Goal: Obtain resource: Download file/media

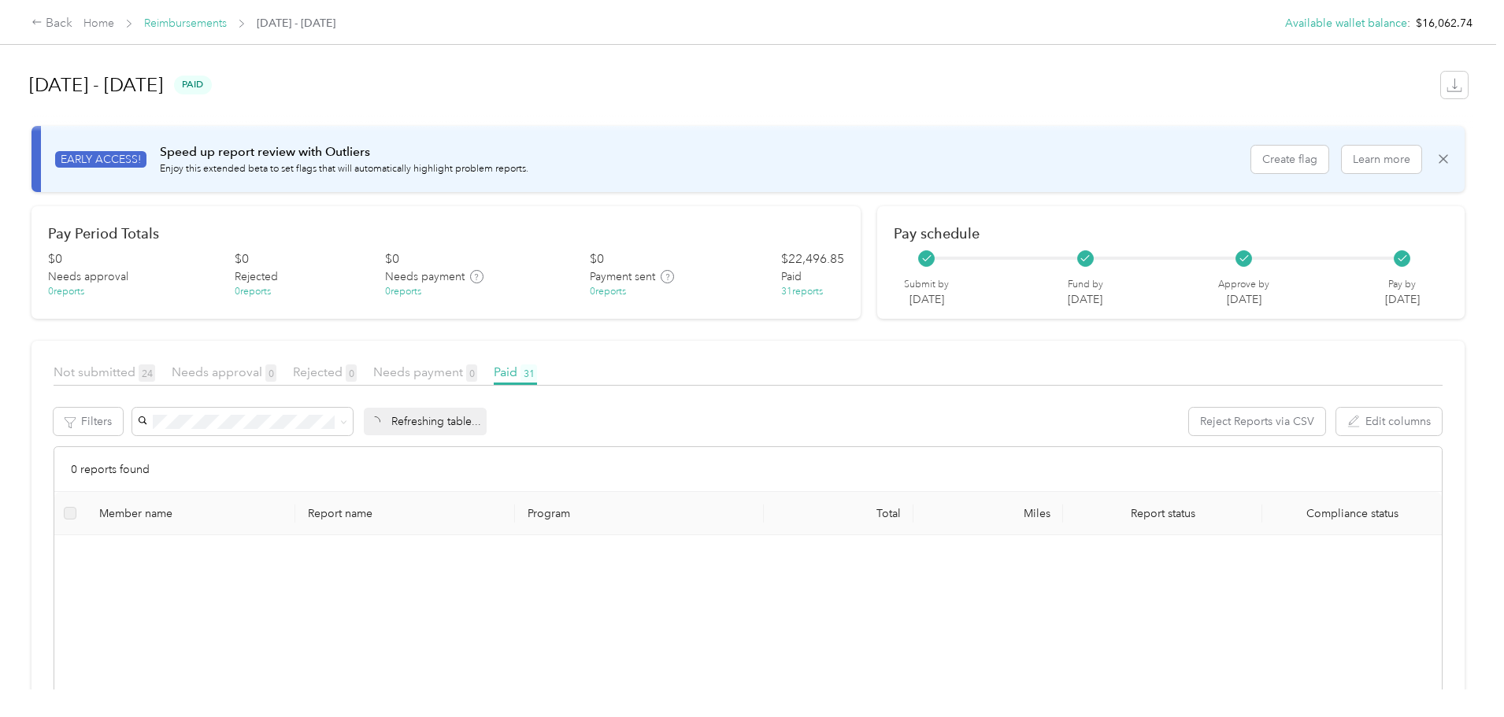
click at [227, 17] on link "Reimbursements" at bounding box center [185, 23] width 83 height 13
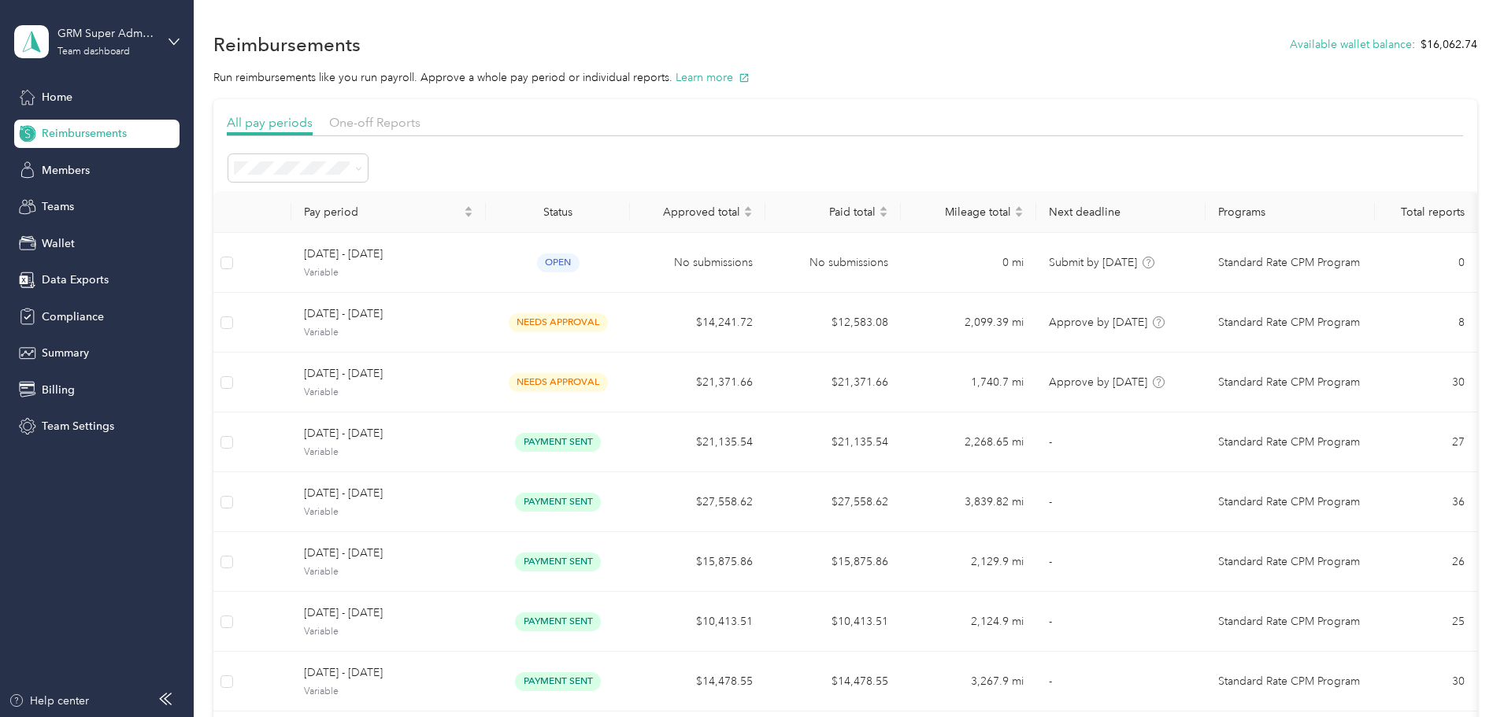
click at [89, 138] on span "Reimbursements" at bounding box center [84, 133] width 85 height 17
click at [368, 154] on span at bounding box center [297, 168] width 139 height 28
click at [403, 201] on div "All periods" at bounding box center [403, 197] width 117 height 17
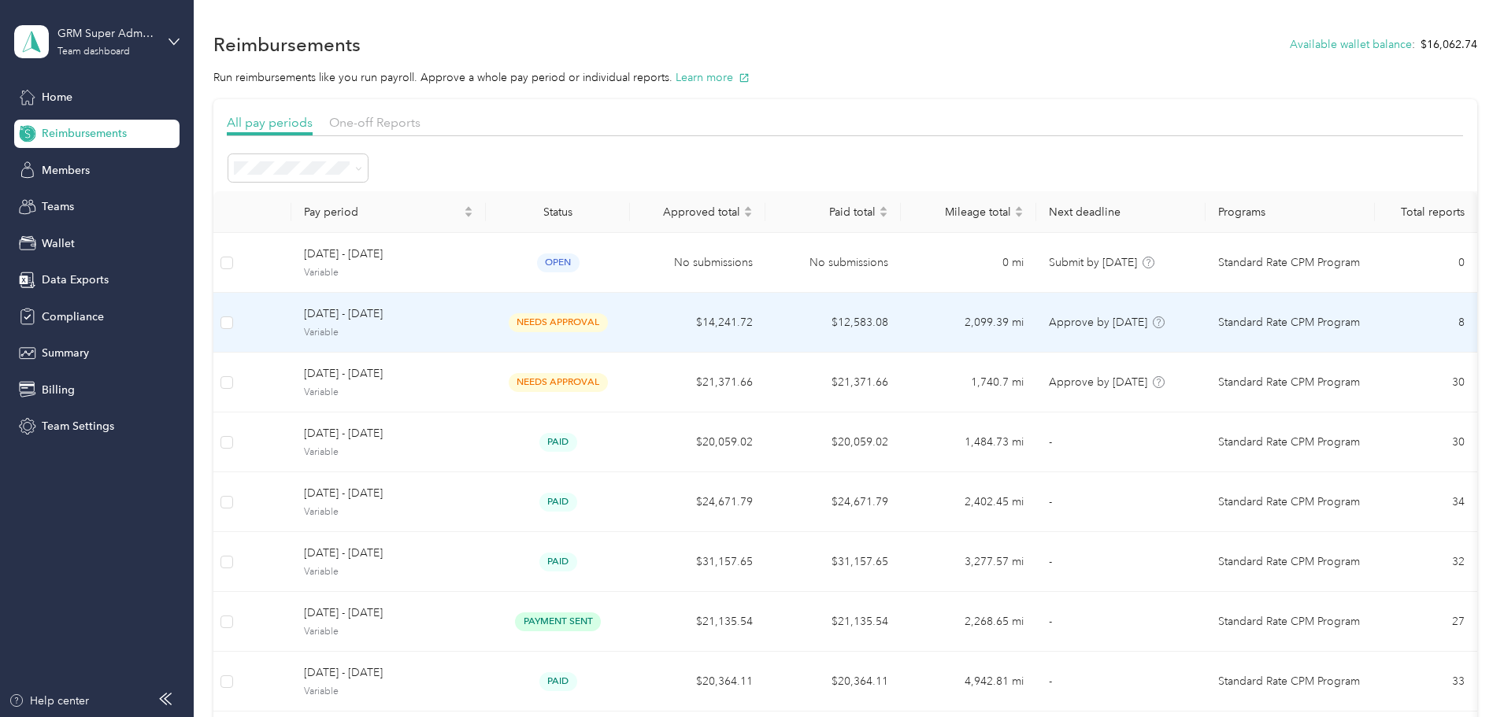
click at [486, 324] on td "[DATE] - [DATE] Variable" at bounding box center [388, 323] width 195 height 60
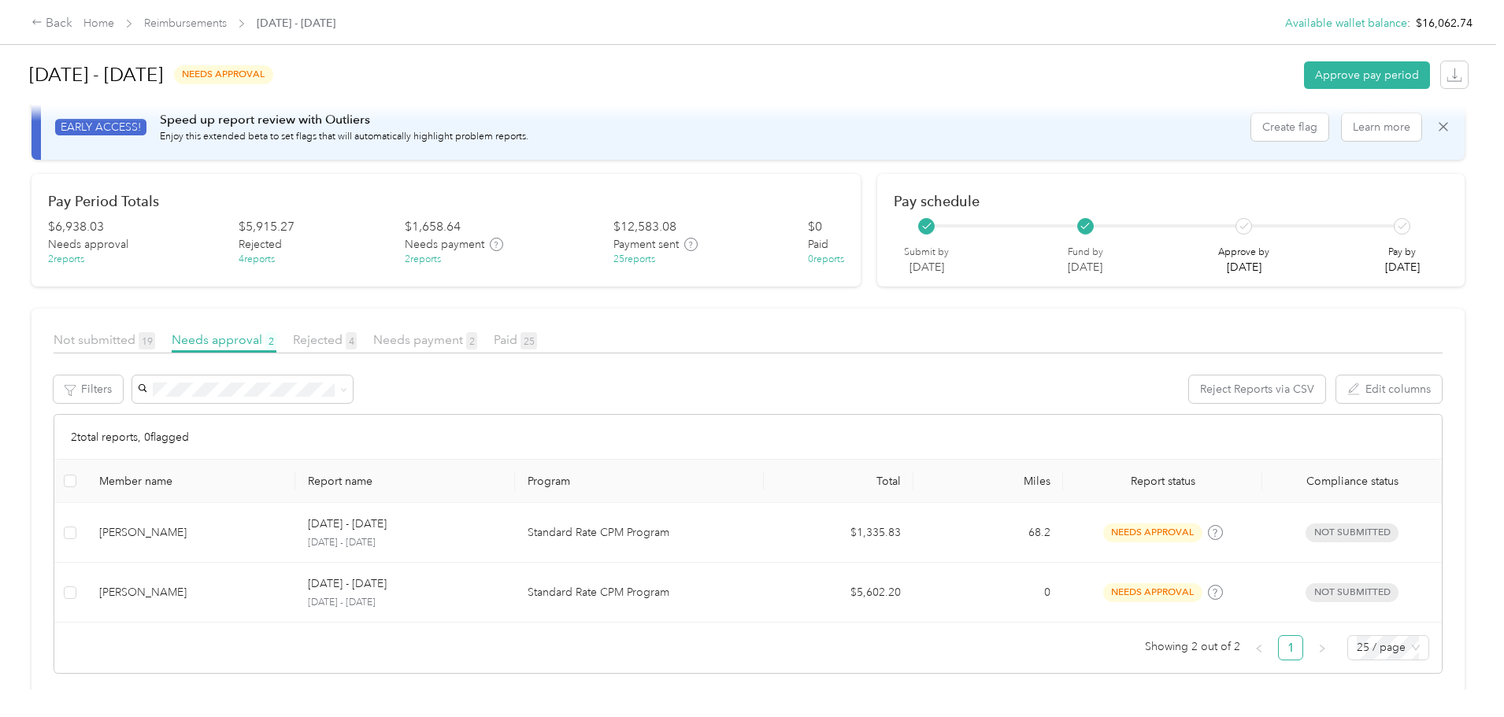
scroll to position [50, 0]
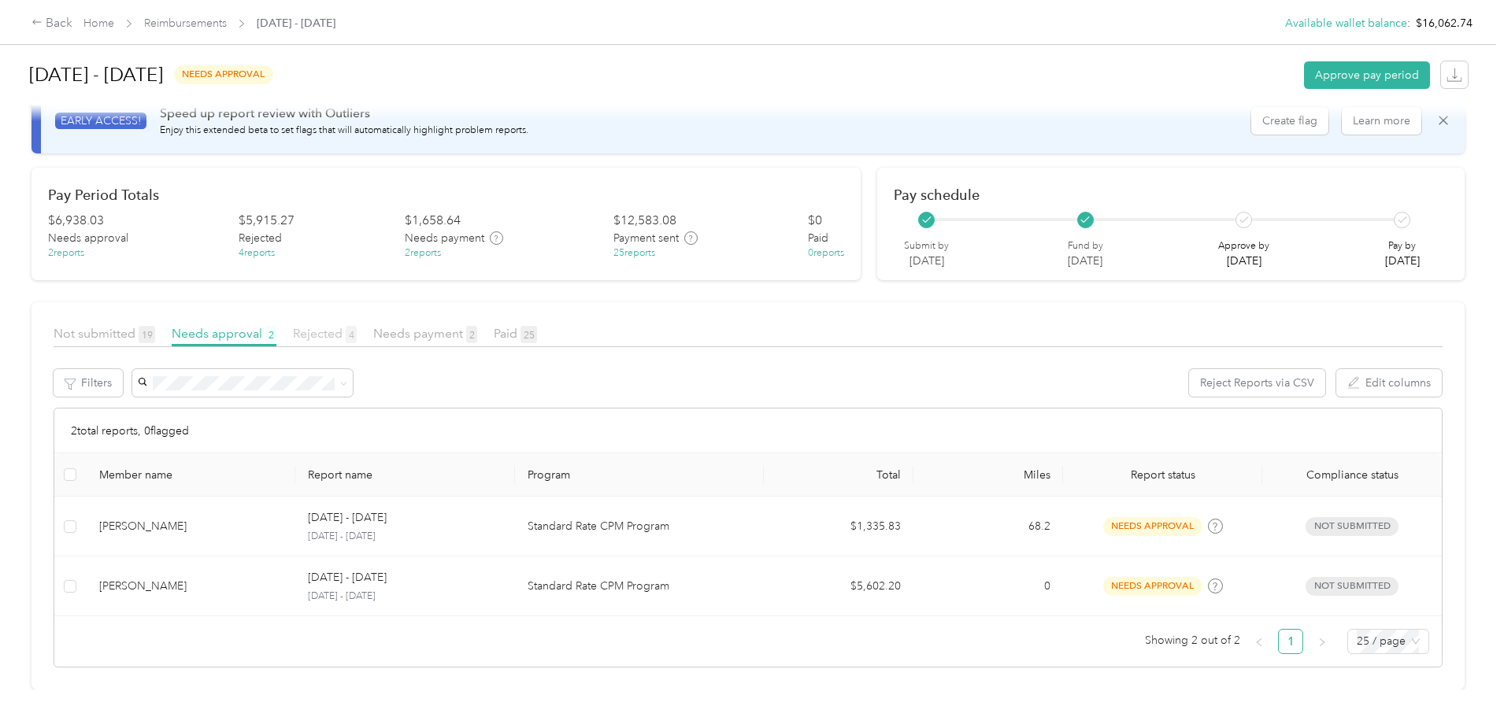
click at [357, 326] on span "Rejected 4" at bounding box center [325, 333] width 64 height 15
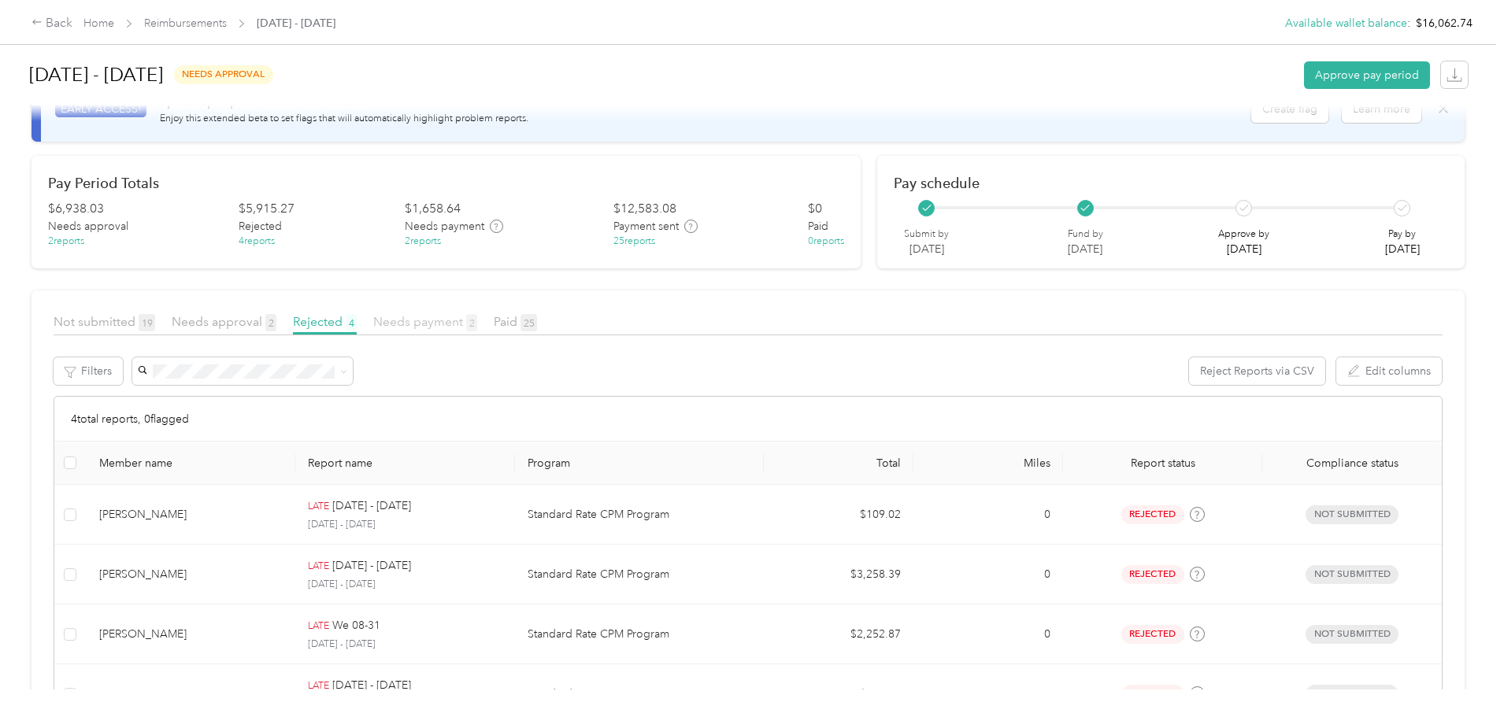
click at [477, 326] on span "Needs payment 2" at bounding box center [425, 321] width 104 height 15
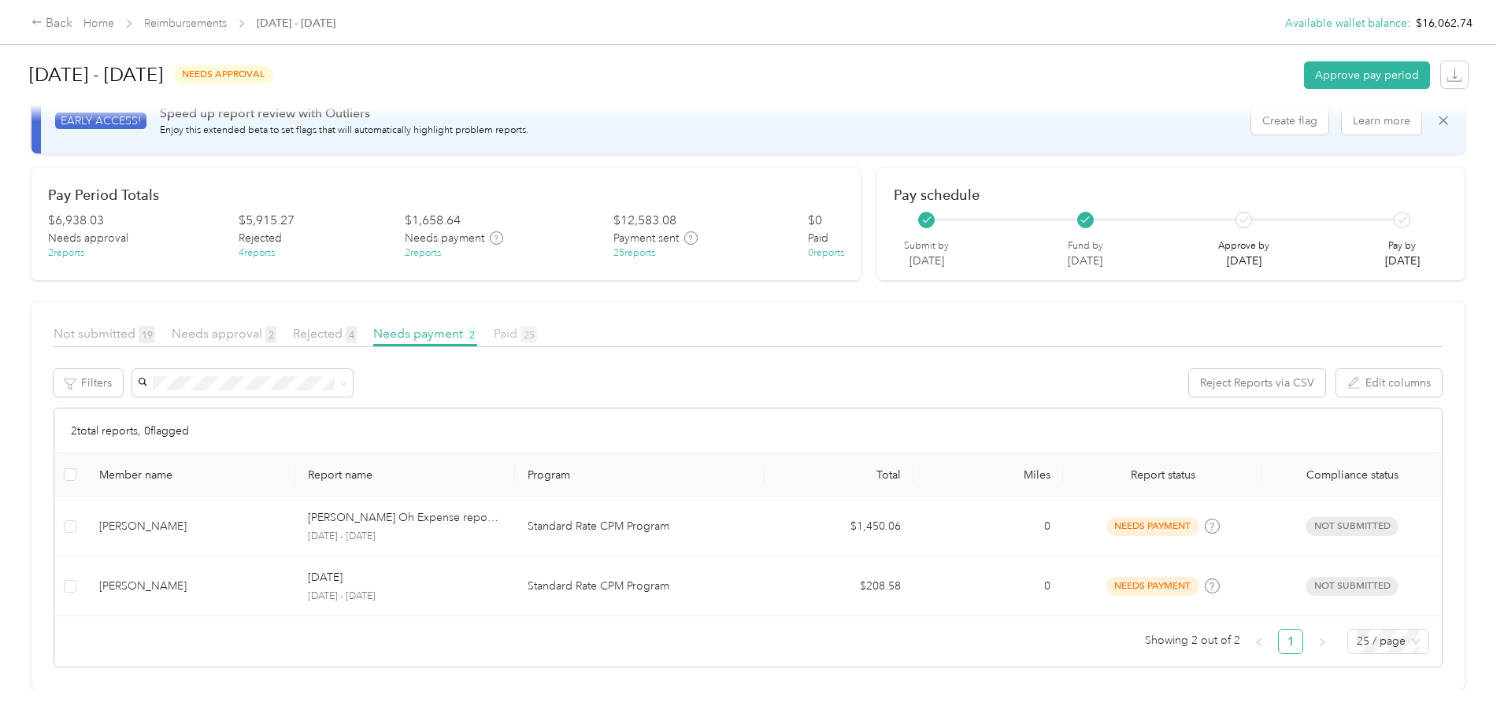
click at [537, 326] on span "25" at bounding box center [529, 334] width 17 height 17
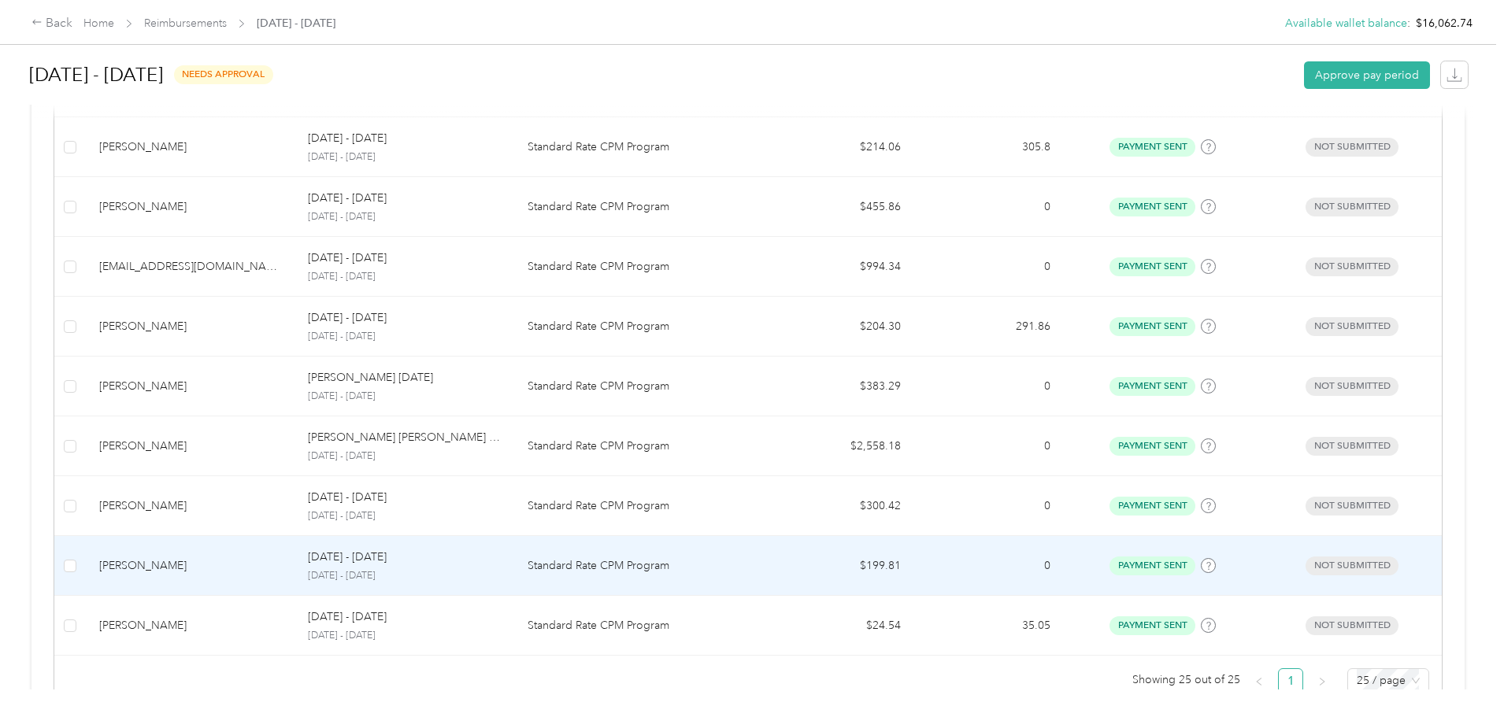
scroll to position [1427, 0]
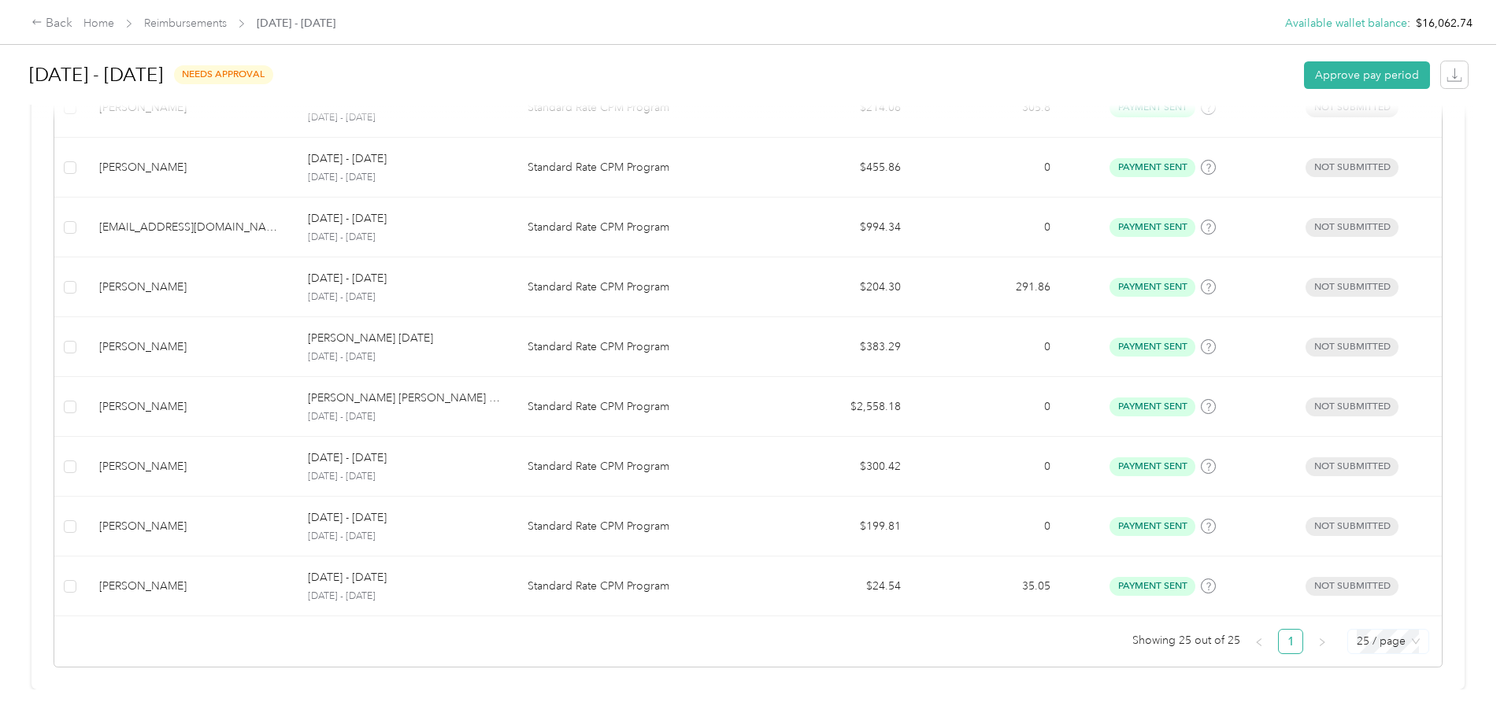
click at [1357, 639] on span "25 / page" at bounding box center [1388, 642] width 63 height 24
click at [1360, 576] on div "50 / page" at bounding box center [1388, 584] width 56 height 17
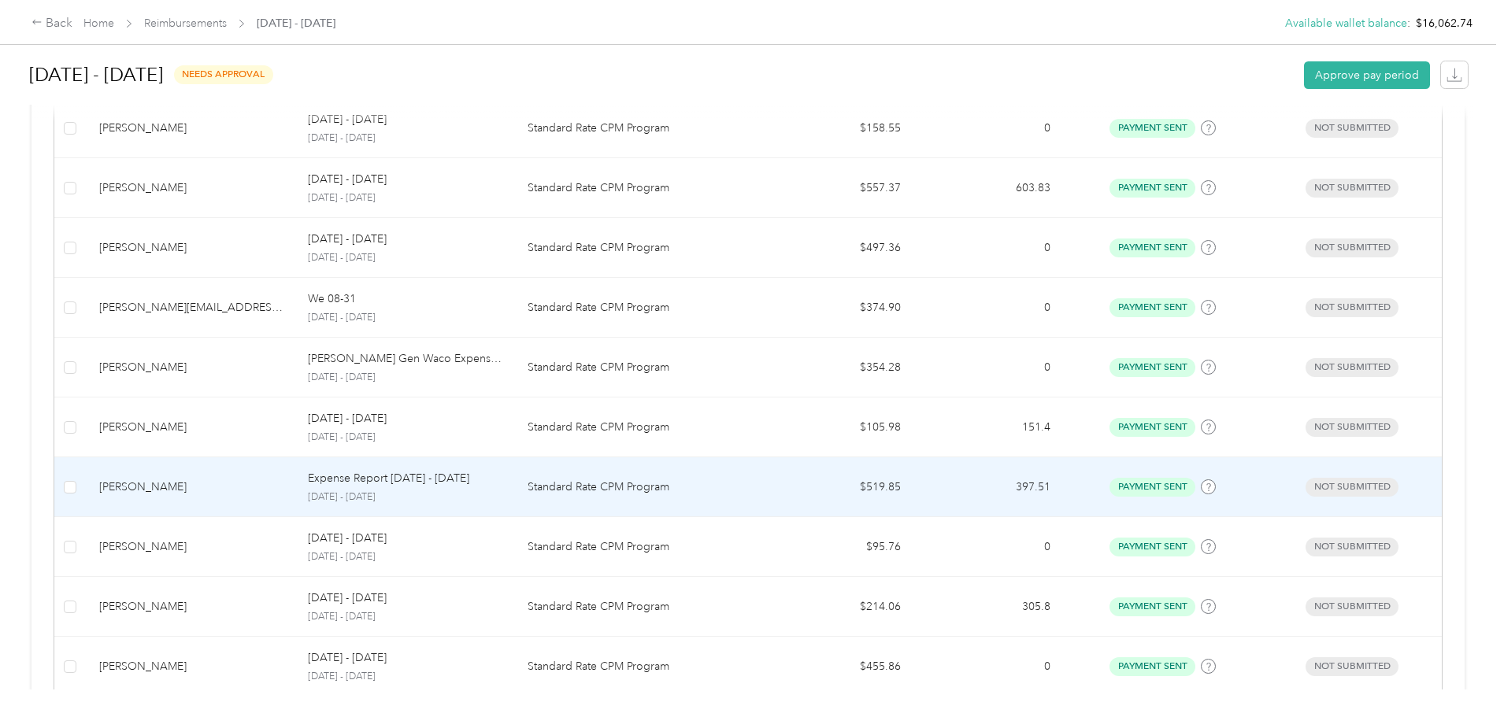
scroll to position [1427, 0]
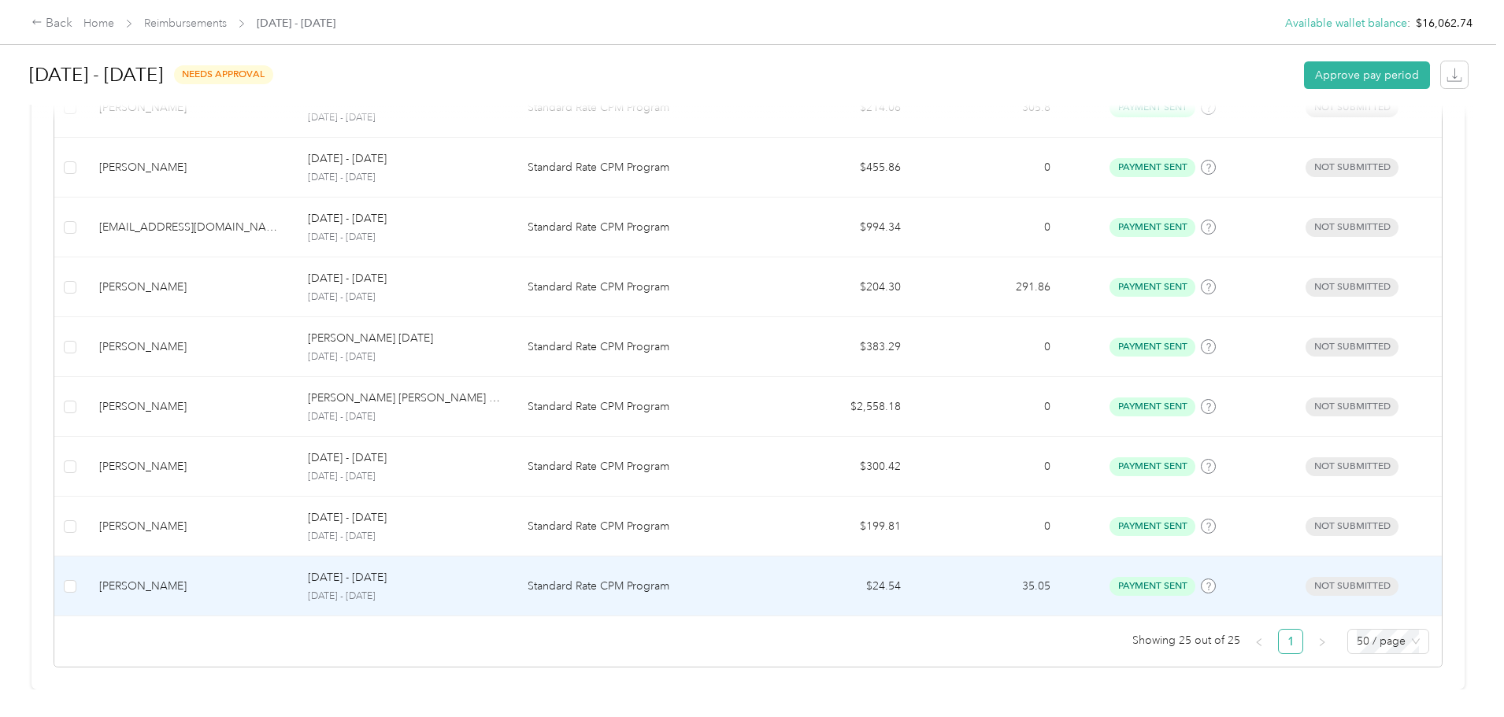
click at [1159, 573] on td "payment sent" at bounding box center [1162, 587] width 199 height 60
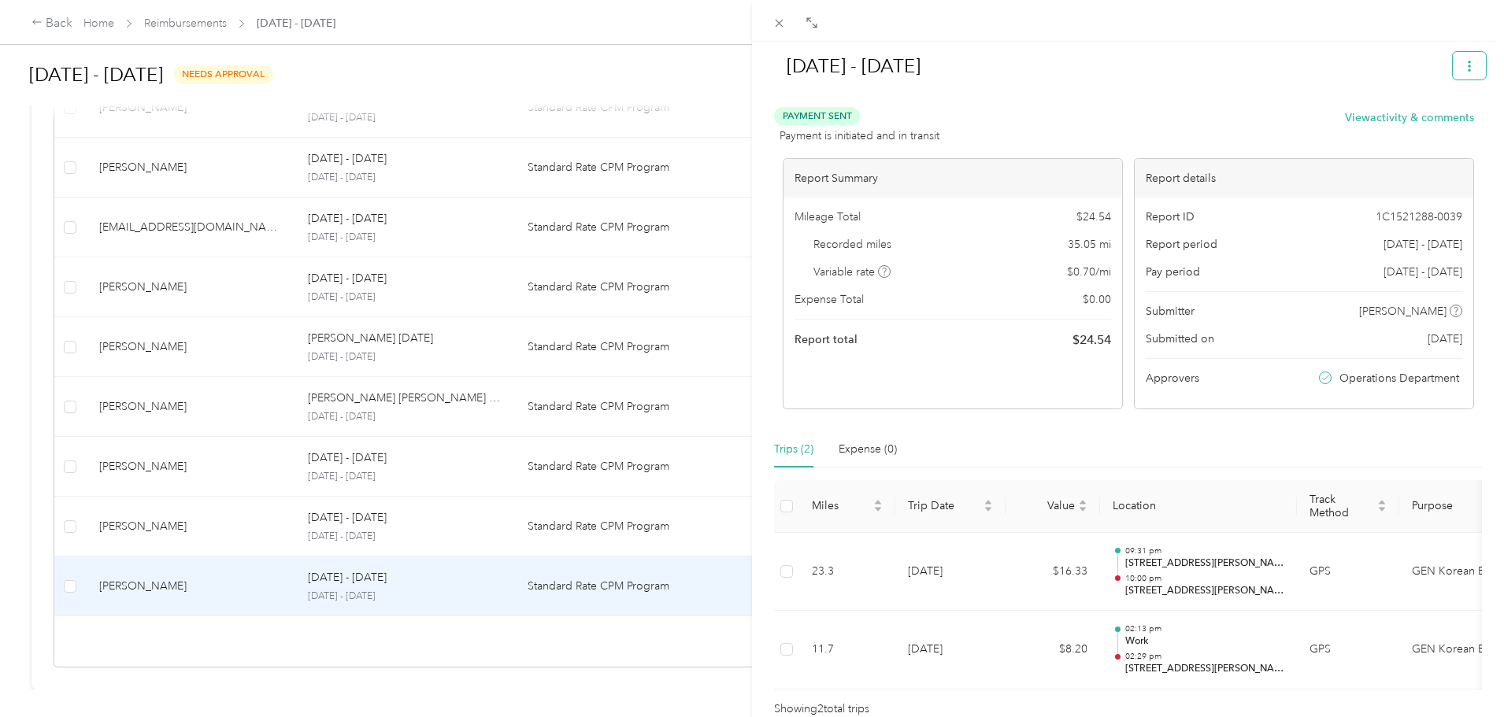
click at [1464, 67] on icon "button" at bounding box center [1469, 66] width 11 height 11
click at [1409, 121] on span "Download" at bounding box center [1413, 124] width 52 height 17
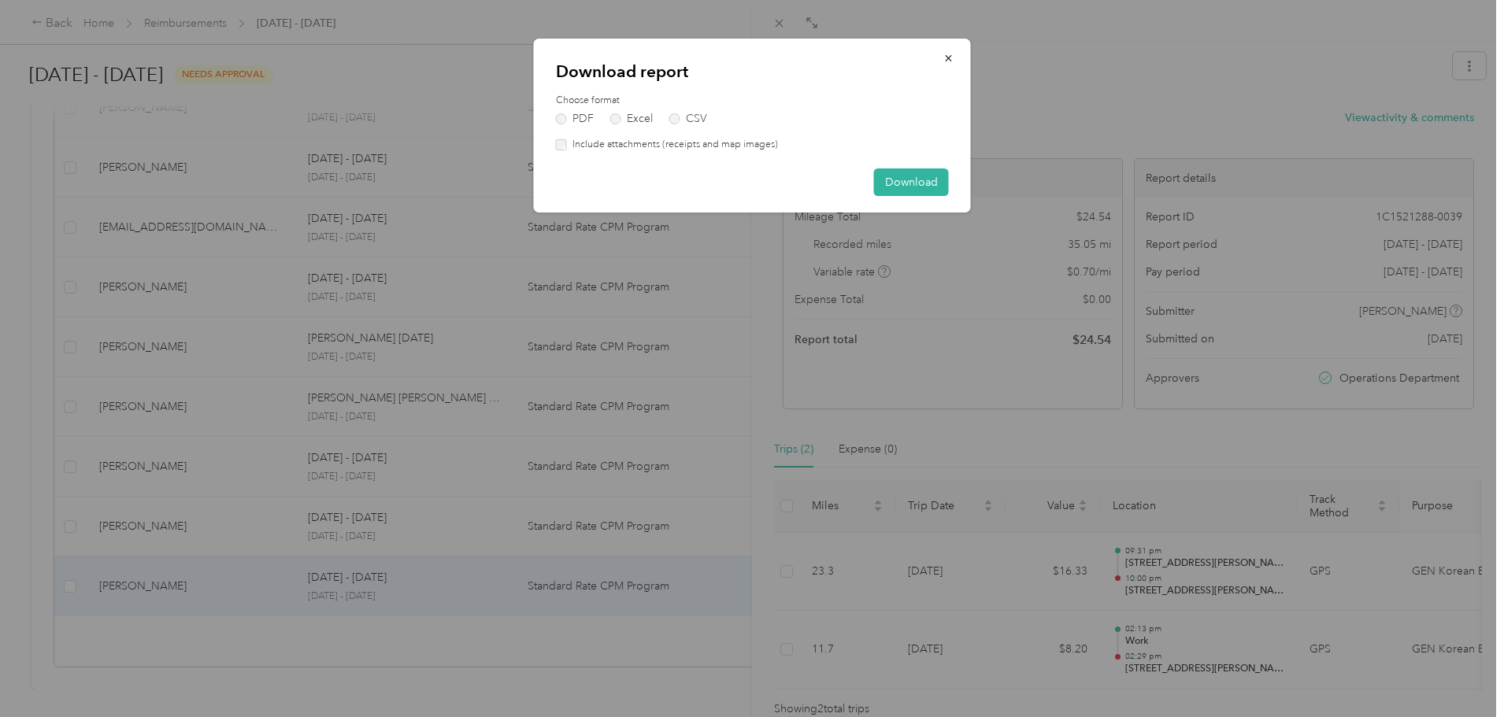
click at [719, 144] on label "Include attachments (receipts and map images)" at bounding box center [672, 145] width 211 height 14
click at [907, 181] on button "Download" at bounding box center [911, 183] width 75 height 28
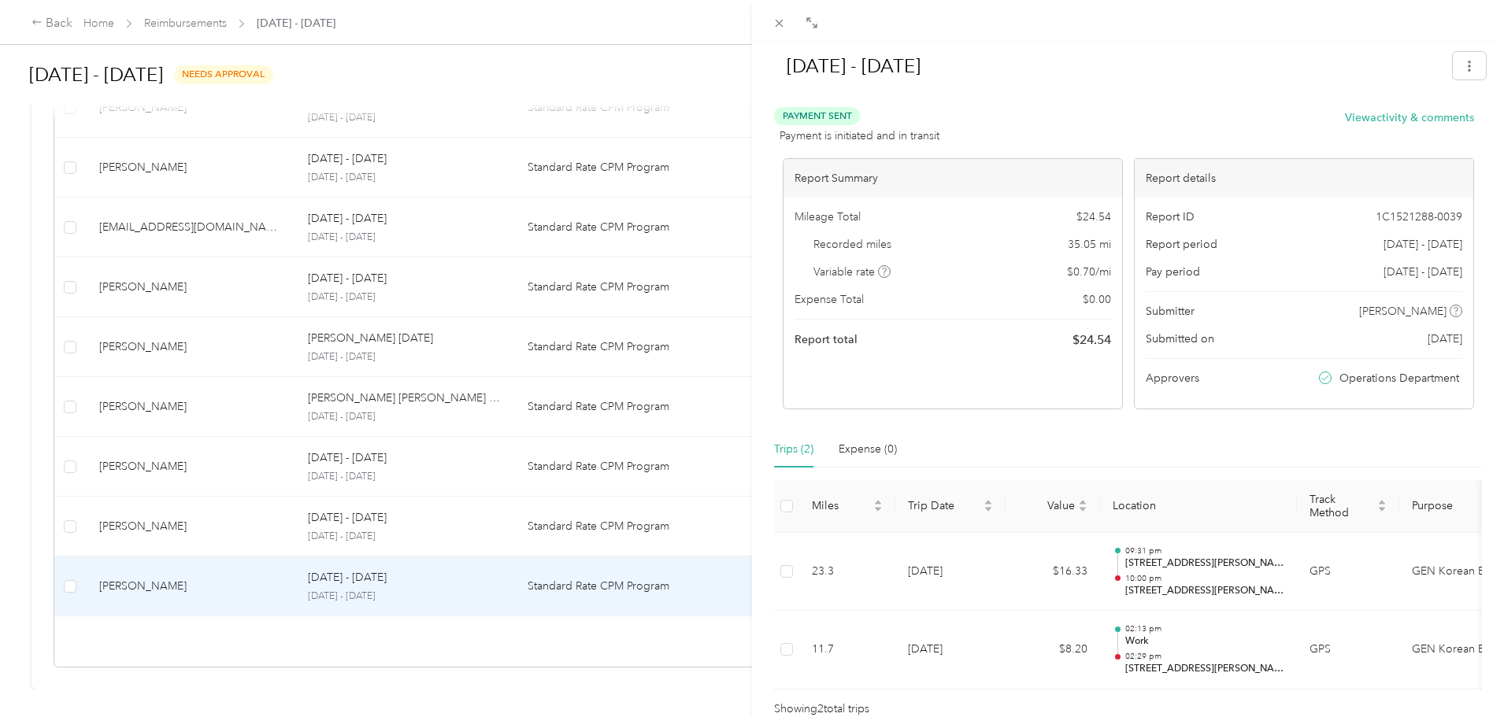
click at [535, 519] on div "[DATE] - [DATE] Payment Sent Payment is initiated and in transit View activity …" at bounding box center [752, 358] width 1504 height 717
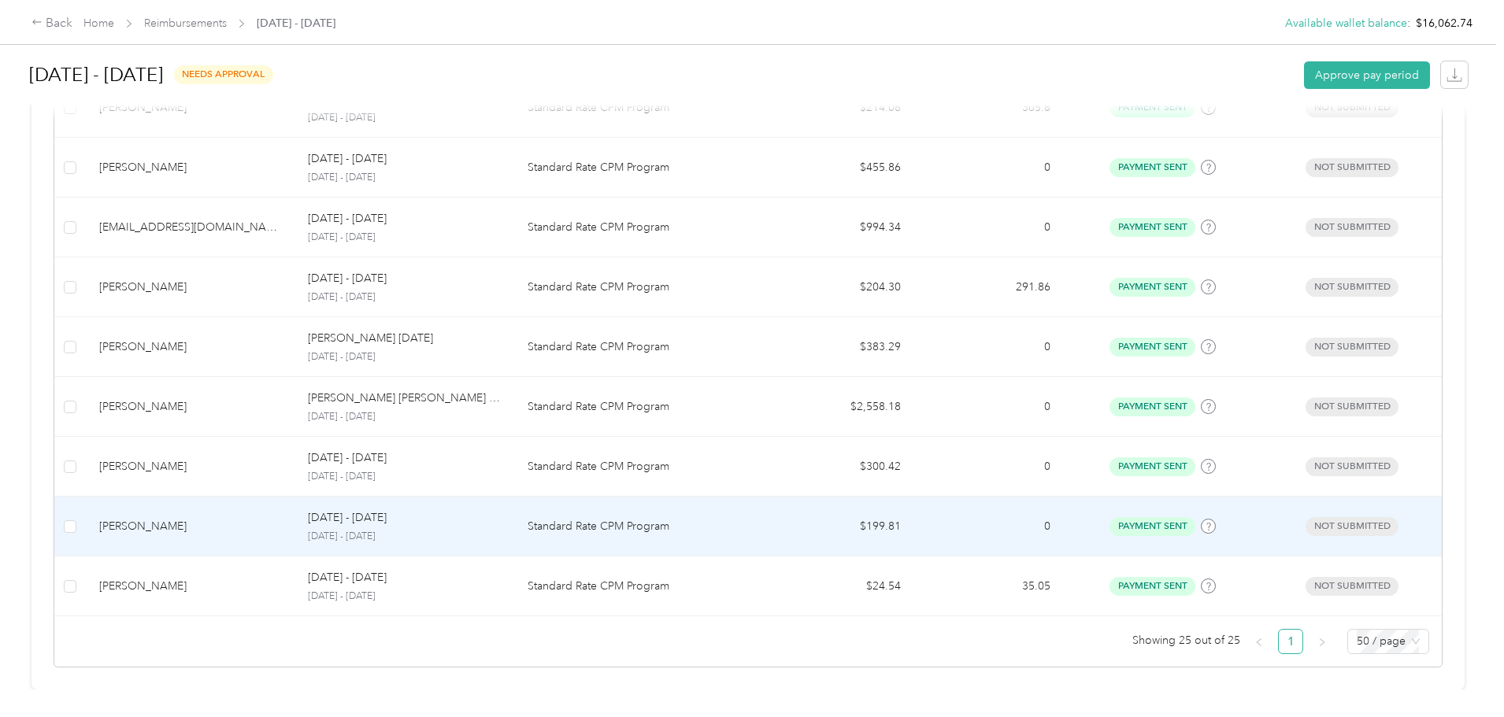
click at [456, 530] on p "[DATE] - [DATE]" at bounding box center [405, 537] width 194 height 14
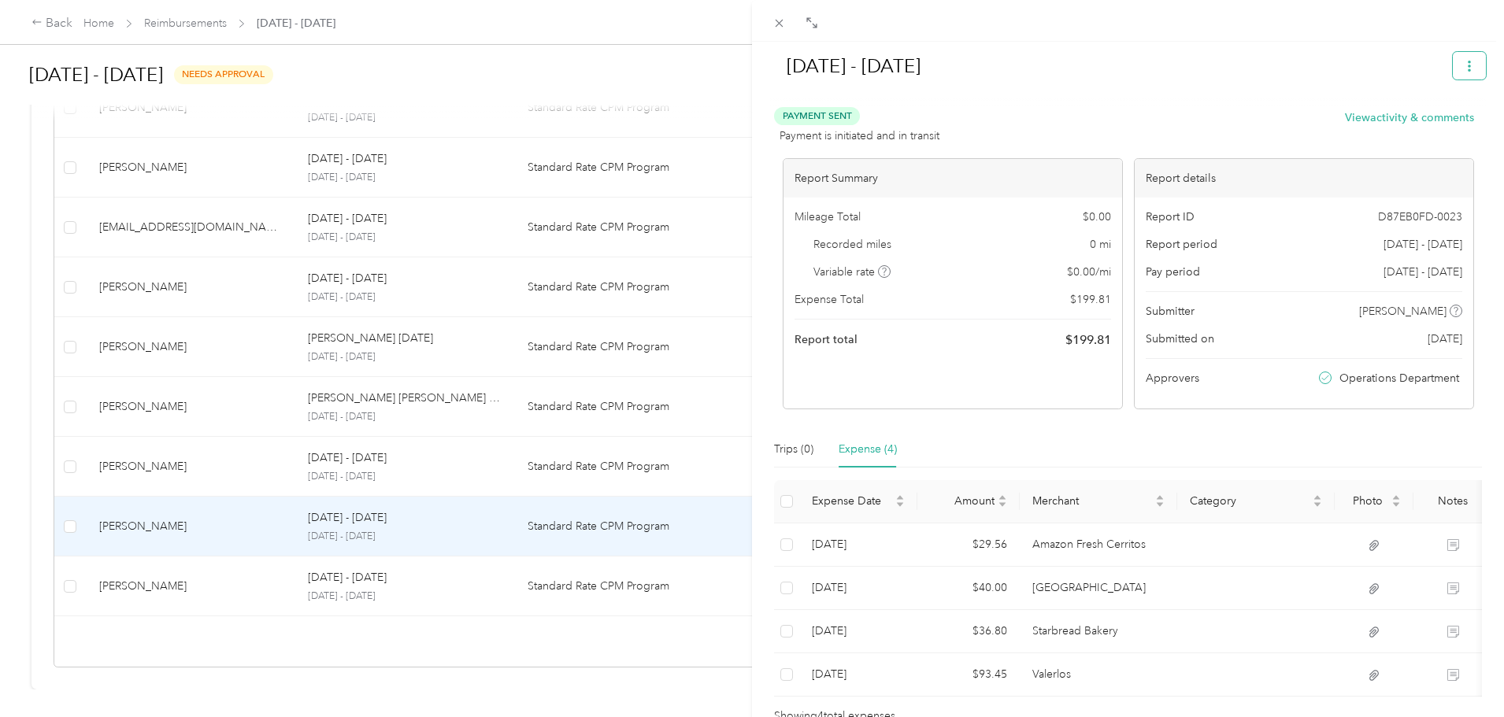
click at [1464, 65] on icon "button" at bounding box center [1469, 66] width 11 height 11
drag, startPoint x: 1402, startPoint y: 127, endPoint x: 1392, endPoint y: 129, distance: 9.7
click at [1402, 126] on span "Download" at bounding box center [1413, 124] width 52 height 17
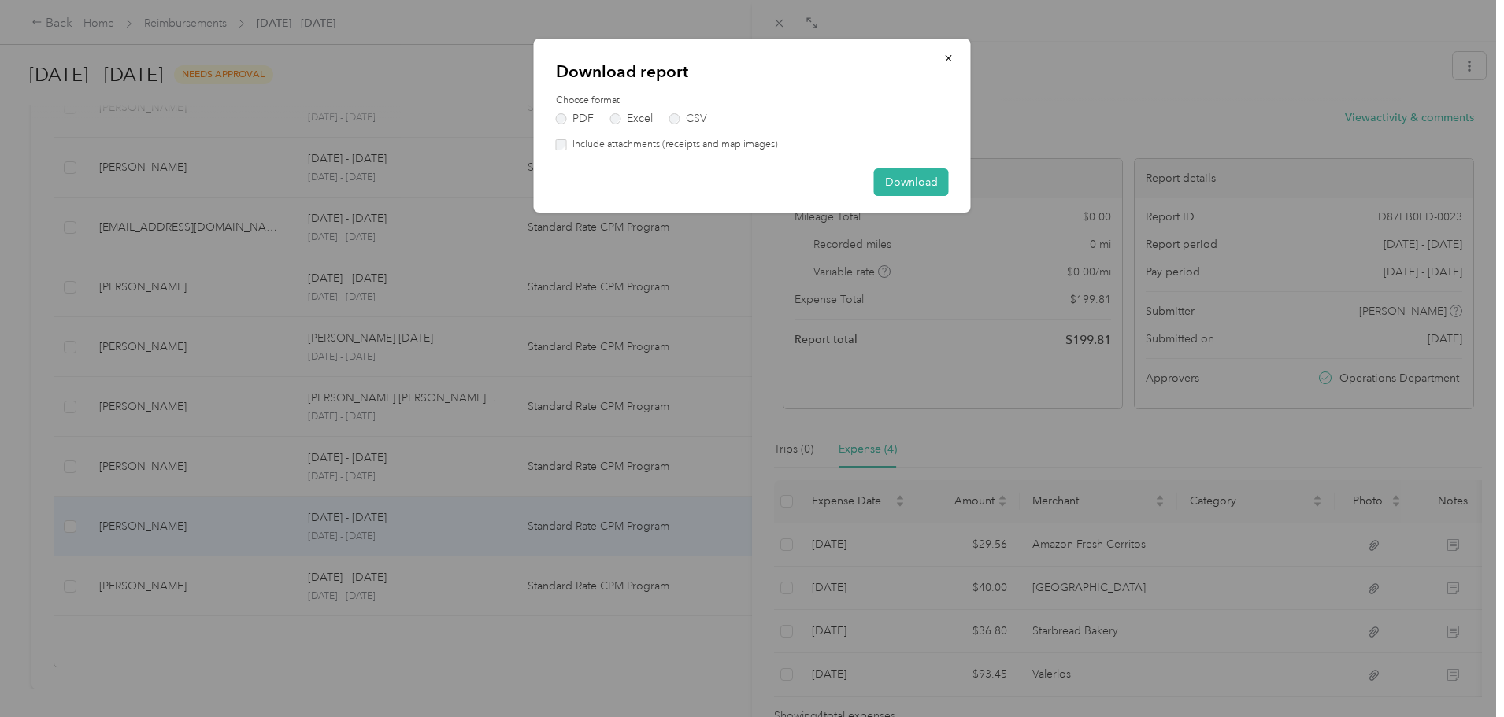
click at [680, 147] on label "Include attachments (receipts and map images)" at bounding box center [672, 145] width 211 height 14
click at [895, 179] on button "Download" at bounding box center [911, 183] width 75 height 28
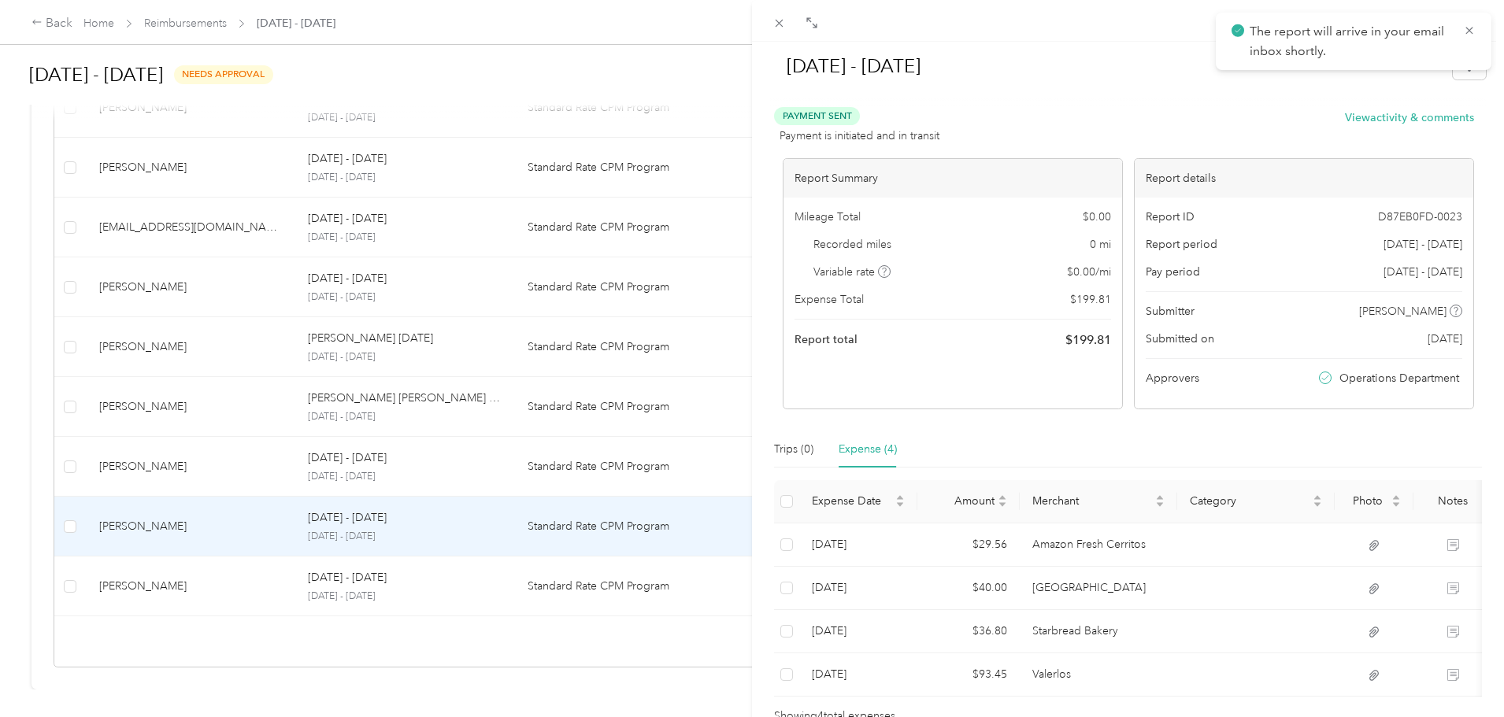
click at [426, 454] on div "[DATE] - [DATE] Payment Sent Payment is initiated and in transit View activity …" at bounding box center [752, 358] width 1504 height 717
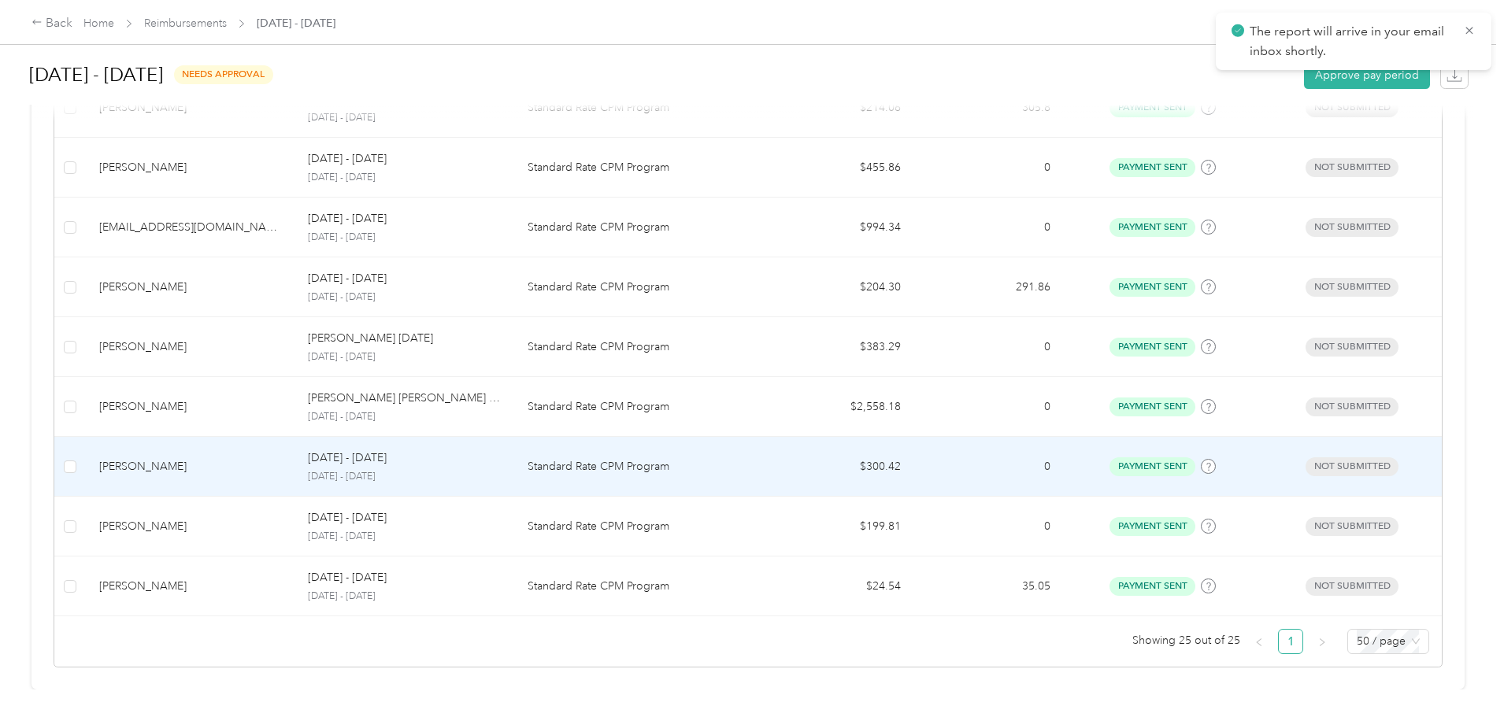
click at [514, 458] on td "[DATE] - [DATE] [DATE] - [DATE]" at bounding box center [404, 467] width 219 height 60
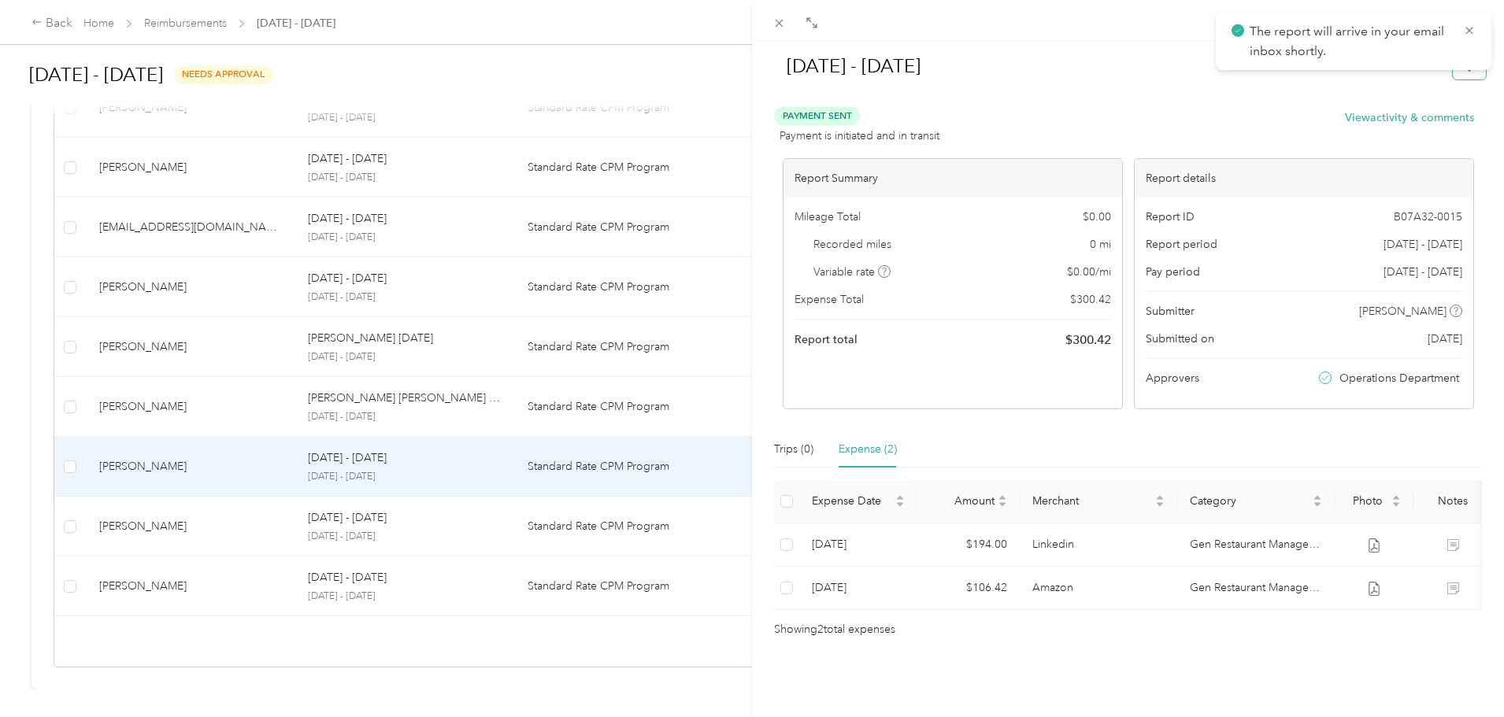
click at [1458, 78] on button "button" at bounding box center [1469, 66] width 33 height 28
click at [1423, 122] on span "Download" at bounding box center [1413, 124] width 52 height 17
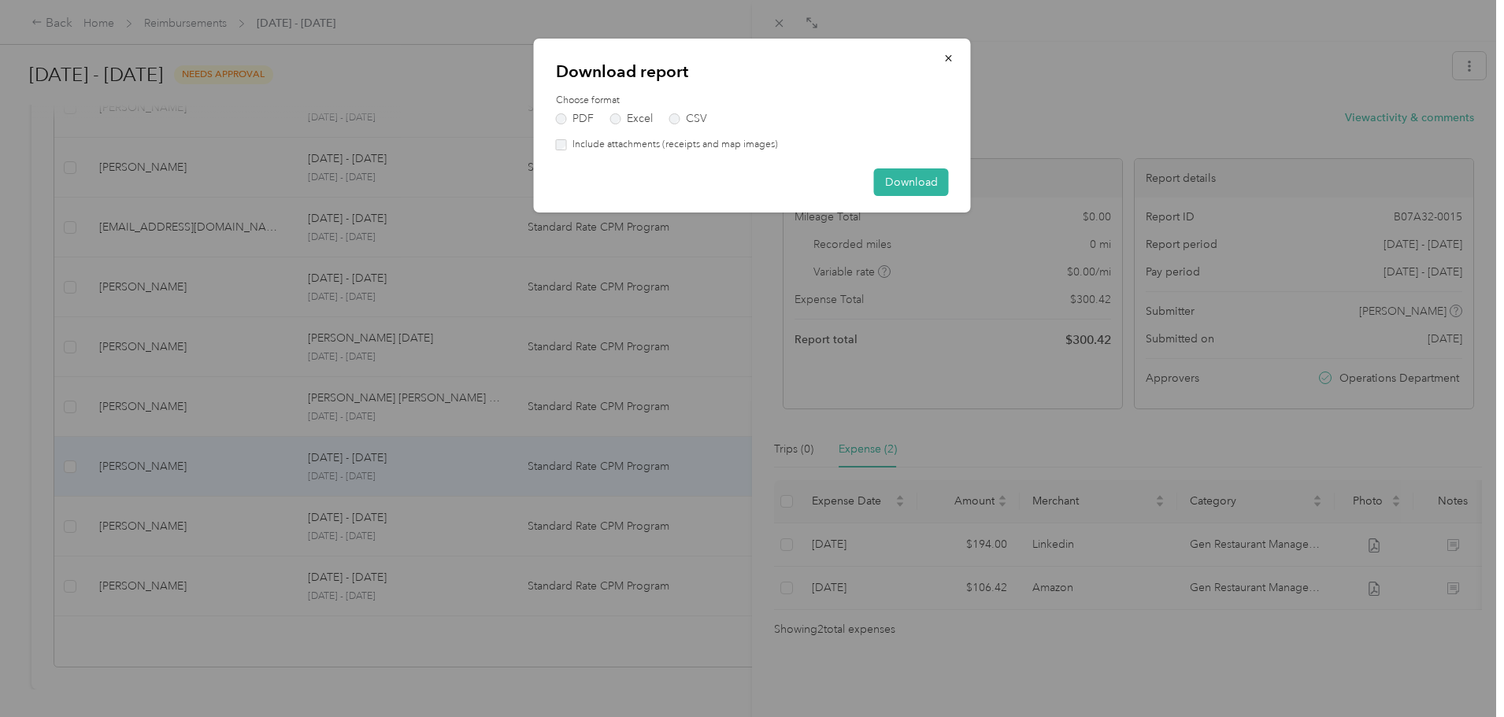
click at [714, 142] on label "Include attachments (receipts and map images)" at bounding box center [672, 145] width 211 height 14
click at [933, 183] on button "Download" at bounding box center [911, 183] width 75 height 28
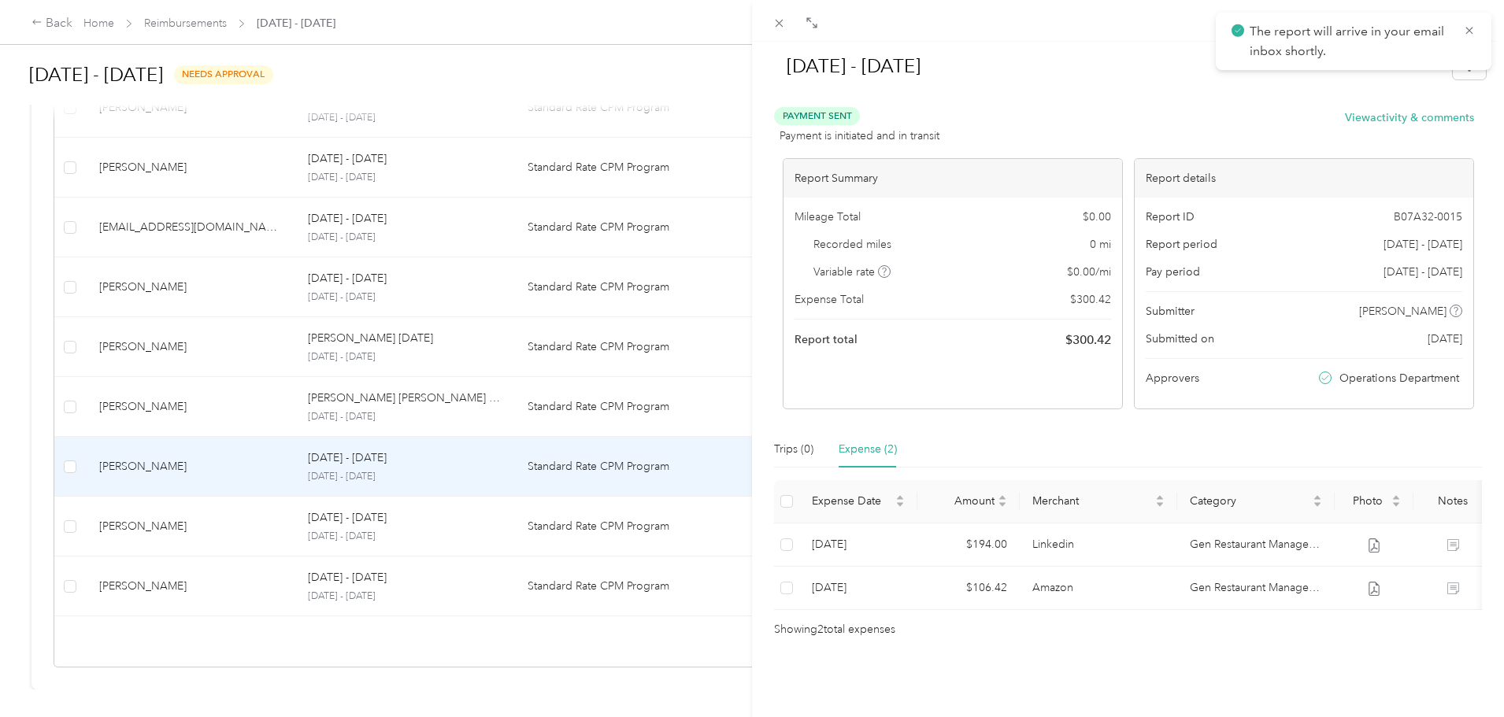
click at [498, 404] on div "[DATE] - [DATE] Payment Sent Payment is initiated and in transit View activity …" at bounding box center [752, 358] width 1504 height 717
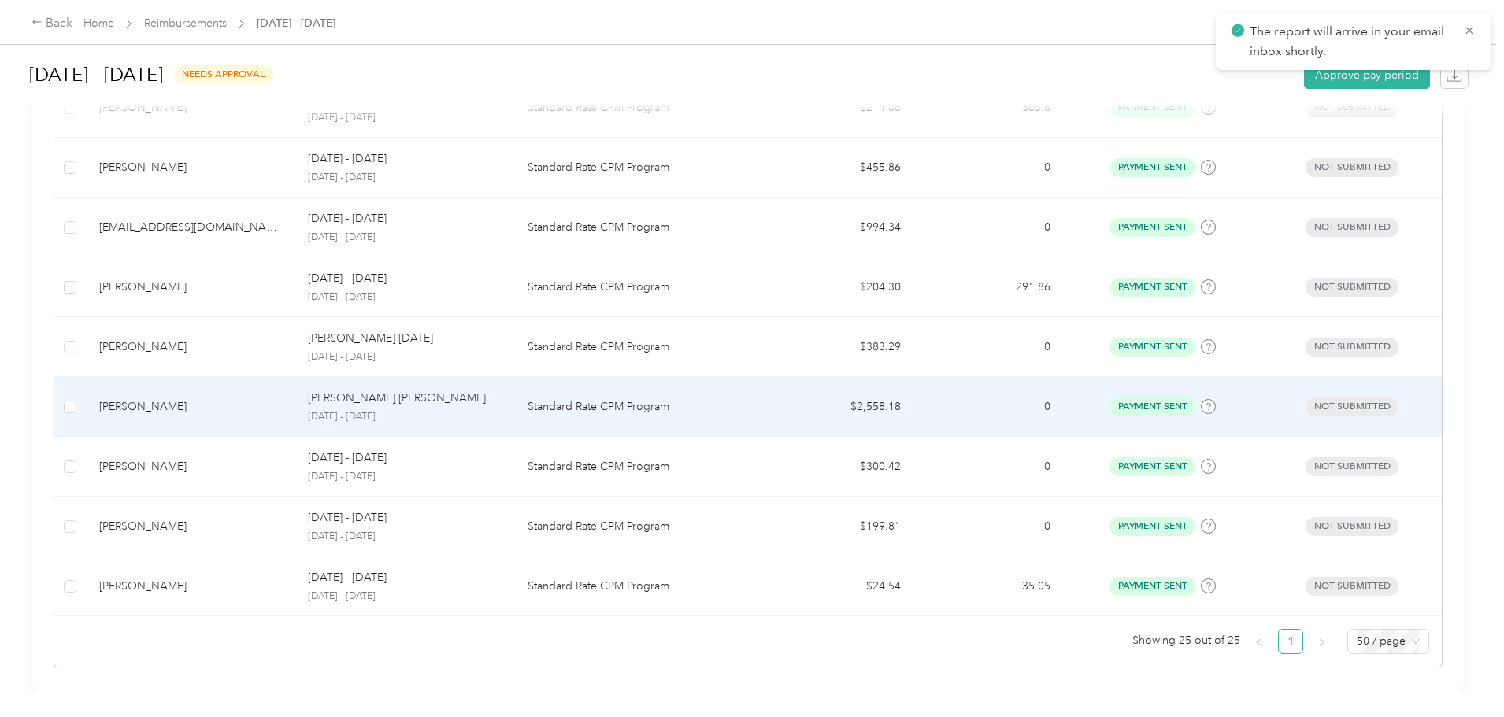
click at [627, 398] on p "Standard Rate CPM Program" at bounding box center [640, 406] width 224 height 17
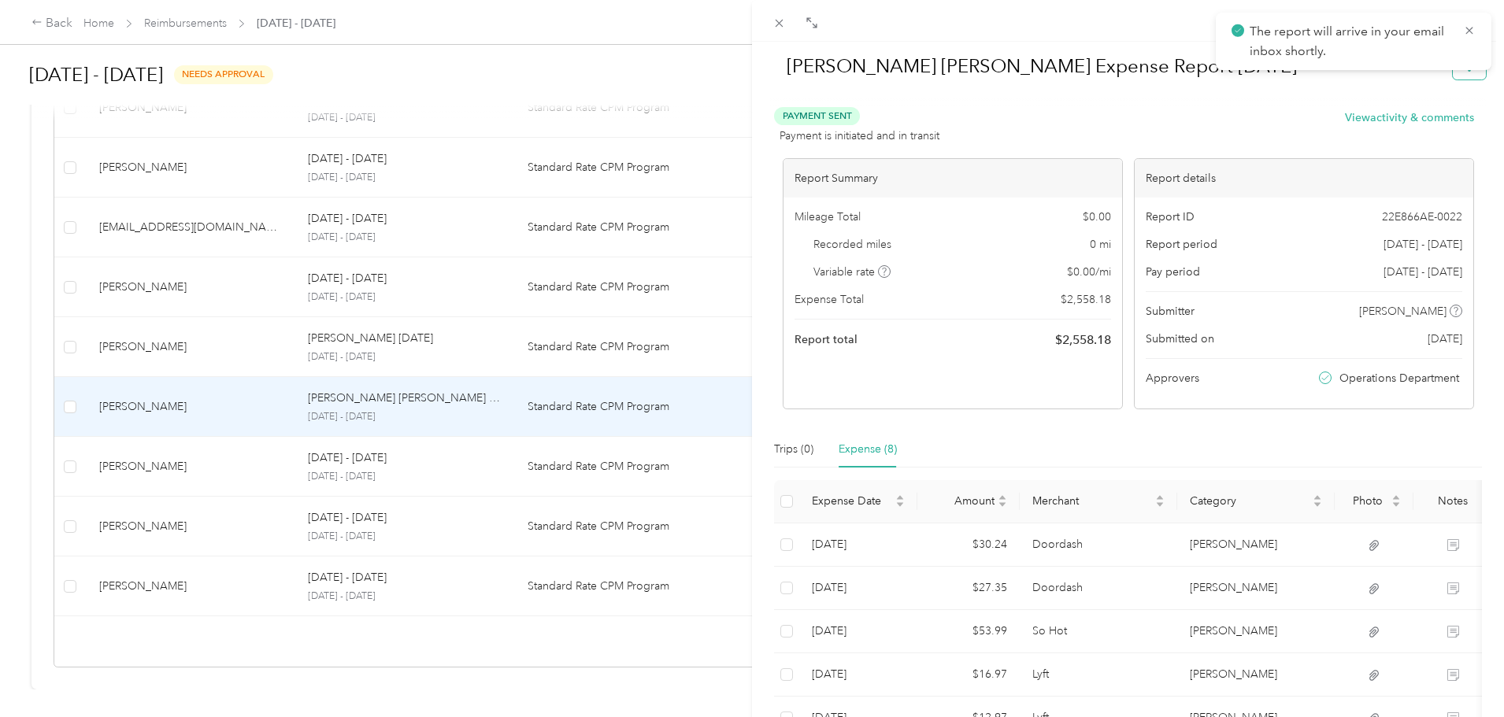
click at [1465, 76] on button "button" at bounding box center [1469, 66] width 33 height 28
click at [1447, 119] on div "Download" at bounding box center [1417, 124] width 94 height 17
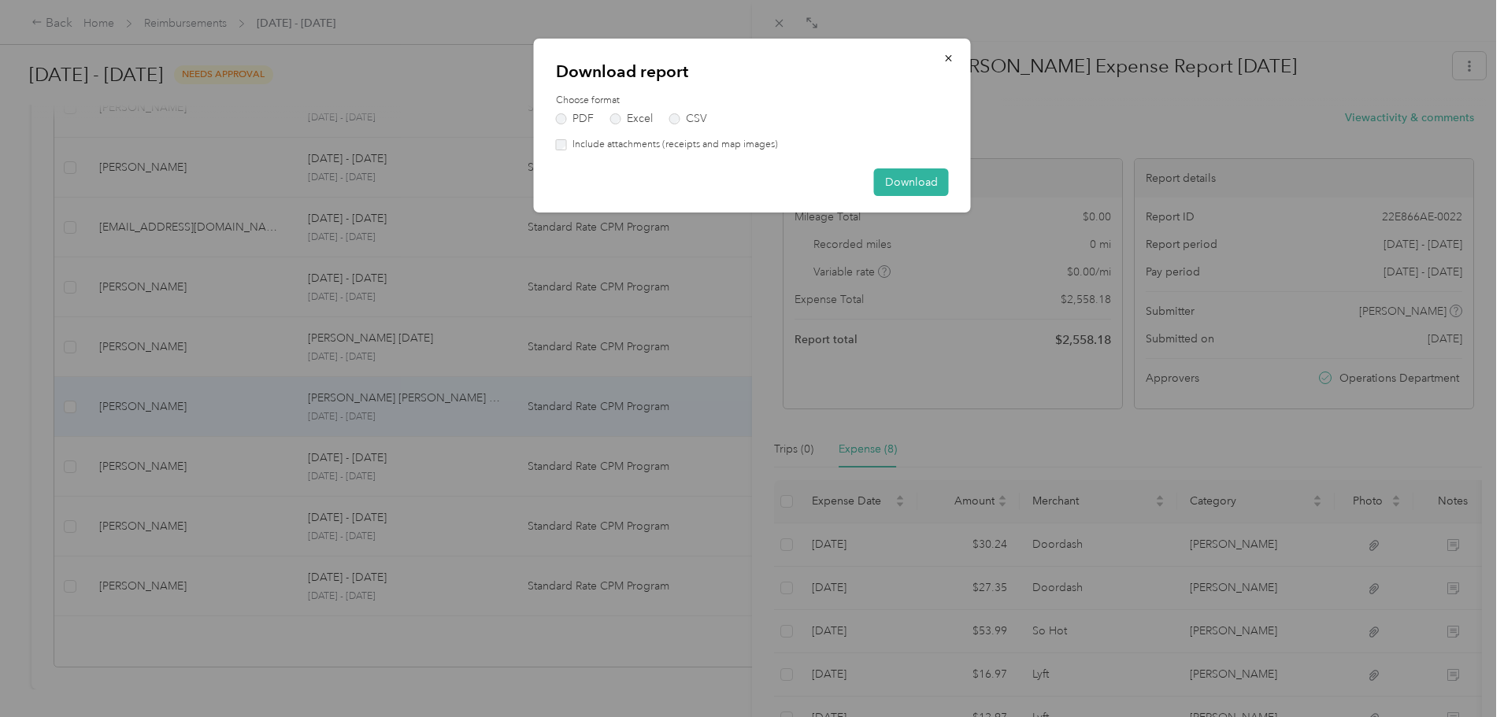
click at [741, 143] on label "Include attachments (receipts and map images)" at bounding box center [672, 145] width 211 height 14
click at [932, 176] on button "Download" at bounding box center [911, 183] width 75 height 28
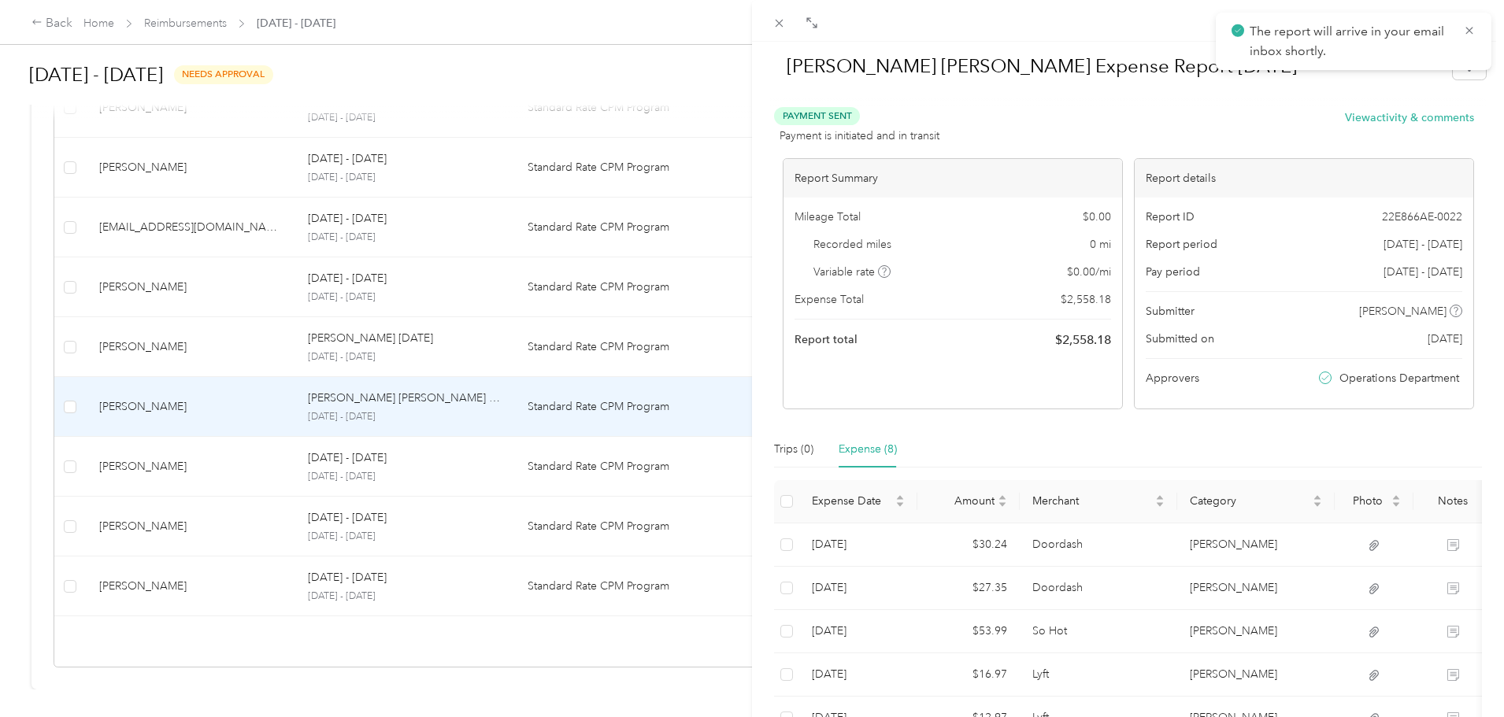
click at [624, 323] on div "[PERSON_NAME] [PERSON_NAME] Expense Report [DATE] Payment Sent Payment is initi…" at bounding box center [752, 358] width 1504 height 717
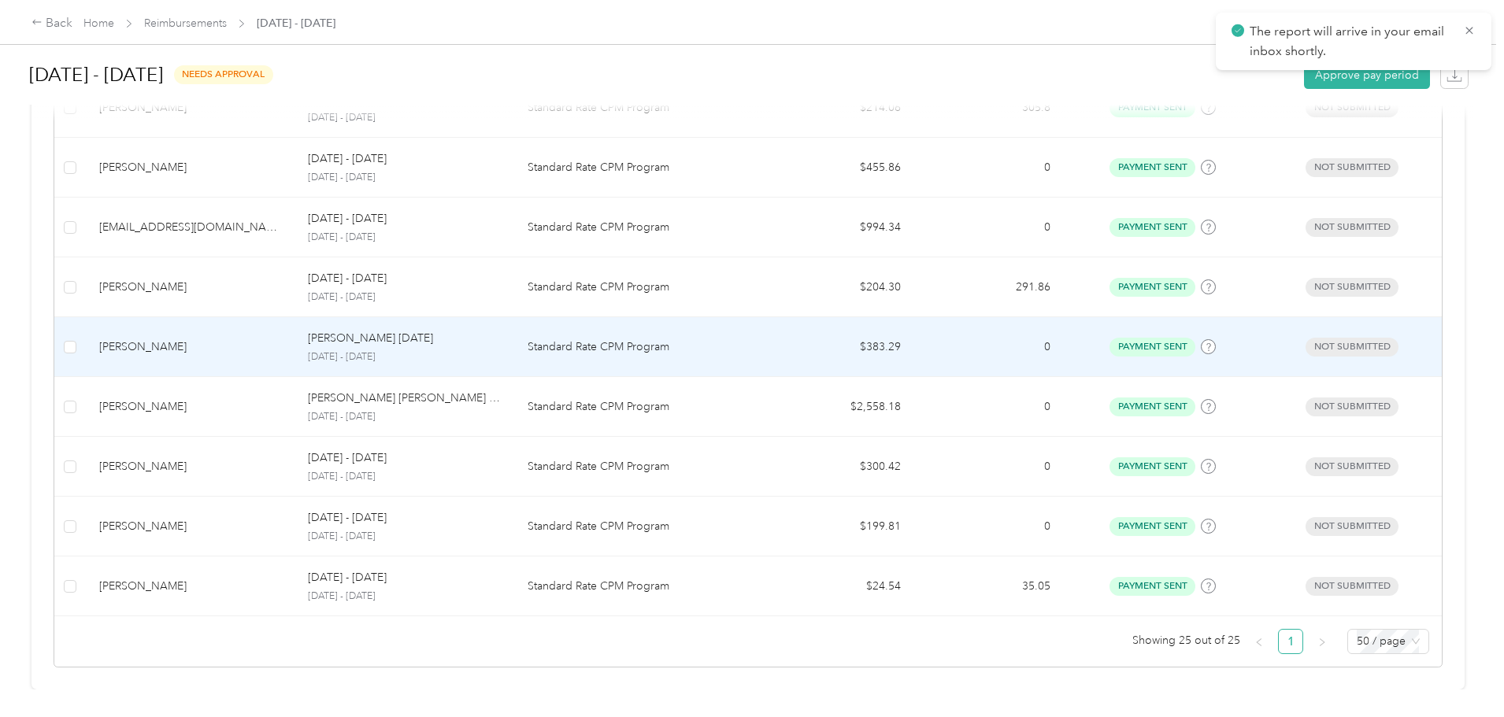
click at [668, 339] on p "Standard Rate CPM Program" at bounding box center [640, 347] width 224 height 17
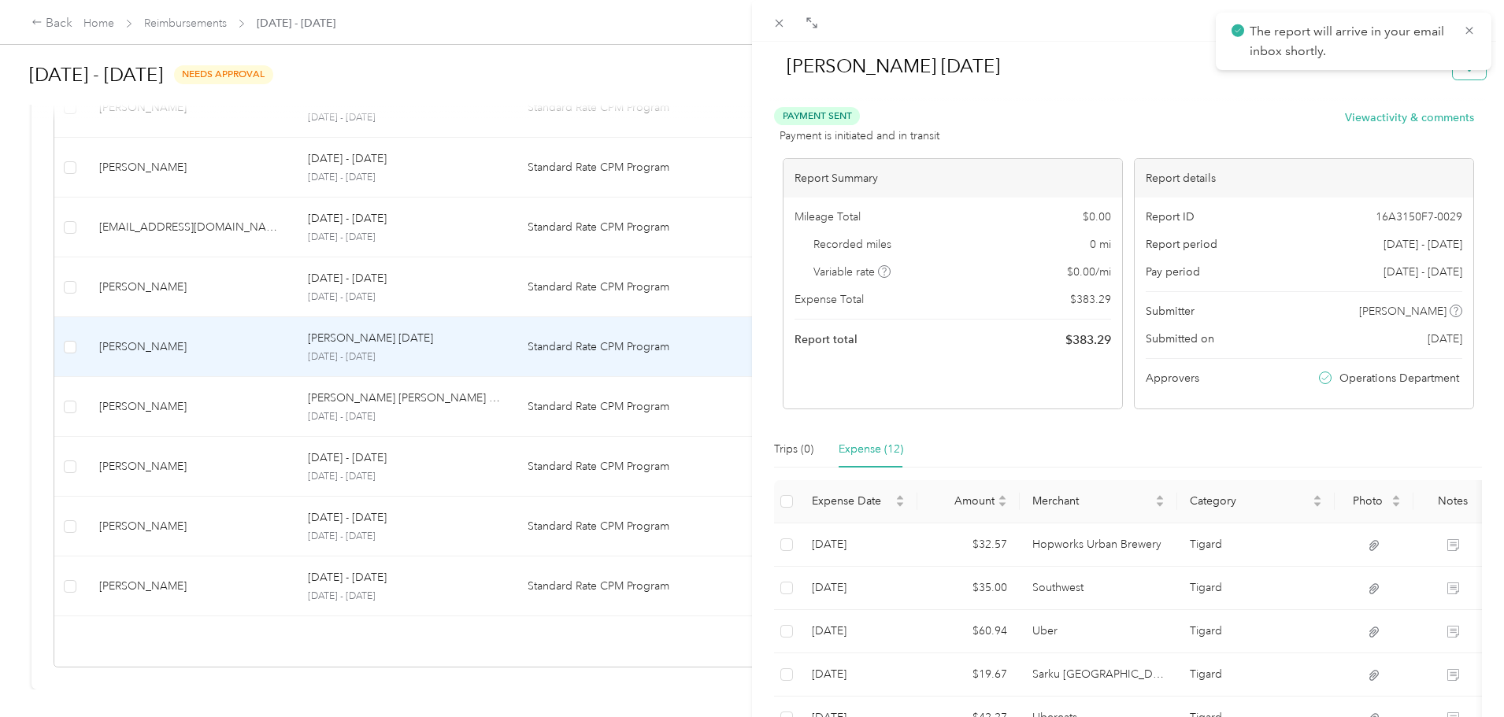
click at [1457, 72] on button "button" at bounding box center [1469, 66] width 33 height 28
click at [1432, 124] on span "Download" at bounding box center [1413, 124] width 52 height 17
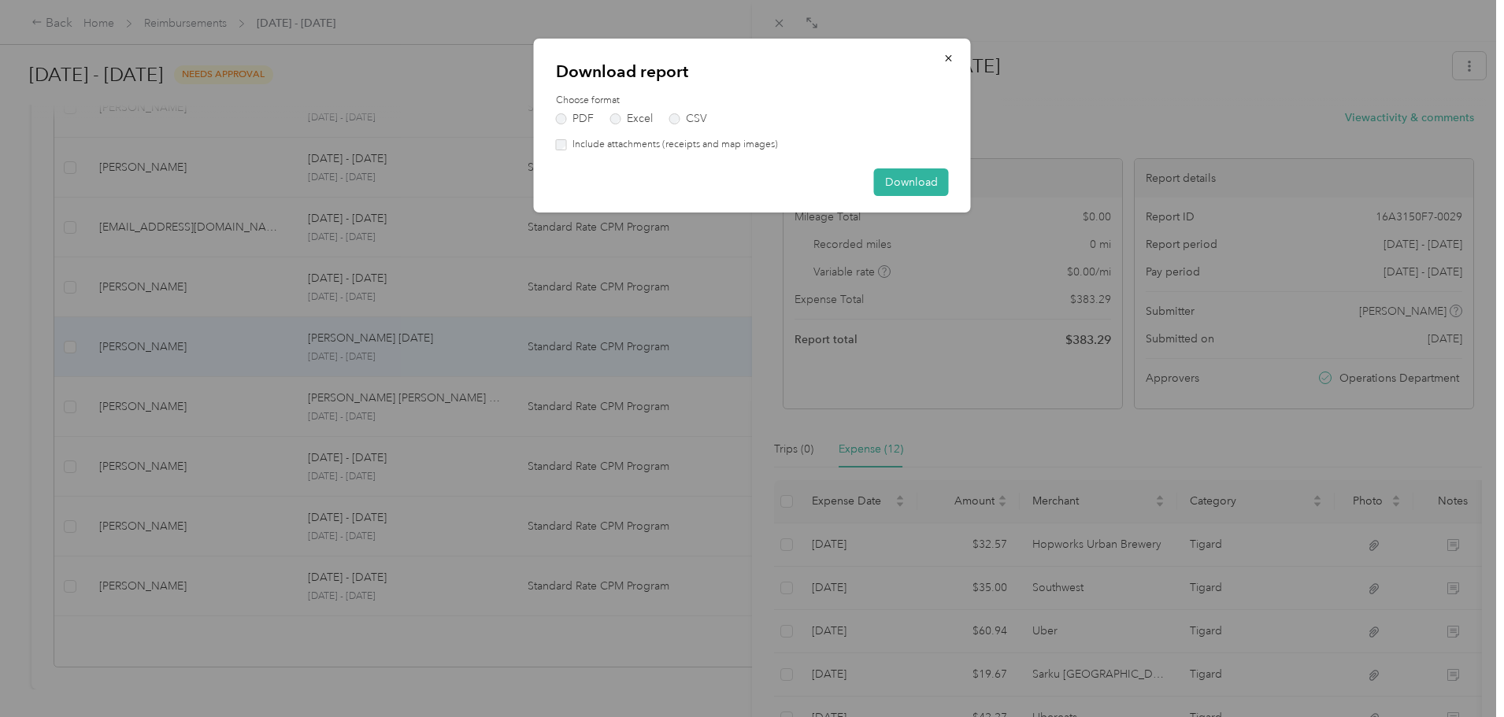
click at [741, 141] on label "Include attachments (receipts and map images)" at bounding box center [672, 145] width 211 height 14
click at [924, 187] on button "Download" at bounding box center [911, 183] width 75 height 28
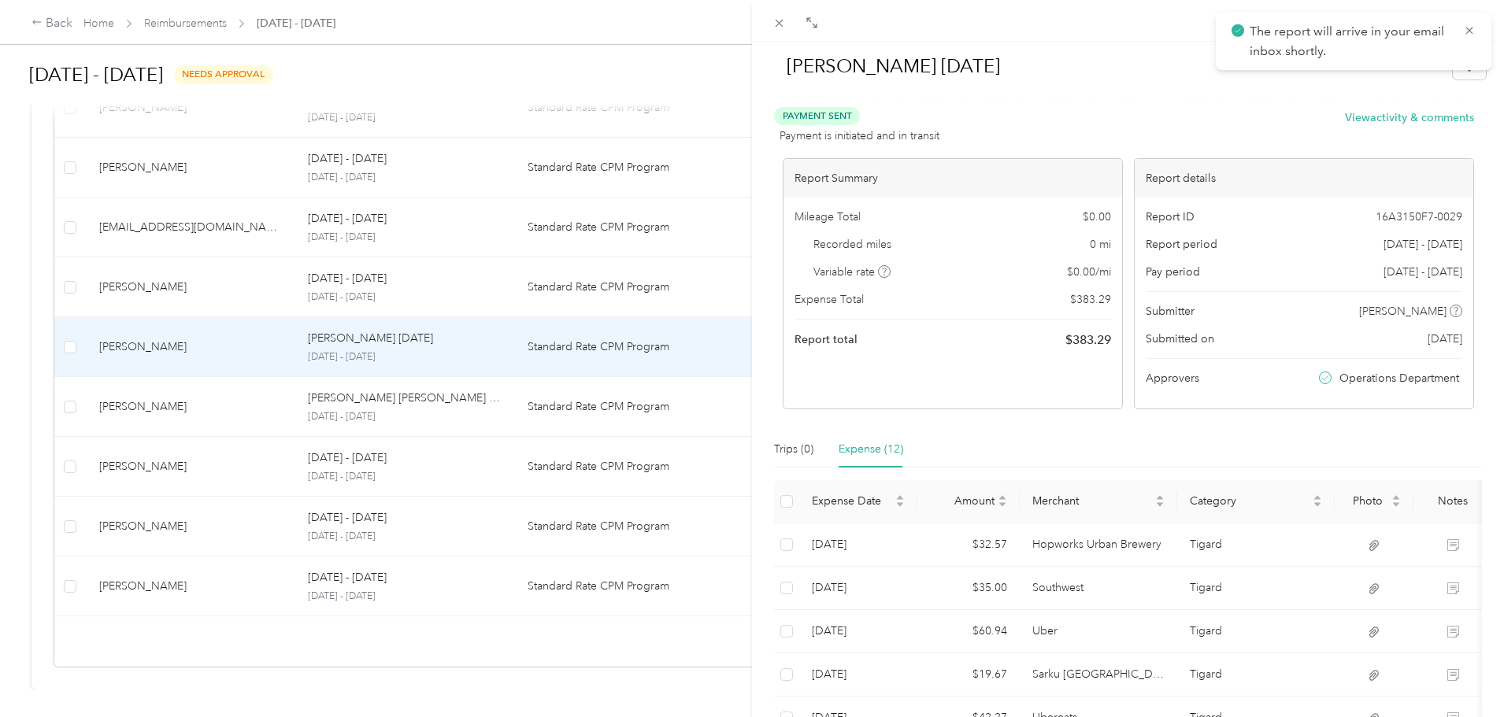
click at [447, 267] on div "[PERSON_NAME] [DATE] Payment Sent Payment is initiated and in transit View acti…" at bounding box center [752, 358] width 1504 height 717
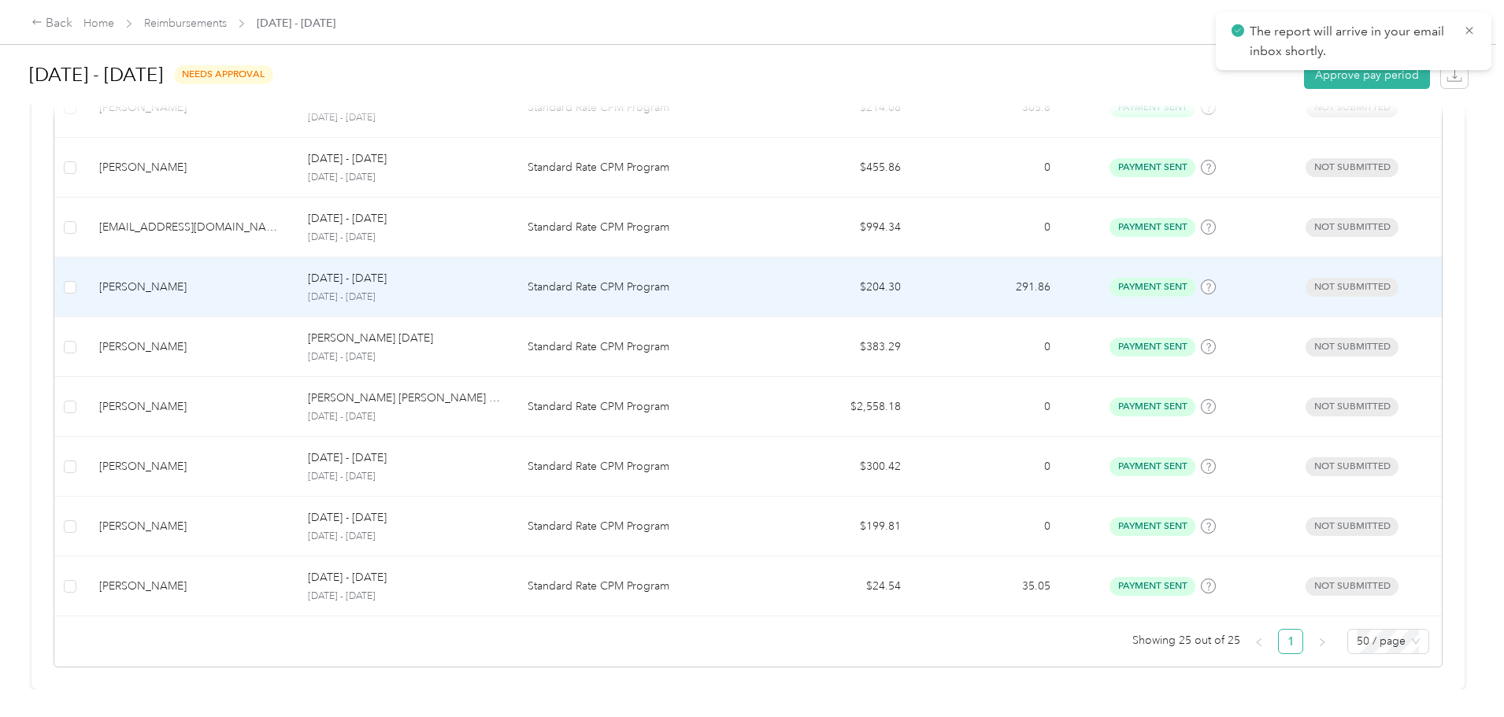
click at [607, 279] on p "Standard Rate CPM Program" at bounding box center [640, 287] width 224 height 17
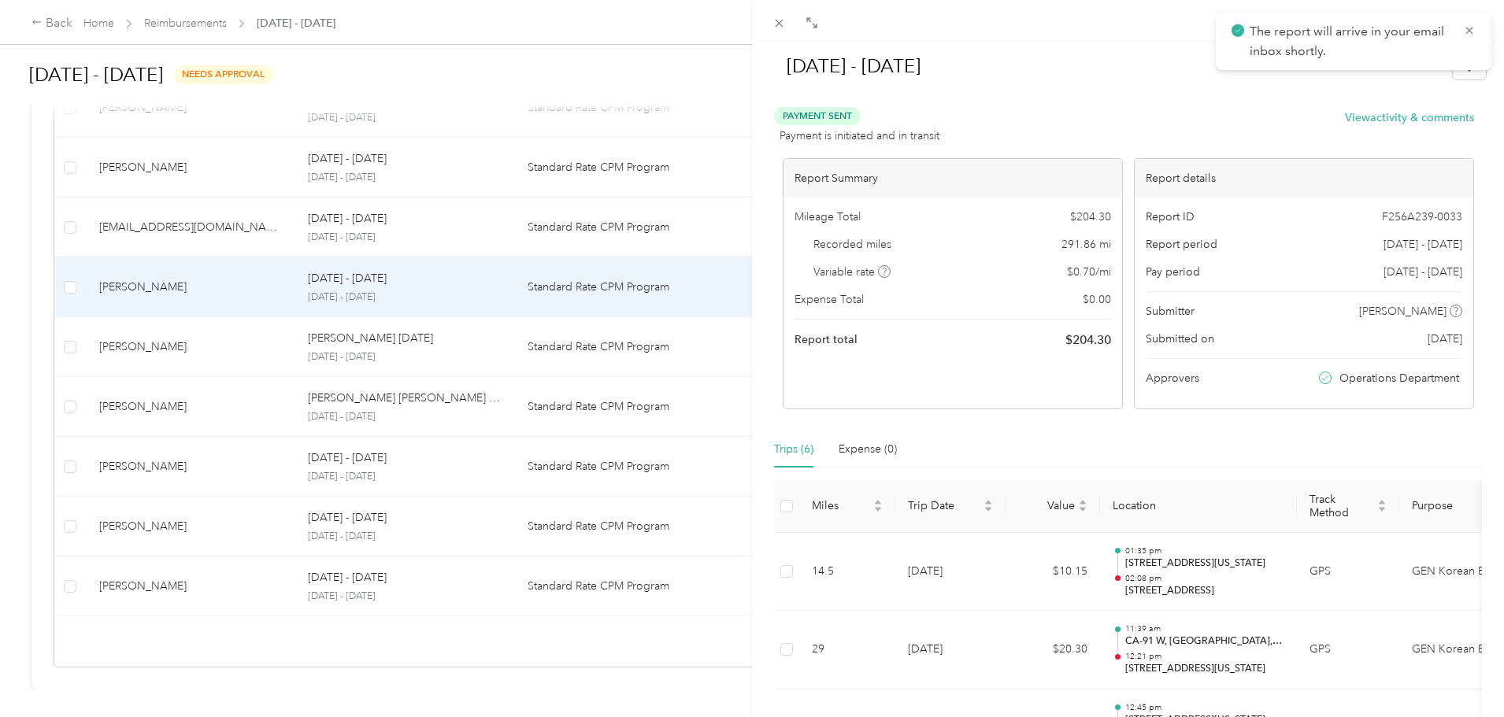
click at [1450, 83] on div "[DATE] - [DATE]" at bounding box center [1128, 69] width 716 height 46
click at [1464, 71] on icon "button" at bounding box center [1469, 66] width 11 height 11
click at [1404, 125] on span "Download" at bounding box center [1413, 124] width 52 height 17
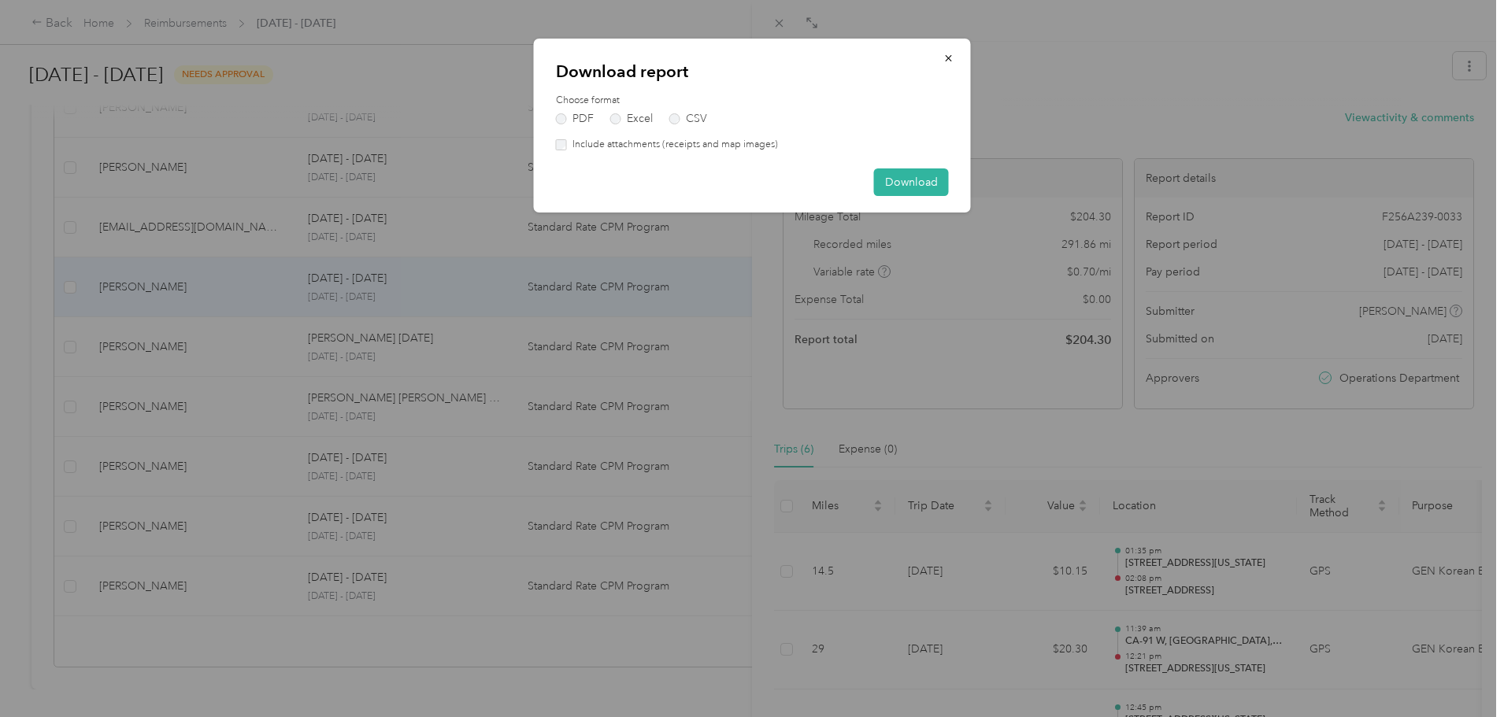
click at [740, 150] on label "Include attachments (receipts and map images)" at bounding box center [672, 145] width 211 height 14
click at [917, 181] on button "Download" at bounding box center [911, 183] width 75 height 28
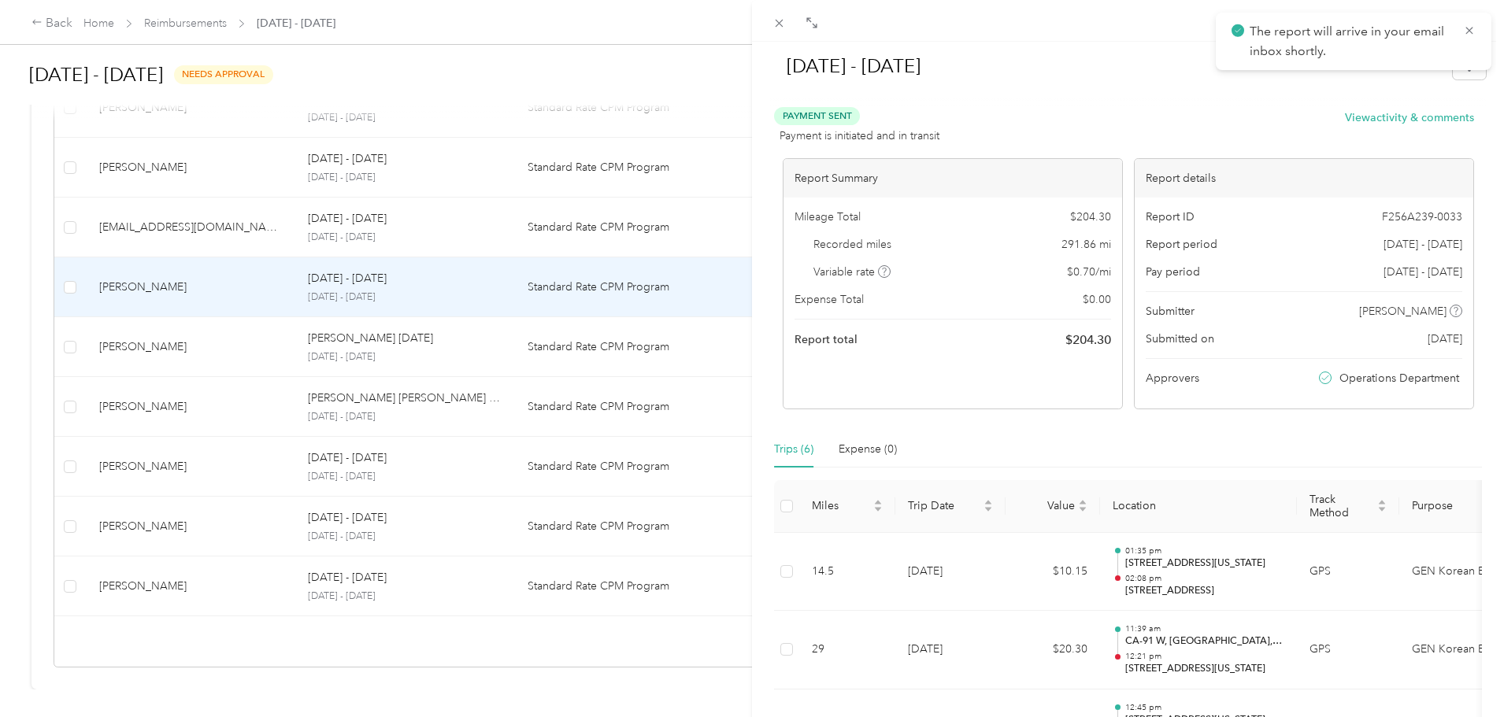
click at [521, 217] on div "[DATE] - [DATE] Payment Sent Payment is initiated and in transit View activity …" at bounding box center [752, 358] width 1504 height 717
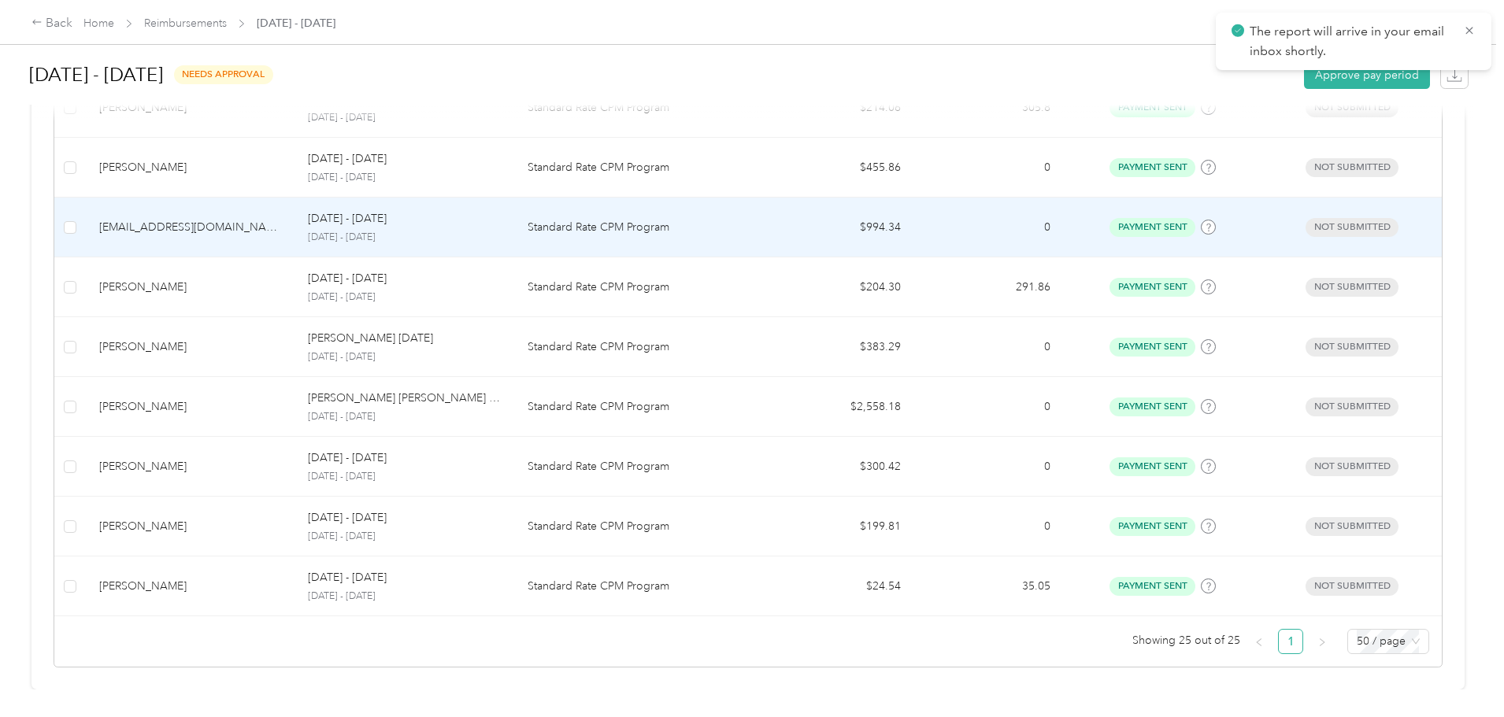
click at [617, 219] on p "Standard Rate CPM Program" at bounding box center [640, 227] width 224 height 17
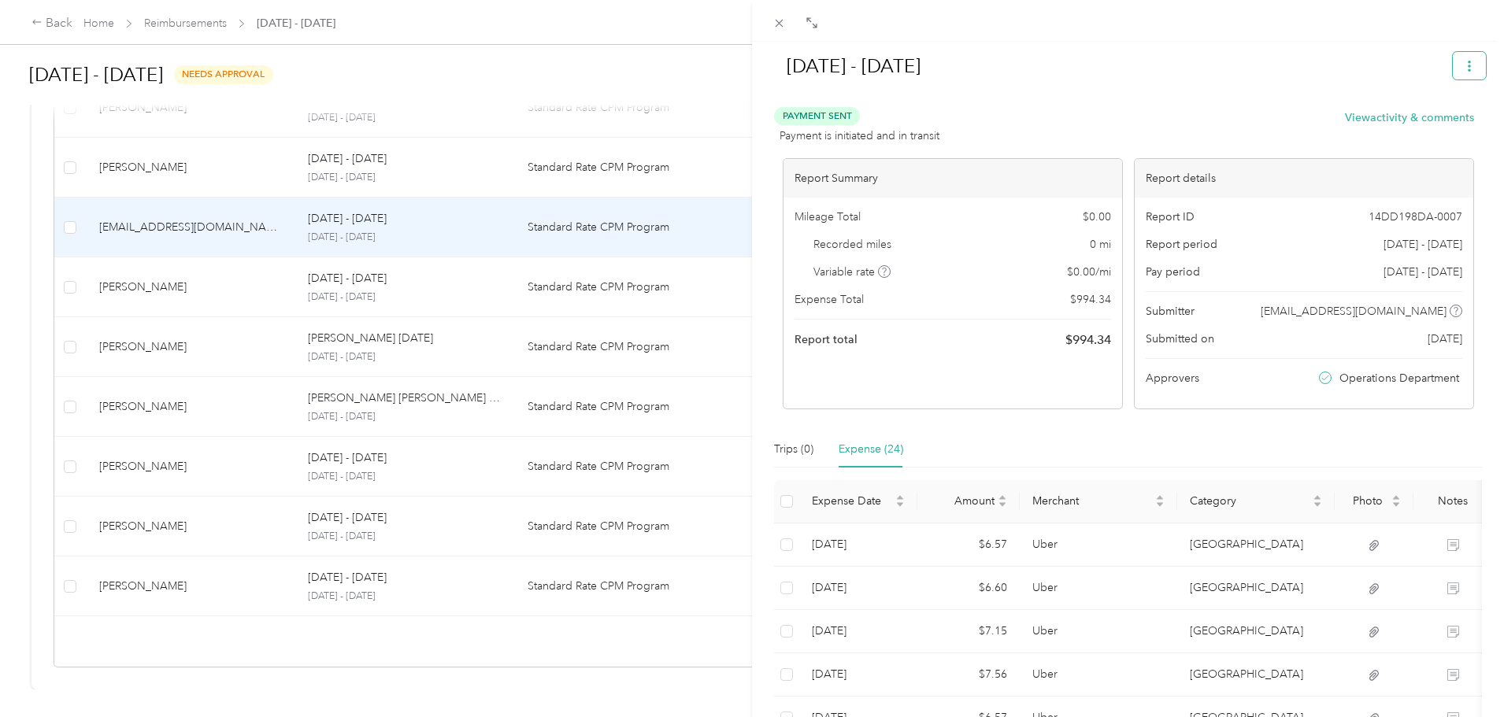
click at [1465, 74] on button "button" at bounding box center [1469, 66] width 33 height 28
click at [1432, 128] on span "Download" at bounding box center [1413, 124] width 52 height 17
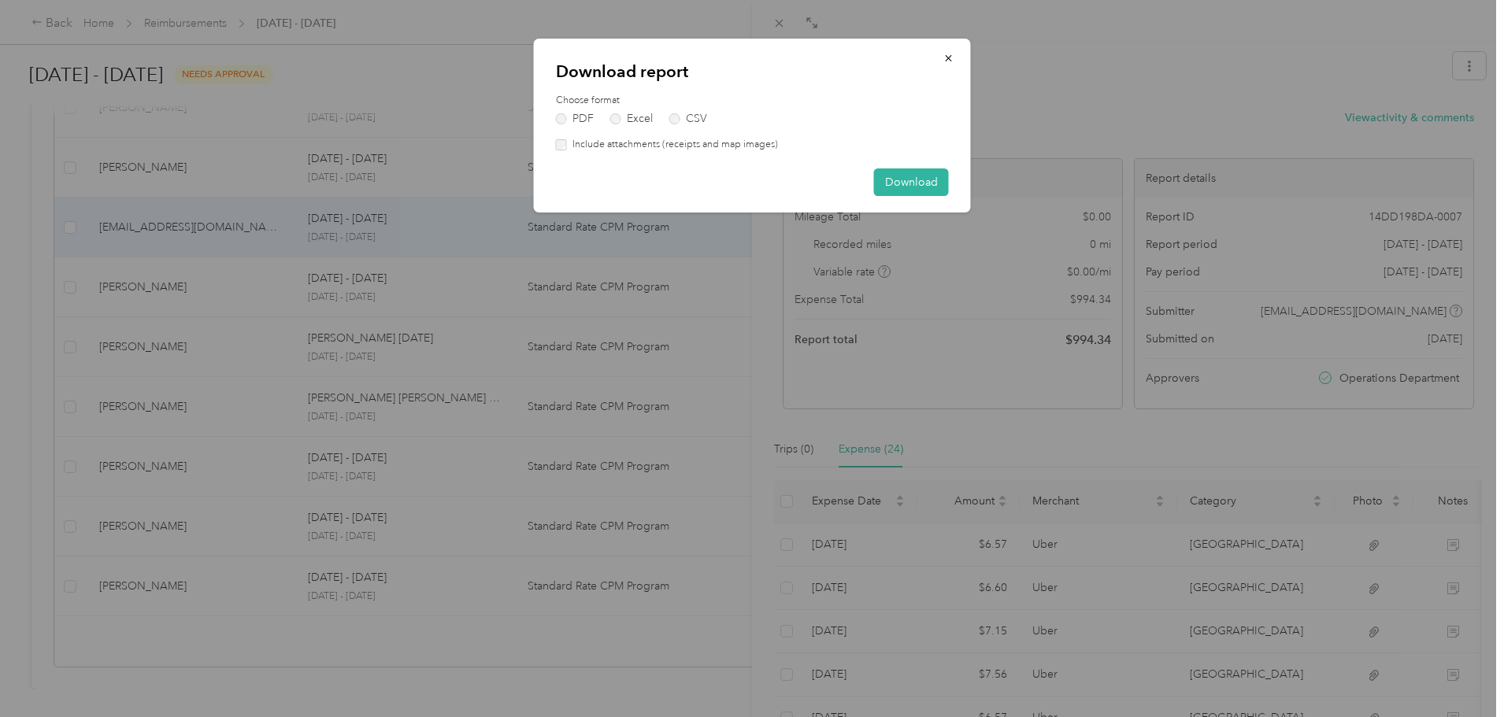
click at [743, 150] on label "Include attachments (receipts and map images)" at bounding box center [672, 145] width 211 height 14
click at [915, 187] on button "Download" at bounding box center [911, 183] width 75 height 28
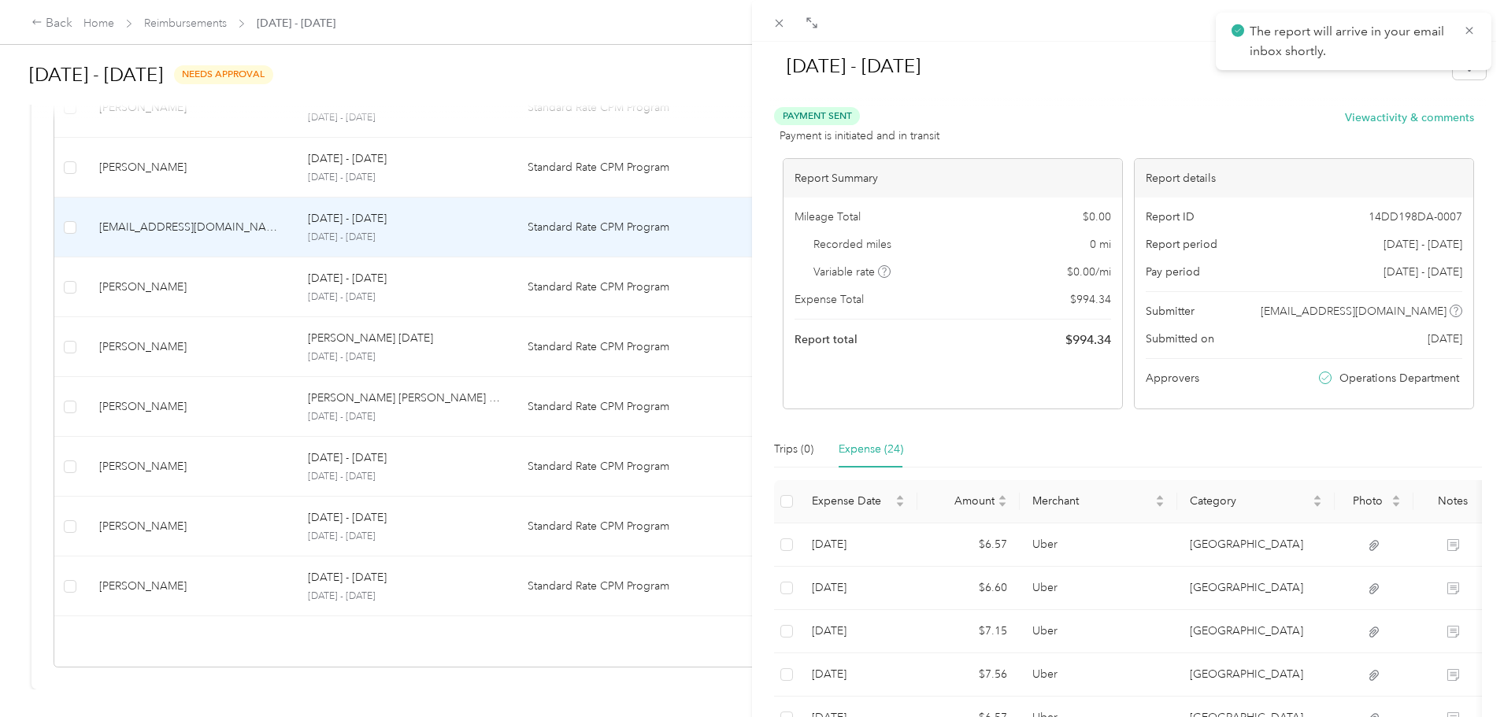
click at [450, 170] on div "[DATE] - [DATE] Payment Sent Payment is initiated and in transit View activity …" at bounding box center [752, 358] width 1504 height 717
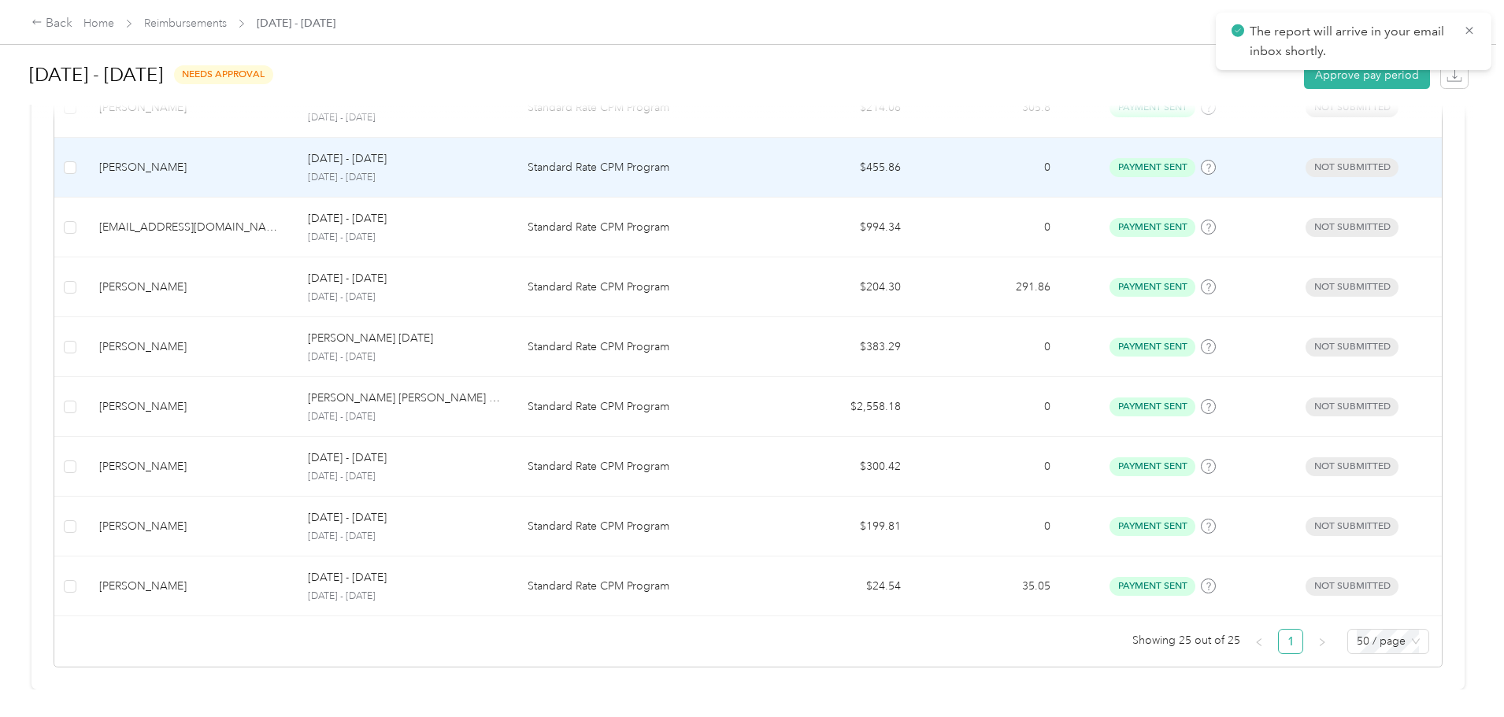
click at [676, 161] on p "Standard Rate CPM Program" at bounding box center [640, 167] width 224 height 17
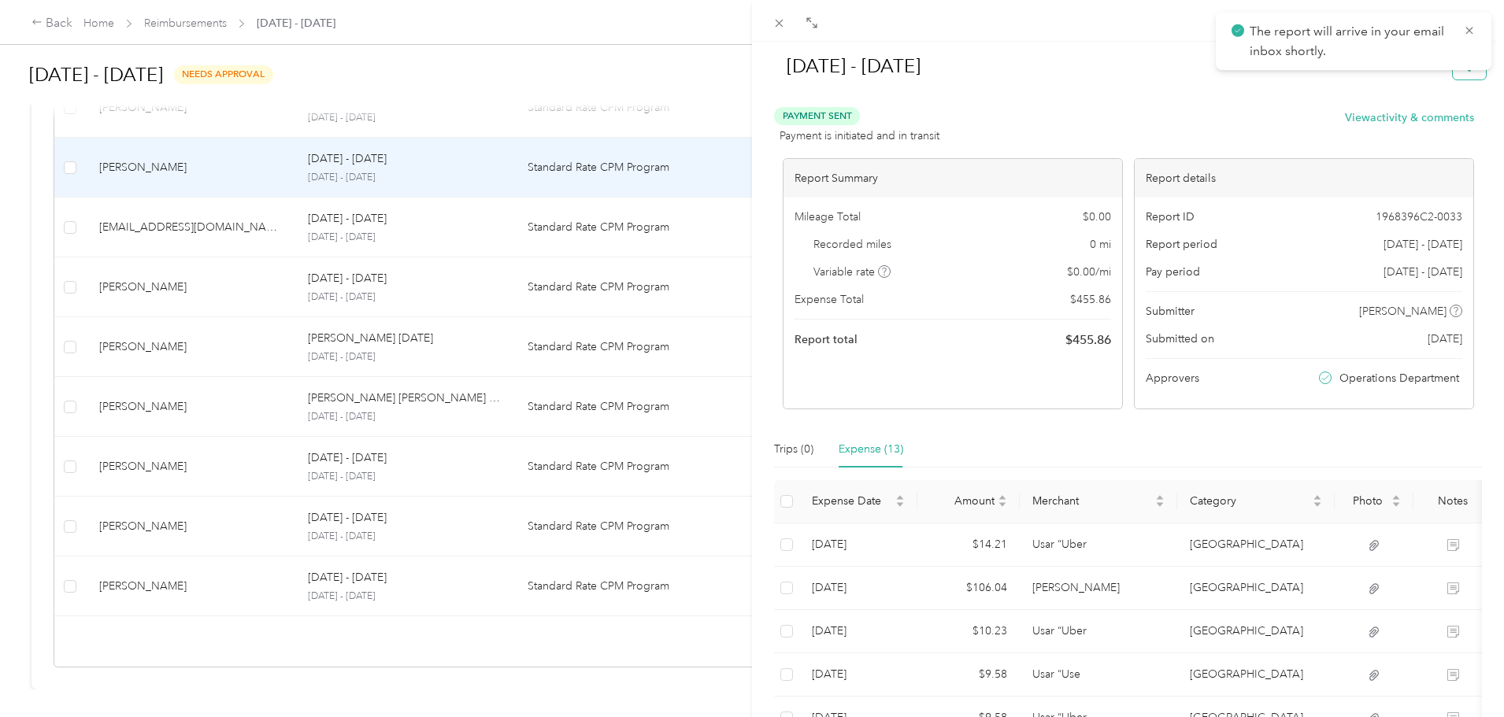
click at [1453, 79] on button "button" at bounding box center [1469, 66] width 33 height 28
click at [1427, 127] on span "Download" at bounding box center [1413, 124] width 52 height 17
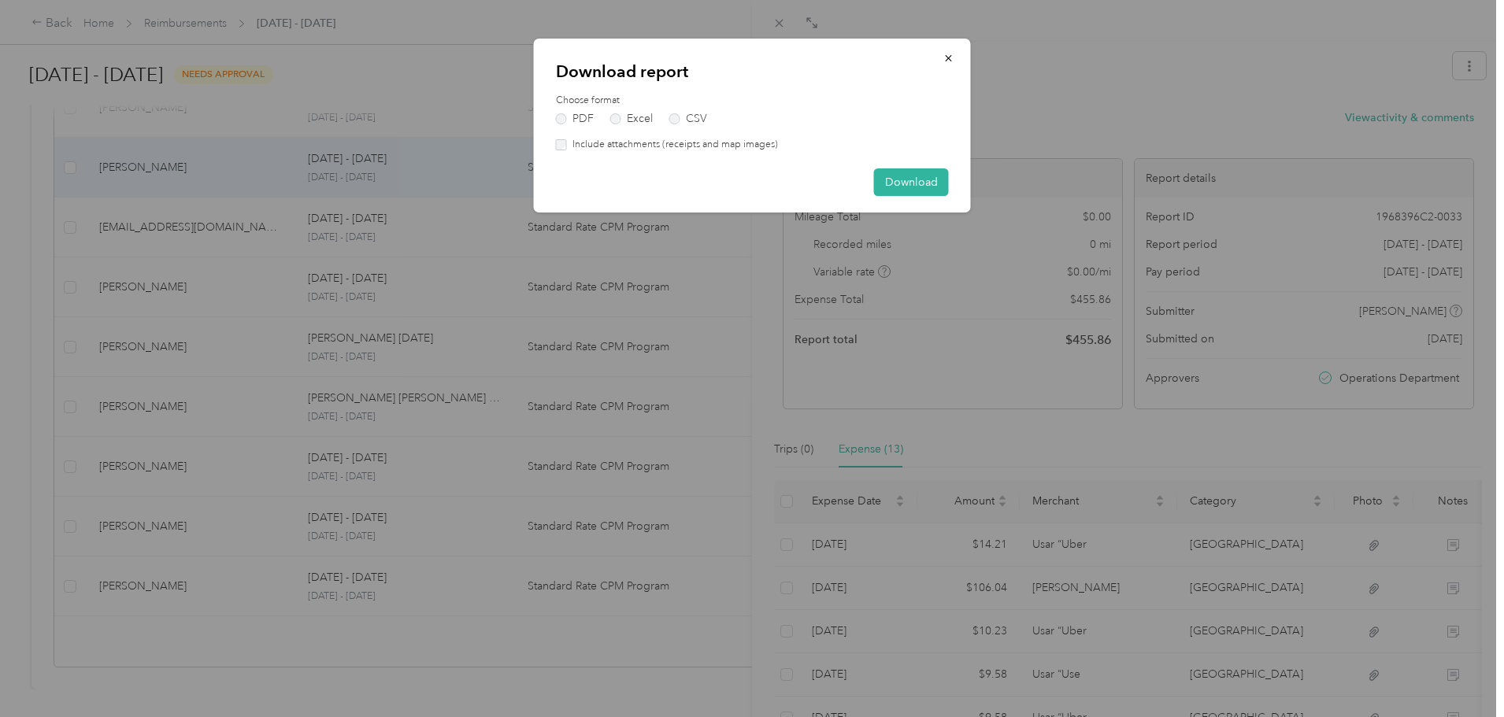
click at [720, 148] on label "Include attachments (receipts and map images)" at bounding box center [672, 145] width 211 height 14
click at [902, 187] on button "Download" at bounding box center [911, 183] width 75 height 28
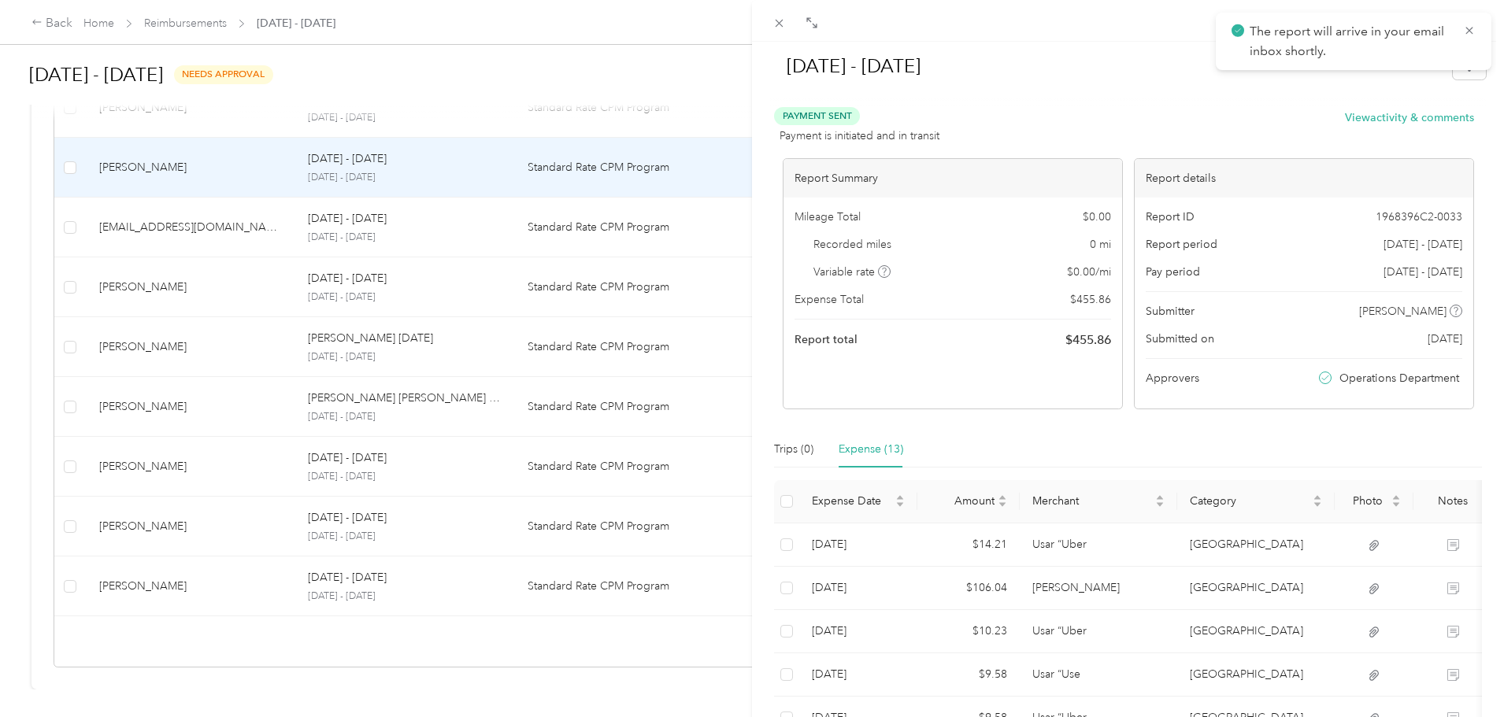
click at [495, 153] on div "[DATE] - [DATE] Payment Sent Payment is initiated and in transit View activity …" at bounding box center [752, 358] width 1504 height 717
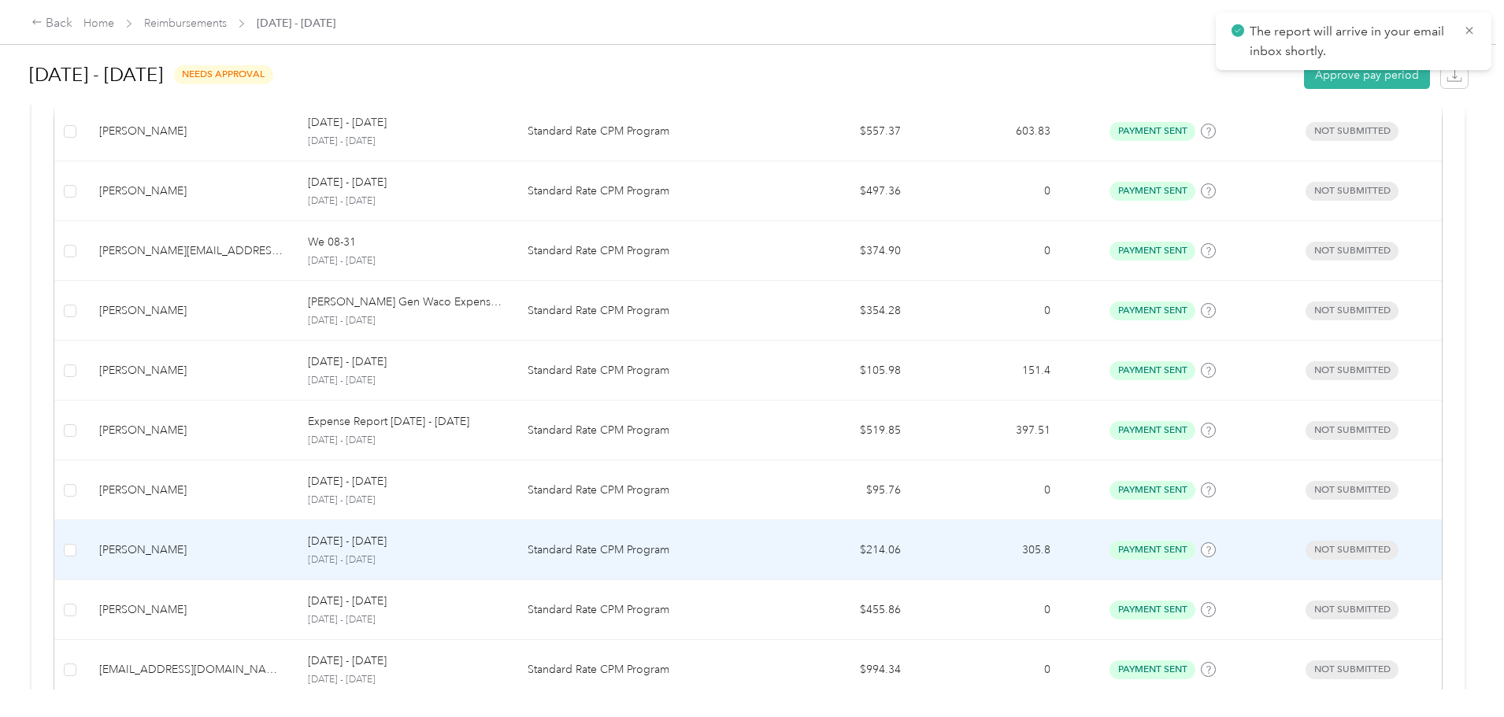
scroll to position [954, 0]
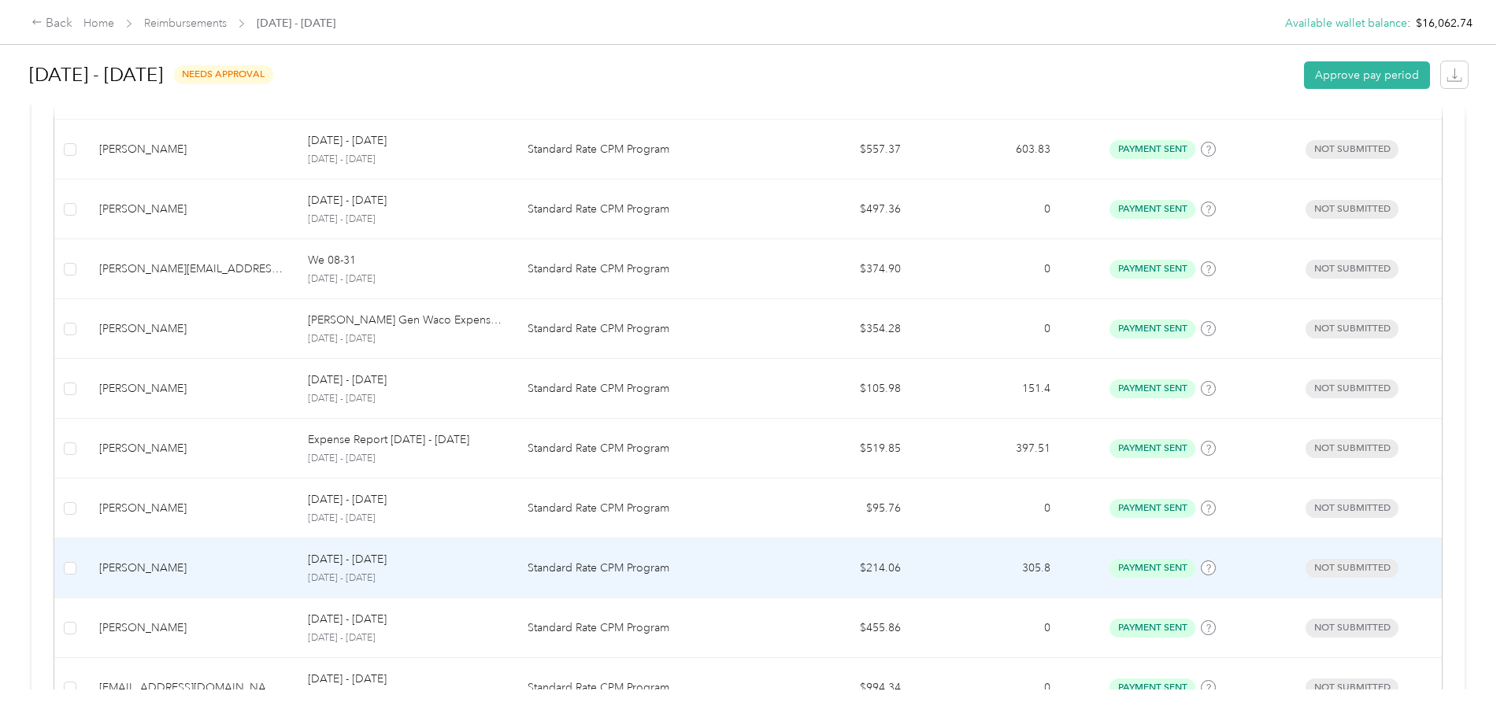
click at [487, 576] on p "[DATE] - [DATE]" at bounding box center [405, 579] width 194 height 14
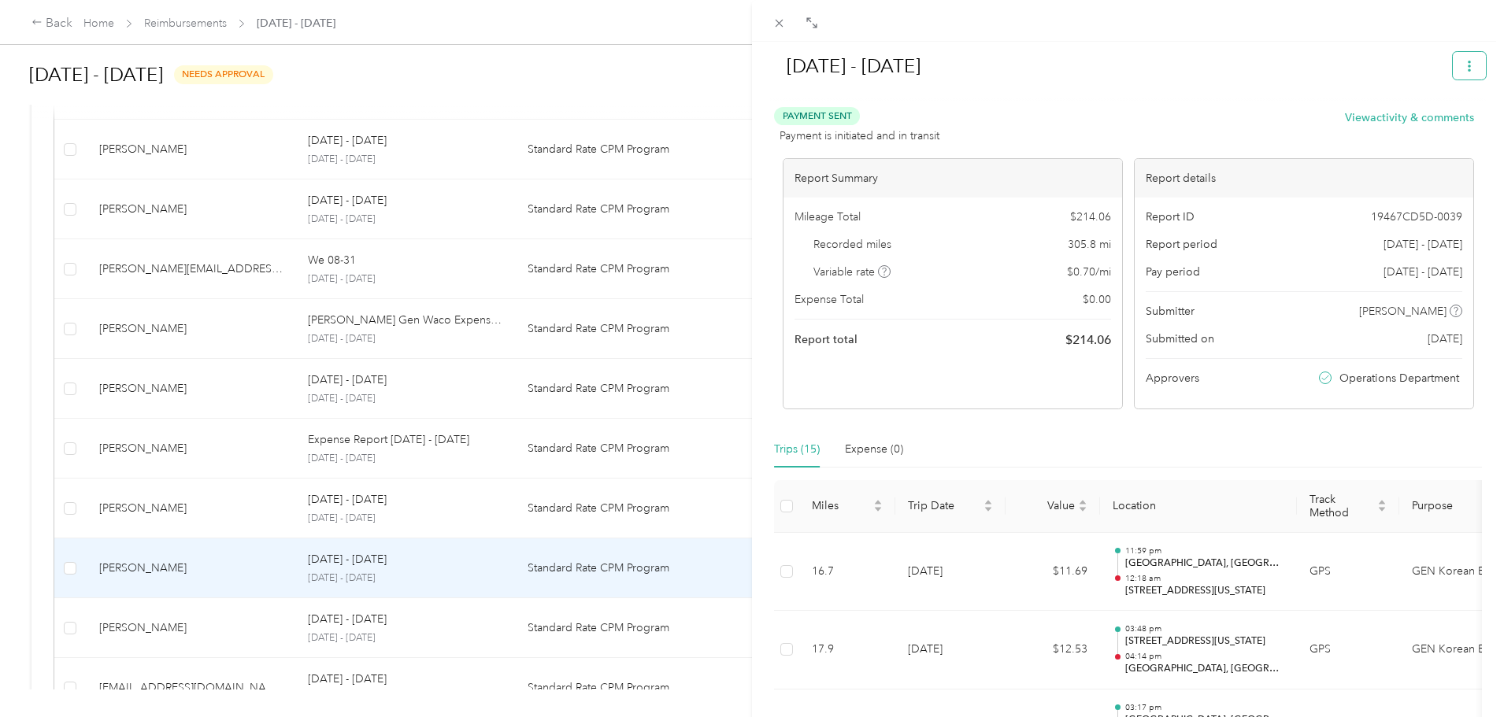
click at [1464, 63] on icon "button" at bounding box center [1469, 66] width 11 height 11
click at [1448, 127] on div "Download" at bounding box center [1417, 124] width 94 height 17
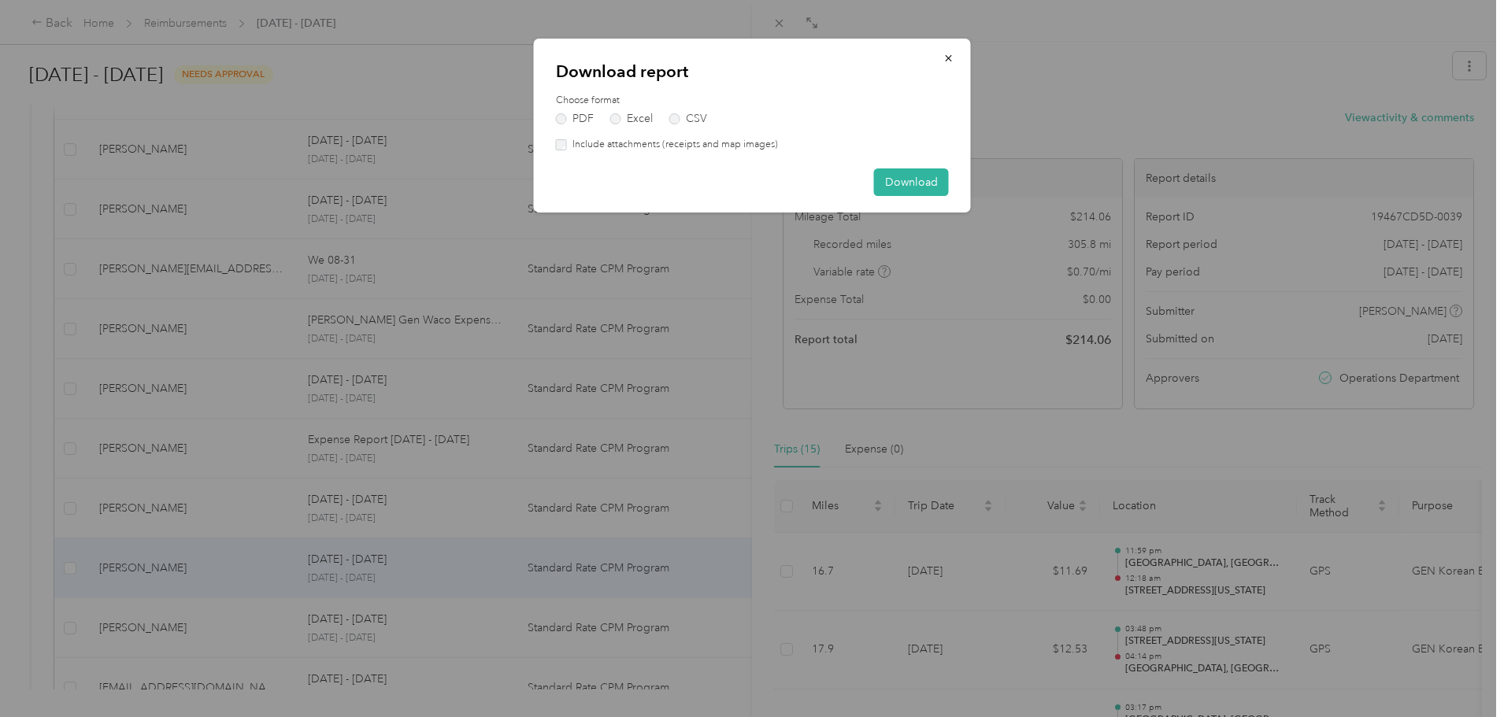
click at [726, 145] on label "Include attachments (receipts and map images)" at bounding box center [672, 145] width 211 height 14
click at [931, 183] on button "Download" at bounding box center [911, 183] width 75 height 28
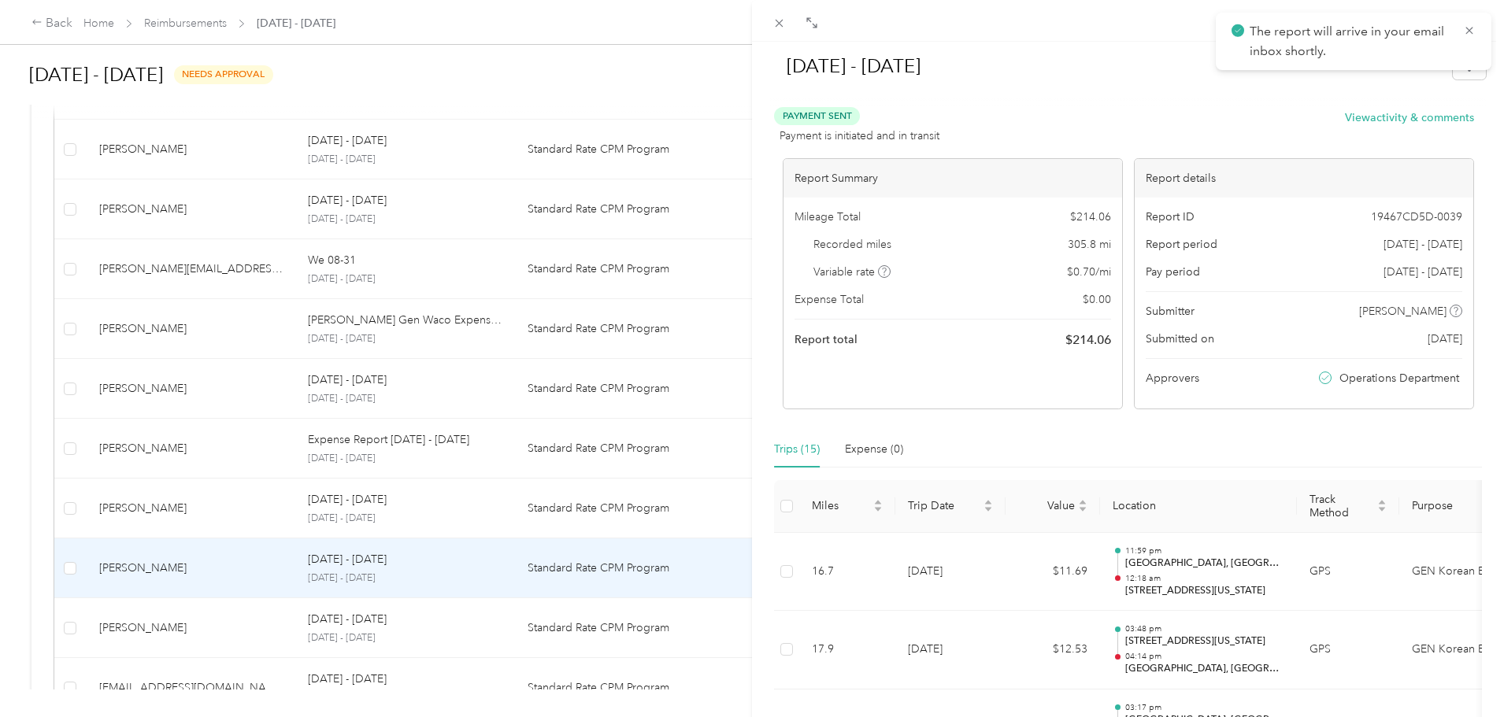
click at [439, 513] on div "[DATE] - [DATE] Payment Sent Payment is initiated and in transit View activity …" at bounding box center [752, 358] width 1504 height 717
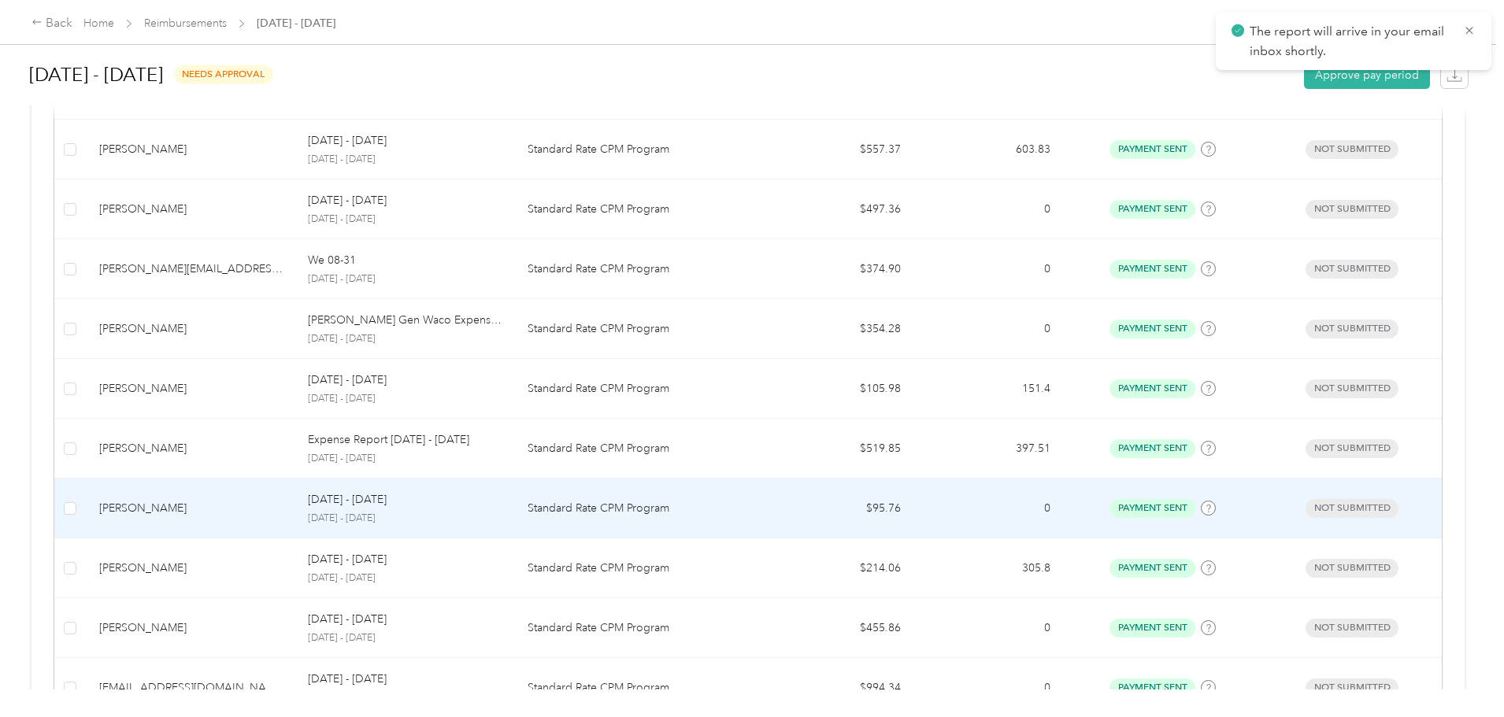
click at [597, 506] on p "Standard Rate CPM Program" at bounding box center [640, 508] width 224 height 17
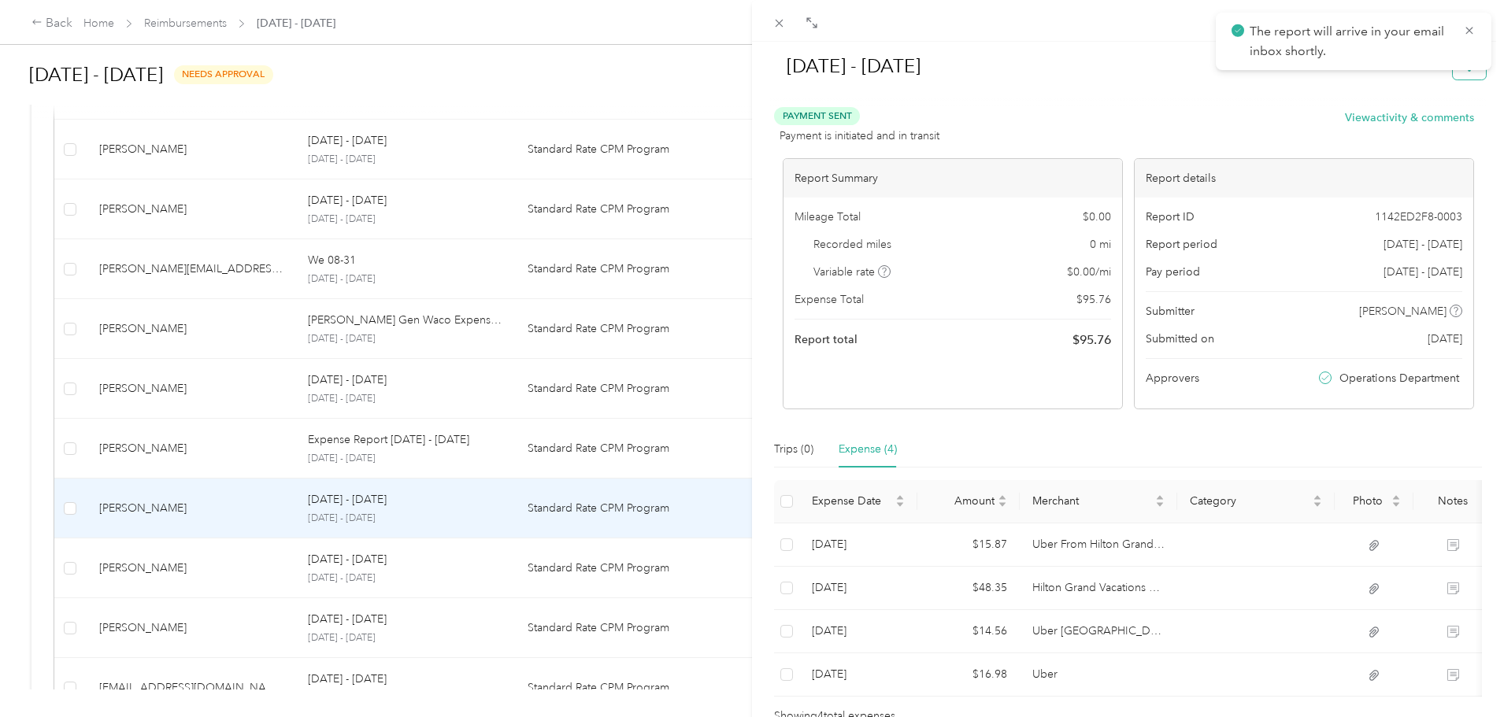
click at [1453, 76] on button "button" at bounding box center [1469, 66] width 33 height 28
click at [1440, 123] on div "Download" at bounding box center [1417, 124] width 94 height 17
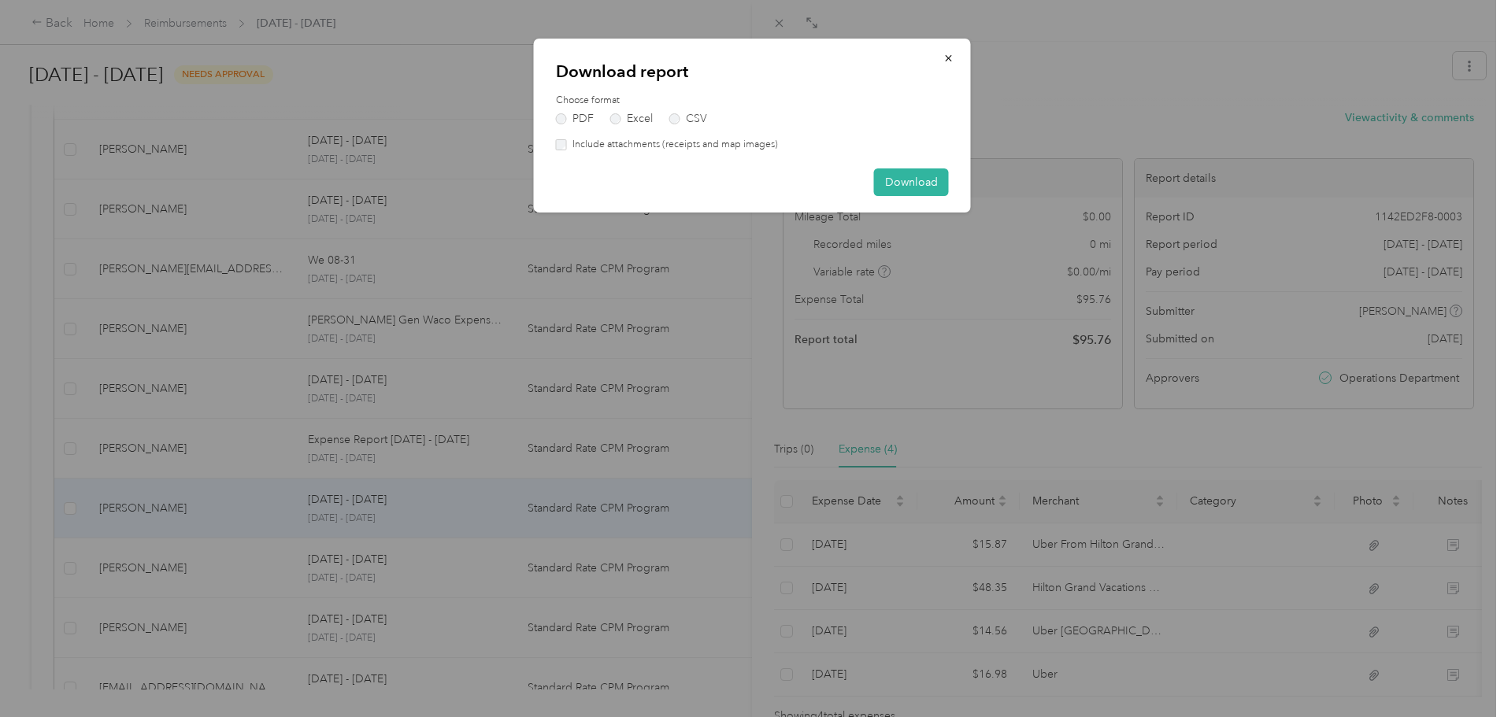
click at [728, 147] on label "Include attachments (receipts and map images)" at bounding box center [672, 145] width 211 height 14
click at [912, 183] on button "Download" at bounding box center [911, 183] width 75 height 28
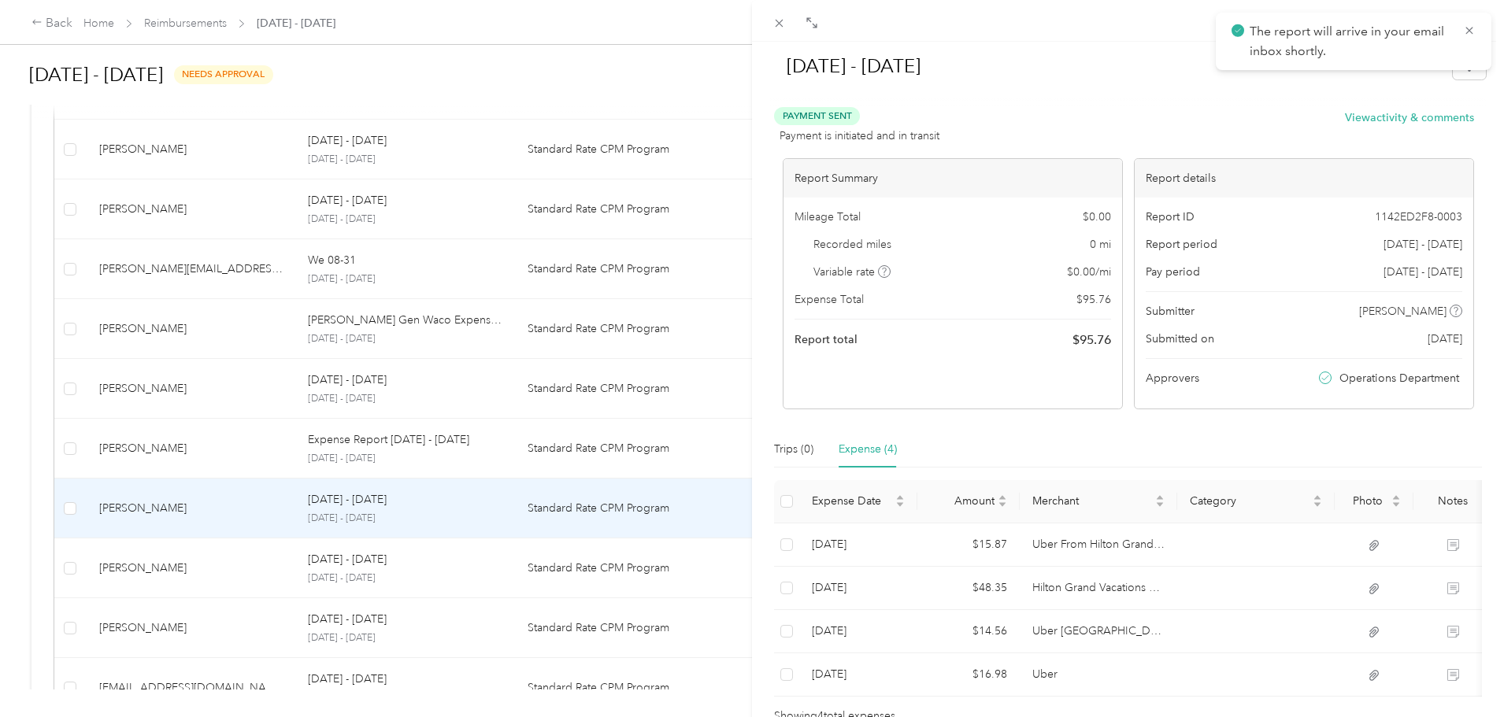
click at [550, 448] on div "[DATE] - [DATE] Payment Sent Payment is initiated and in transit View activity …" at bounding box center [752, 358] width 1504 height 717
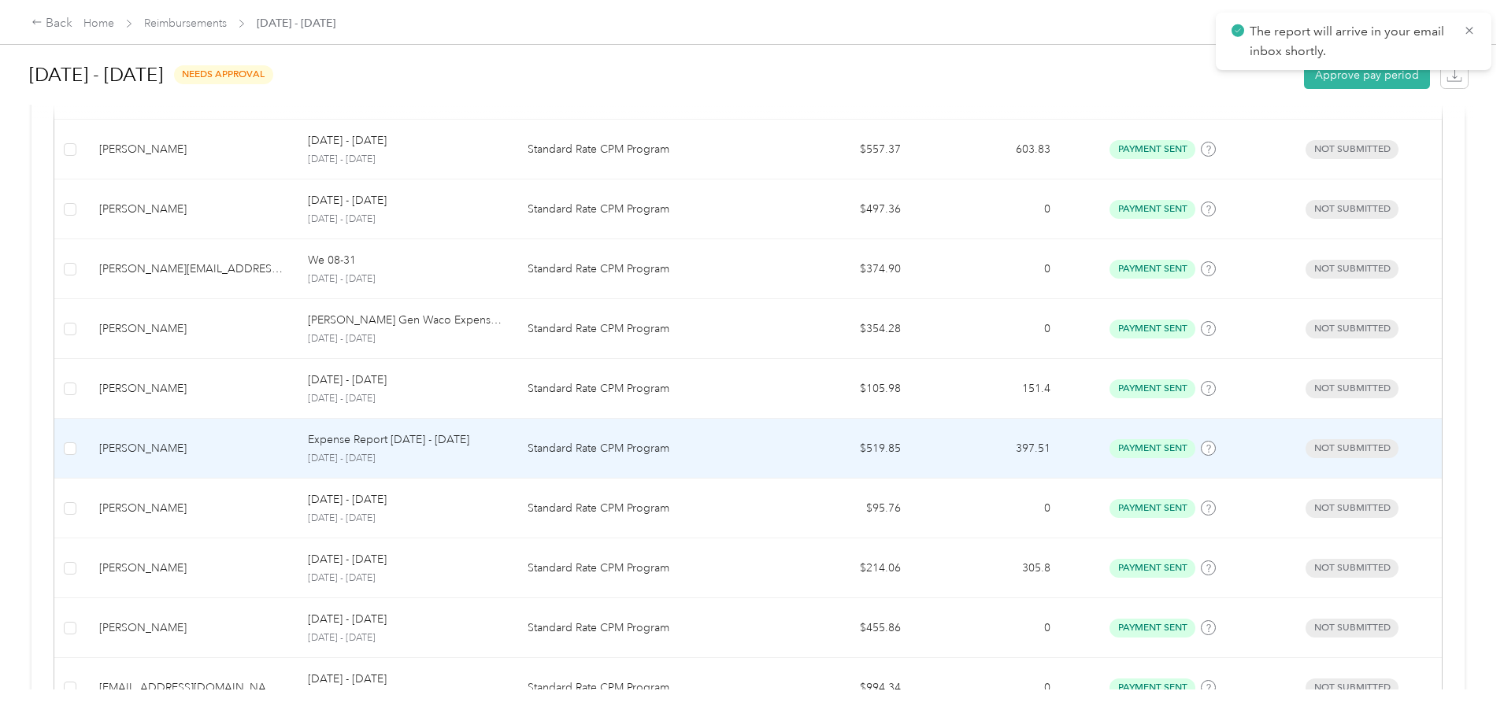
click at [633, 447] on p "Standard Rate CPM Program" at bounding box center [640, 448] width 224 height 17
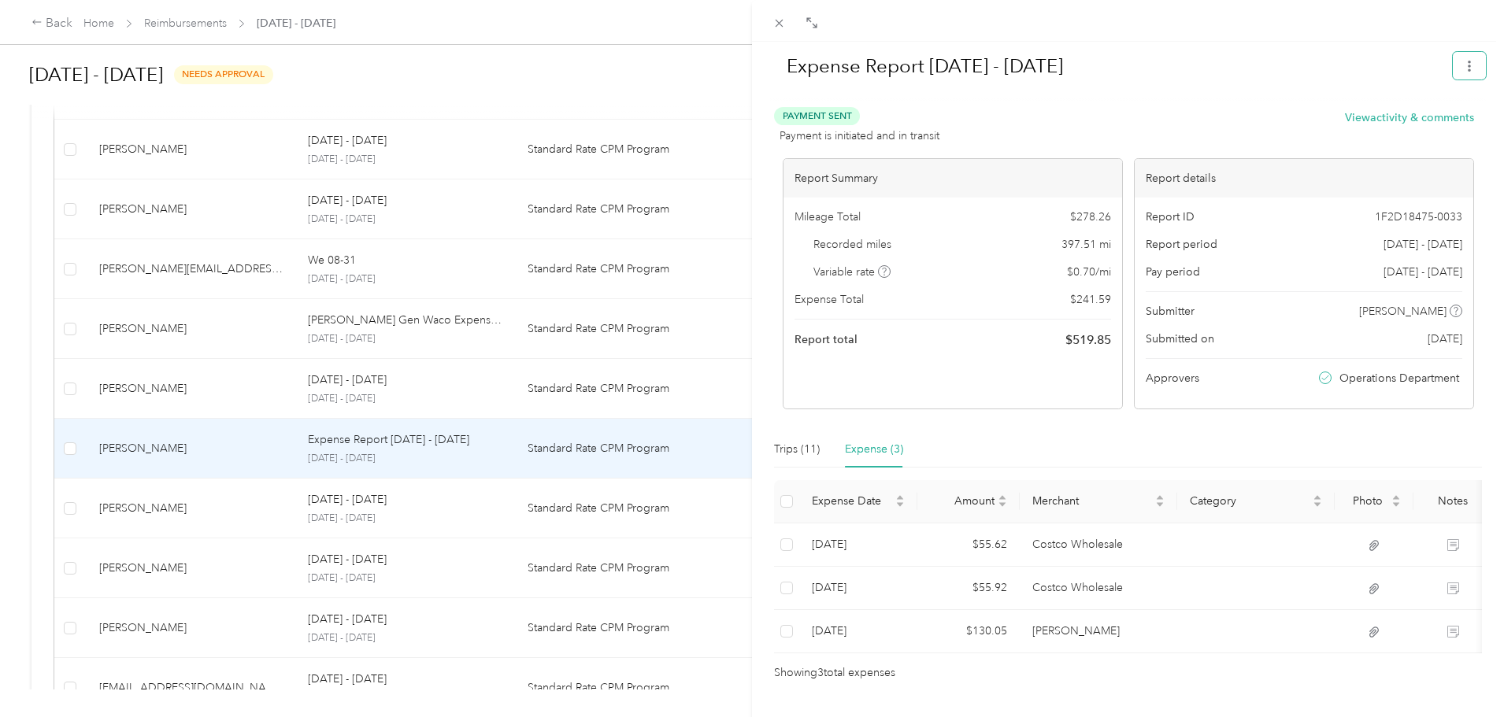
click at [1462, 76] on button "button" at bounding box center [1469, 66] width 33 height 28
click at [1422, 127] on span "Download" at bounding box center [1413, 124] width 52 height 17
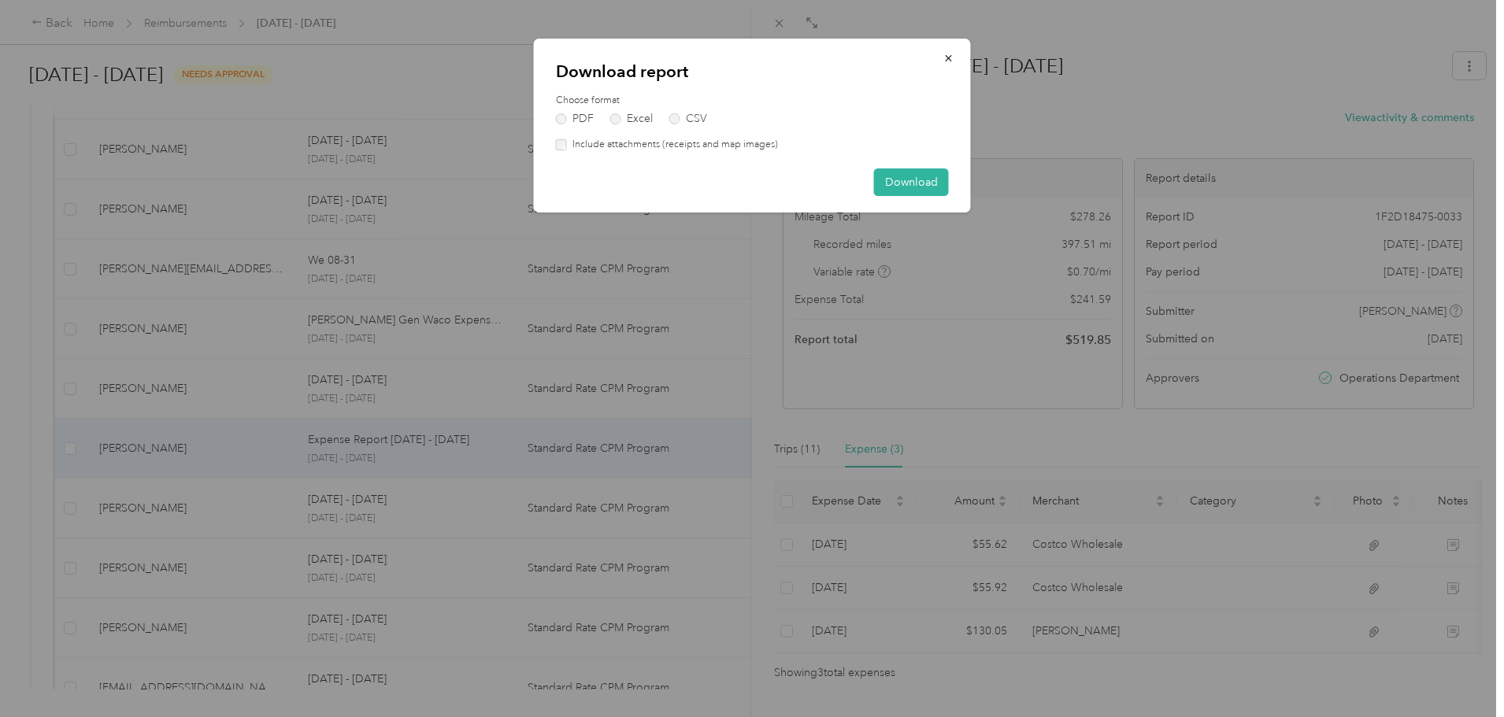
click at [733, 144] on label "Include attachments (receipts and map images)" at bounding box center [672, 145] width 211 height 14
click at [913, 186] on button "Download" at bounding box center [911, 183] width 75 height 28
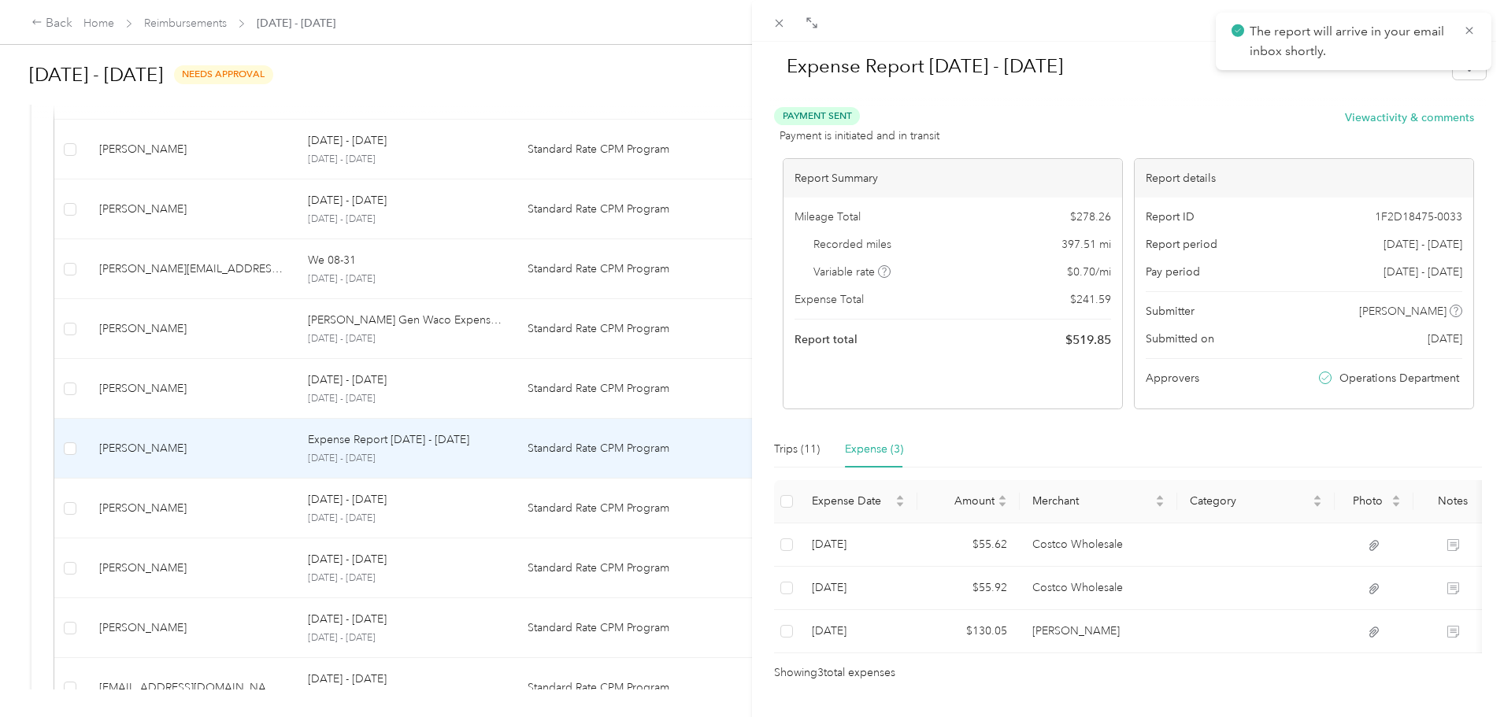
click at [448, 376] on div "Expense Report [DATE] - [DATE] Payment Sent Payment is initiated and in transit…" at bounding box center [752, 358] width 1504 height 717
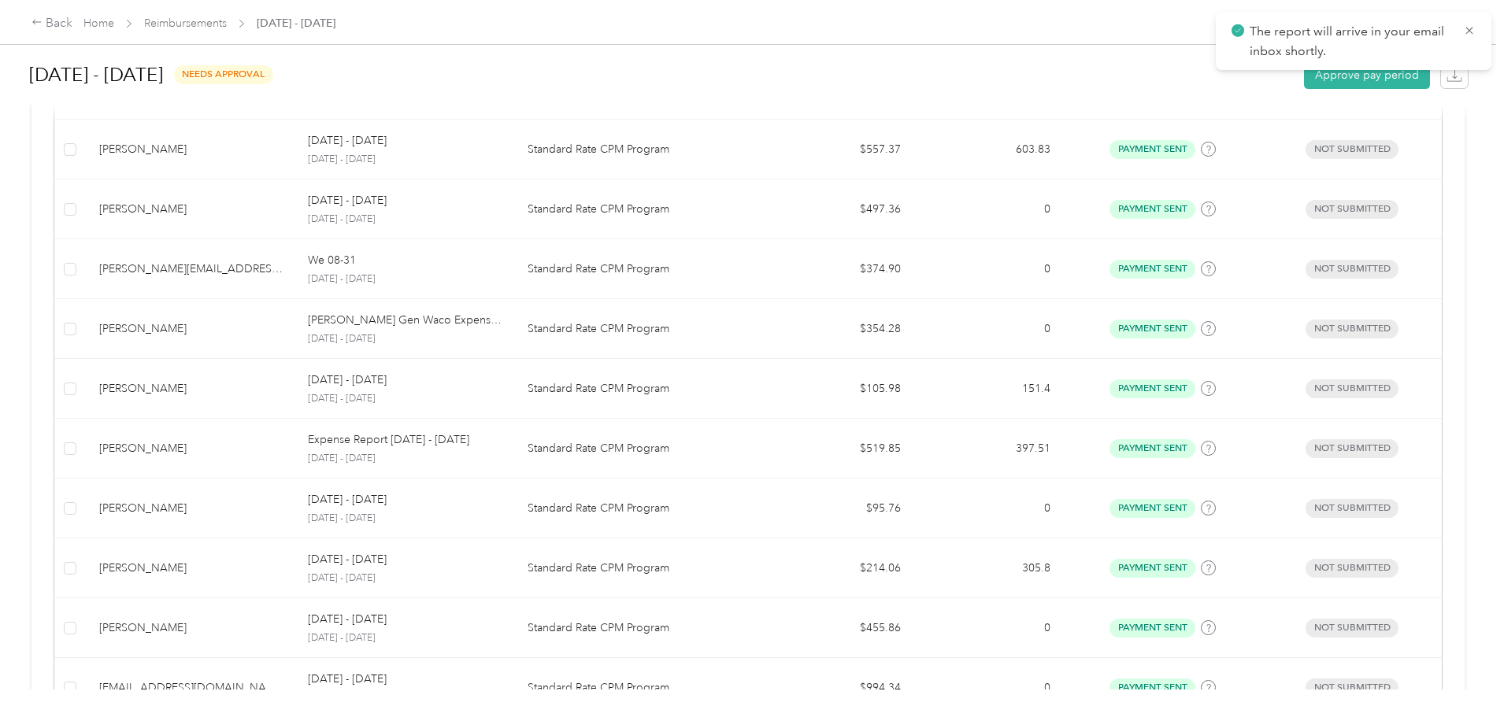
click at [436, 391] on div "[DATE] - [DATE] [DATE] - [DATE]" at bounding box center [405, 389] width 194 height 34
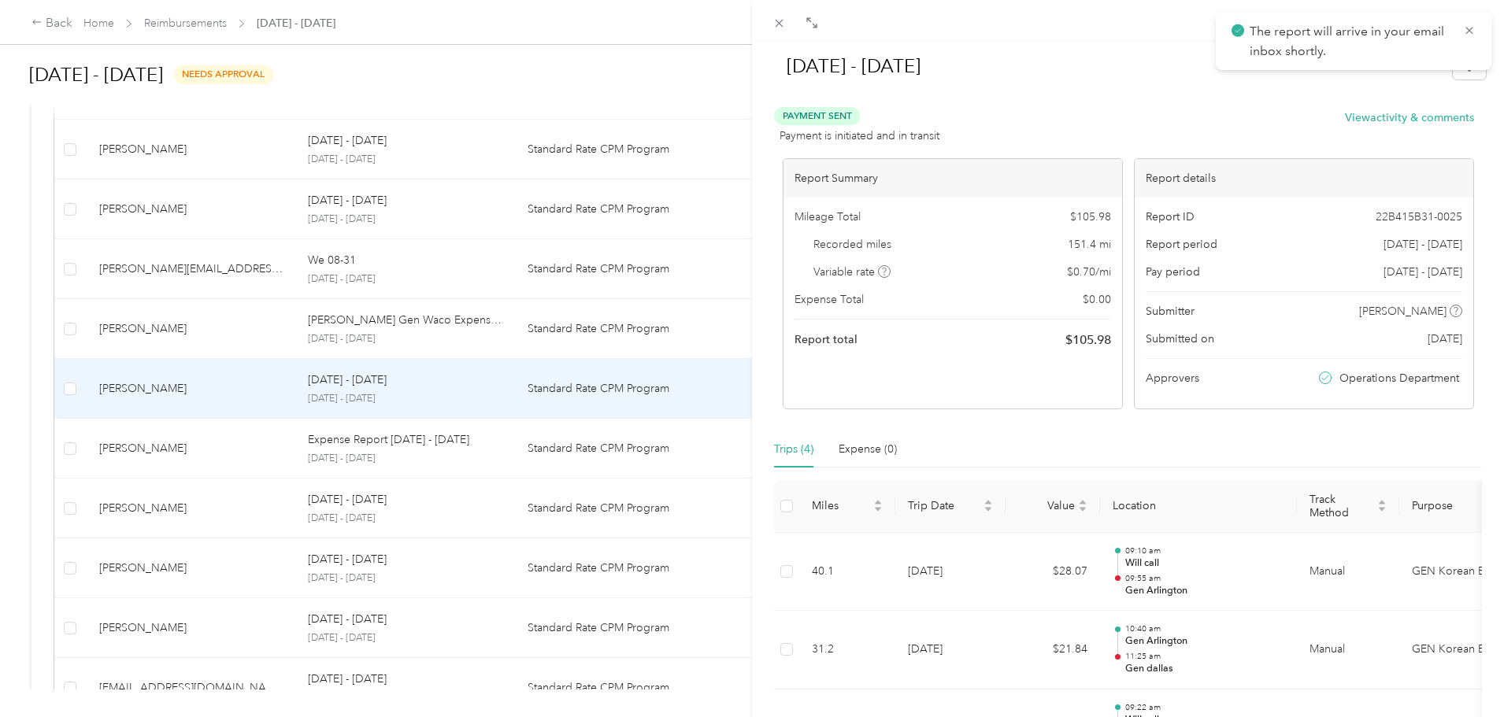
click at [1453, 80] on span at bounding box center [1469, 70] width 33 height 22
click at [1436, 117] on span "Download" at bounding box center [1413, 124] width 52 height 17
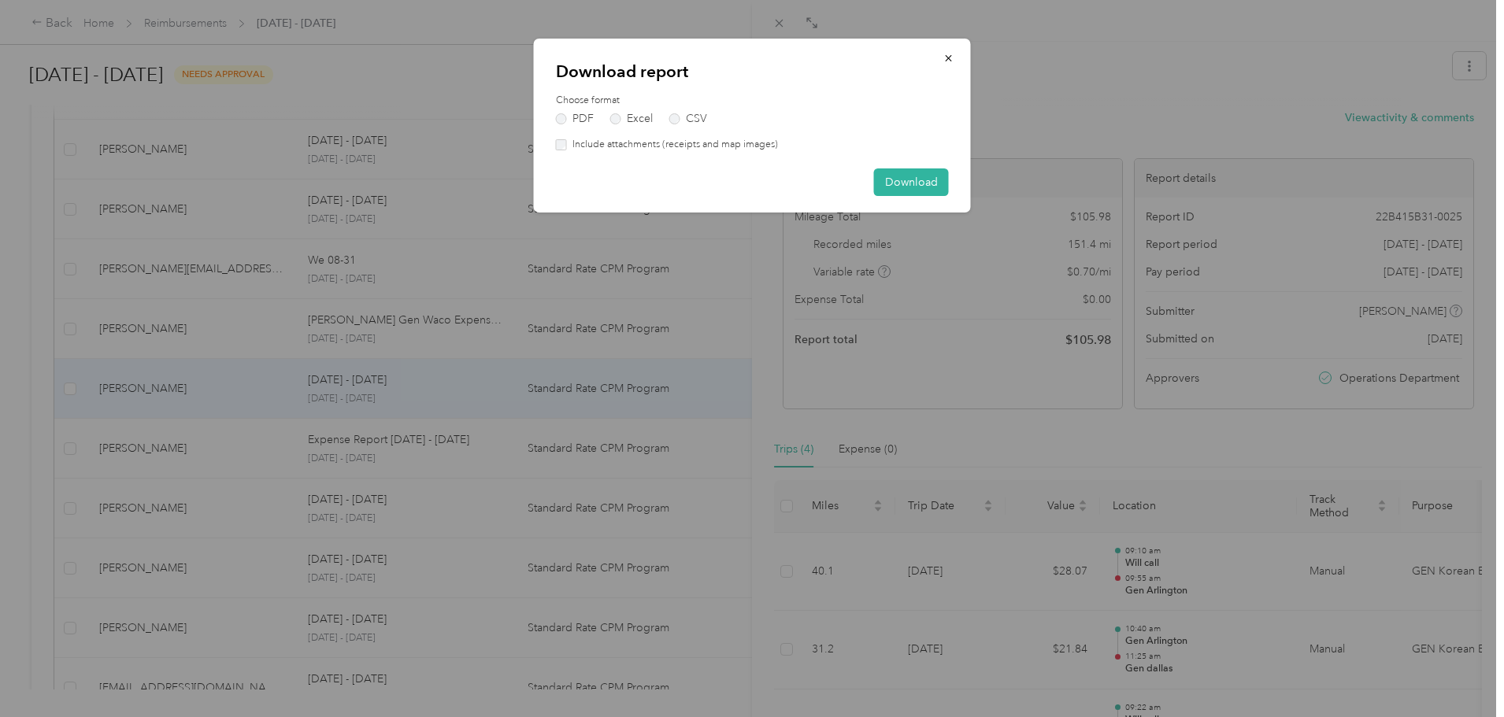
click at [753, 141] on label "Include attachments (receipts and map images)" at bounding box center [672, 145] width 211 height 14
click at [922, 178] on button "Download" at bounding box center [911, 183] width 75 height 28
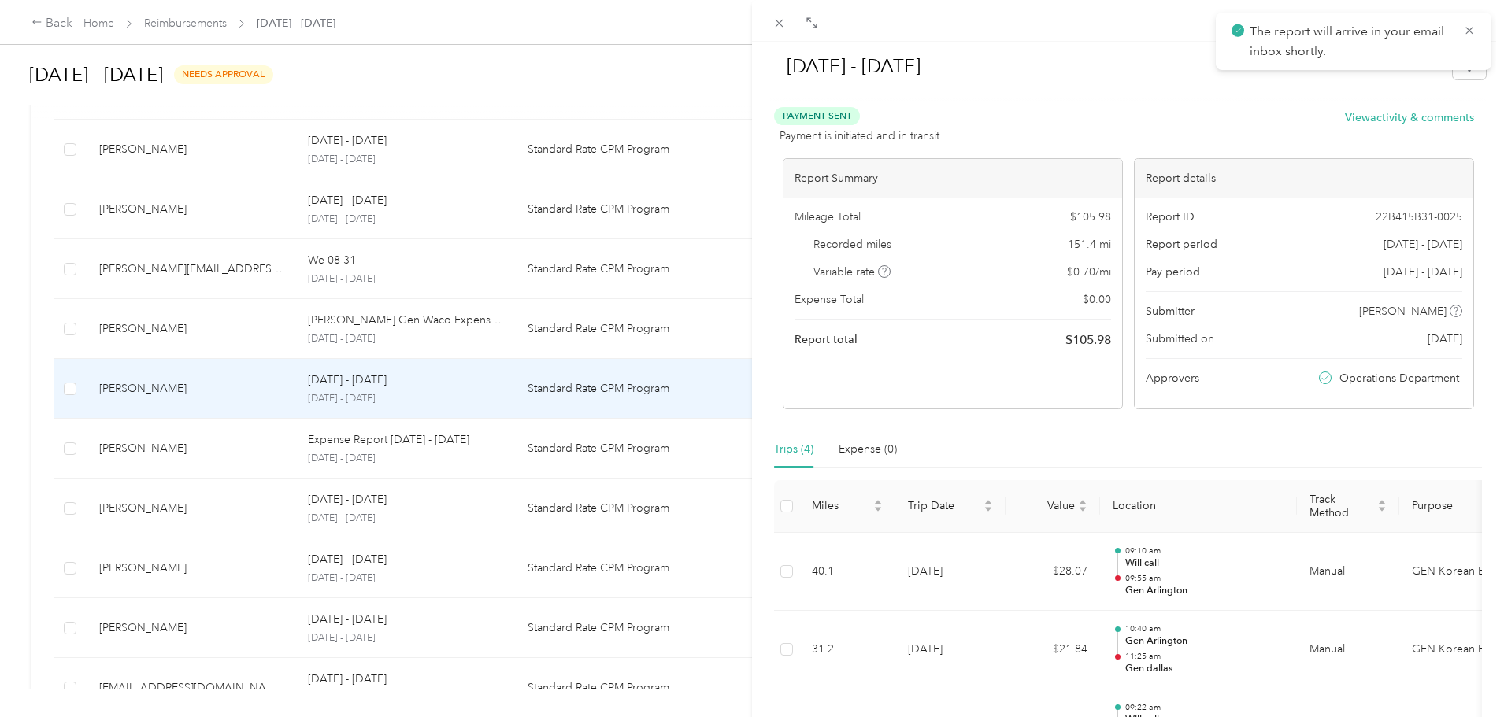
click at [535, 327] on div "[DATE] - [DATE] Payment Sent Payment is initiated and in transit View activity …" at bounding box center [752, 358] width 1504 height 717
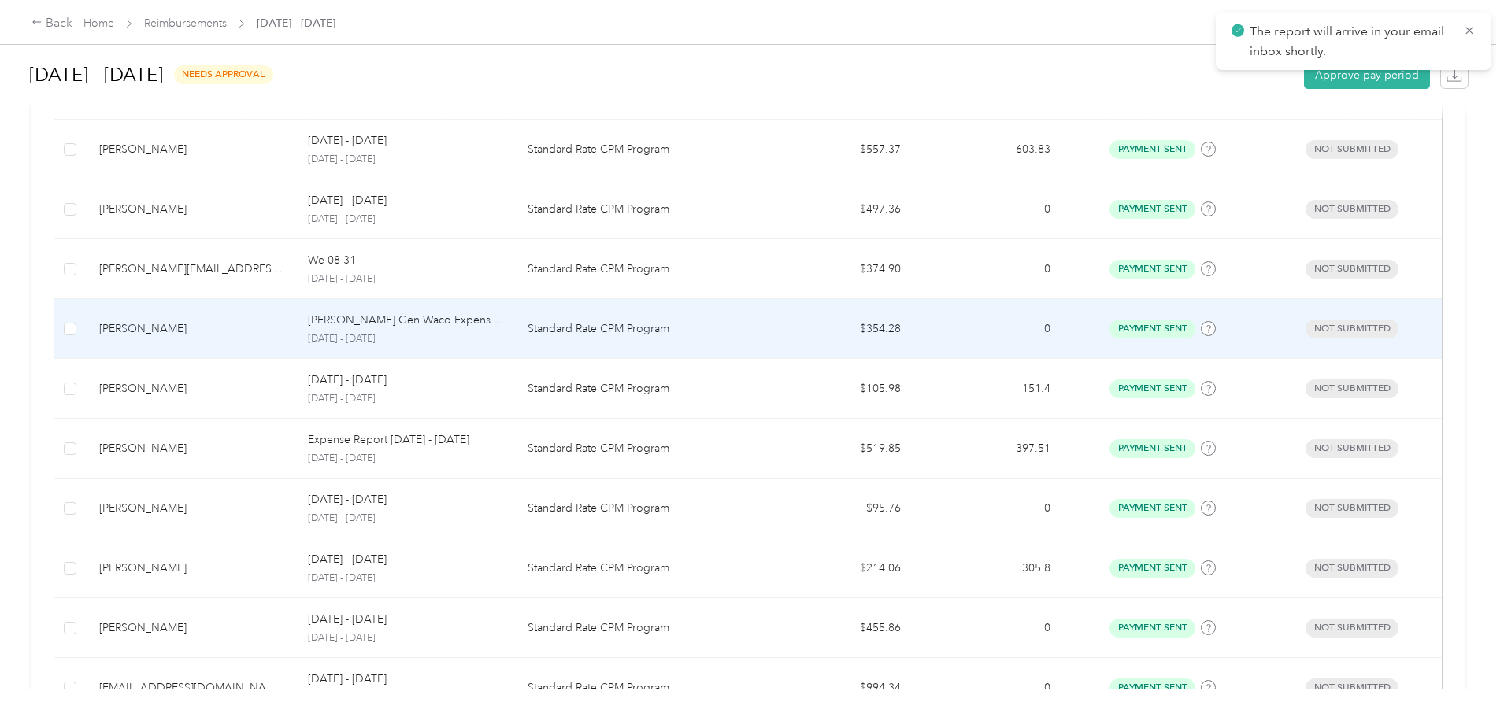
click at [650, 326] on p "Standard Rate CPM Program" at bounding box center [640, 329] width 224 height 17
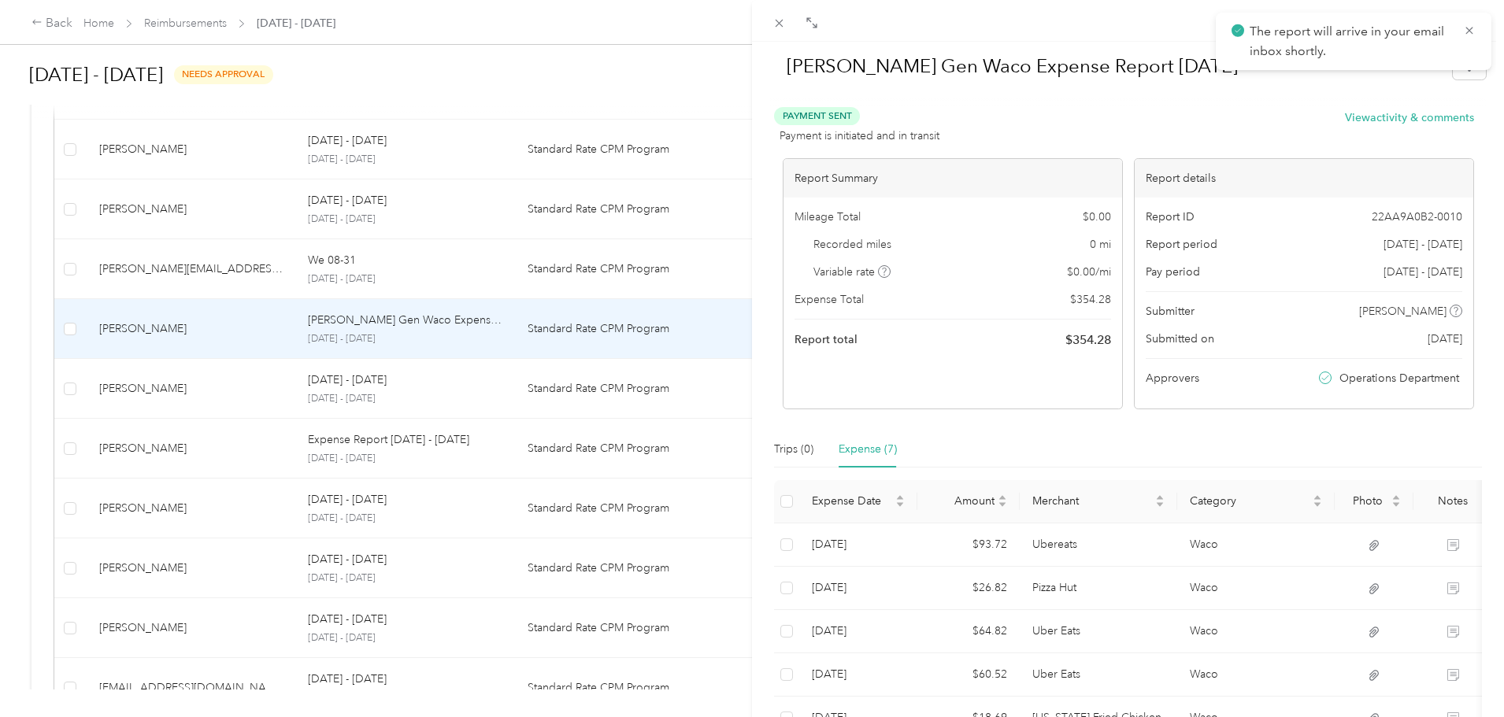
click at [1453, 80] on span at bounding box center [1469, 70] width 33 height 22
click at [1403, 119] on span "Download" at bounding box center [1413, 124] width 52 height 17
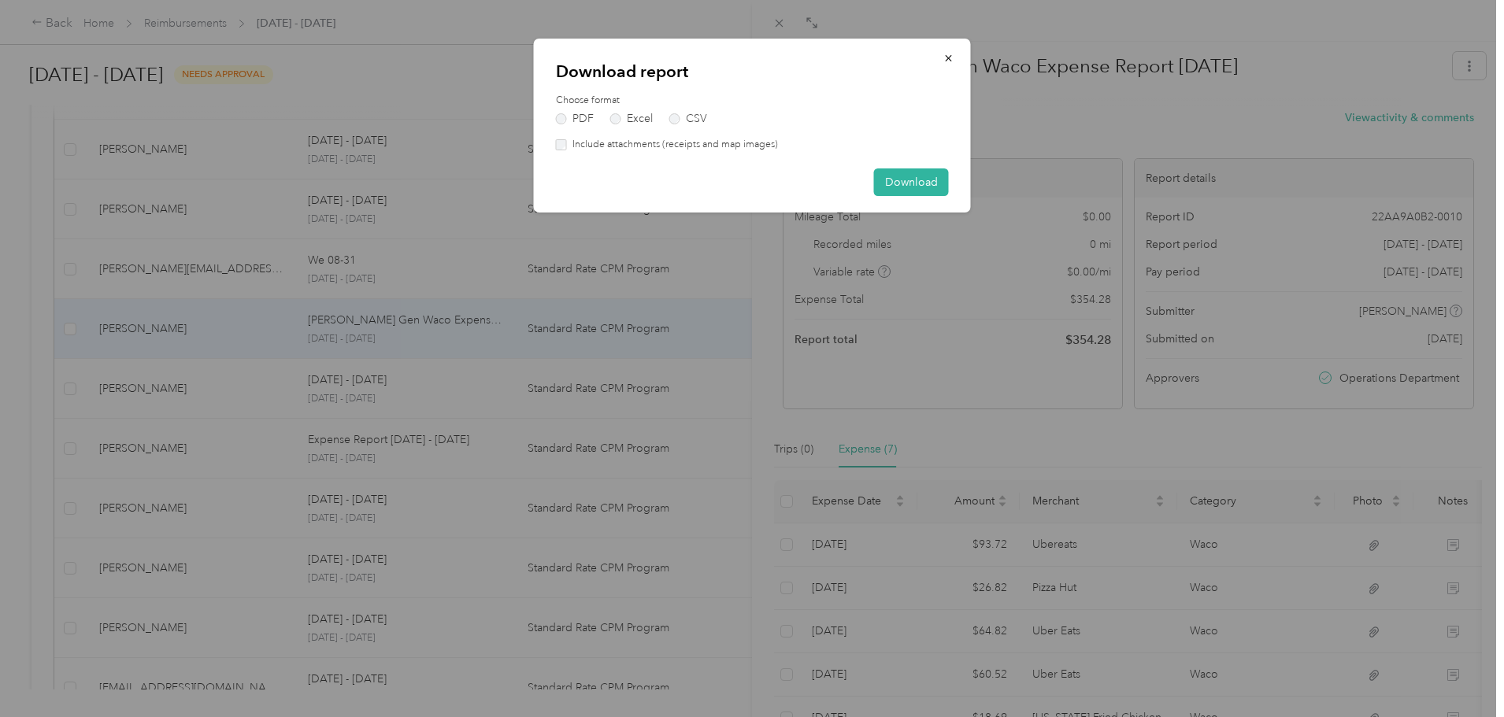
click at [671, 145] on label "Include attachments (receipts and map images)" at bounding box center [672, 145] width 211 height 14
click at [944, 177] on button "Download" at bounding box center [911, 183] width 75 height 28
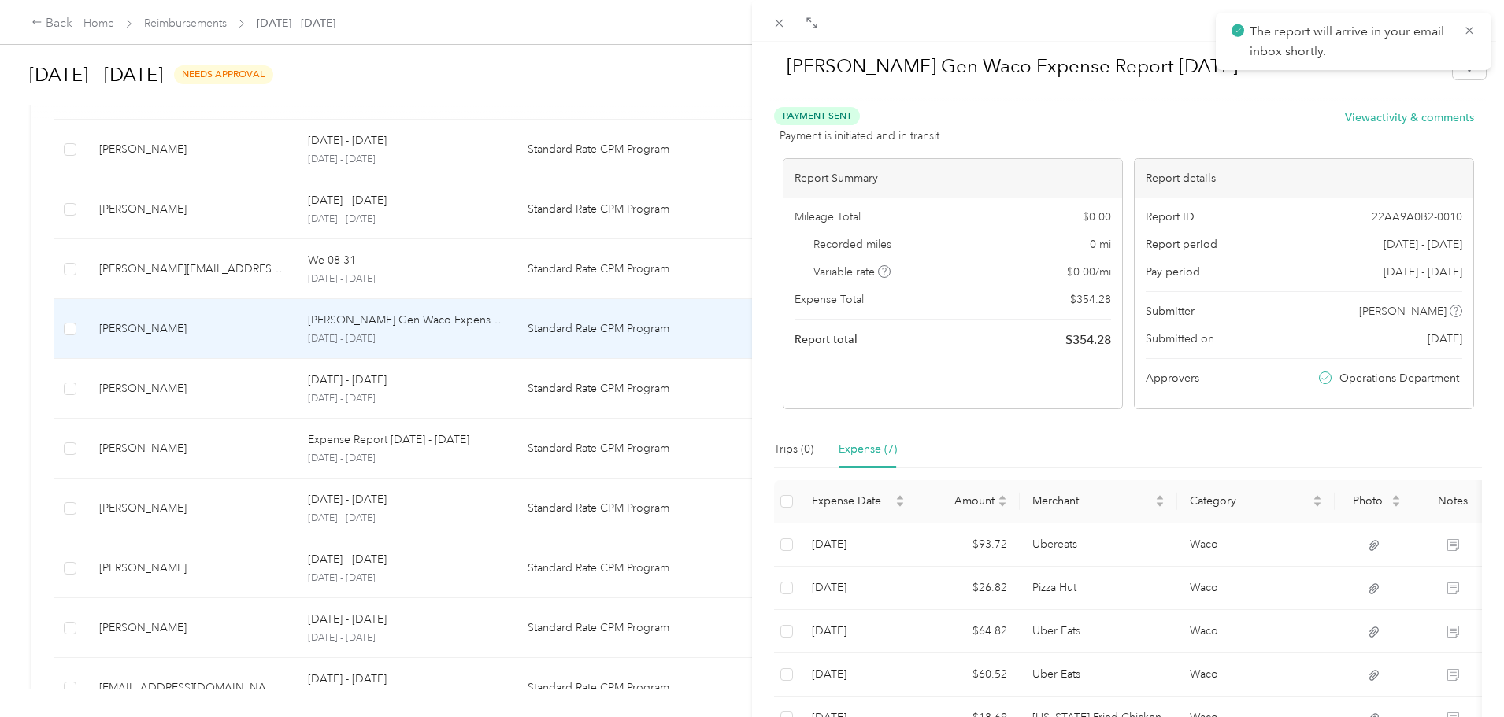
click at [496, 278] on div "[PERSON_NAME] Gen Waco Expense Report [DATE] Payment Sent Payment is initiated …" at bounding box center [752, 358] width 1504 height 717
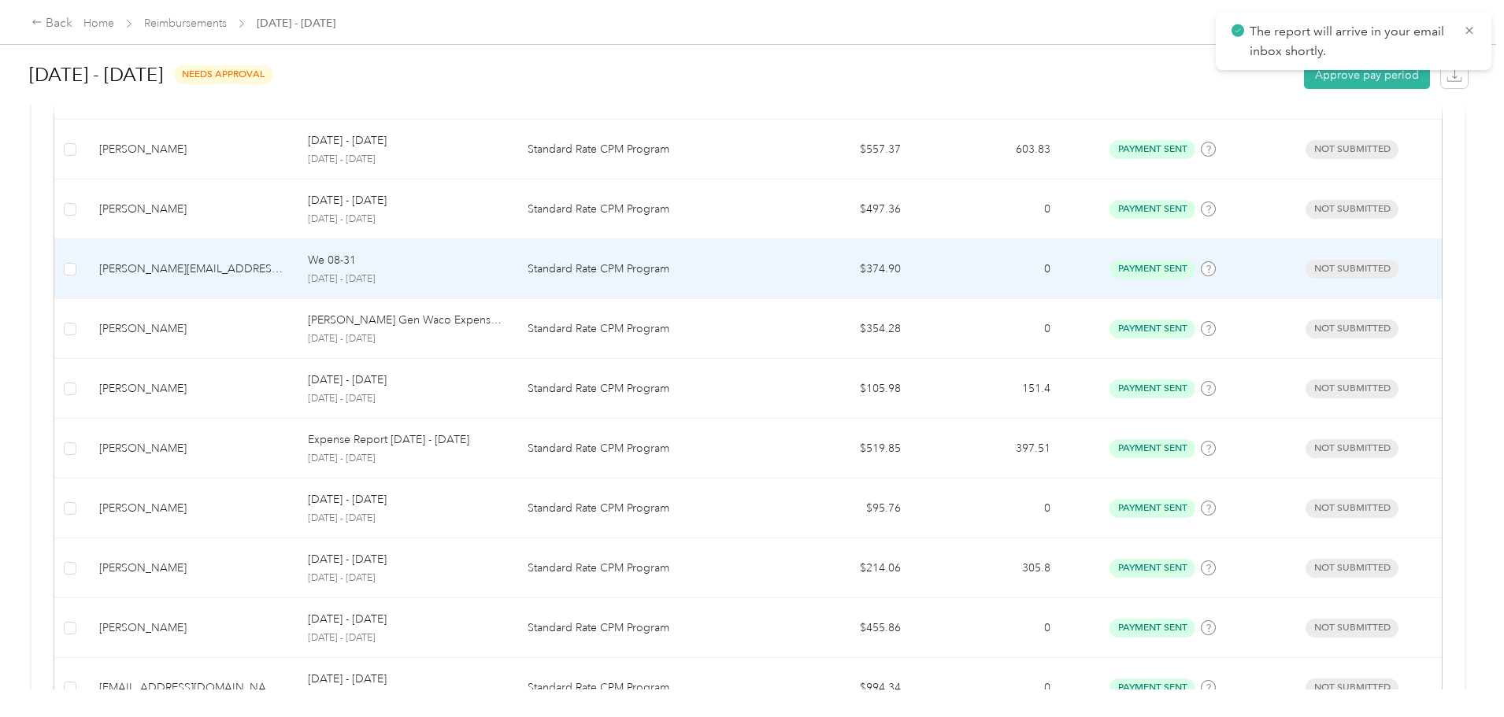
click at [624, 272] on p "Standard Rate CPM Program" at bounding box center [640, 269] width 224 height 17
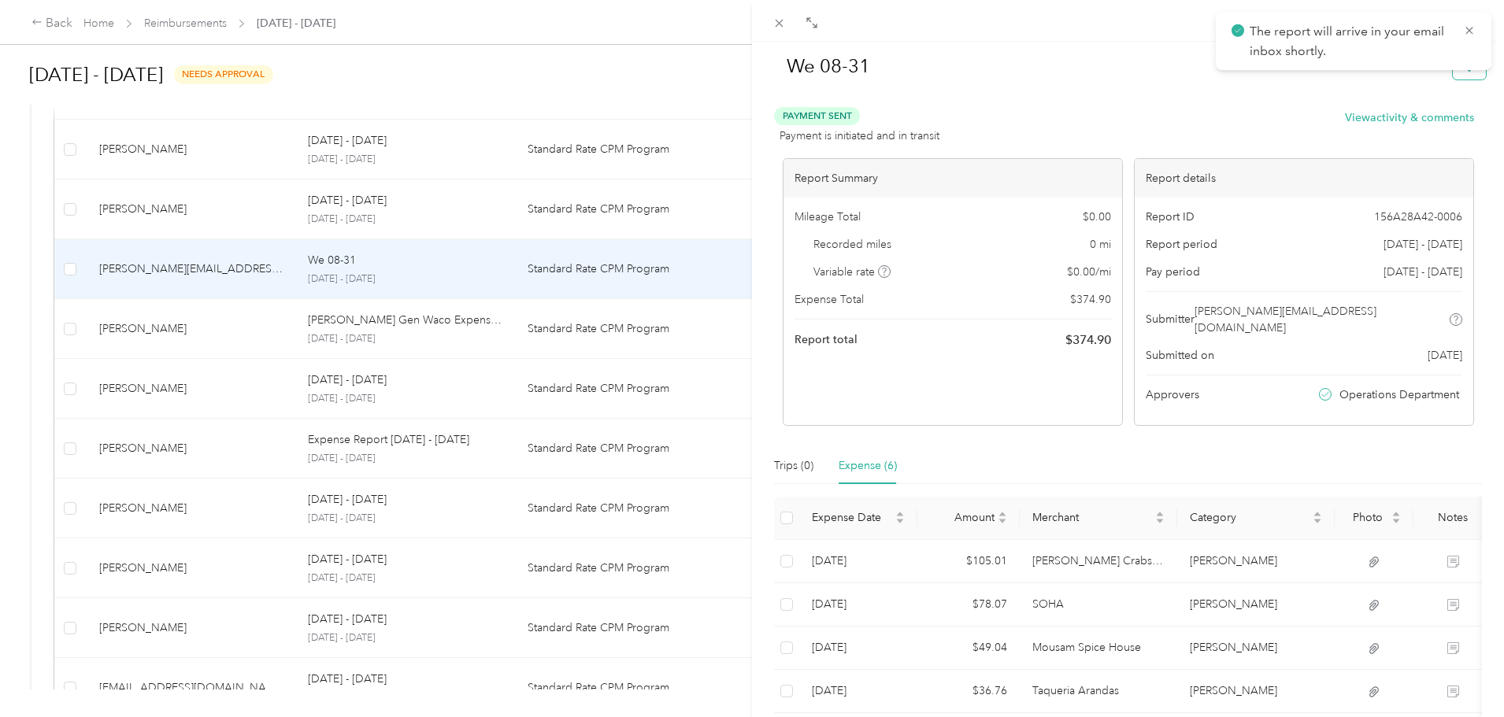
click at [1453, 76] on button "button" at bounding box center [1469, 66] width 33 height 28
click at [1429, 119] on span "Download" at bounding box center [1413, 124] width 52 height 17
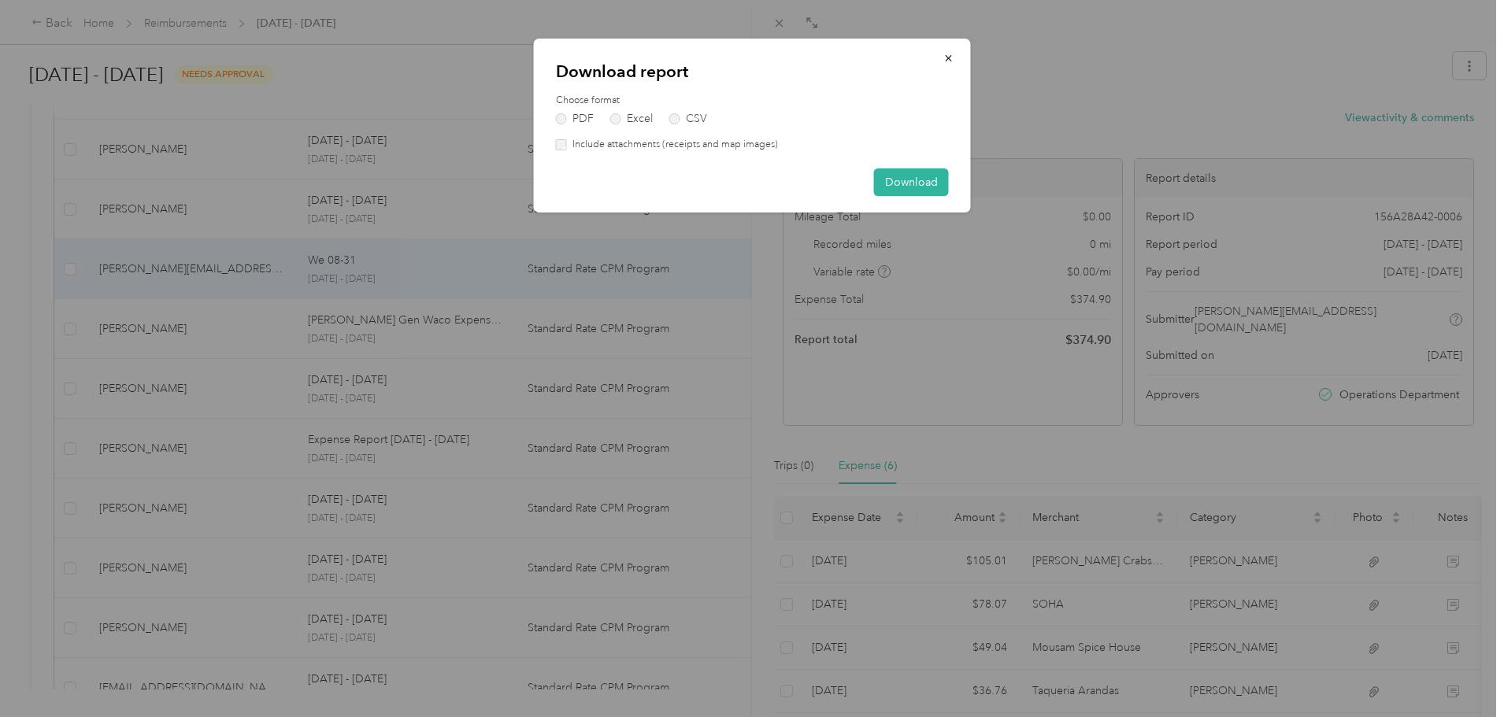
click at [625, 144] on label "Include attachments (receipts and map images)" at bounding box center [672, 145] width 211 height 14
click at [883, 180] on button "Download" at bounding box center [911, 183] width 75 height 28
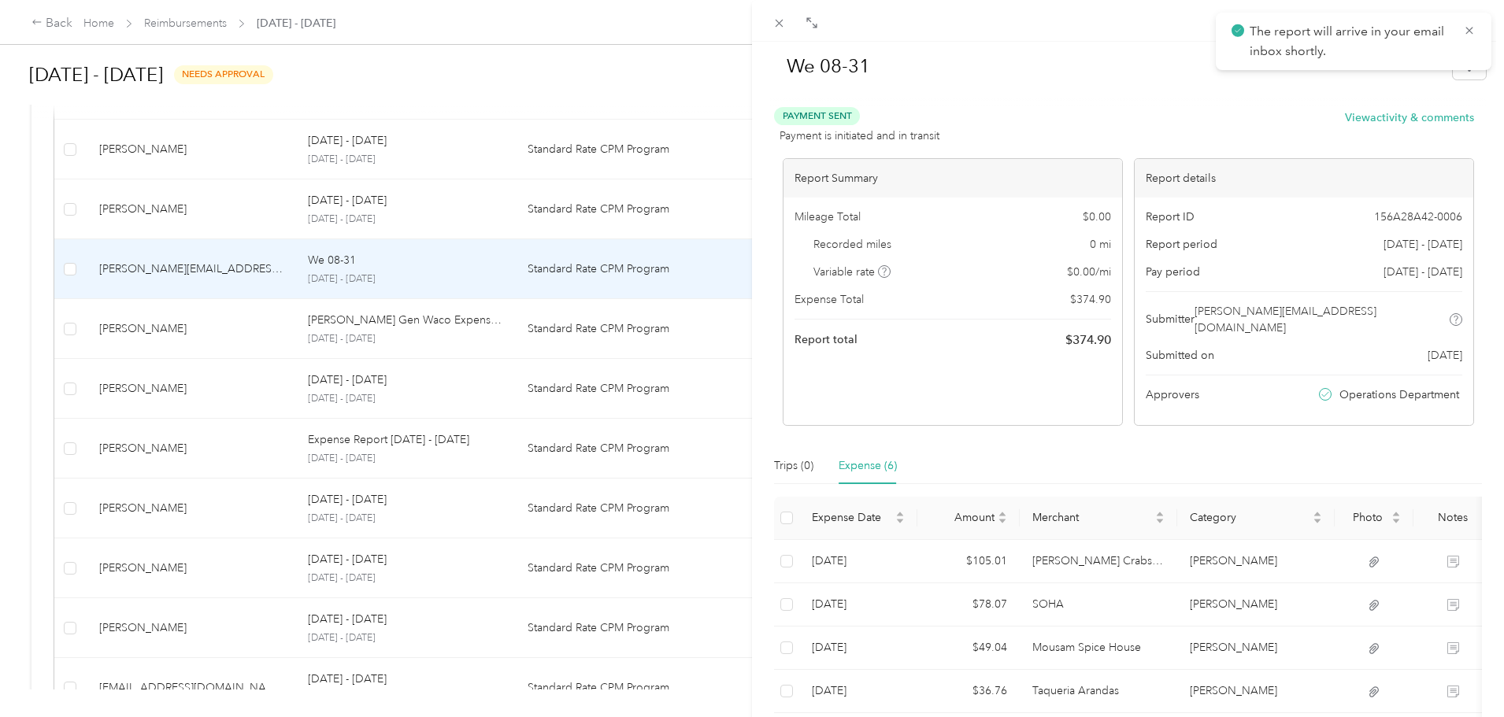
click at [558, 206] on div "We 08-31 Payment Sent Payment is initiated and in transit View activity & comme…" at bounding box center [752, 358] width 1504 height 717
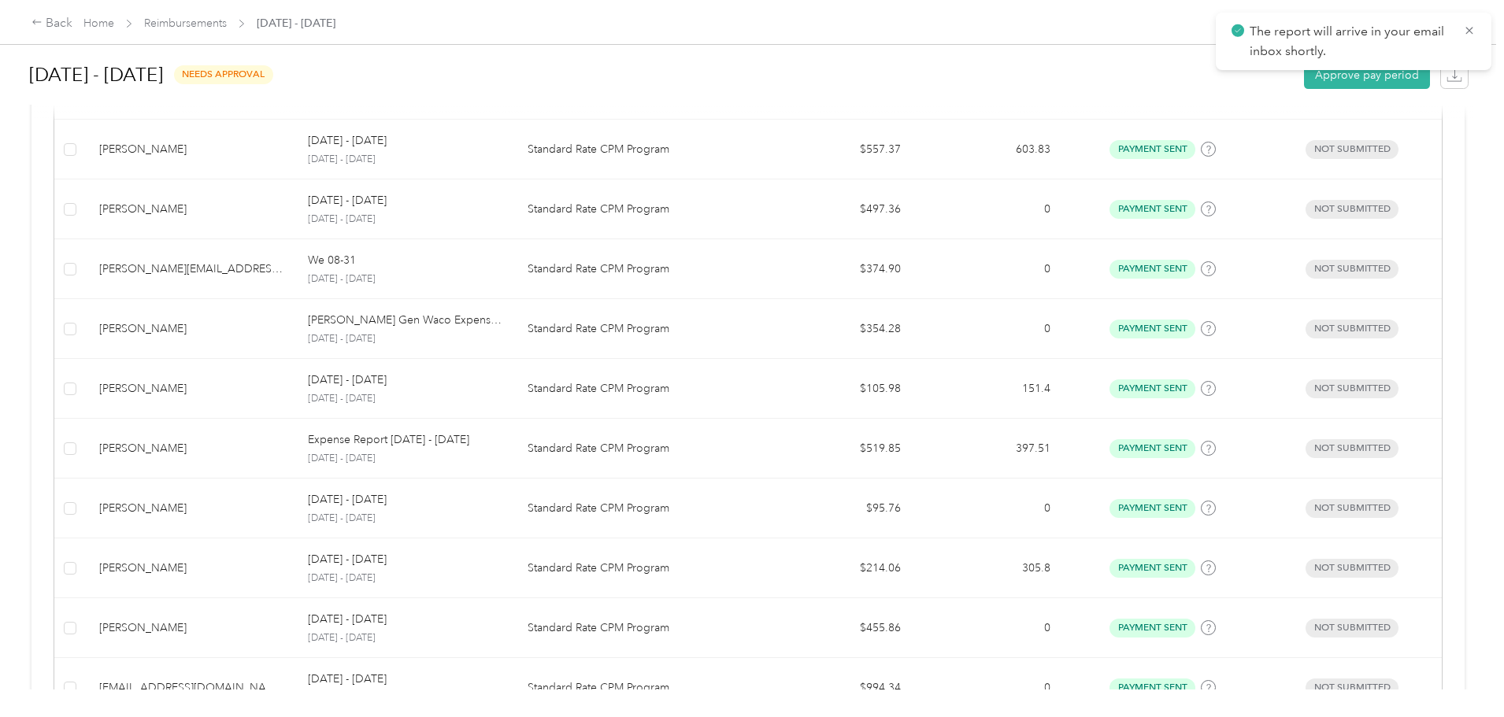
click at [610, 207] on p "Standard Rate CPM Program" at bounding box center [640, 209] width 224 height 17
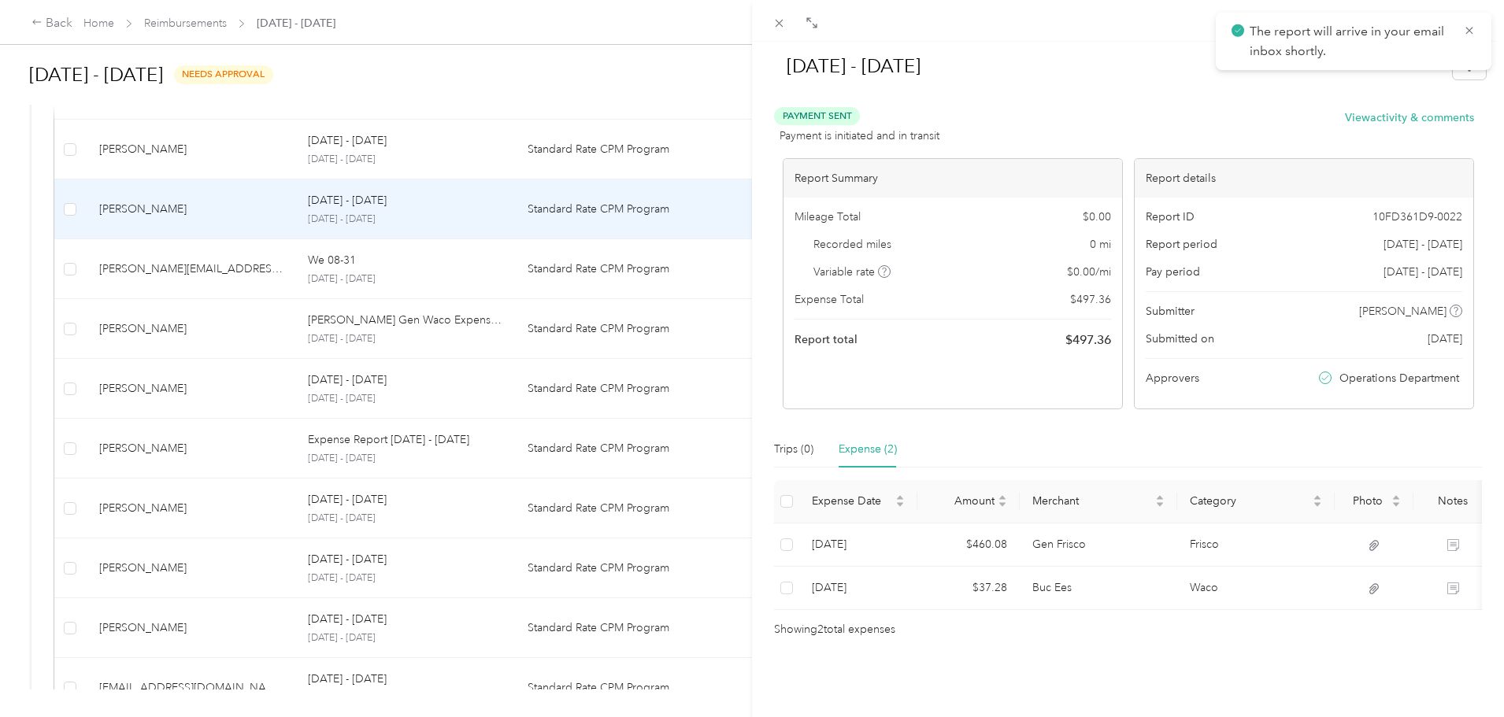
click at [1474, 74] on div "[DATE] - [DATE] Payment Sent Payment is initiated and in transit View activity …" at bounding box center [1128, 340] width 719 height 597
click at [1463, 75] on button "button" at bounding box center [1469, 66] width 33 height 28
click at [1432, 128] on span "Download" at bounding box center [1413, 124] width 52 height 17
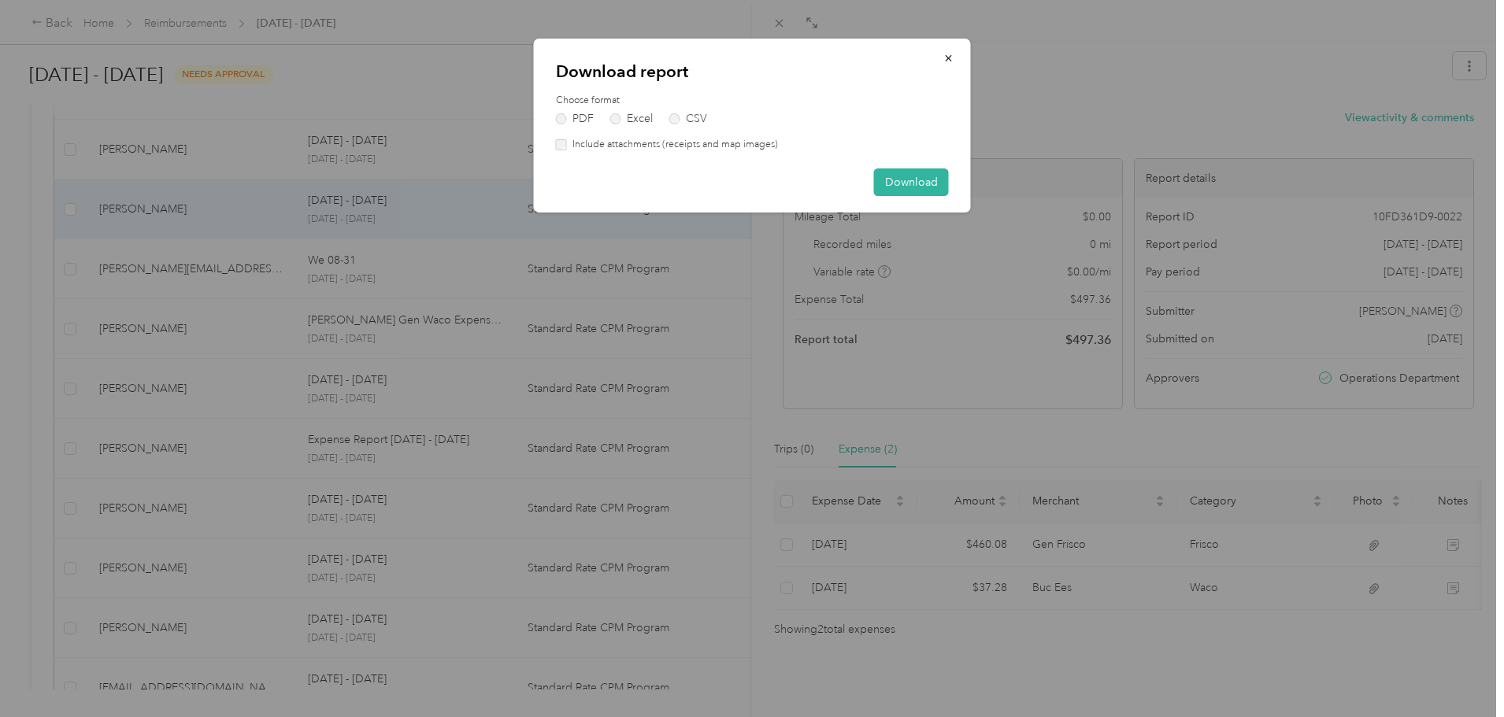
click at [701, 144] on label "Include attachments (receipts and map images)" at bounding box center [672, 145] width 211 height 14
click at [898, 181] on button "Download" at bounding box center [911, 183] width 75 height 28
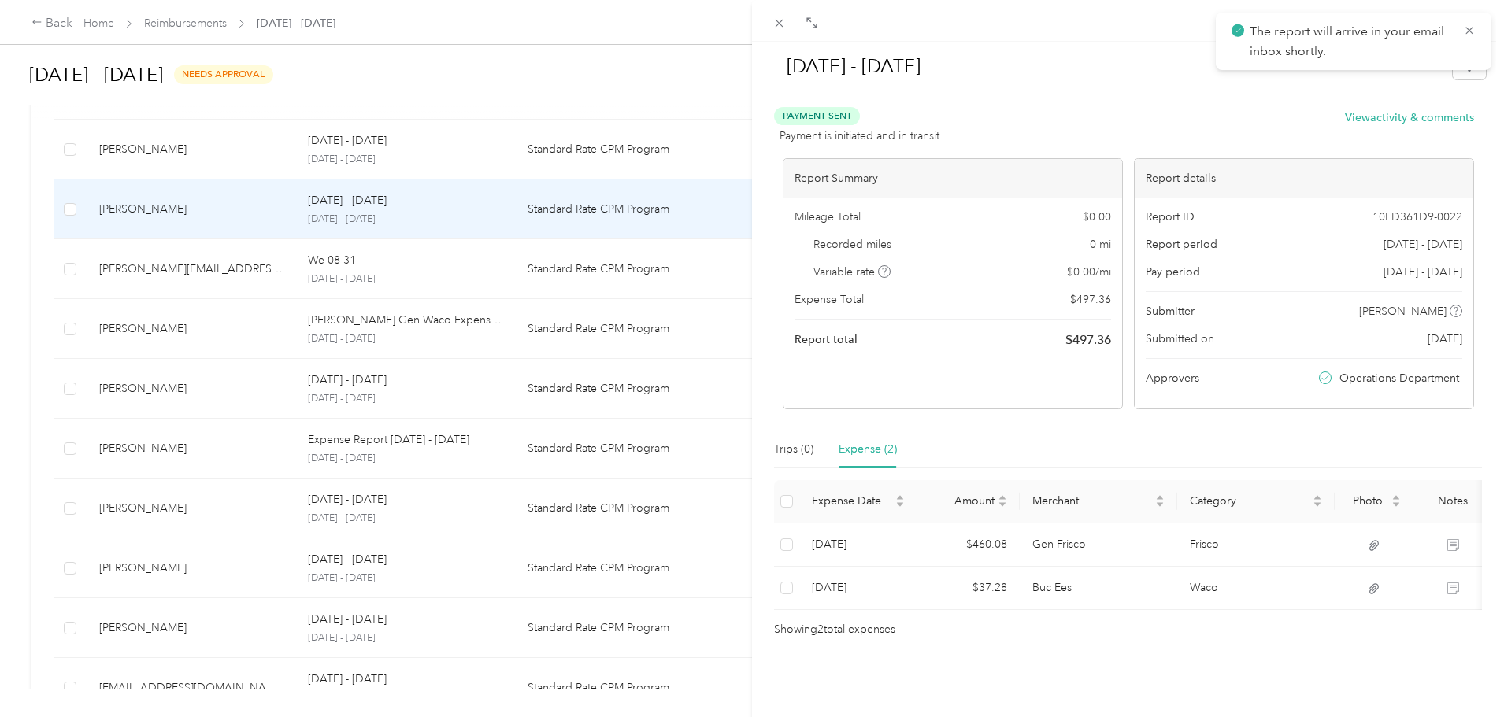
click at [483, 157] on div "[DATE] - [DATE] Payment Sent Payment is initiated and in transit View activity …" at bounding box center [752, 358] width 1504 height 717
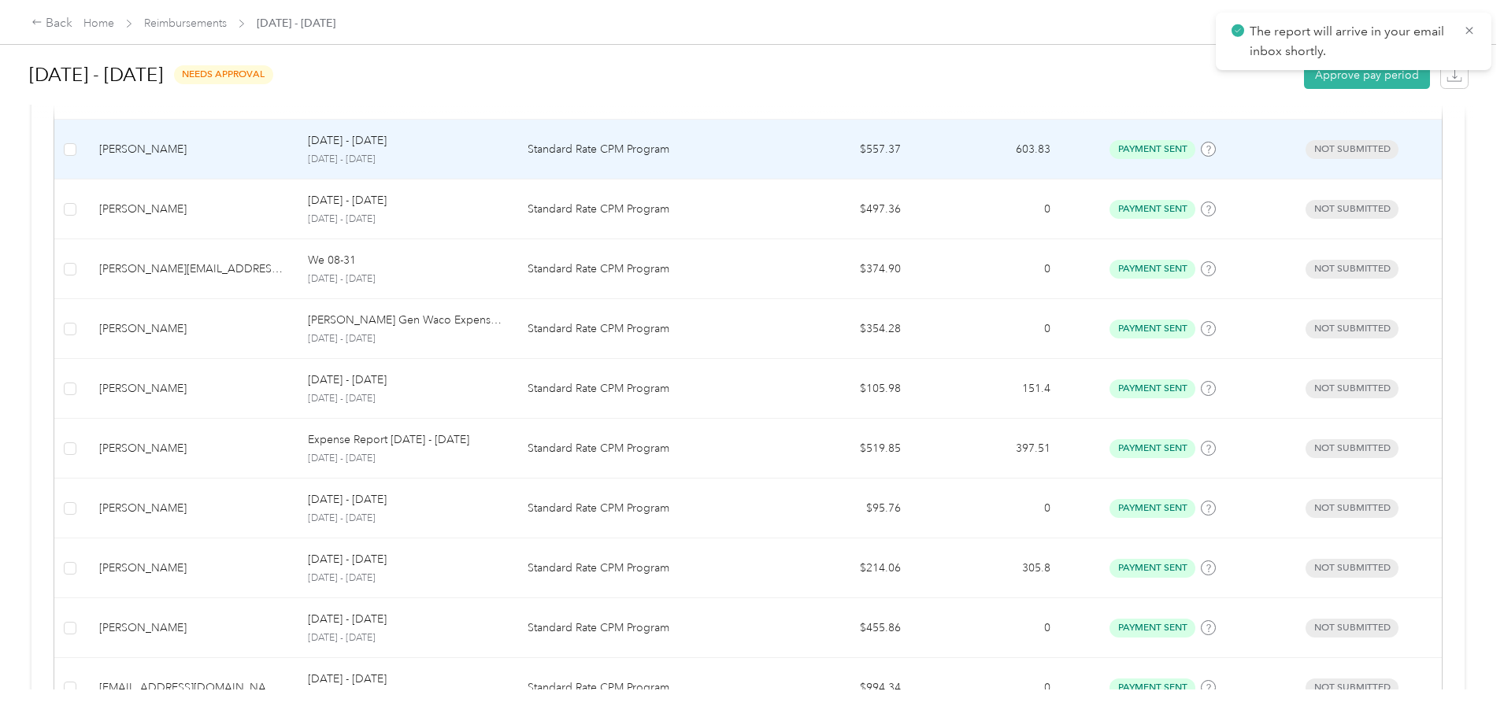
click at [586, 151] on p "Standard Rate CPM Program" at bounding box center [640, 149] width 224 height 17
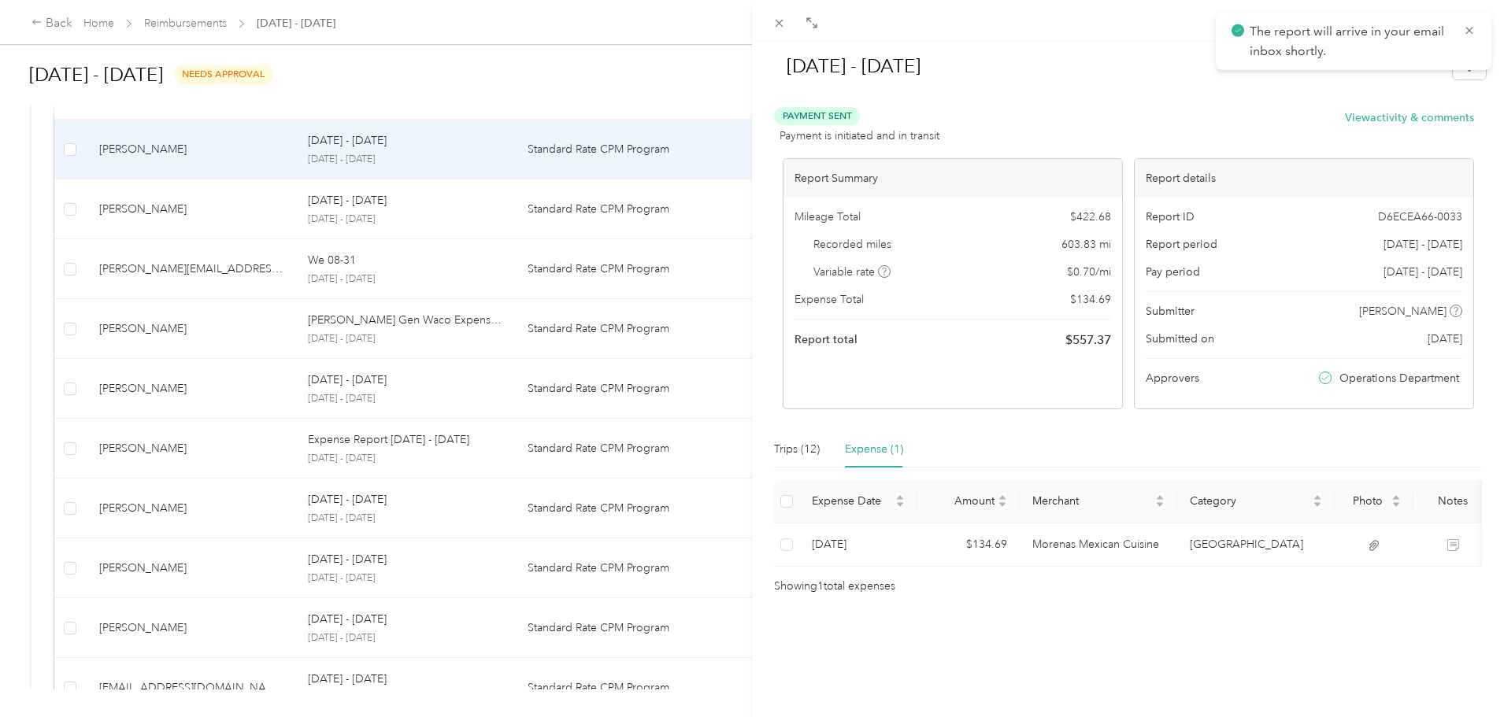
click at [1466, 83] on div "[DATE] - [DATE]" at bounding box center [1128, 69] width 716 height 46
click at [1464, 78] on button "button" at bounding box center [1469, 66] width 33 height 28
click at [1403, 124] on span "Download" at bounding box center [1413, 124] width 52 height 17
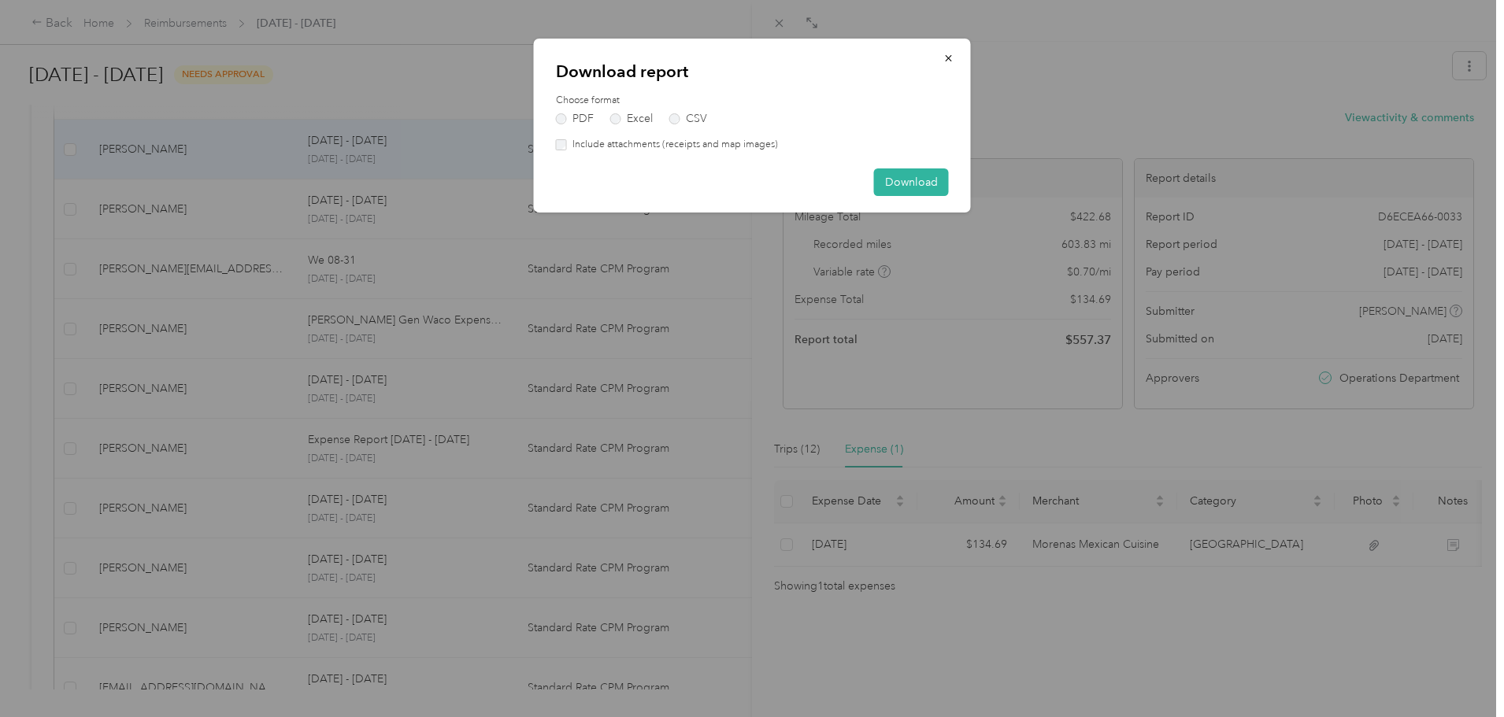
click at [665, 143] on label "Include attachments (receipts and map images)" at bounding box center [672, 145] width 211 height 14
click at [932, 183] on button "Download" at bounding box center [911, 183] width 75 height 28
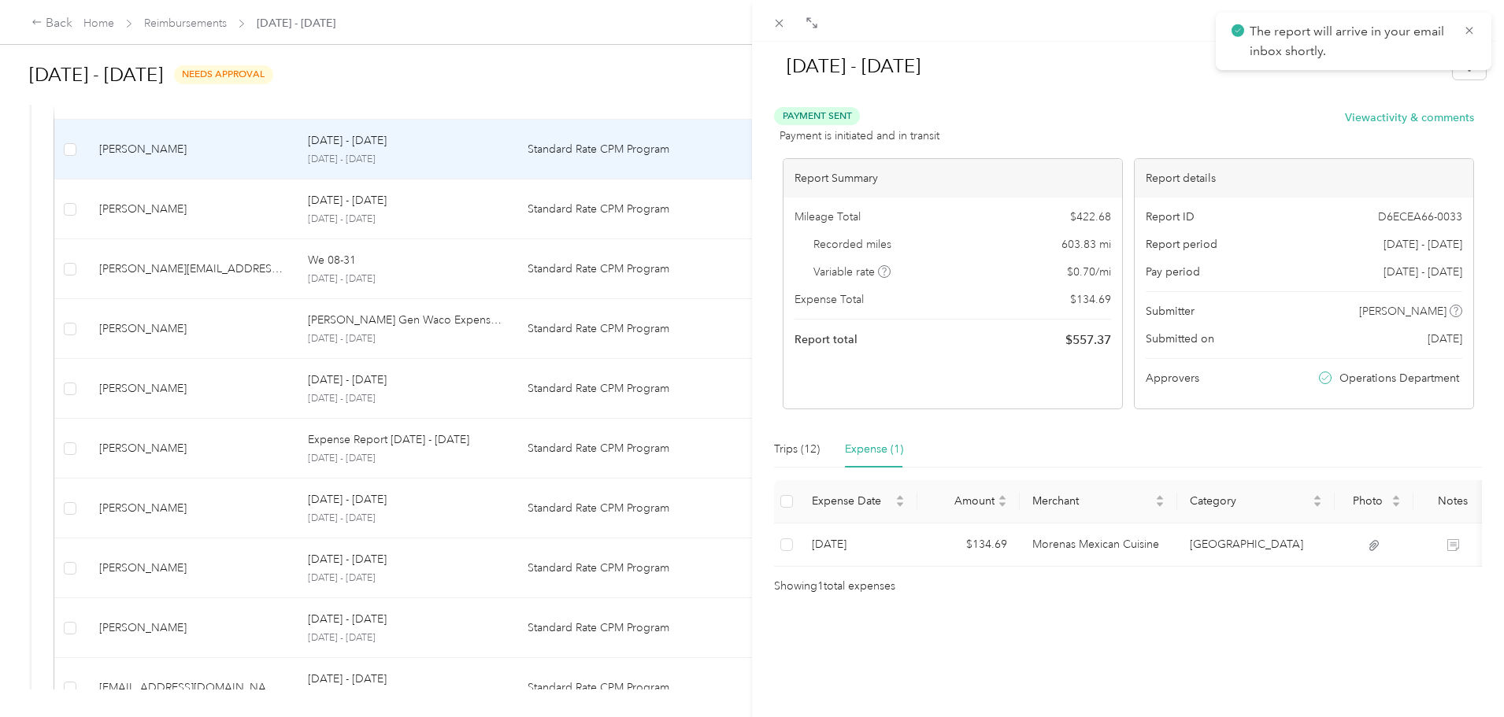
click at [352, 150] on div "[DATE] - [DATE] Payment Sent Payment is initiated and in transit View activity …" at bounding box center [752, 358] width 1504 height 717
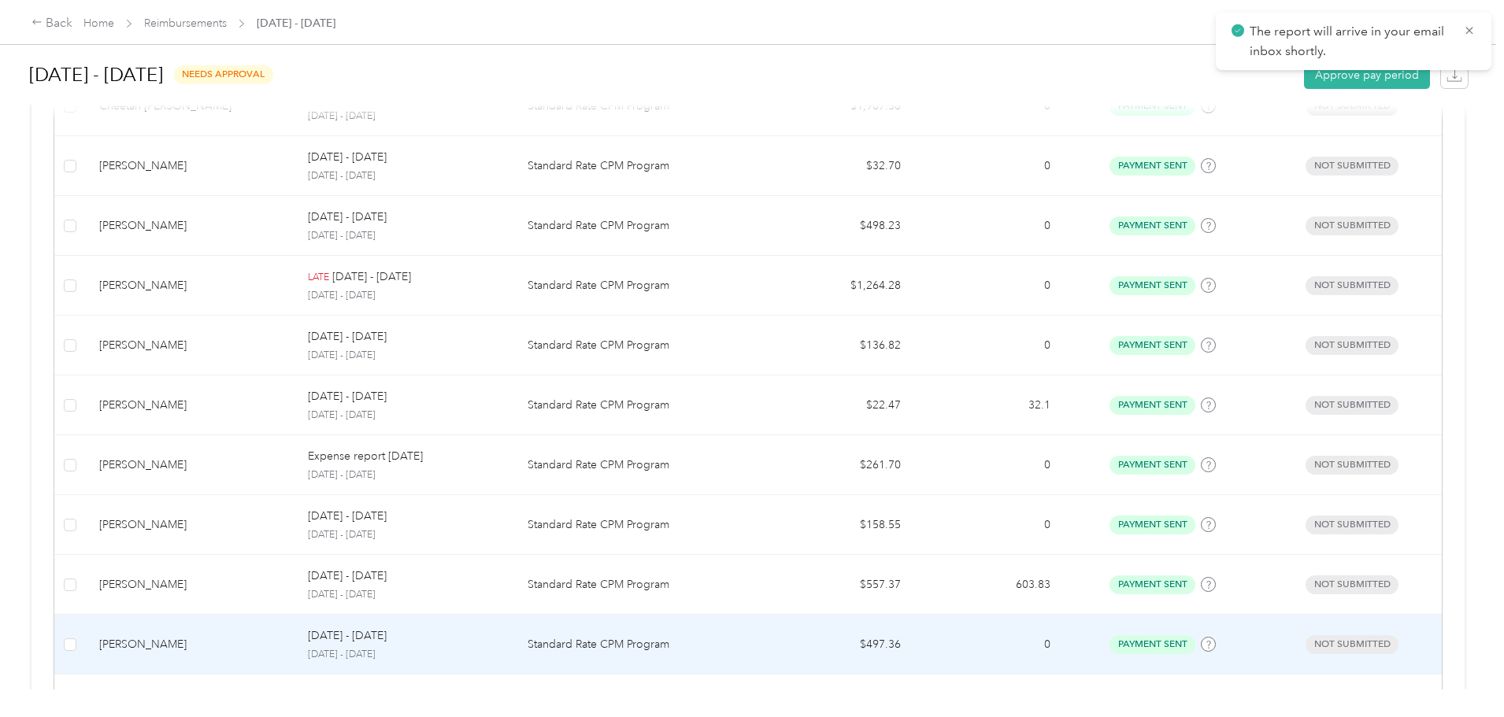
scroll to position [482, 0]
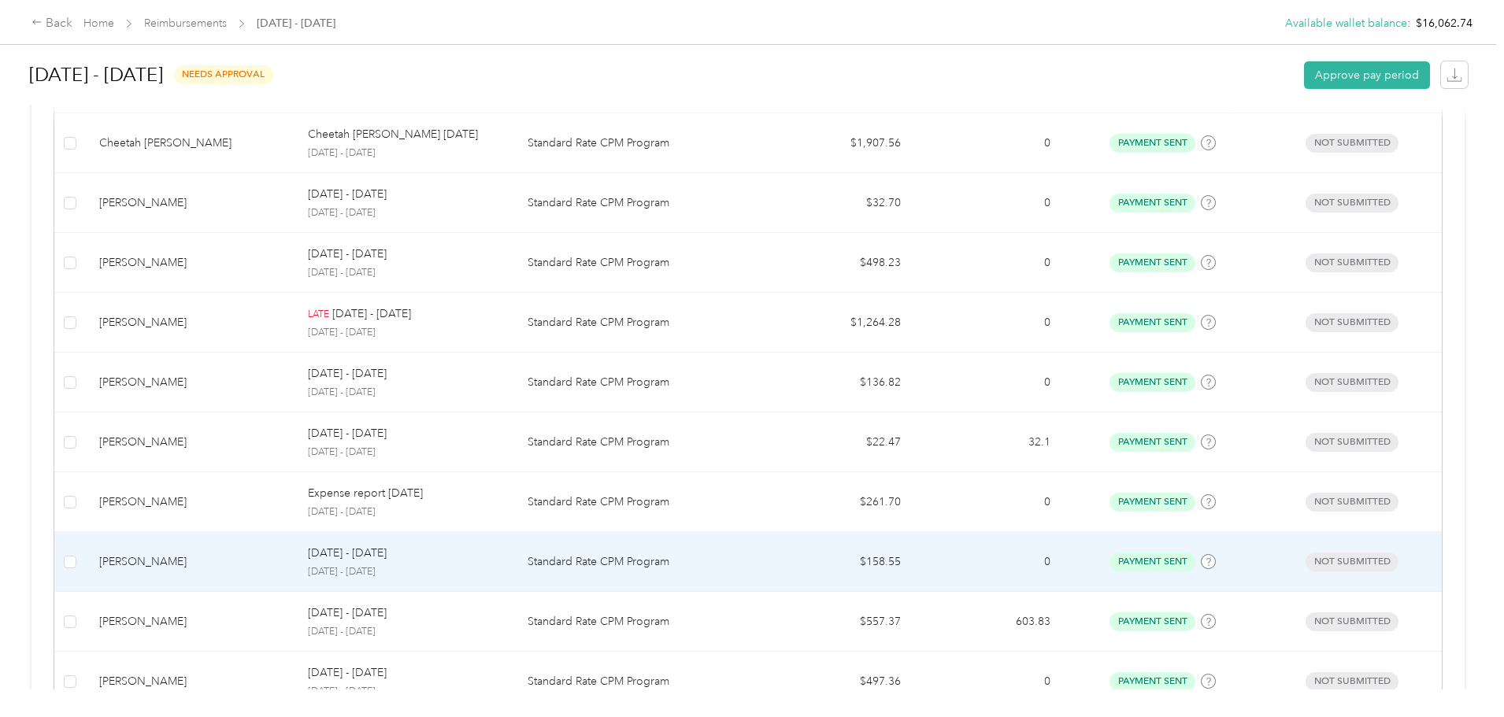
click at [283, 560] on div "[PERSON_NAME]" at bounding box center [191, 562] width 184 height 17
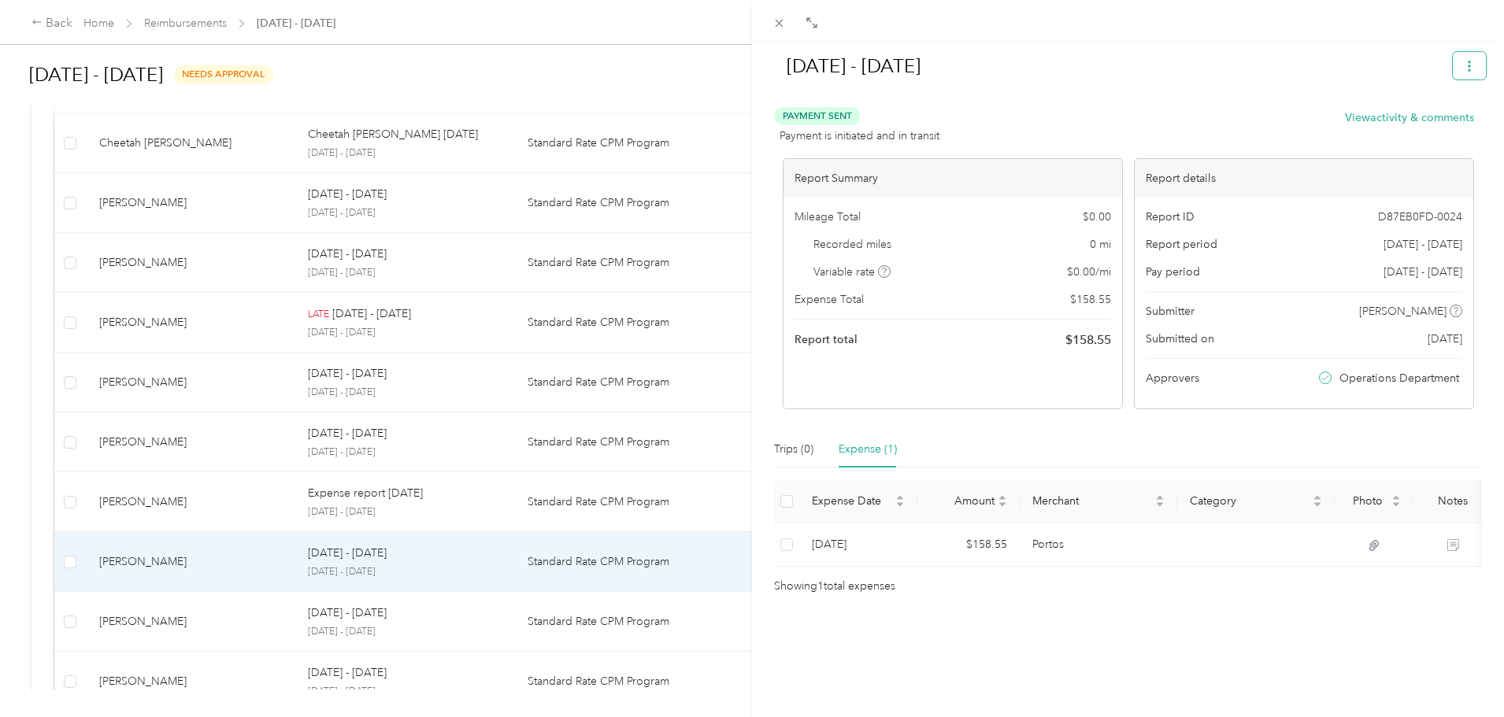
click at [1465, 67] on button "button" at bounding box center [1469, 66] width 33 height 28
click at [1438, 131] on span "Download" at bounding box center [1413, 124] width 52 height 17
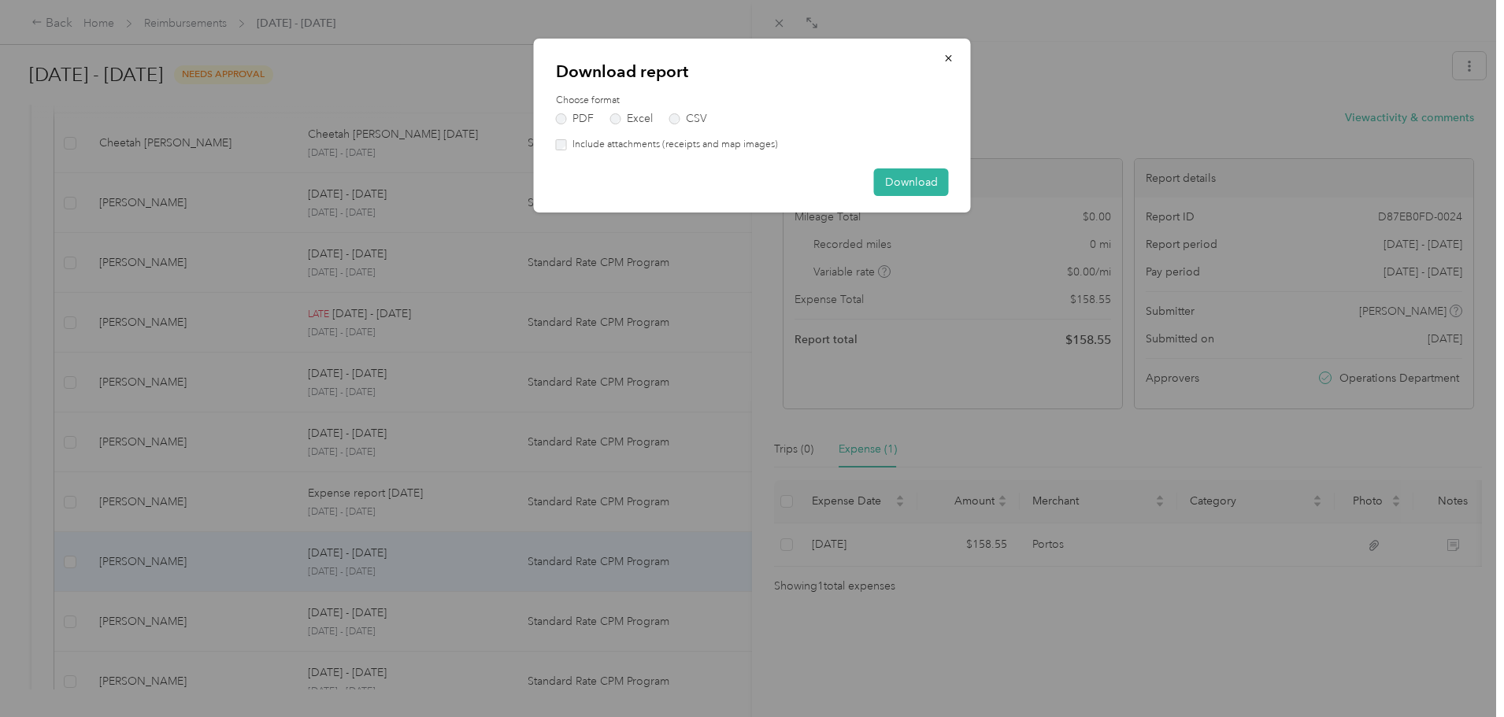
click at [762, 143] on label "Include attachments (receipts and map images)" at bounding box center [672, 145] width 211 height 14
click at [905, 174] on button "Download" at bounding box center [911, 183] width 75 height 28
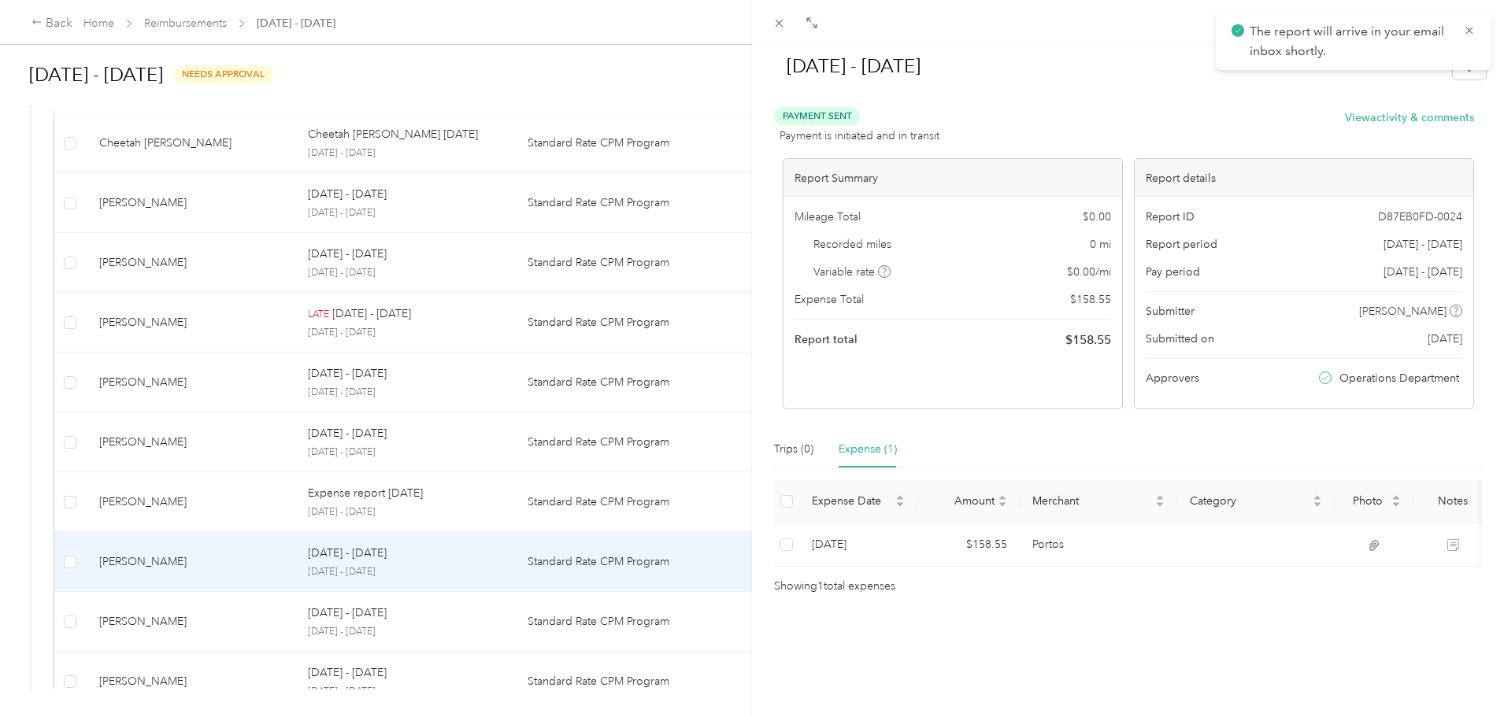
click at [407, 497] on div "[DATE] - [DATE] Payment Sent Payment is initiated and in transit View activity …" at bounding box center [752, 358] width 1504 height 717
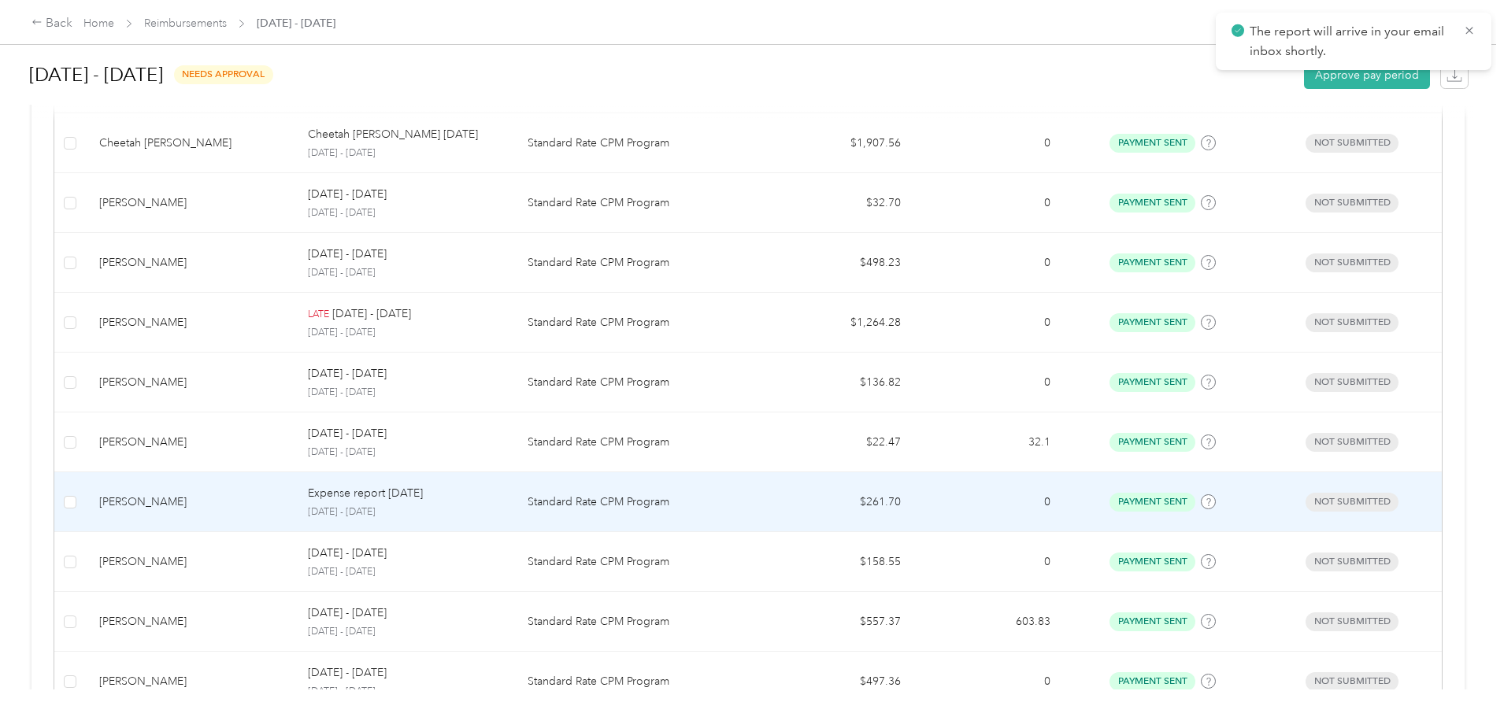
click at [657, 491] on td "Standard Rate CPM Program" at bounding box center [639, 502] width 249 height 60
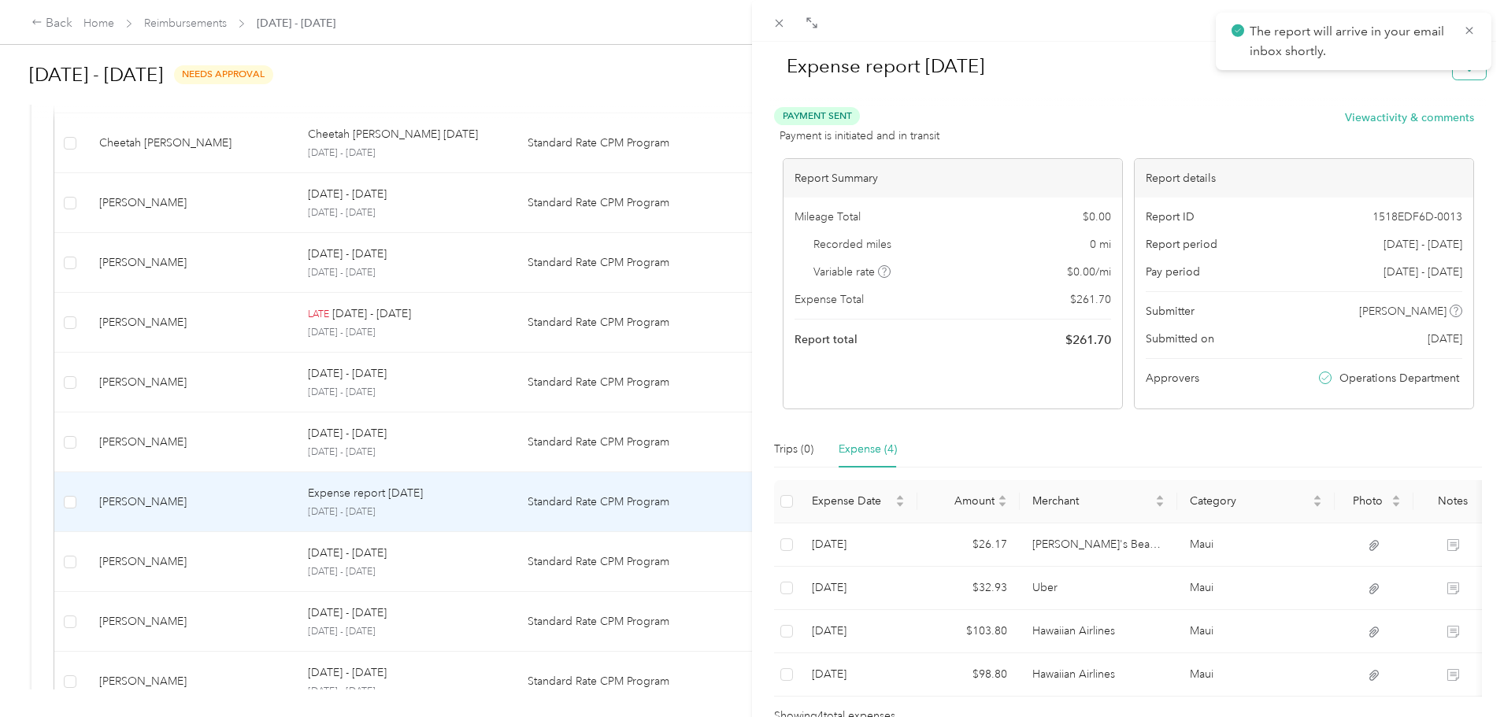
click at [1455, 74] on button "button" at bounding box center [1469, 66] width 33 height 28
click at [1392, 128] on span "Download" at bounding box center [1413, 124] width 52 height 17
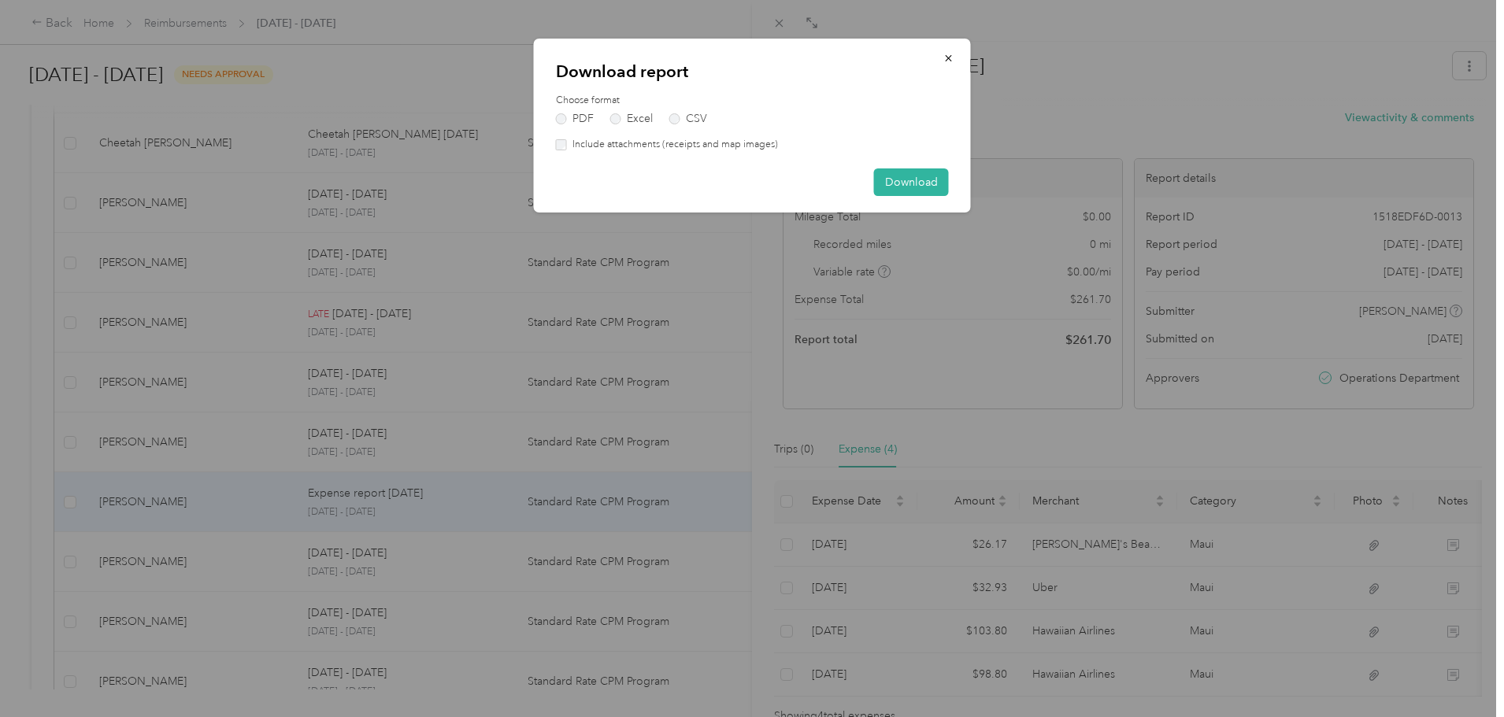
click at [760, 149] on label "Include attachments (receipts and map images)" at bounding box center [672, 145] width 211 height 14
click at [902, 177] on button "Download" at bounding box center [911, 183] width 75 height 28
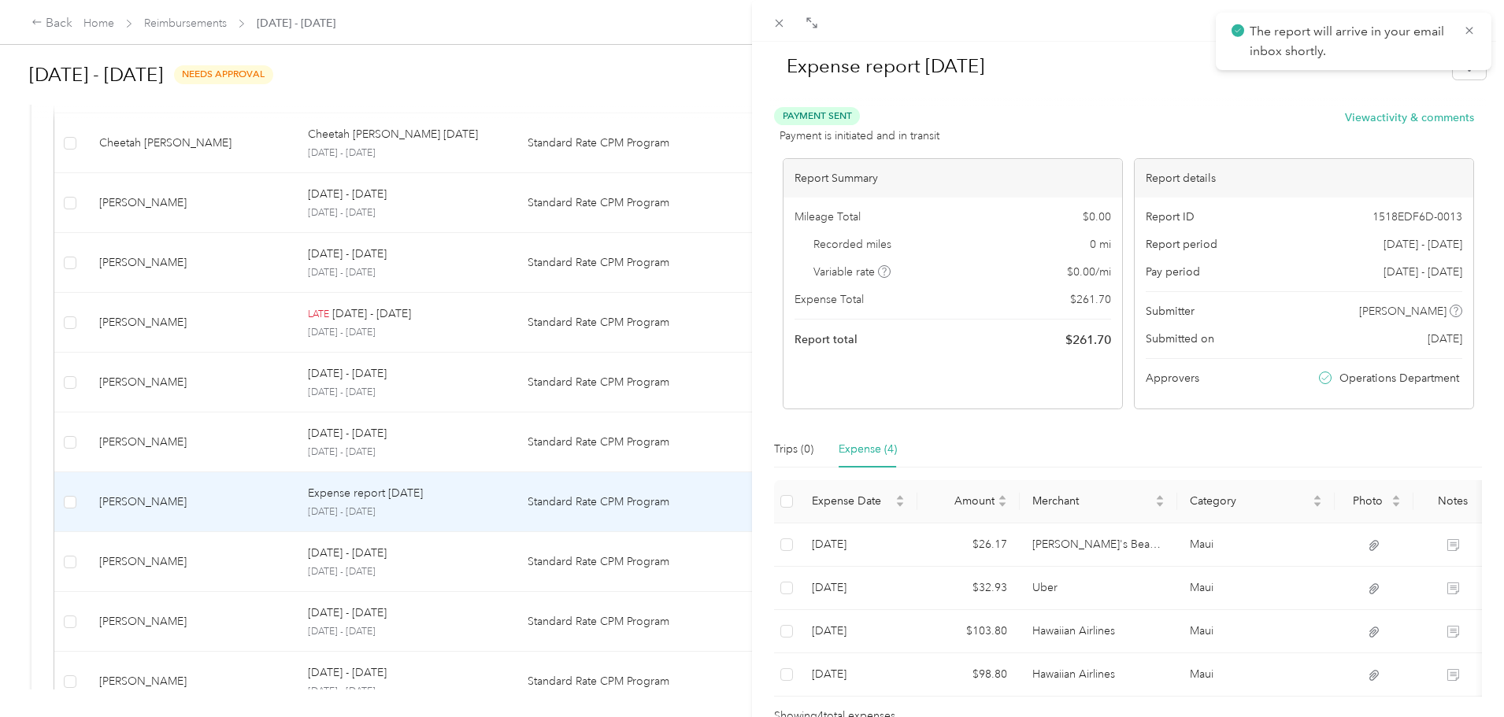
click at [421, 457] on div "Expense report [DATE] Payment Sent Payment is initiated and in transit View act…" at bounding box center [752, 358] width 1504 height 717
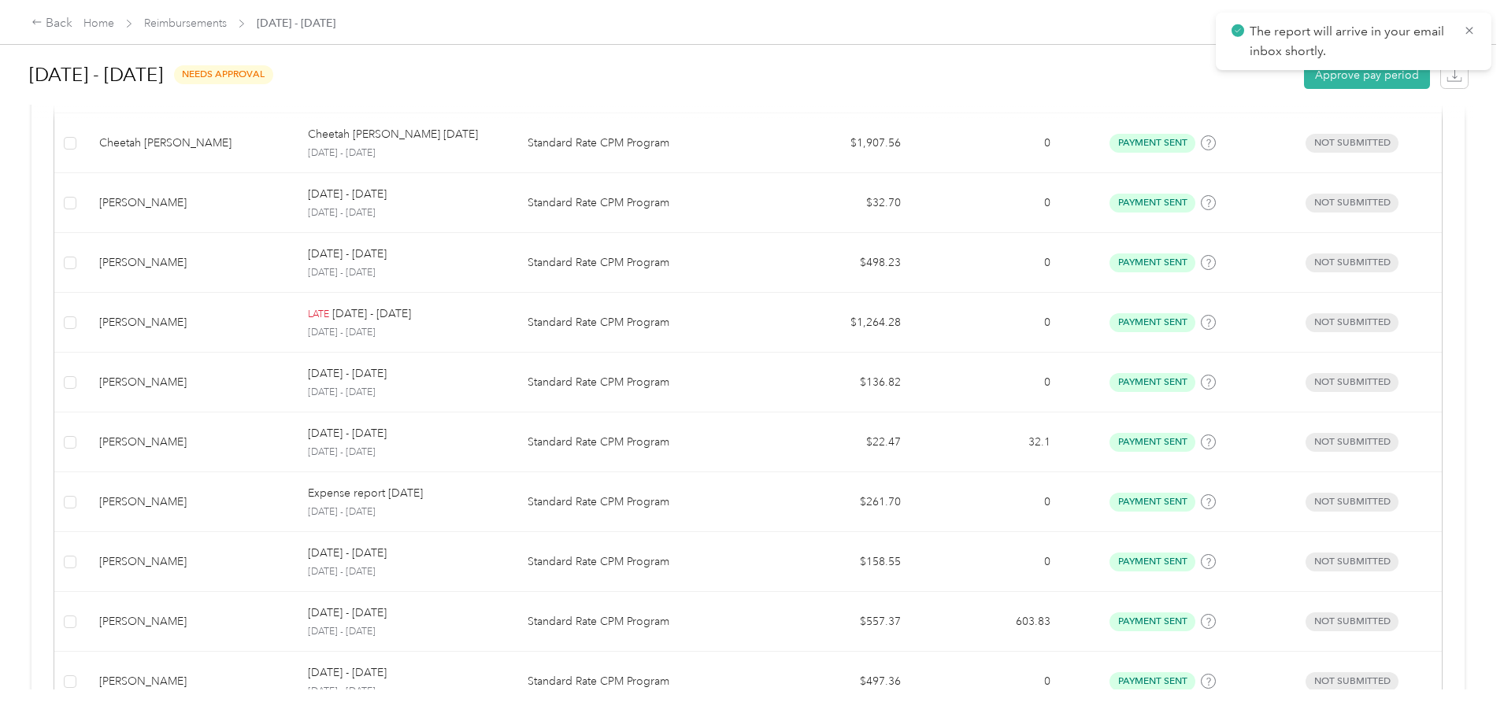
click at [634, 454] on td "Standard Rate CPM Program" at bounding box center [639, 443] width 249 height 60
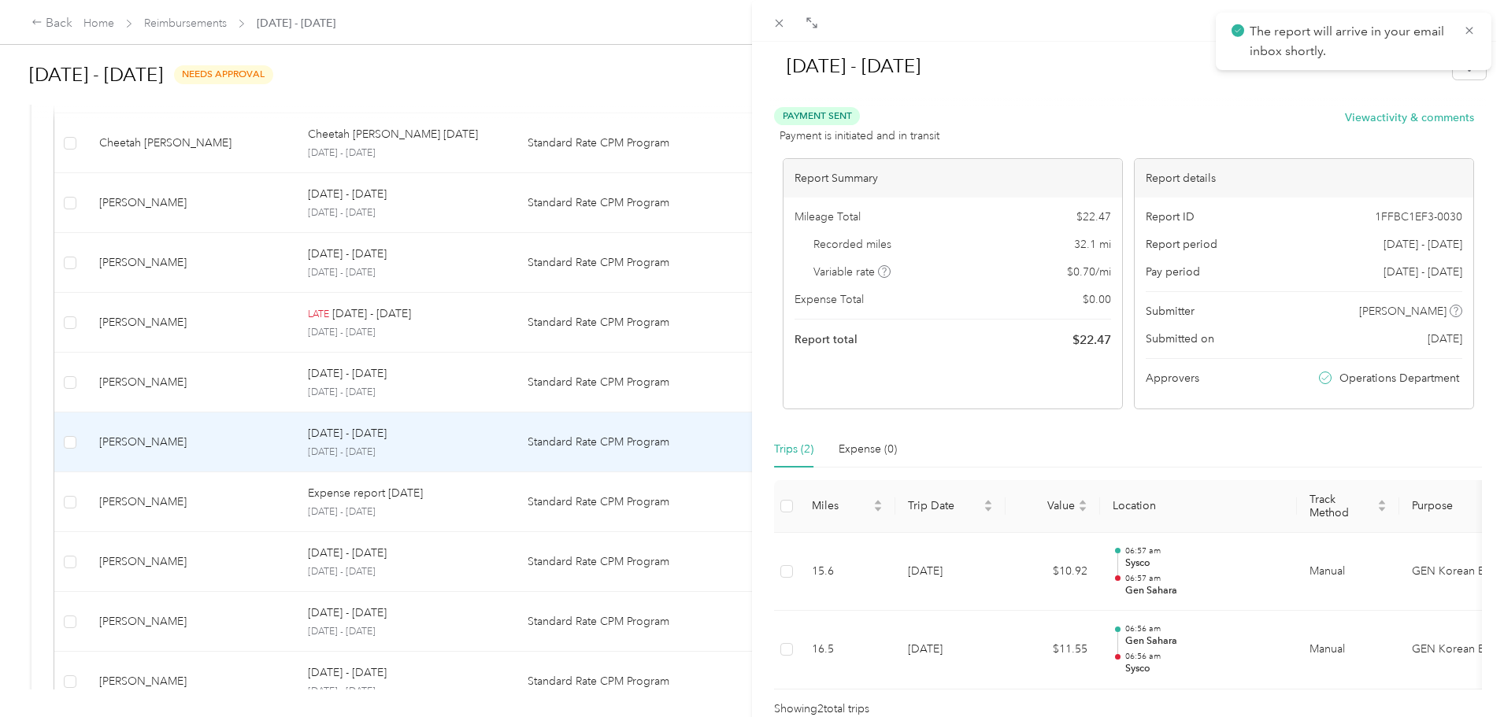
click at [1462, 69] on div "The report will arrive in your email inbox shortly." at bounding box center [1354, 41] width 276 height 57
click at [1461, 74] on button "button" at bounding box center [1469, 66] width 33 height 28
click at [1432, 119] on span "Download" at bounding box center [1413, 124] width 52 height 17
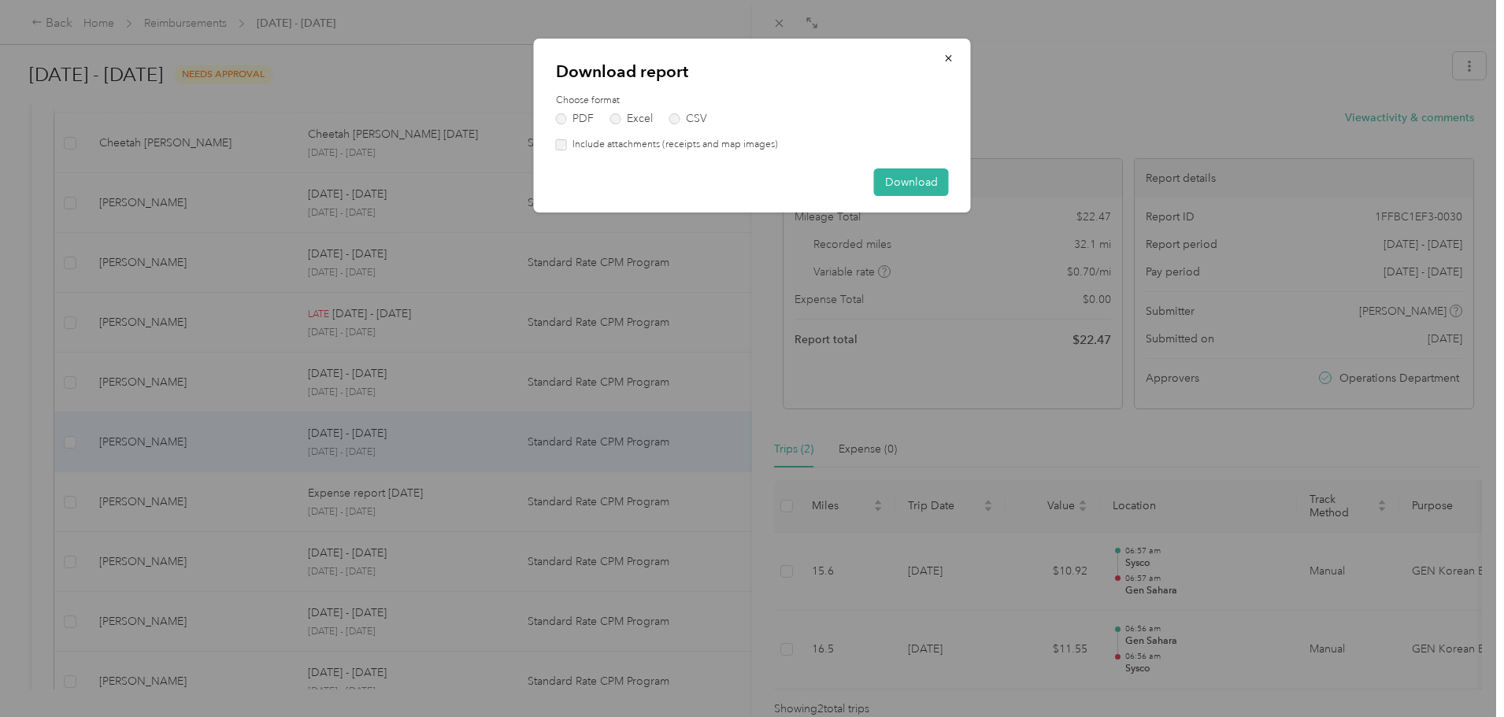
click at [750, 145] on label "Include attachments (receipts and map images)" at bounding box center [672, 145] width 211 height 14
click at [888, 177] on button "Download" at bounding box center [911, 183] width 75 height 28
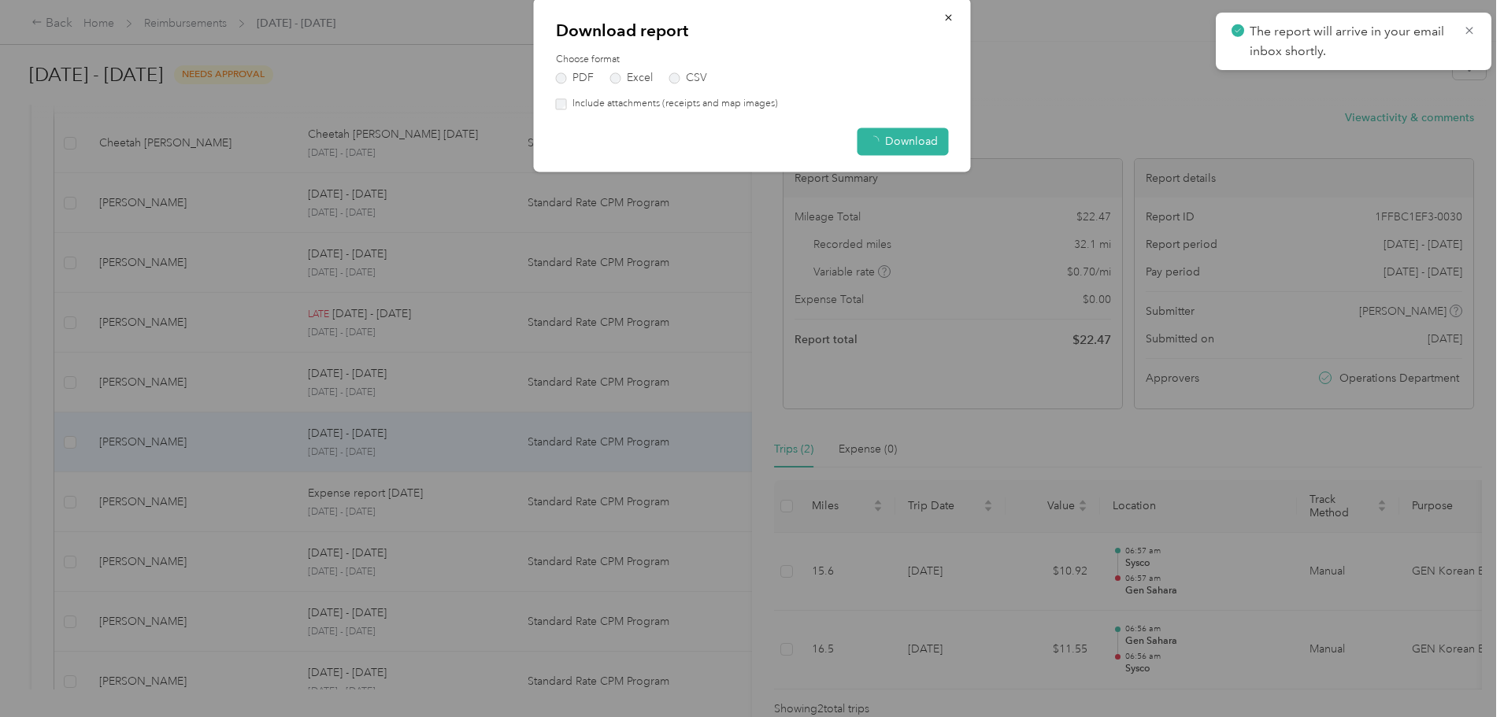
click at [439, 391] on div "[DATE] - [DATE] Payment Sent Payment is initiated and in transit View activity …" at bounding box center [752, 358] width 1504 height 717
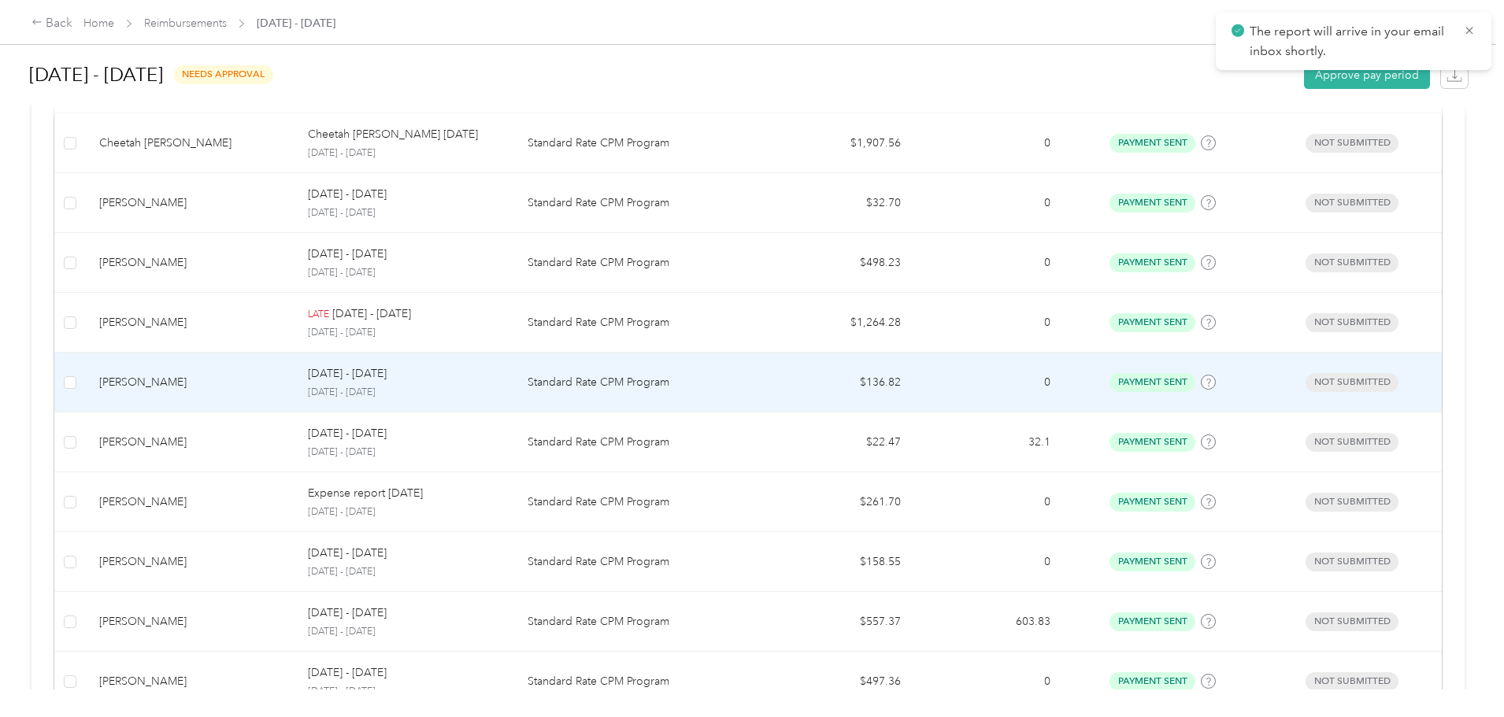
click at [657, 389] on p "Standard Rate CPM Program" at bounding box center [640, 382] width 224 height 17
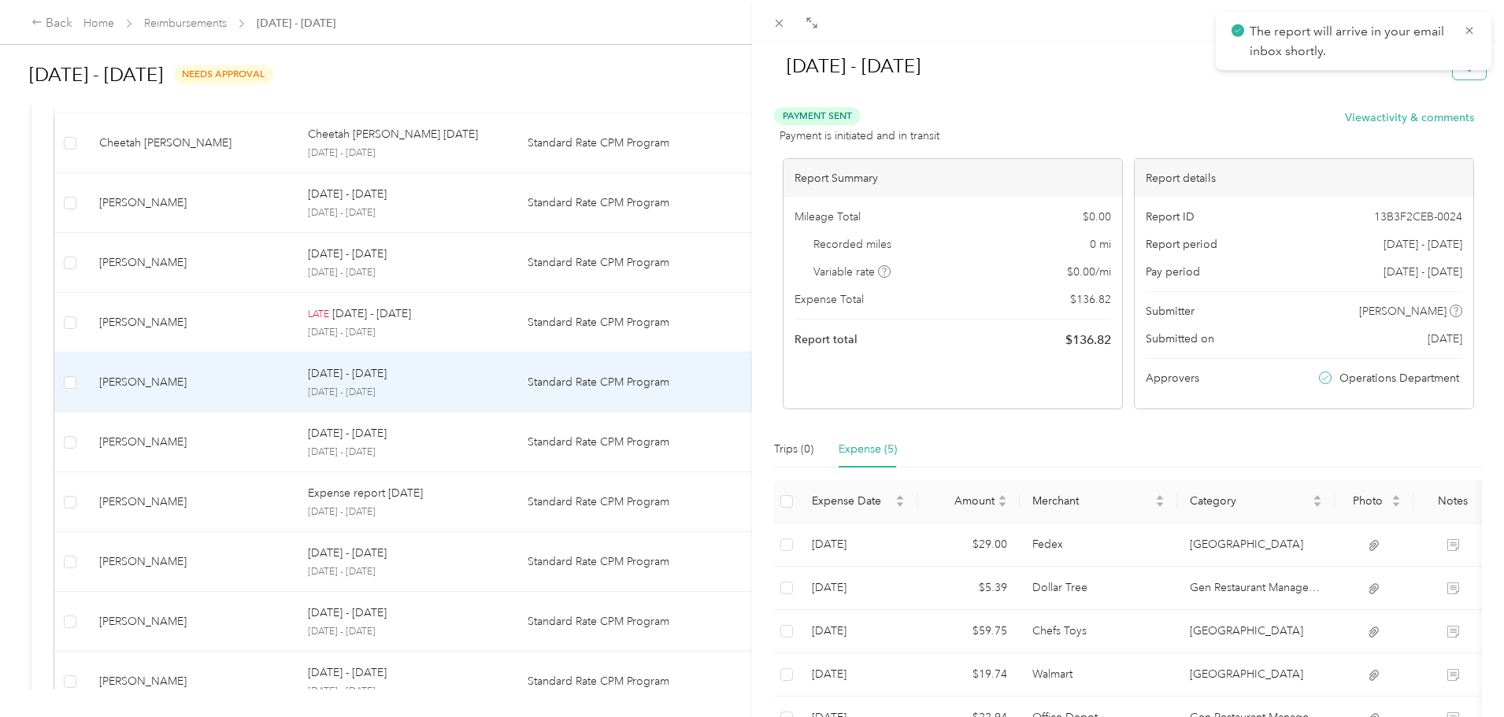
click at [1461, 76] on button "button" at bounding box center [1469, 66] width 33 height 28
click at [1407, 121] on span "Download" at bounding box center [1413, 124] width 52 height 17
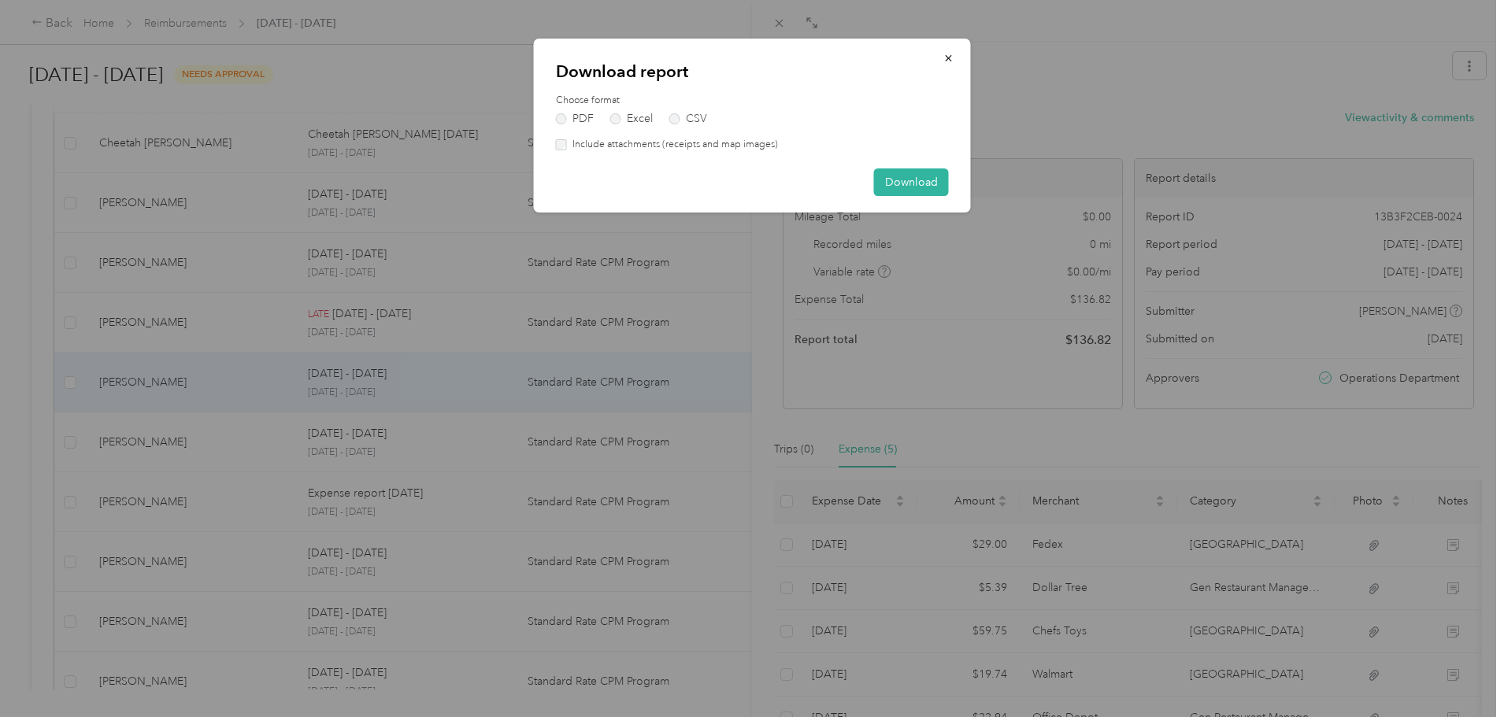
click at [713, 144] on label "Include attachments (receipts and map images)" at bounding box center [672, 145] width 211 height 14
click at [902, 189] on button "Download" at bounding box center [911, 183] width 75 height 28
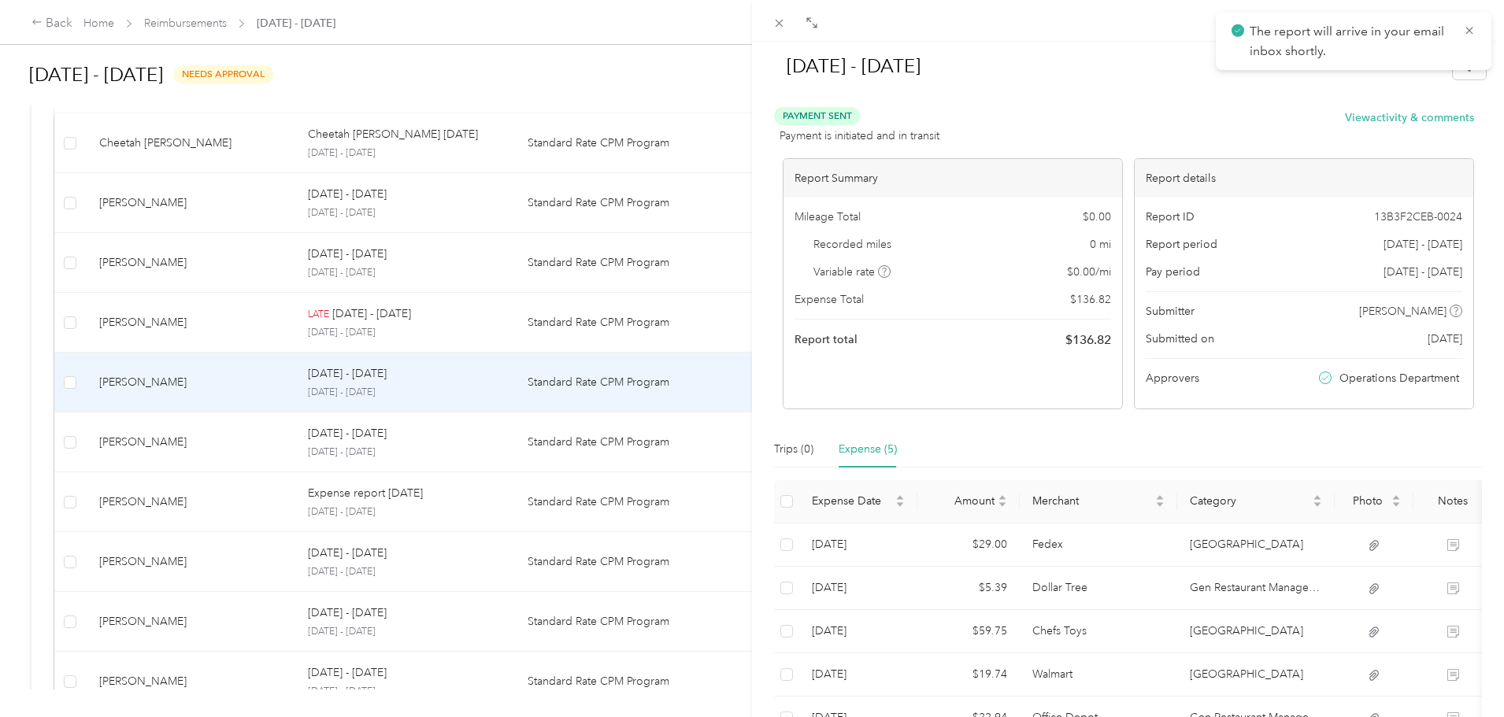
click at [459, 320] on div "[DATE] - [DATE] Payment Sent Payment is initiated and in transit View activity …" at bounding box center [752, 358] width 1504 height 717
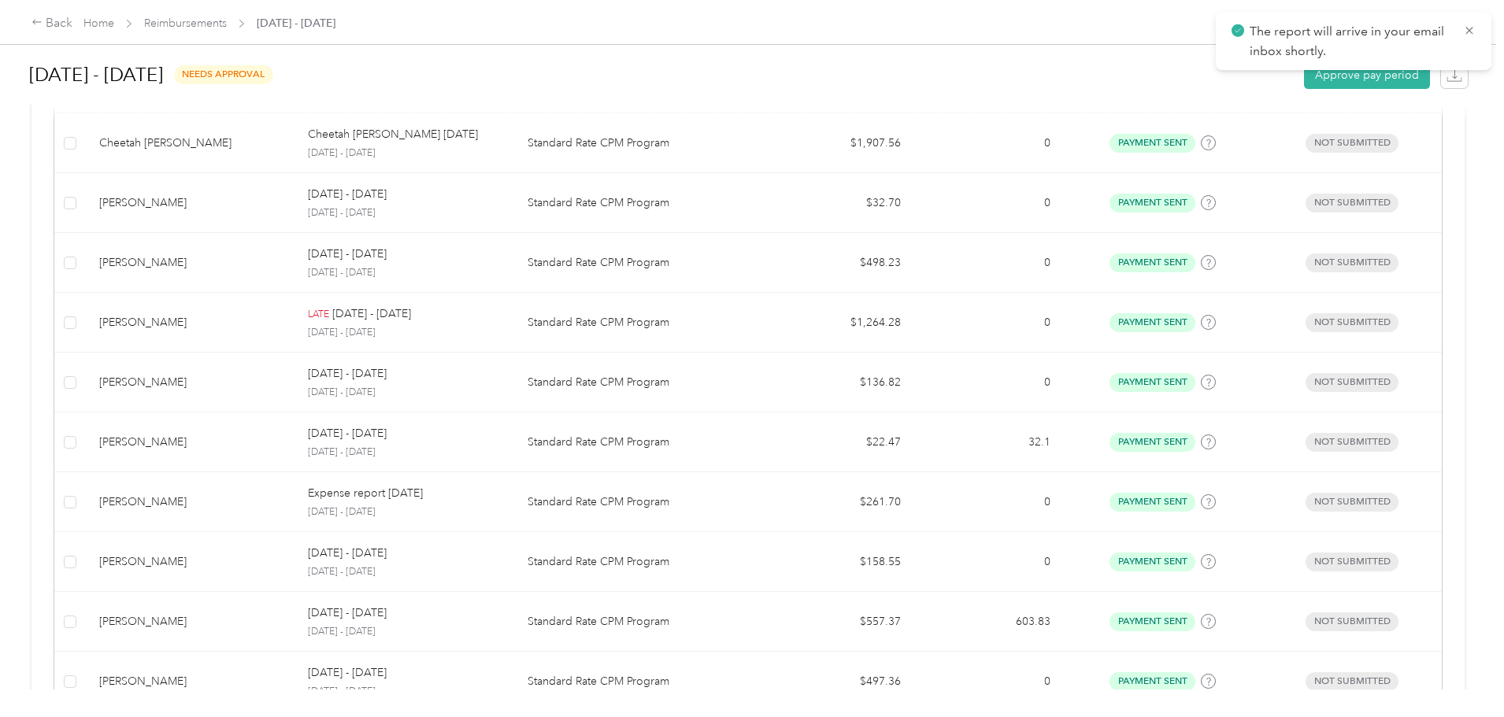
click at [635, 328] on p "Standard Rate CPM Program" at bounding box center [640, 322] width 224 height 17
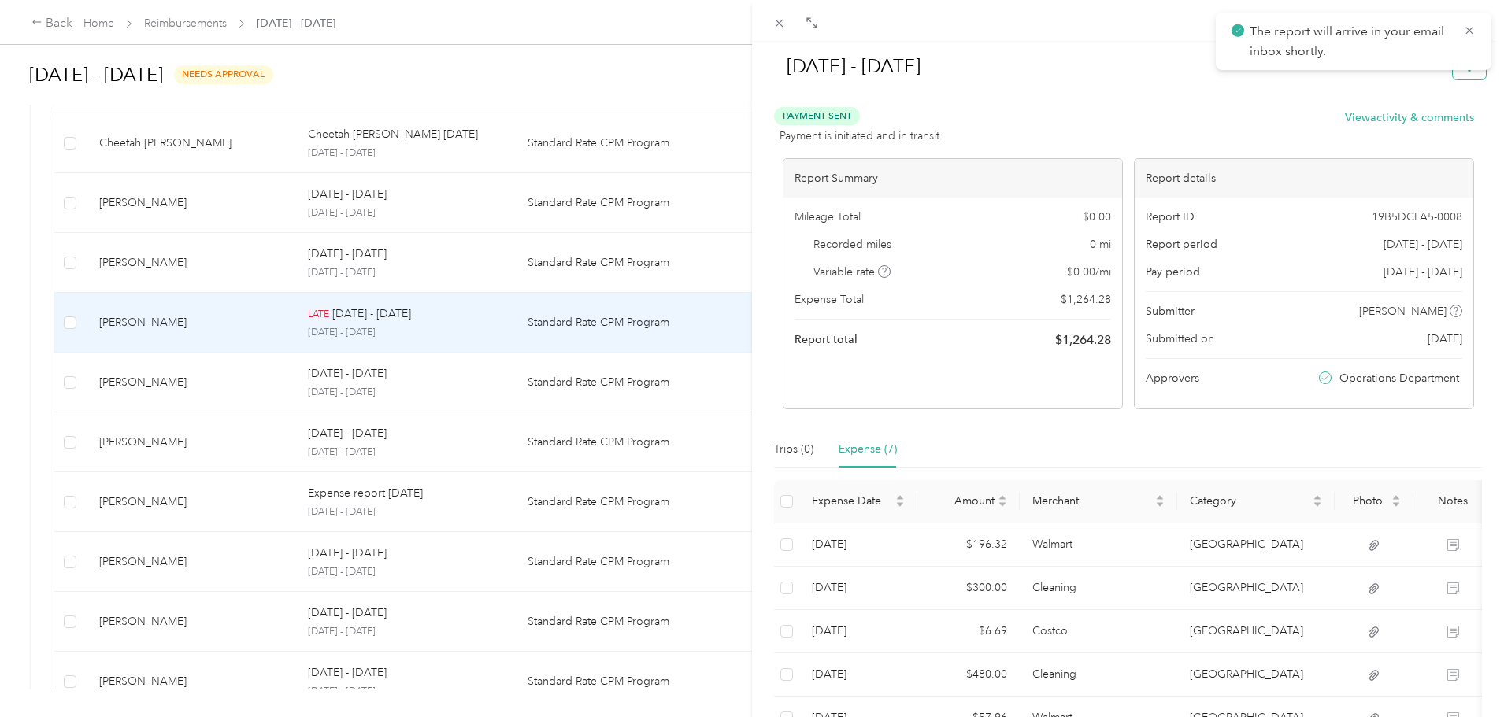
click at [1453, 74] on button "button" at bounding box center [1469, 66] width 33 height 28
click at [1404, 123] on span "Download" at bounding box center [1413, 124] width 52 height 17
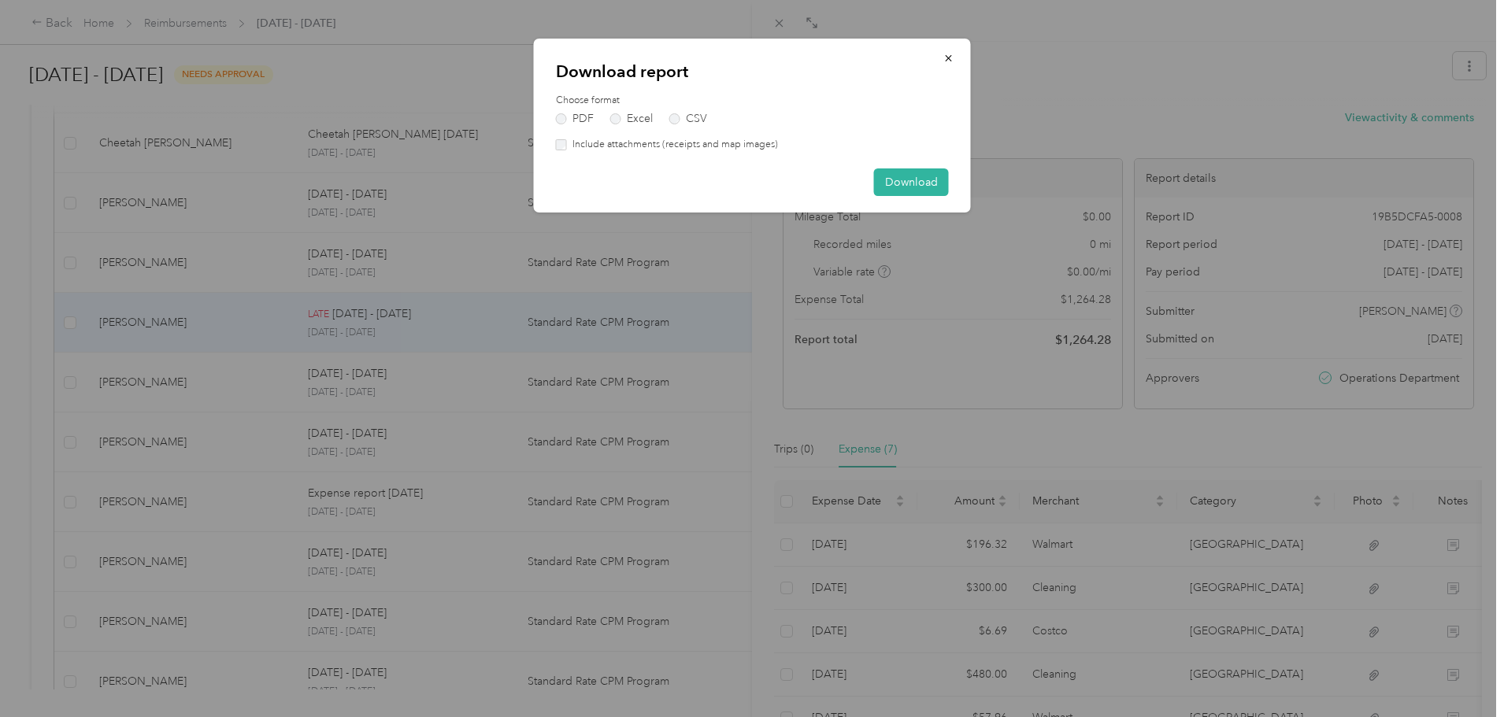
click at [723, 150] on label "Include attachments (receipts and map images)" at bounding box center [672, 145] width 211 height 14
click at [900, 180] on button "Download" at bounding box center [911, 183] width 75 height 28
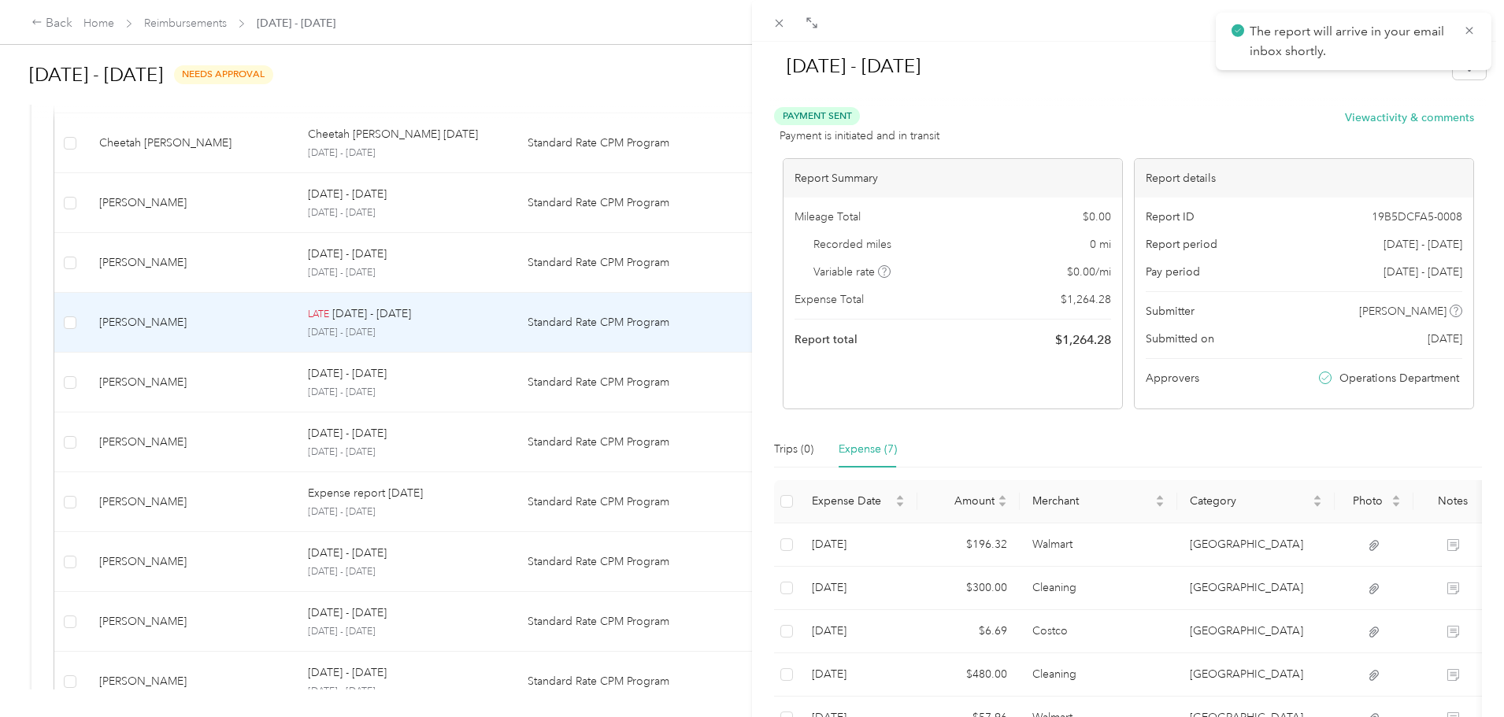
click at [413, 265] on div "[DATE] - [DATE] Payment Sent Payment is initiated and in transit View activity …" at bounding box center [752, 358] width 1504 height 717
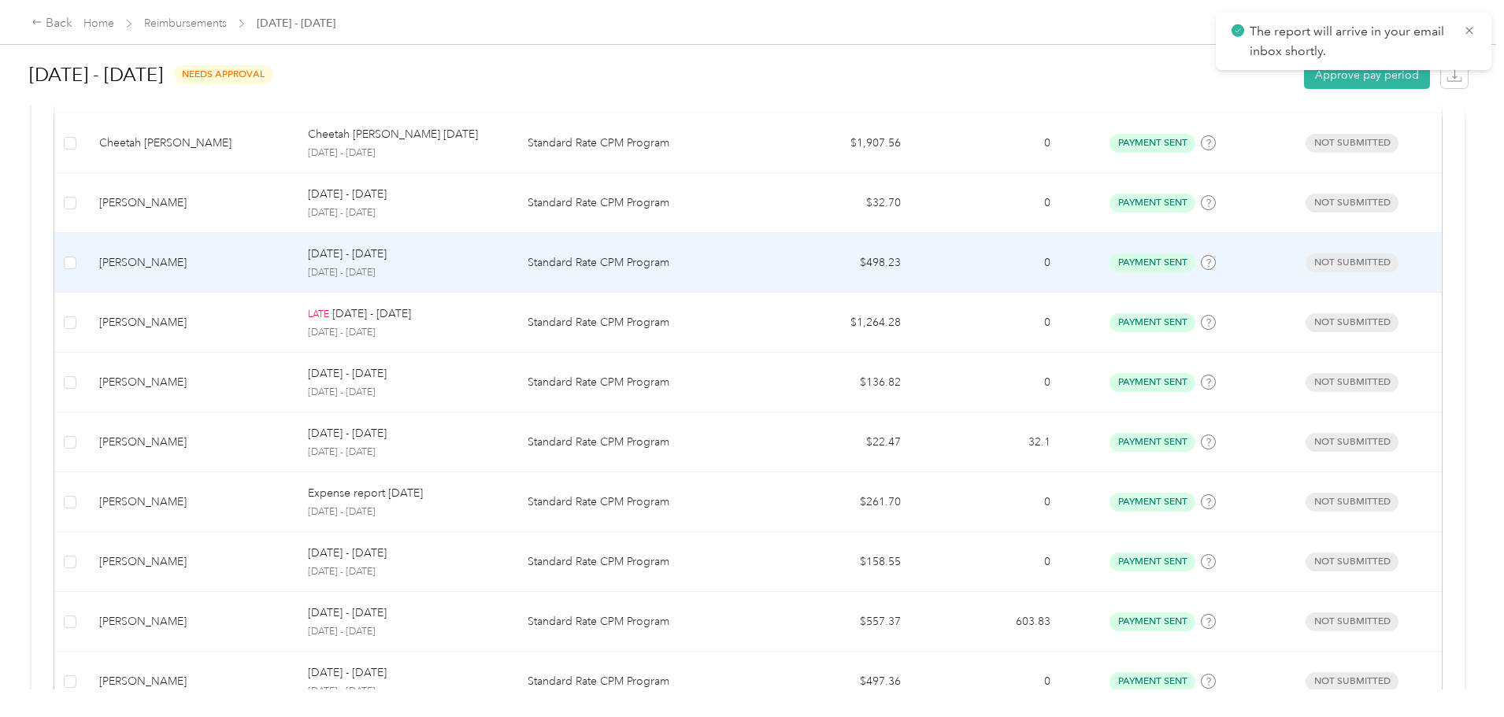
click at [614, 261] on p "Standard Rate CPM Program" at bounding box center [640, 262] width 224 height 17
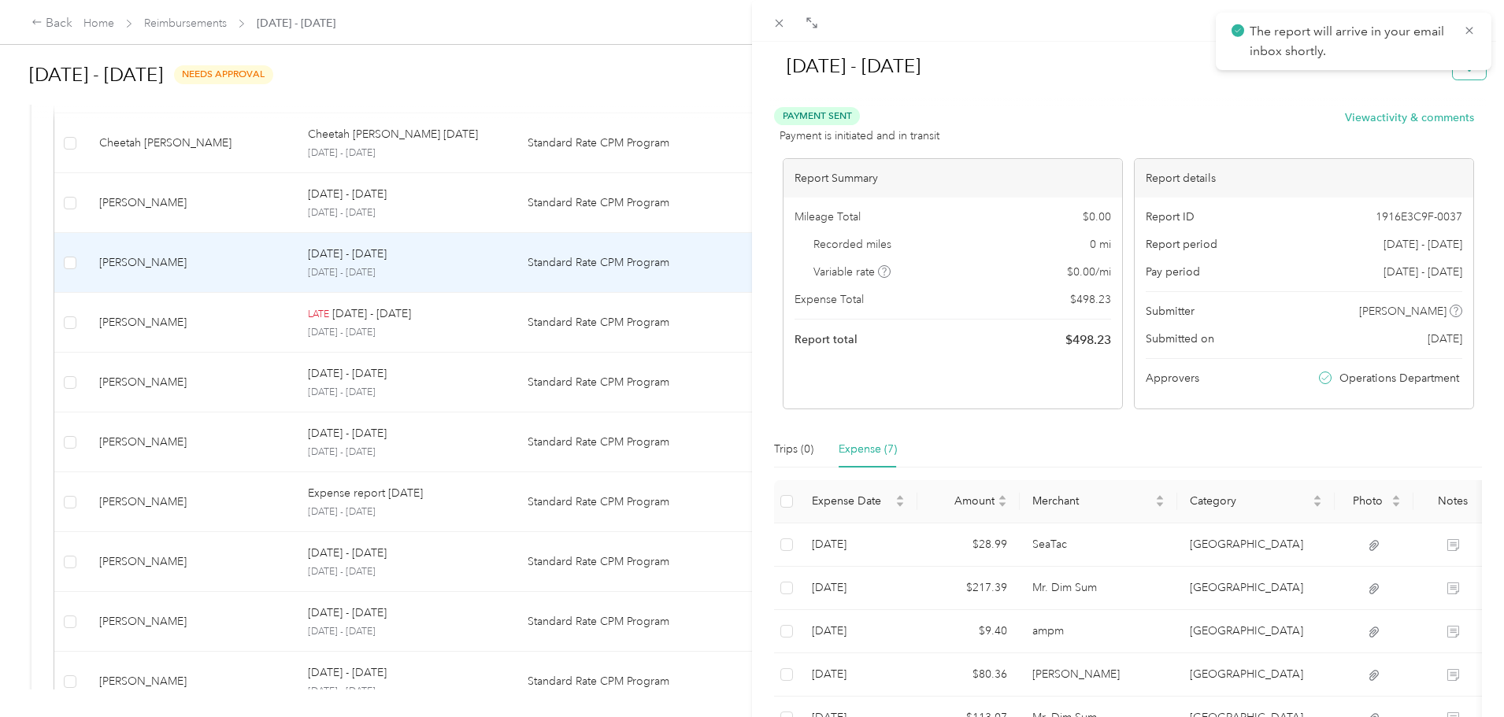
click at [1466, 76] on button "button" at bounding box center [1469, 66] width 33 height 28
click at [1419, 122] on span "Download" at bounding box center [1413, 124] width 52 height 17
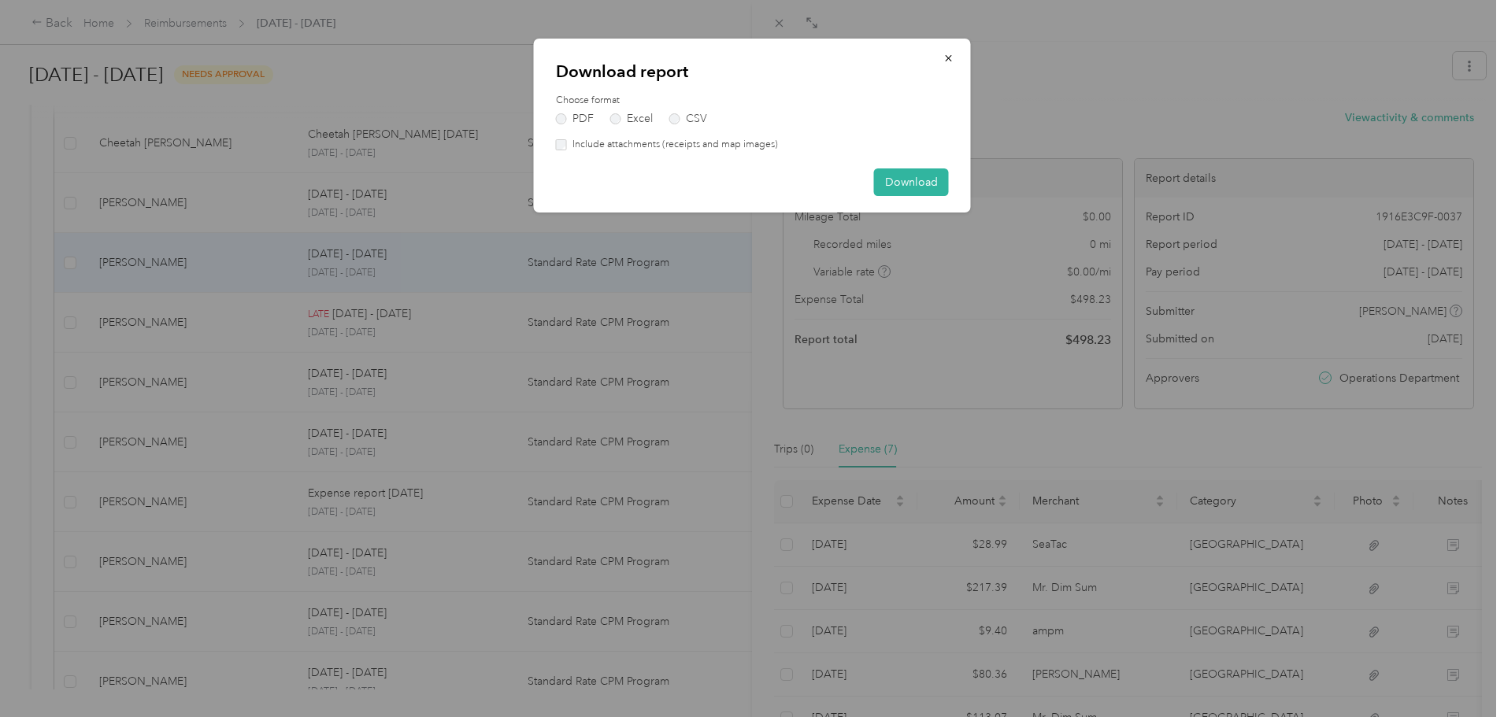
drag, startPoint x: 759, startPoint y: 144, endPoint x: 830, endPoint y: 157, distance: 72.1
click at [759, 143] on label "Include attachments (receipts and map images)" at bounding box center [672, 145] width 211 height 14
click at [892, 173] on button "Download" at bounding box center [911, 183] width 75 height 28
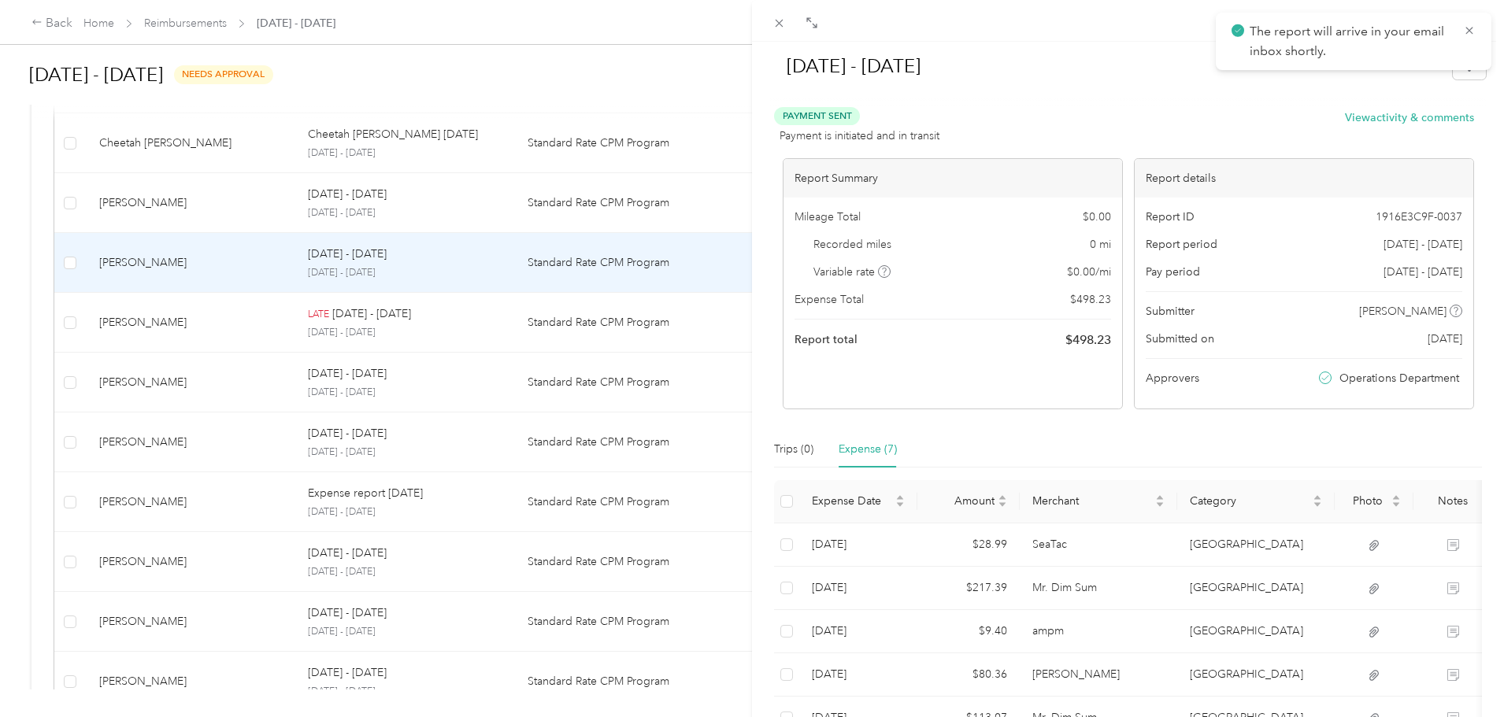
click at [461, 187] on div "[DATE] - [DATE] Payment Sent Payment is initiated and in transit View activity …" at bounding box center [752, 358] width 1504 height 717
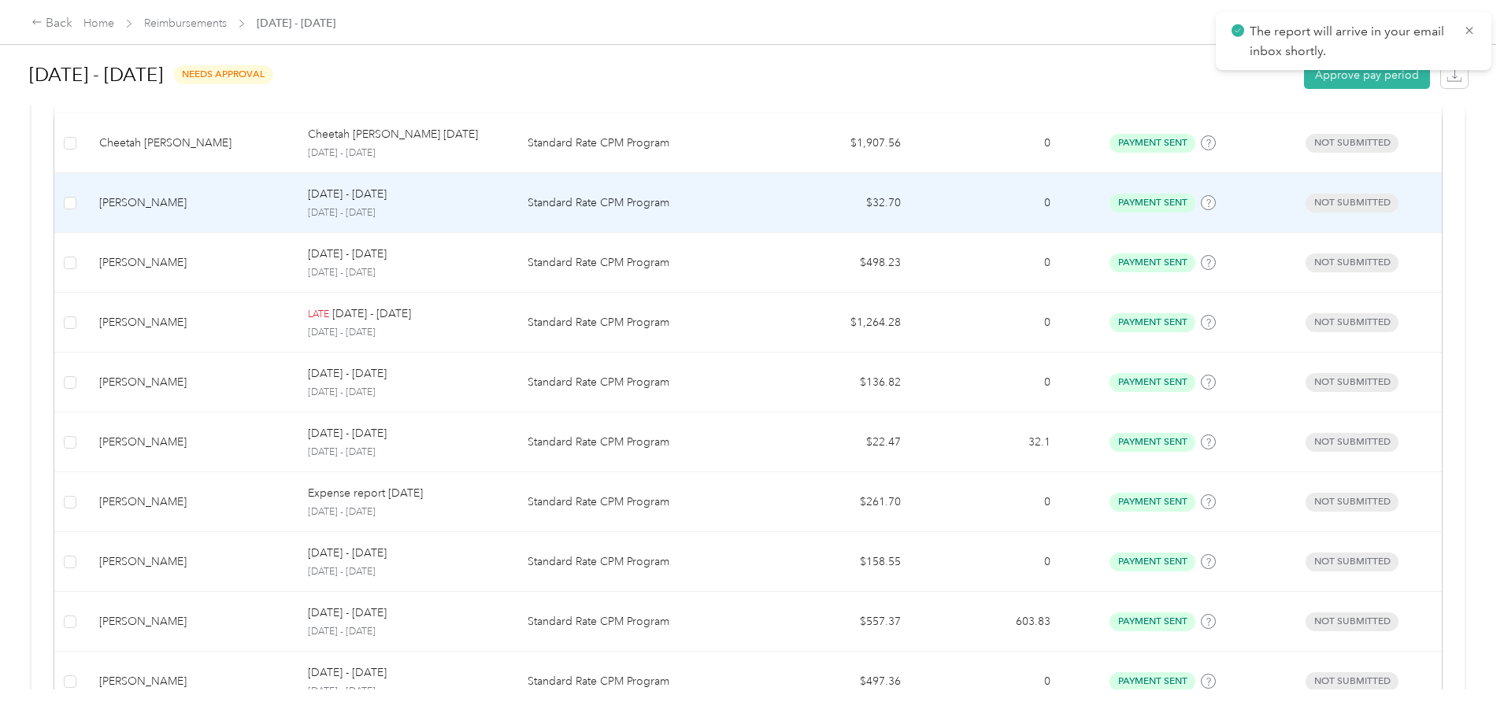
click at [612, 199] on p "Standard Rate CPM Program" at bounding box center [640, 203] width 224 height 17
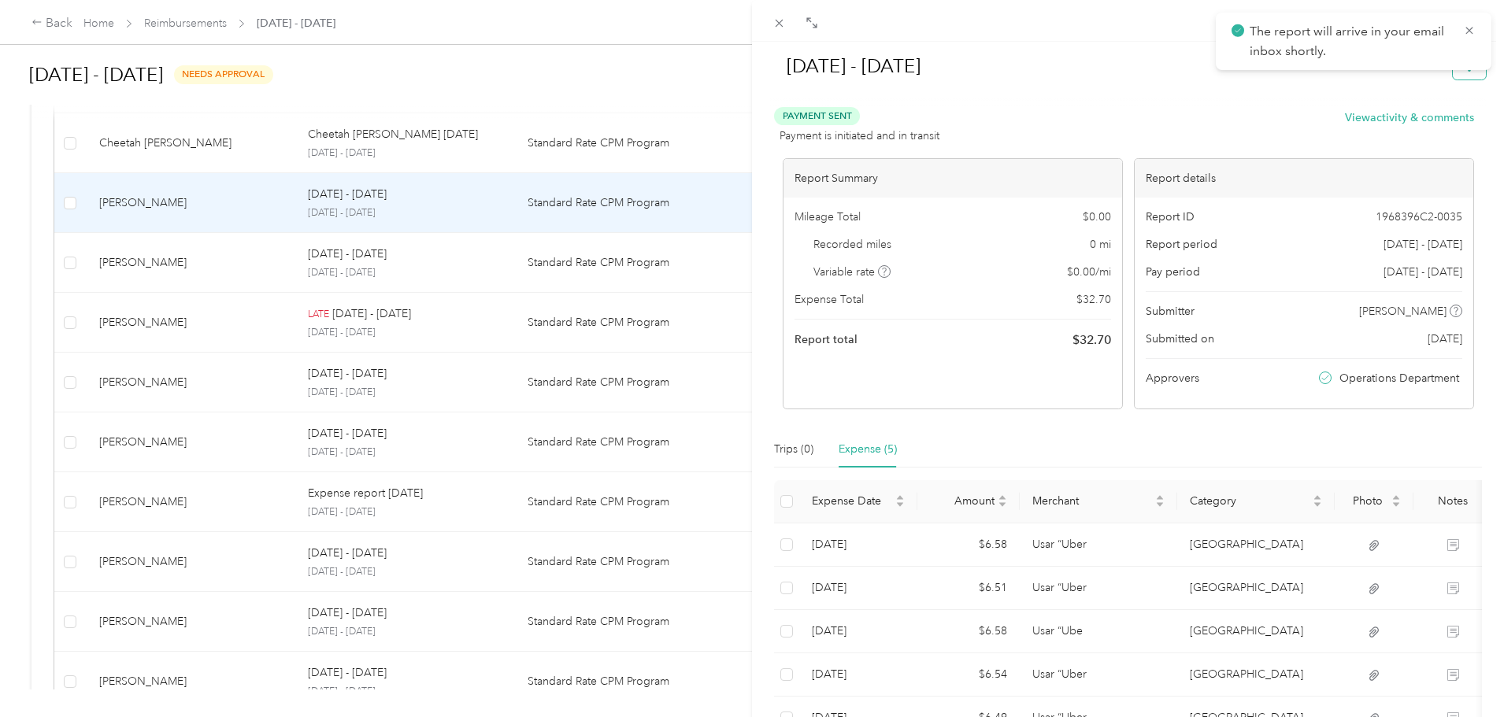
click at [1453, 78] on button "button" at bounding box center [1469, 66] width 33 height 28
click at [1421, 120] on span "Download" at bounding box center [1413, 124] width 52 height 17
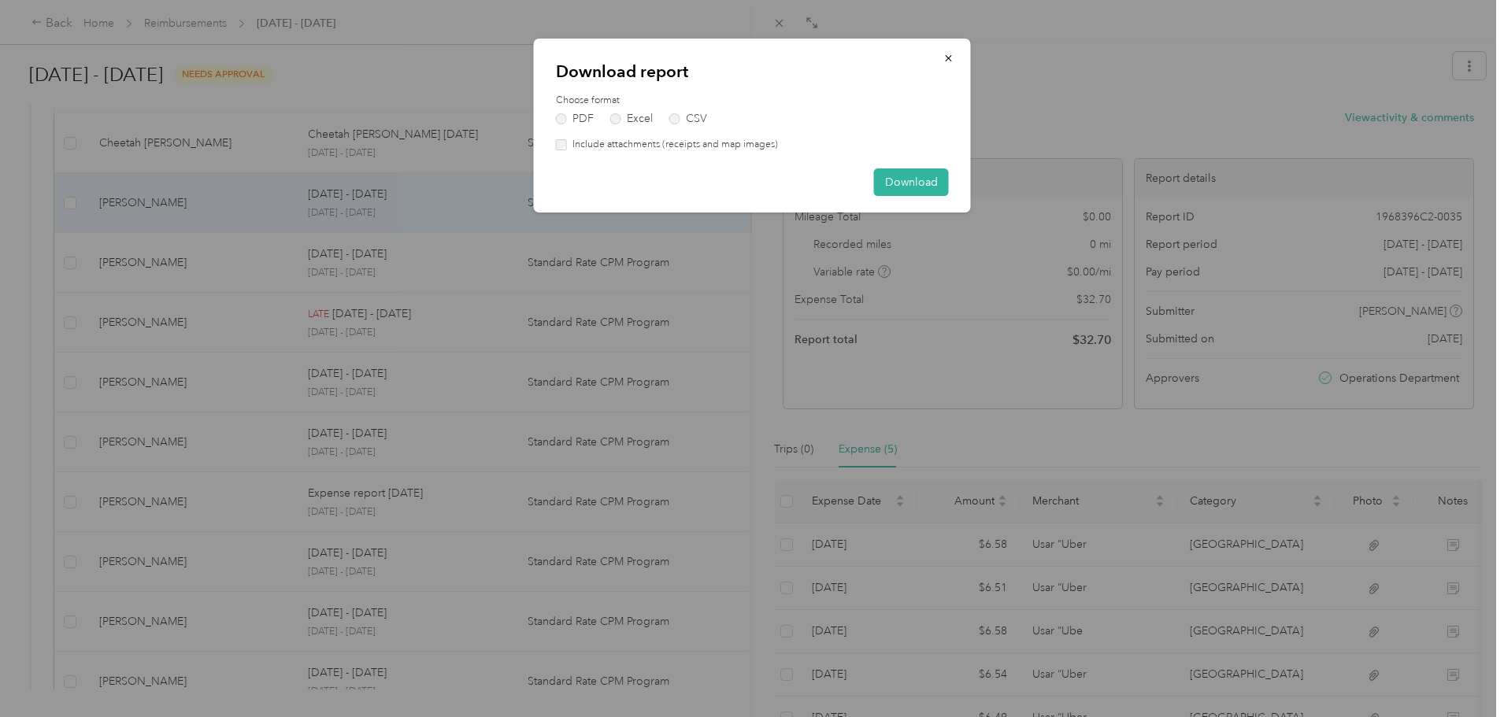
click at [654, 139] on label "Include attachments (receipts and map images)" at bounding box center [672, 145] width 211 height 14
click at [888, 180] on button "Download" at bounding box center [911, 183] width 75 height 28
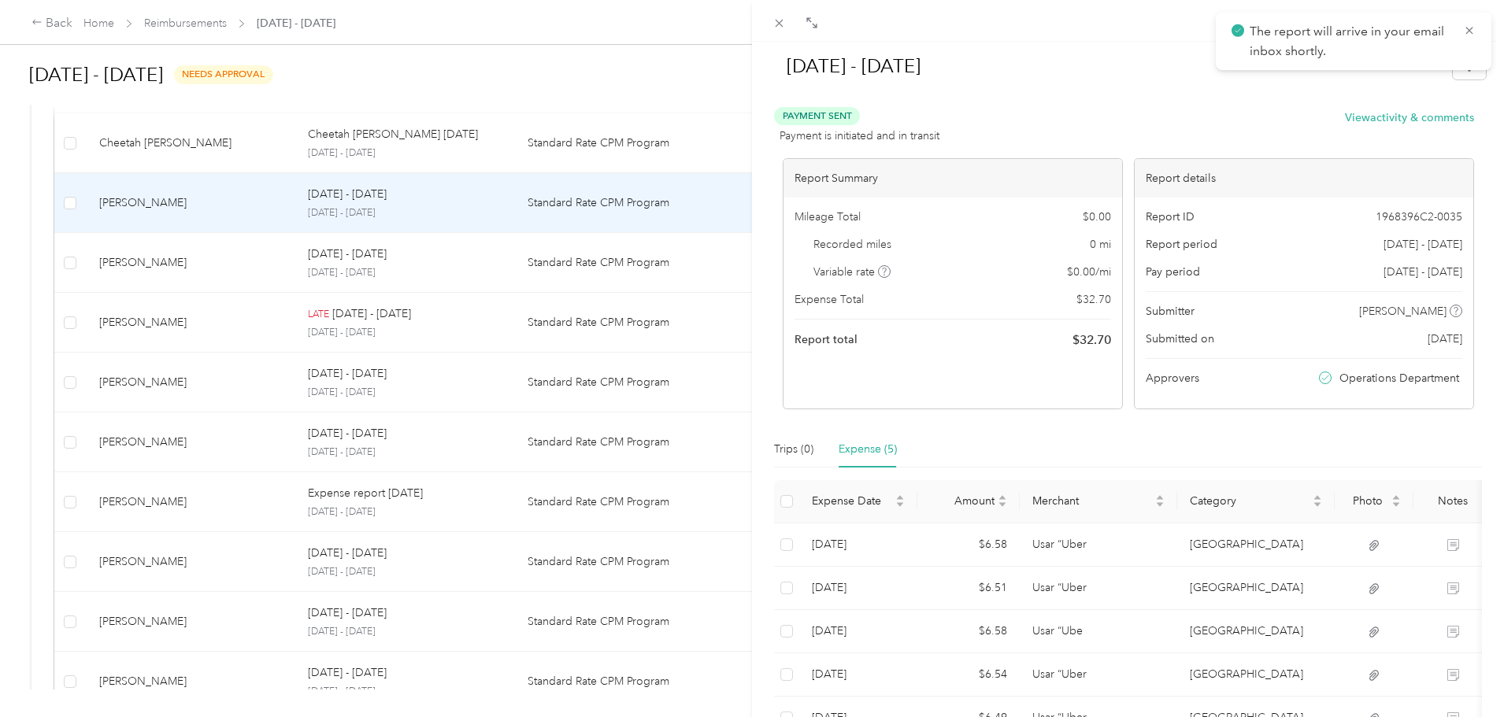
click at [455, 154] on div "[DATE] - [DATE] Payment Sent Payment is initiated and in transit View activity …" at bounding box center [752, 358] width 1504 height 717
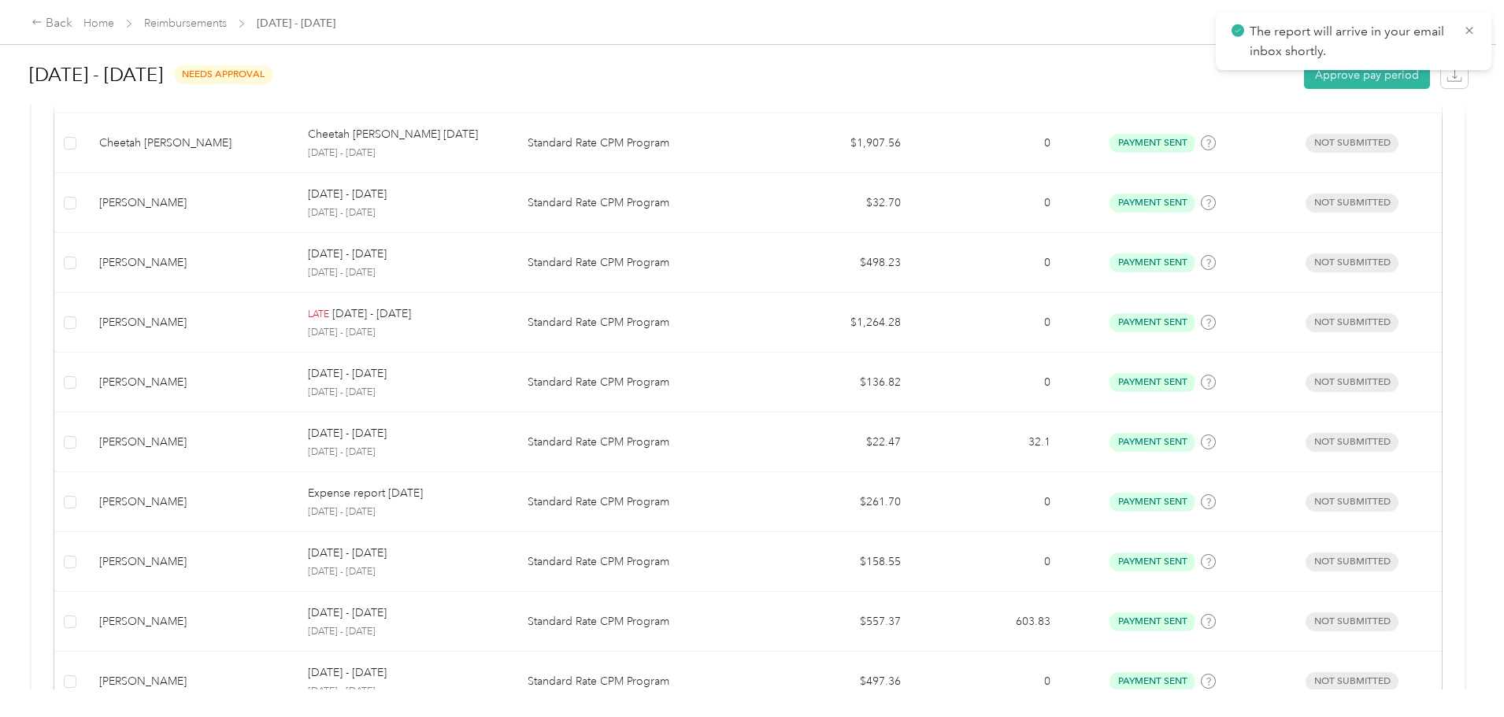
click at [502, 144] on div "Cheetah [PERSON_NAME] [DATE] [DATE] - [DATE]" at bounding box center [405, 143] width 194 height 34
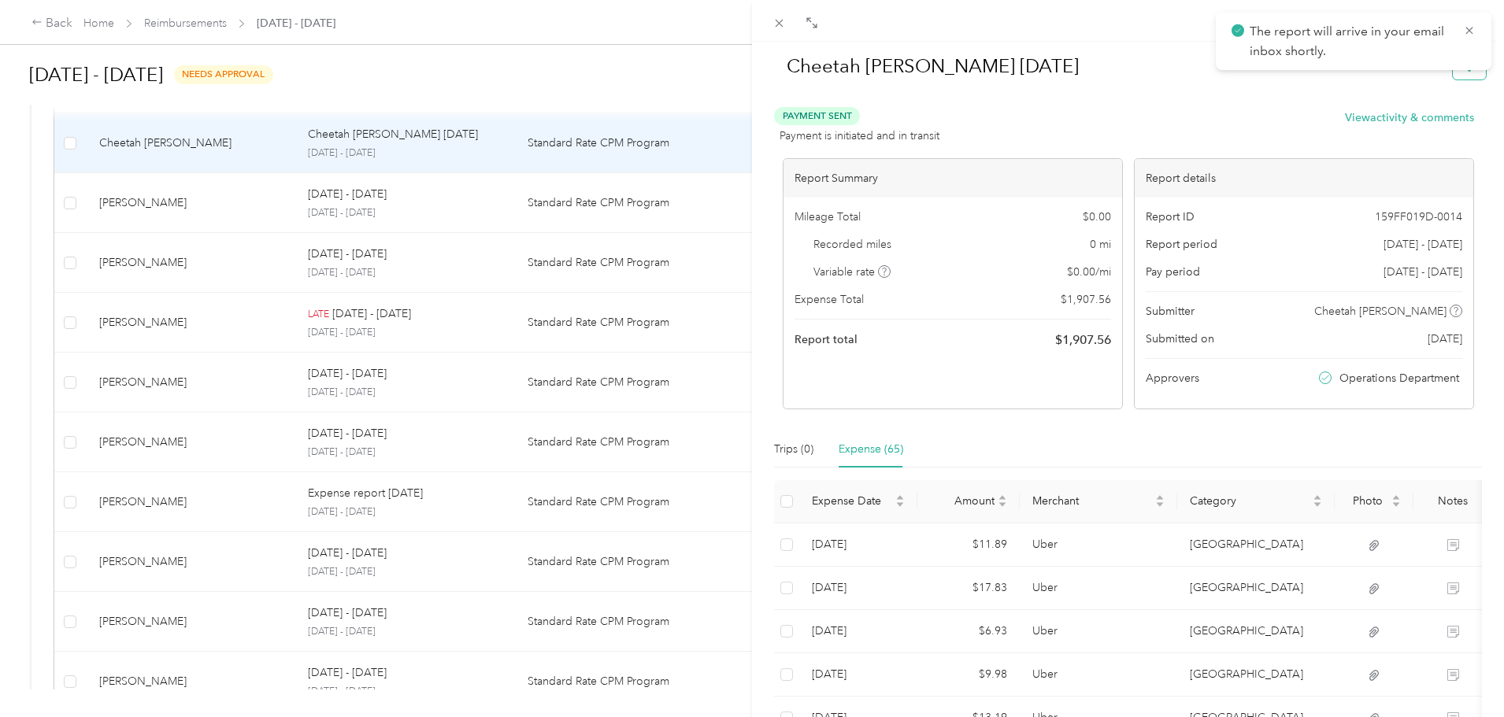
click at [1457, 79] on button "button" at bounding box center [1469, 66] width 33 height 28
click at [1442, 111] on li "Download" at bounding box center [1417, 124] width 116 height 28
click at [1425, 110] on li "Download" at bounding box center [1417, 124] width 116 height 28
click at [1399, 131] on span "Download" at bounding box center [1413, 124] width 52 height 17
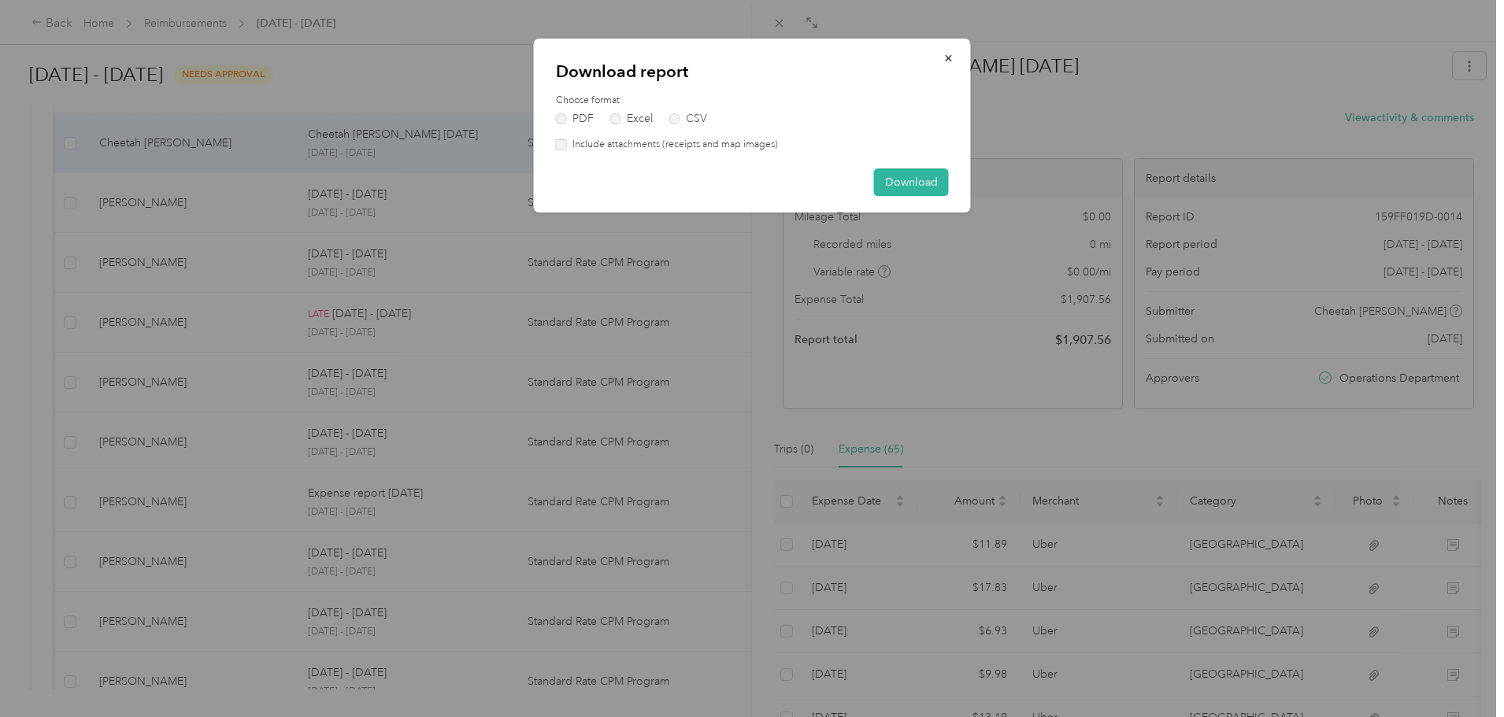
click at [668, 143] on label "Include attachments (receipts and map images)" at bounding box center [672, 145] width 211 height 14
click at [924, 182] on button "Download" at bounding box center [911, 183] width 75 height 28
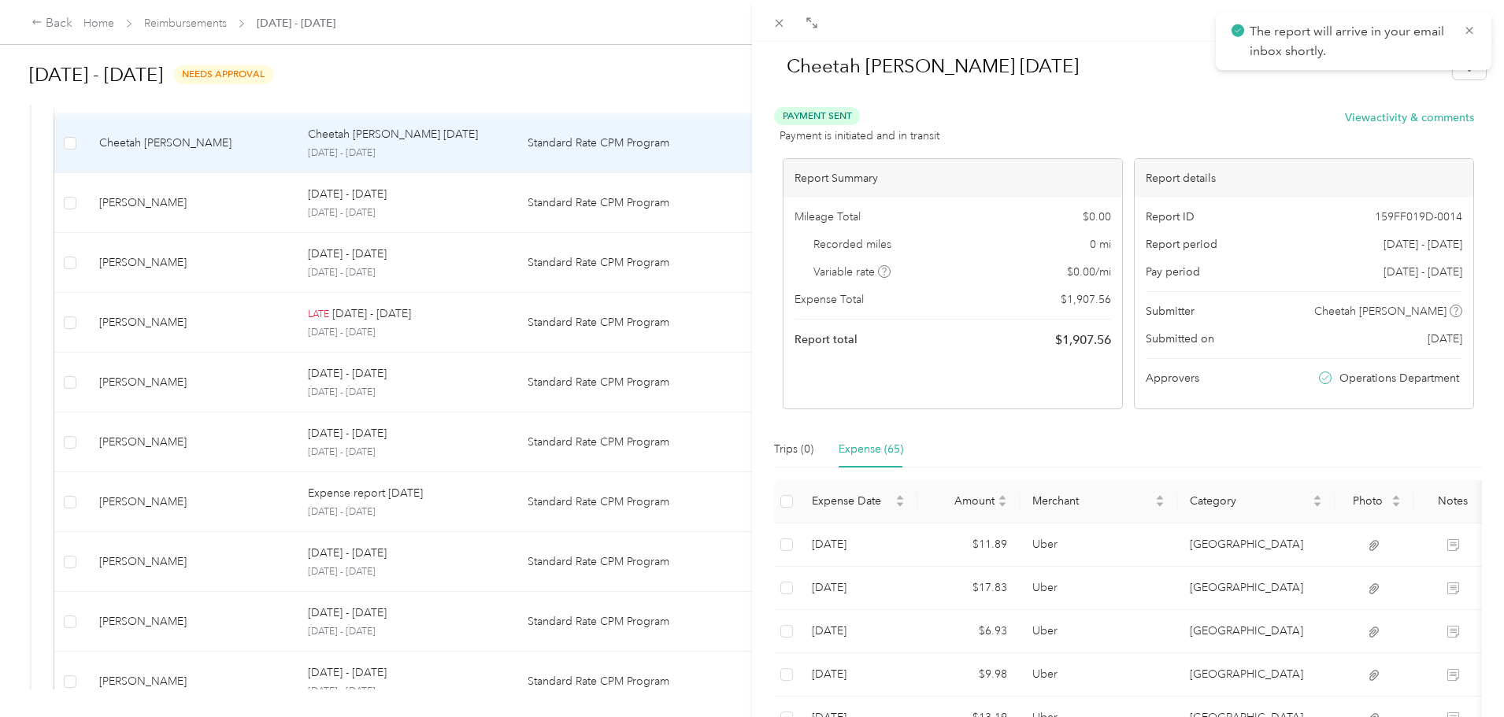
click at [402, 141] on div "Cheetah [PERSON_NAME] [DATE] Payment Sent Payment is initiated and in transit V…" at bounding box center [752, 358] width 1504 height 717
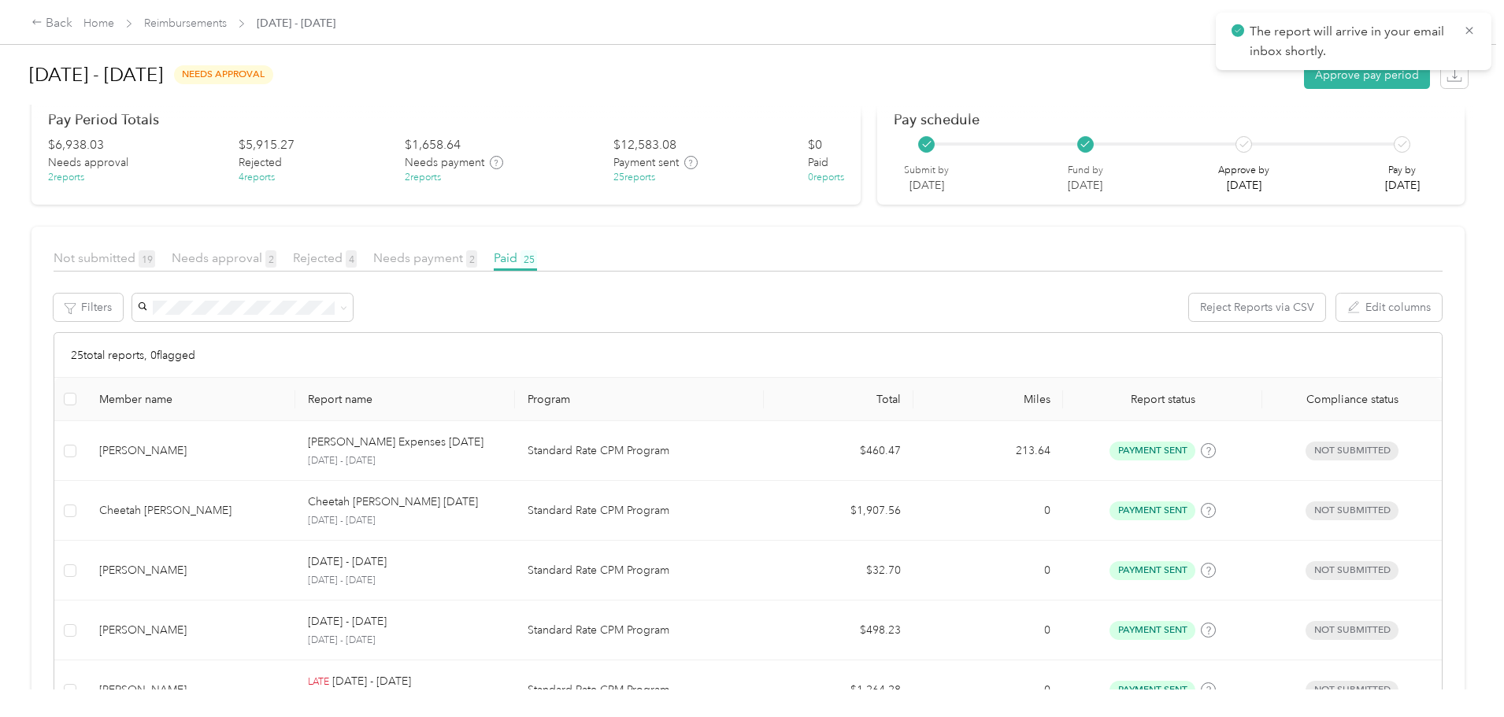
scroll to position [88, 0]
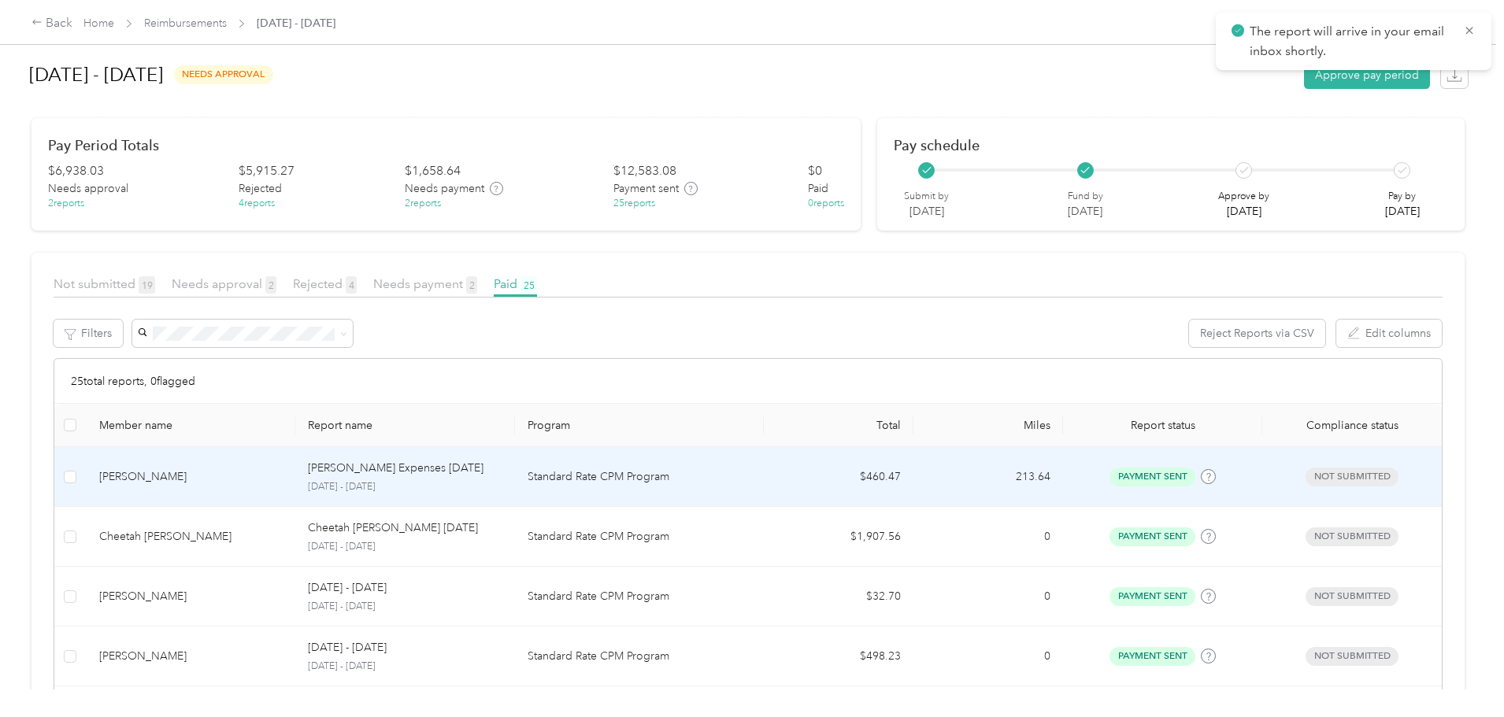
click at [452, 482] on p "[DATE] - [DATE]" at bounding box center [405, 487] width 194 height 14
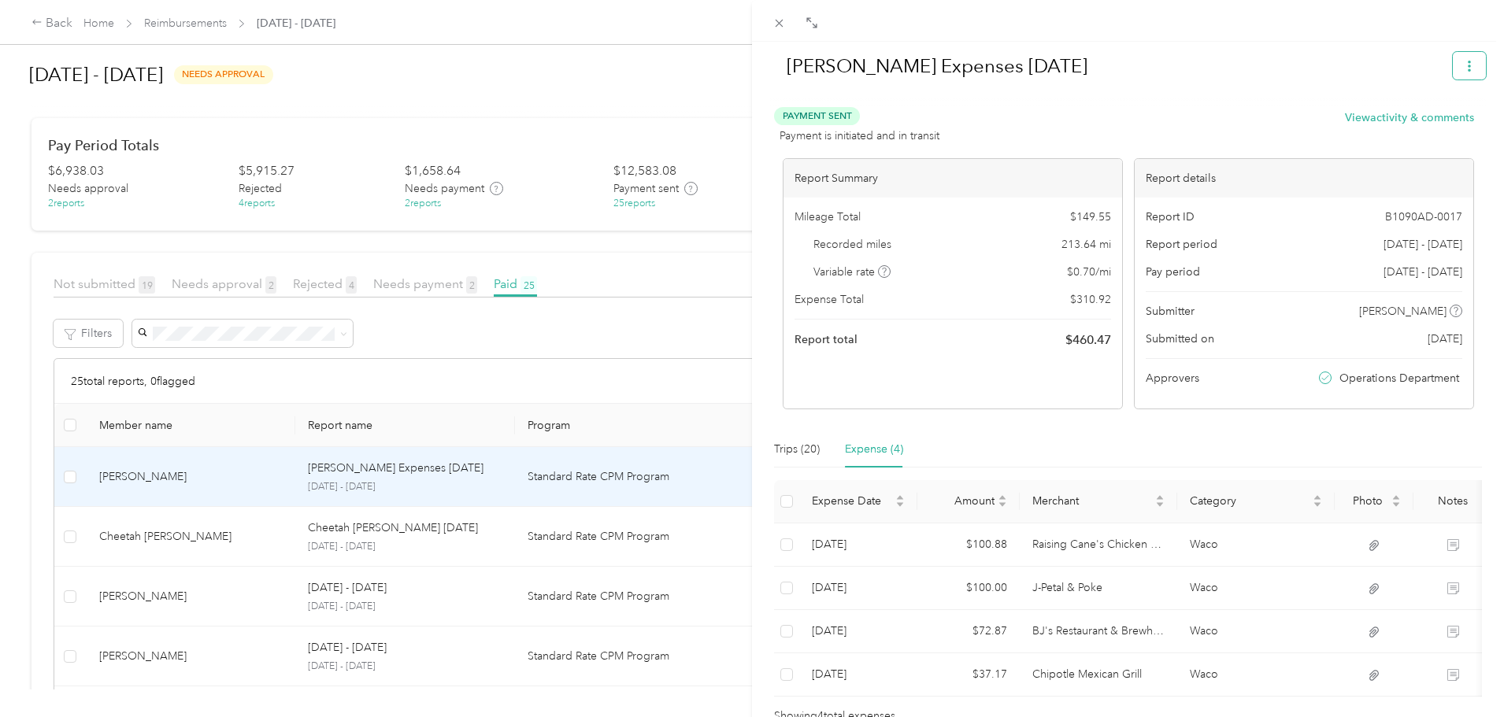
click at [1464, 68] on icon "button" at bounding box center [1469, 66] width 11 height 11
click at [1425, 132] on li "Download" at bounding box center [1417, 125] width 116 height 28
click at [1430, 118] on span "Download" at bounding box center [1413, 124] width 52 height 17
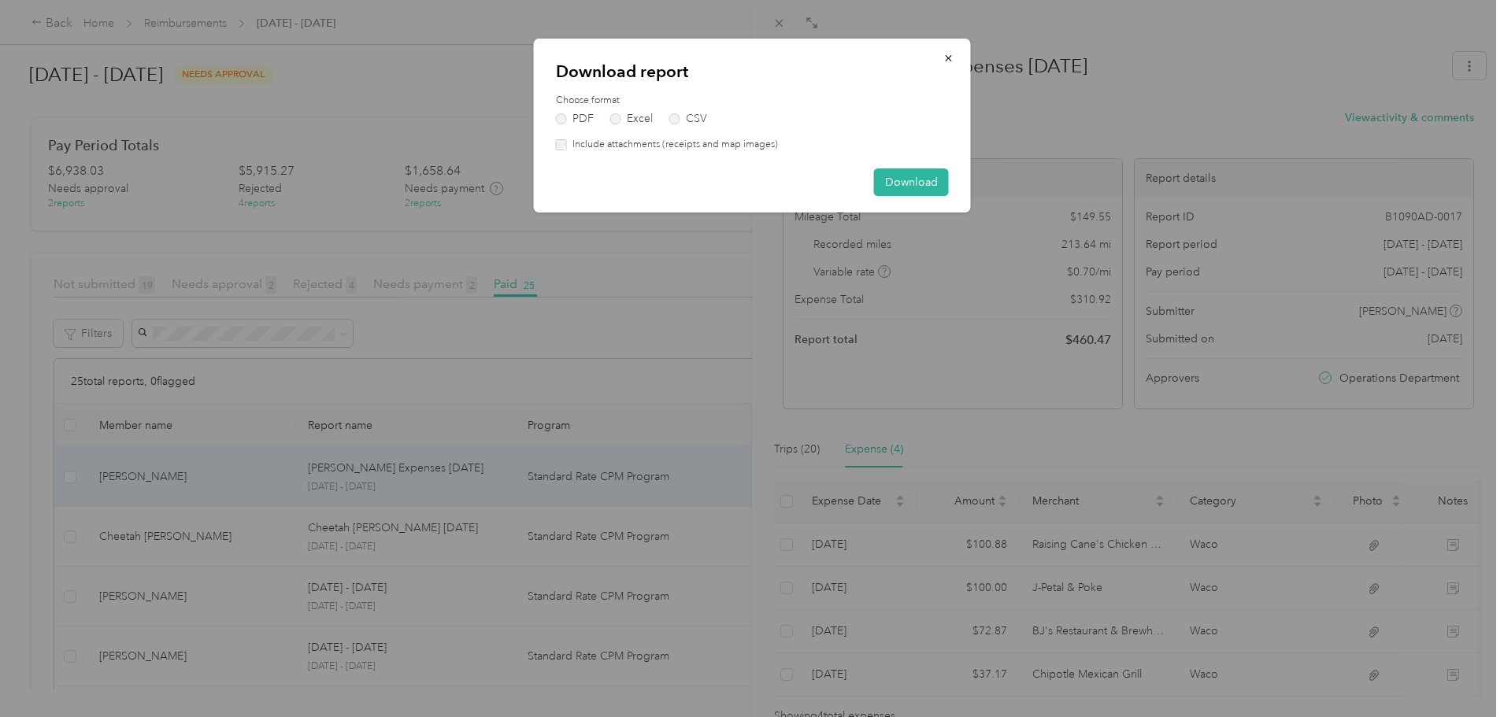
click at [677, 145] on label "Include attachments (receipts and map images)" at bounding box center [672, 145] width 211 height 14
click at [921, 181] on button "Download" at bounding box center [911, 183] width 75 height 28
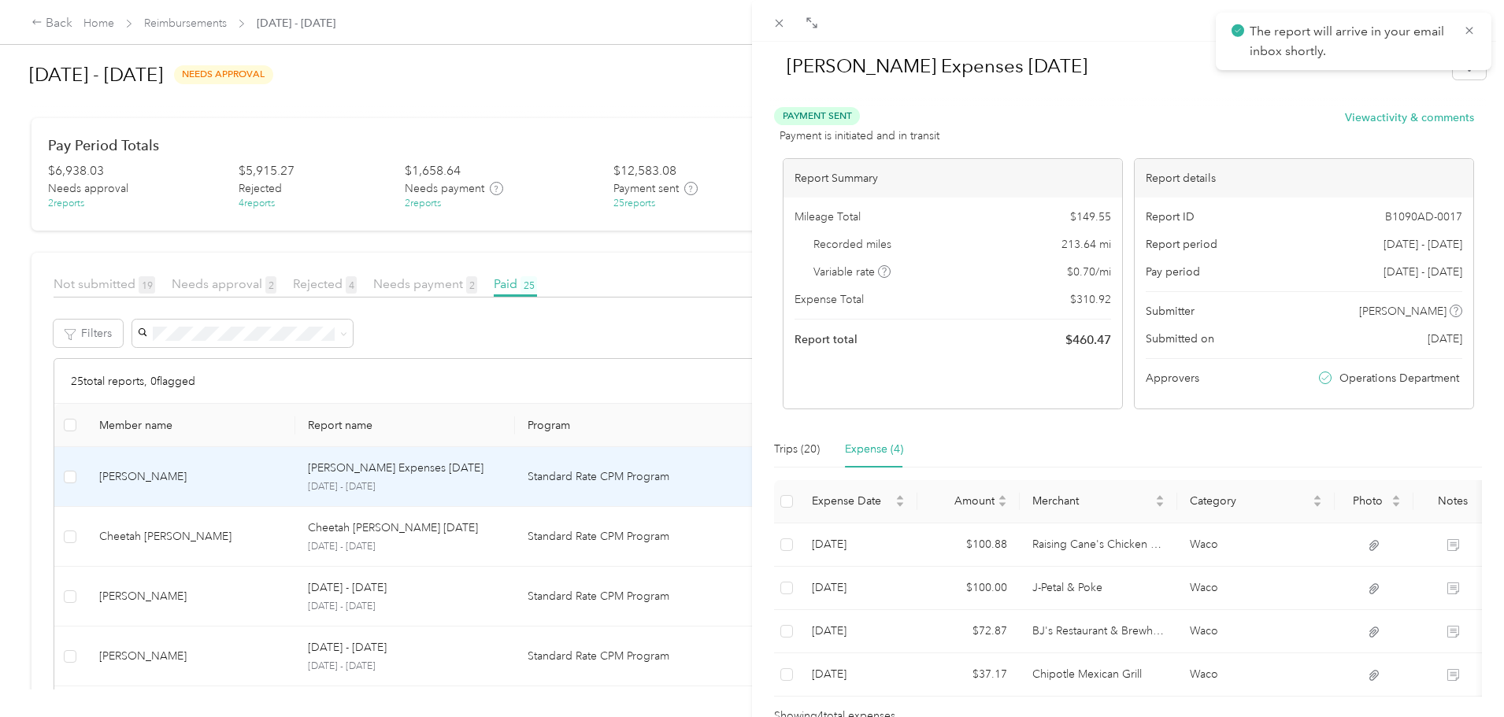
click at [554, 322] on div "[PERSON_NAME] Expenses [DATE] Payment Sent Payment is initiated and in transit …" at bounding box center [752, 358] width 1504 height 717
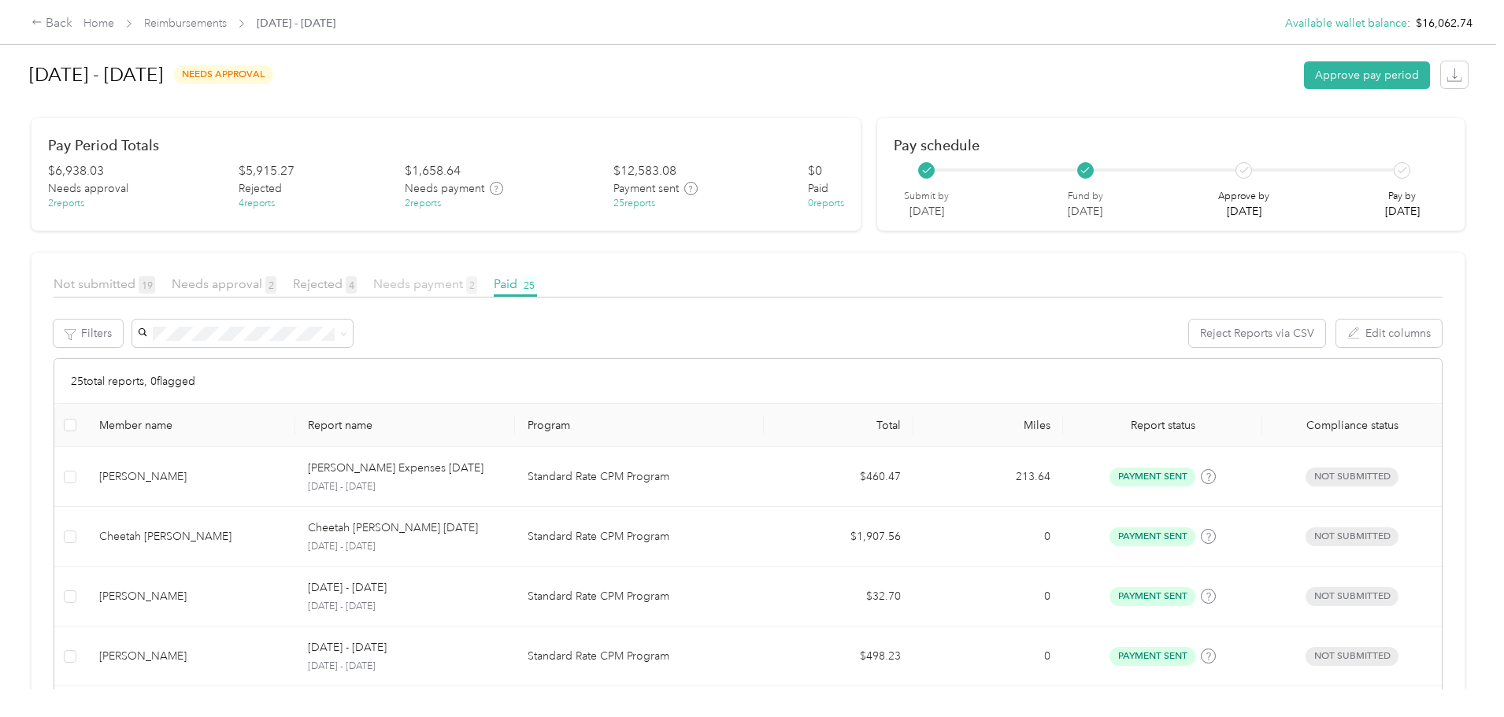
click at [477, 287] on span "Needs payment 2" at bounding box center [425, 283] width 104 height 15
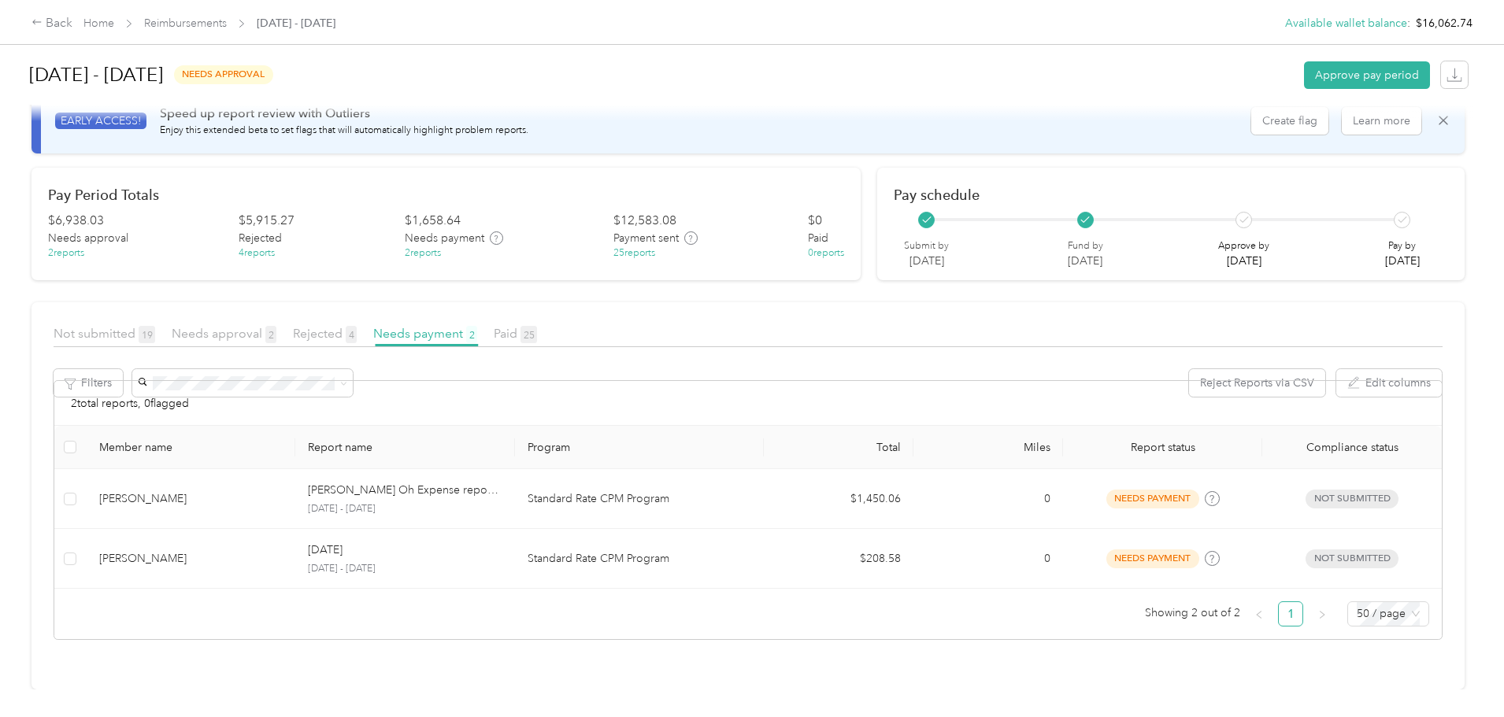
scroll to position [50, 0]
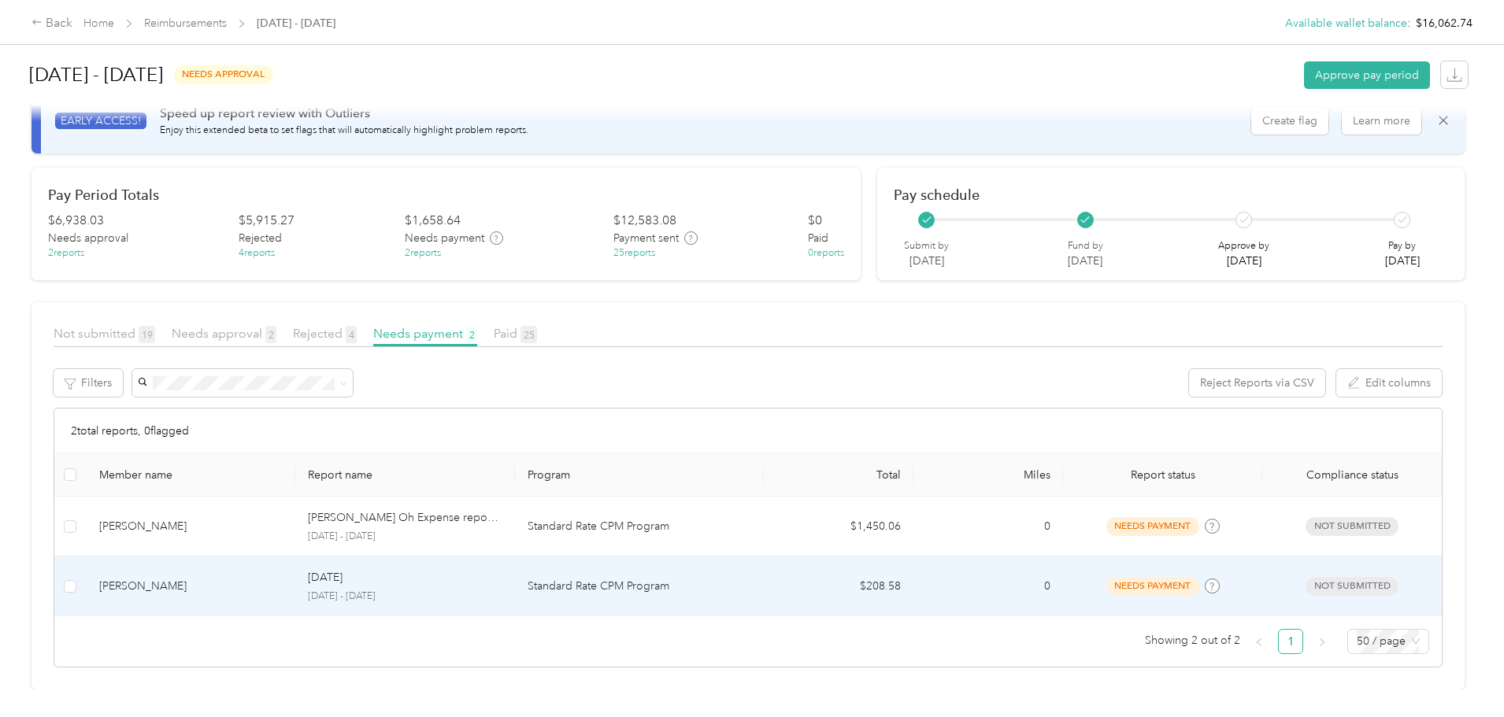
click at [458, 574] on div "[DATE]" at bounding box center [405, 577] width 194 height 17
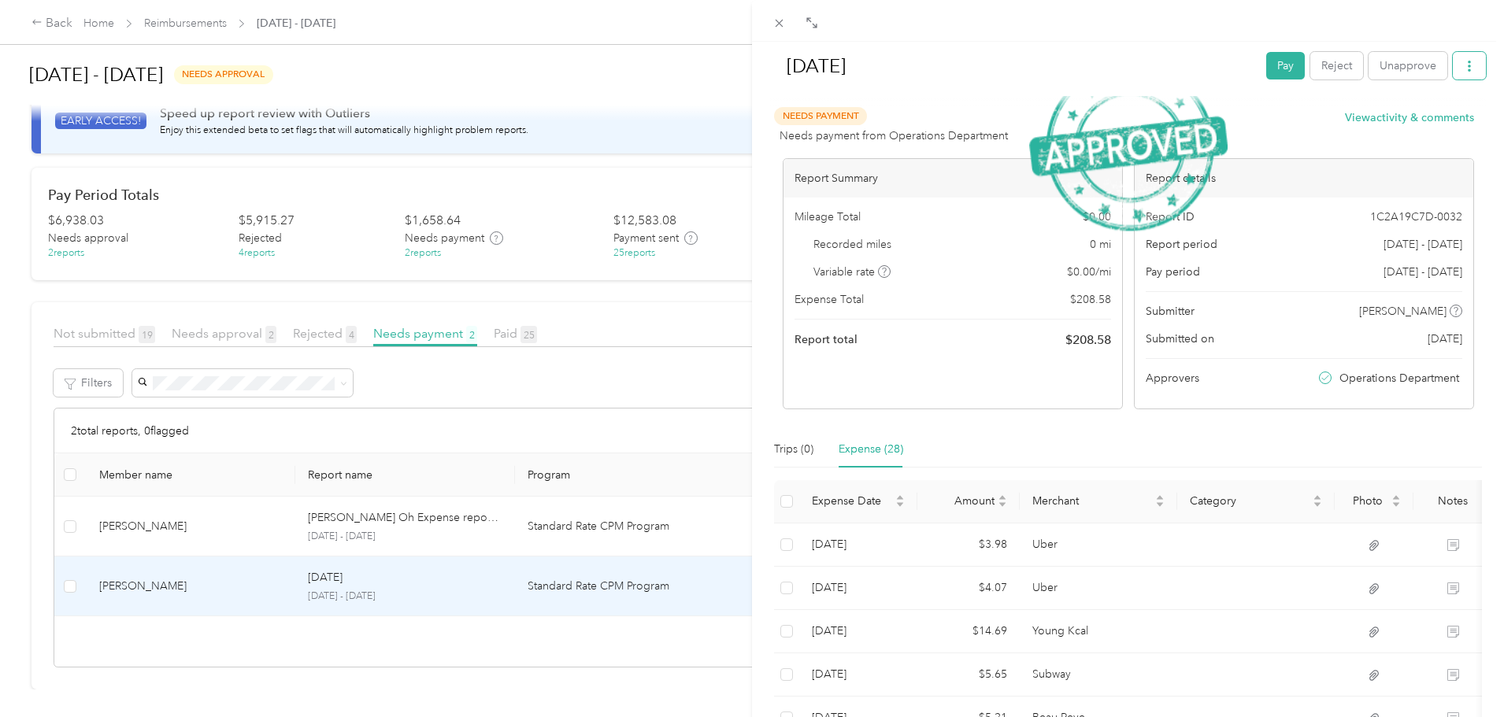
click at [1459, 73] on button "button" at bounding box center [1469, 66] width 33 height 28
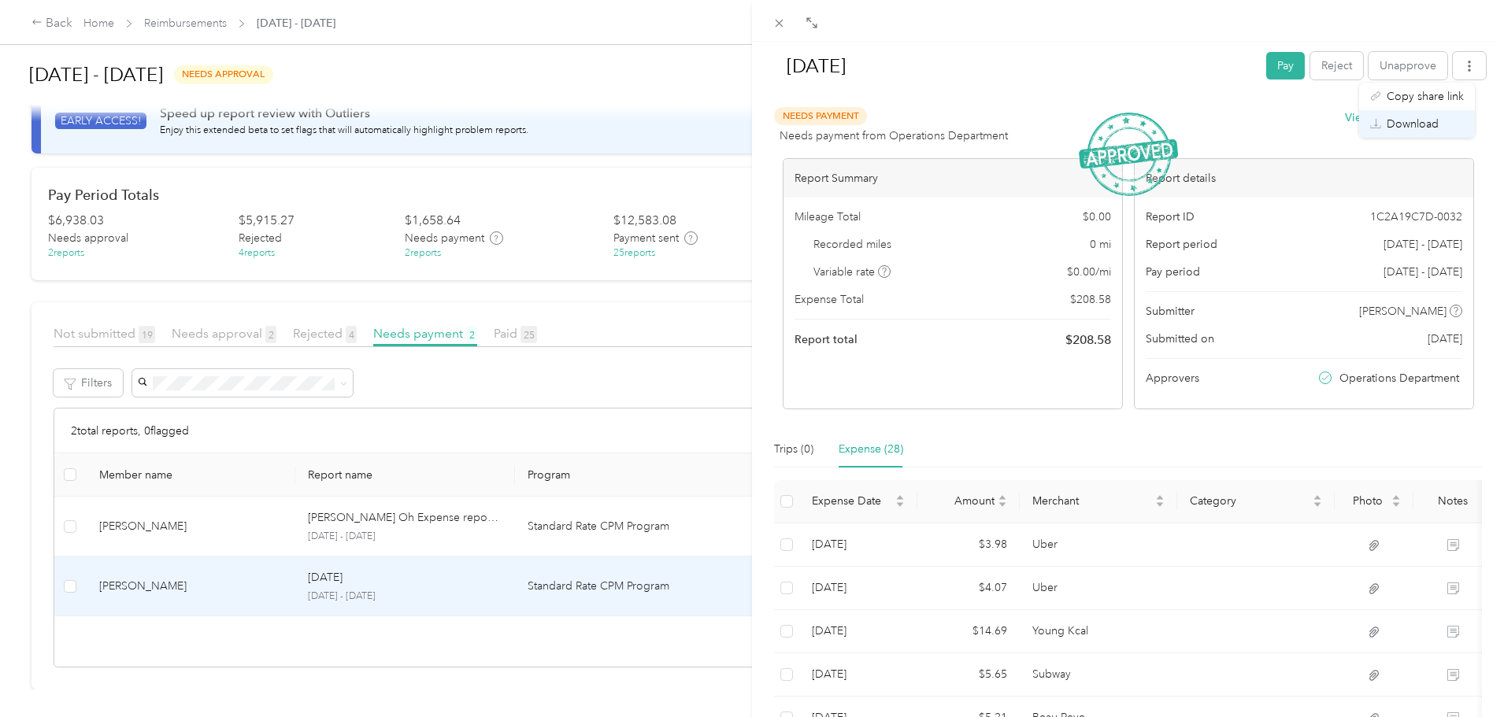
click at [1412, 121] on span "Download" at bounding box center [1413, 124] width 52 height 17
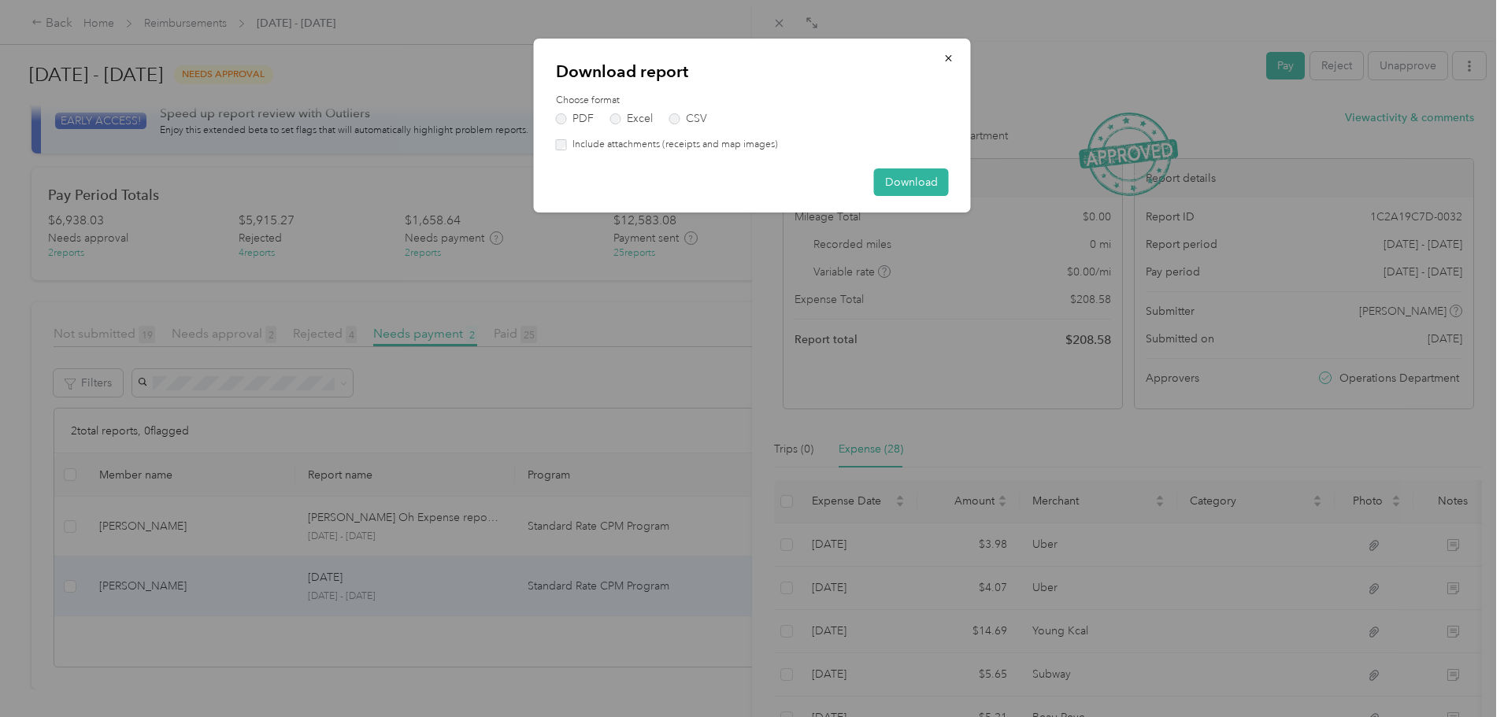
click at [769, 146] on label "Include attachments (receipts and map images)" at bounding box center [672, 145] width 211 height 14
click at [915, 180] on button "Download" at bounding box center [911, 183] width 75 height 28
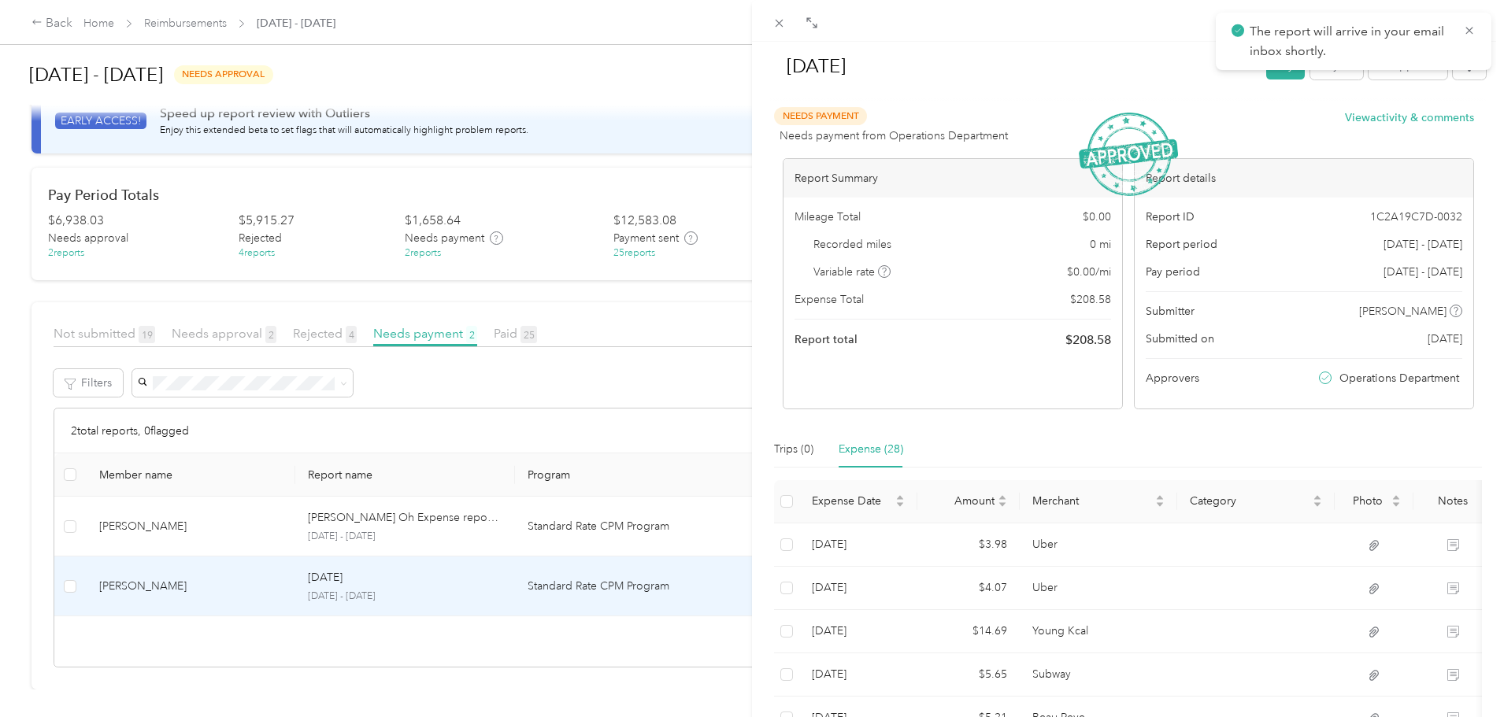
click at [549, 528] on div "[DATE] Pay Reject Unapprove Needs Payment Needs payment from Operations Departm…" at bounding box center [752, 358] width 1504 height 717
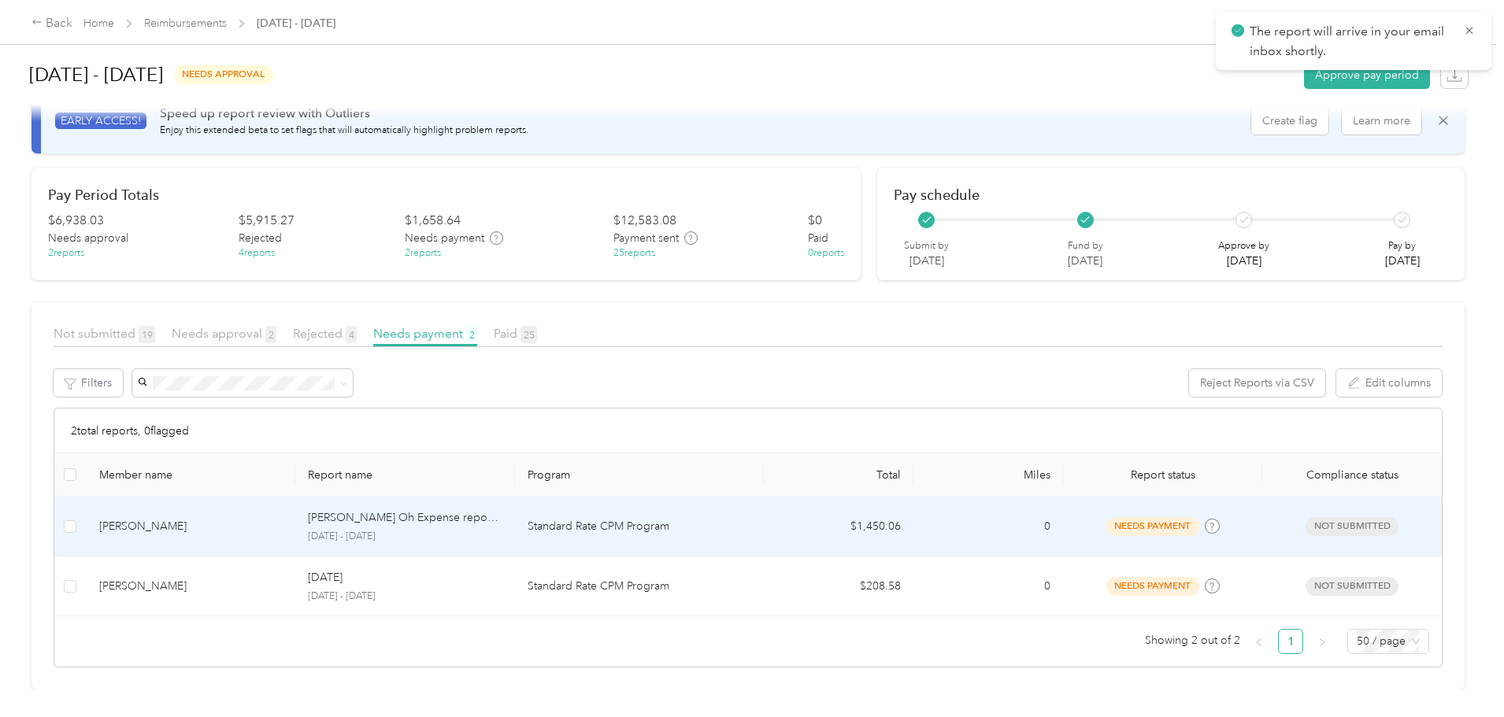
click at [691, 519] on p "Standard Rate CPM Program" at bounding box center [640, 526] width 224 height 17
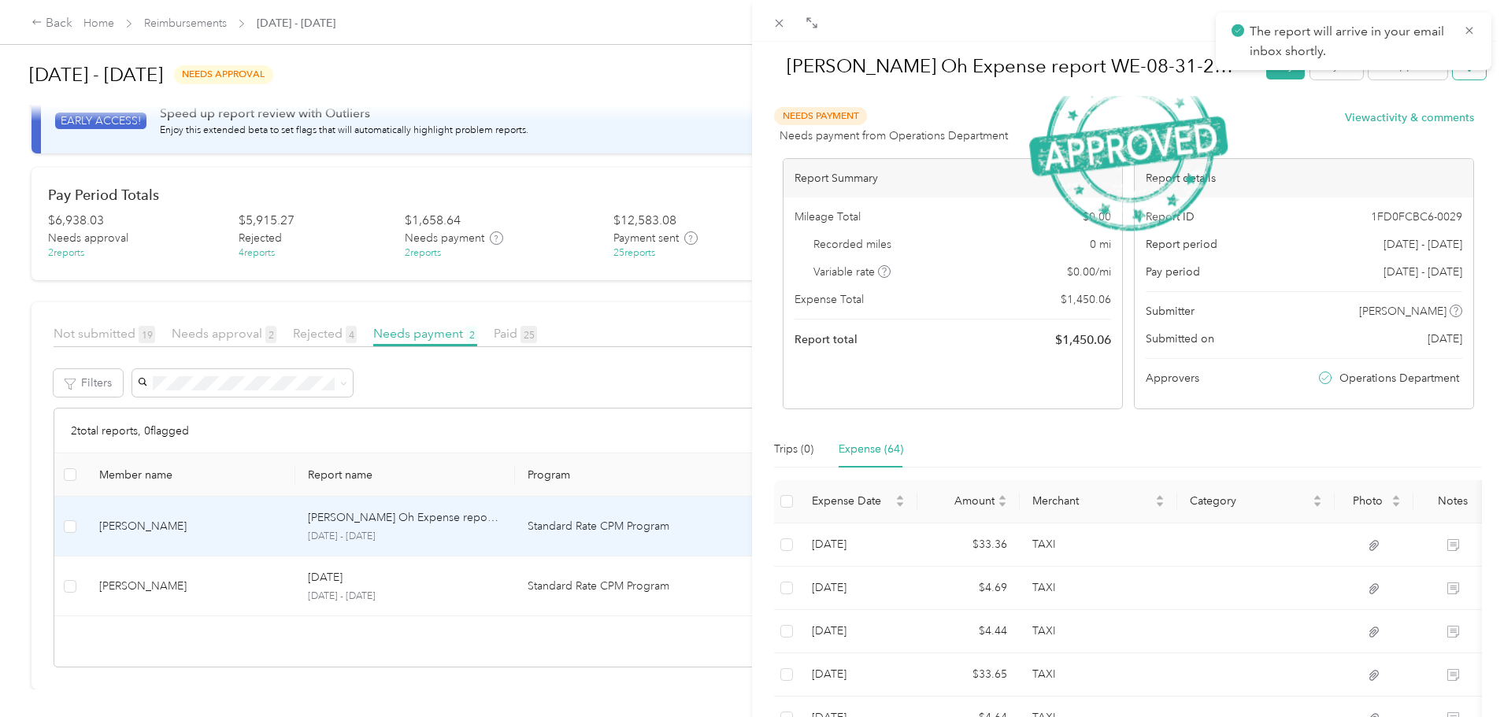
click at [1458, 74] on button "button" at bounding box center [1469, 66] width 33 height 28
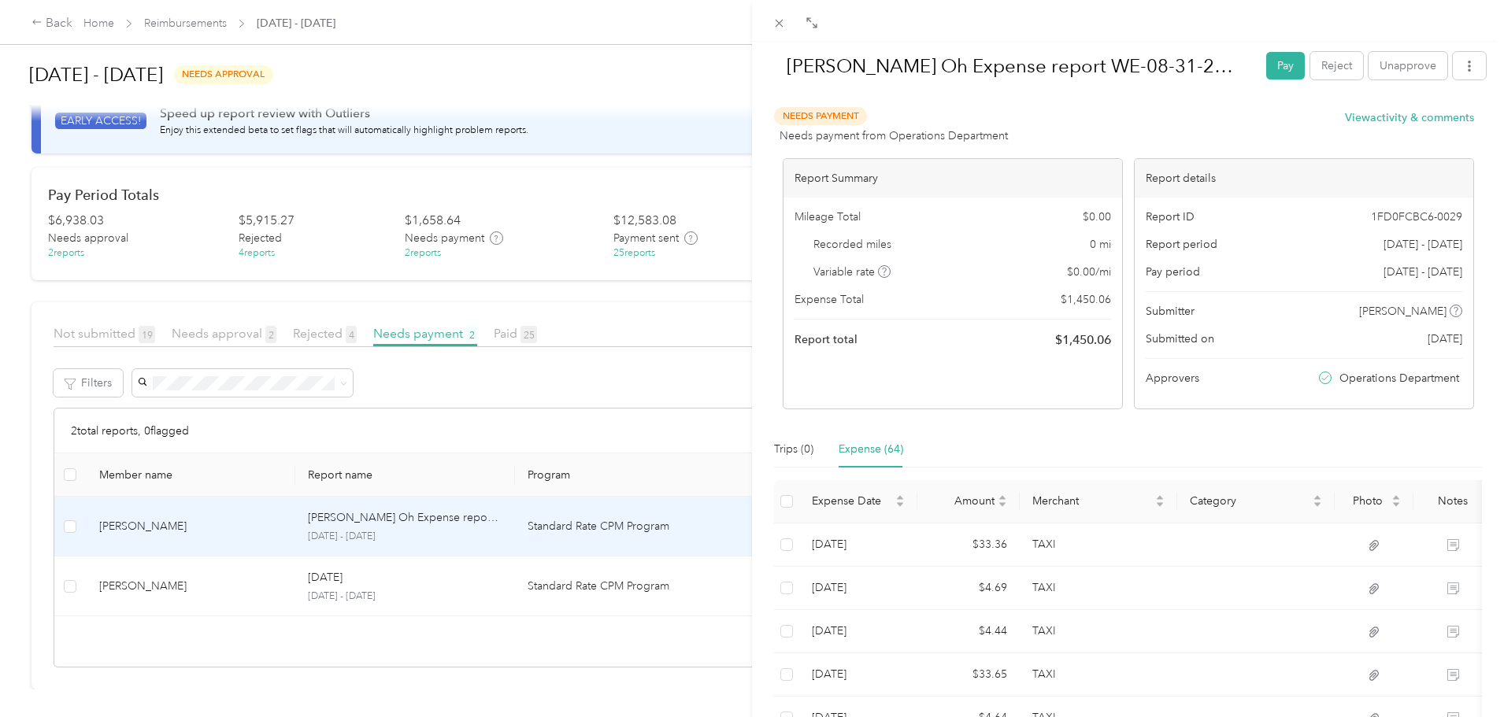
click at [1432, 117] on span "Download" at bounding box center [1413, 124] width 52 height 17
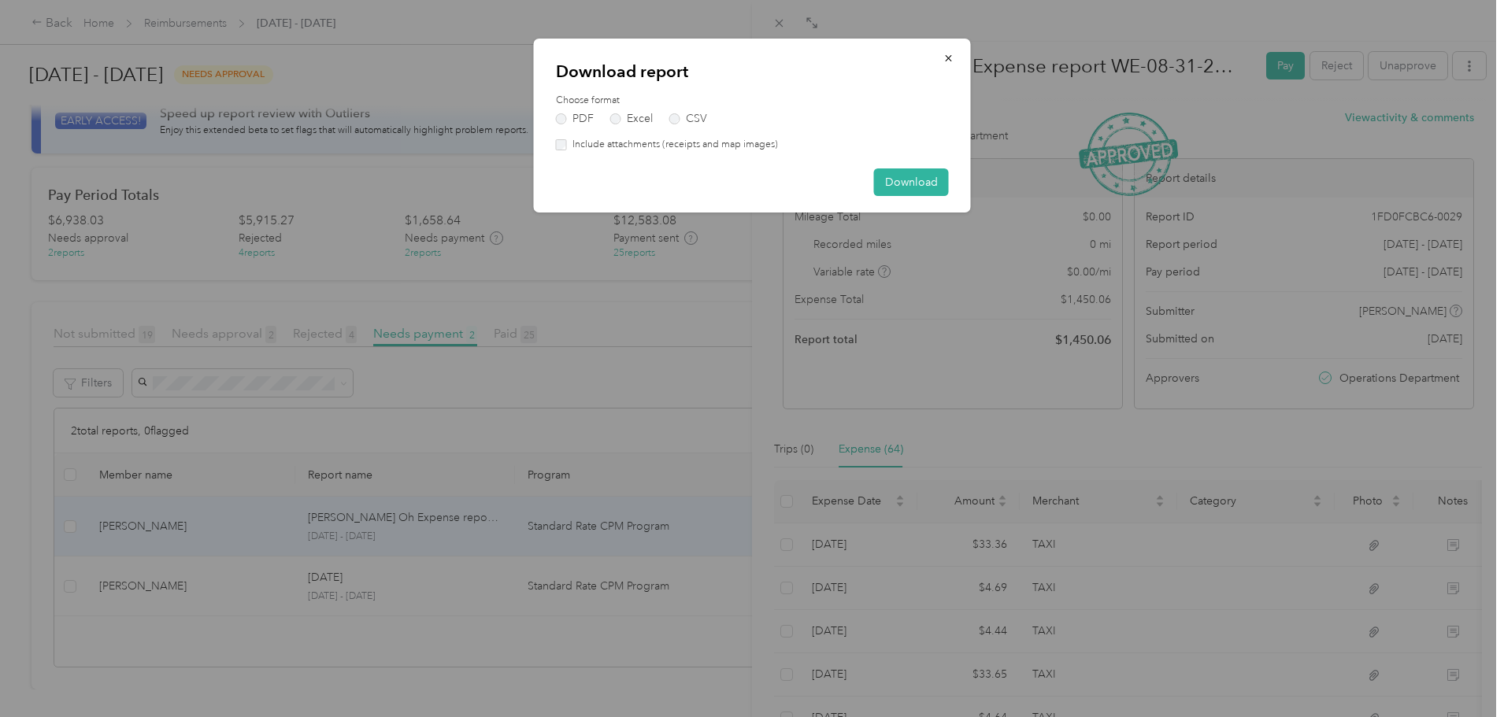
click at [592, 145] on label "Include attachments (receipts and map images)" at bounding box center [672, 145] width 211 height 14
click at [879, 180] on button "Download" at bounding box center [911, 183] width 75 height 28
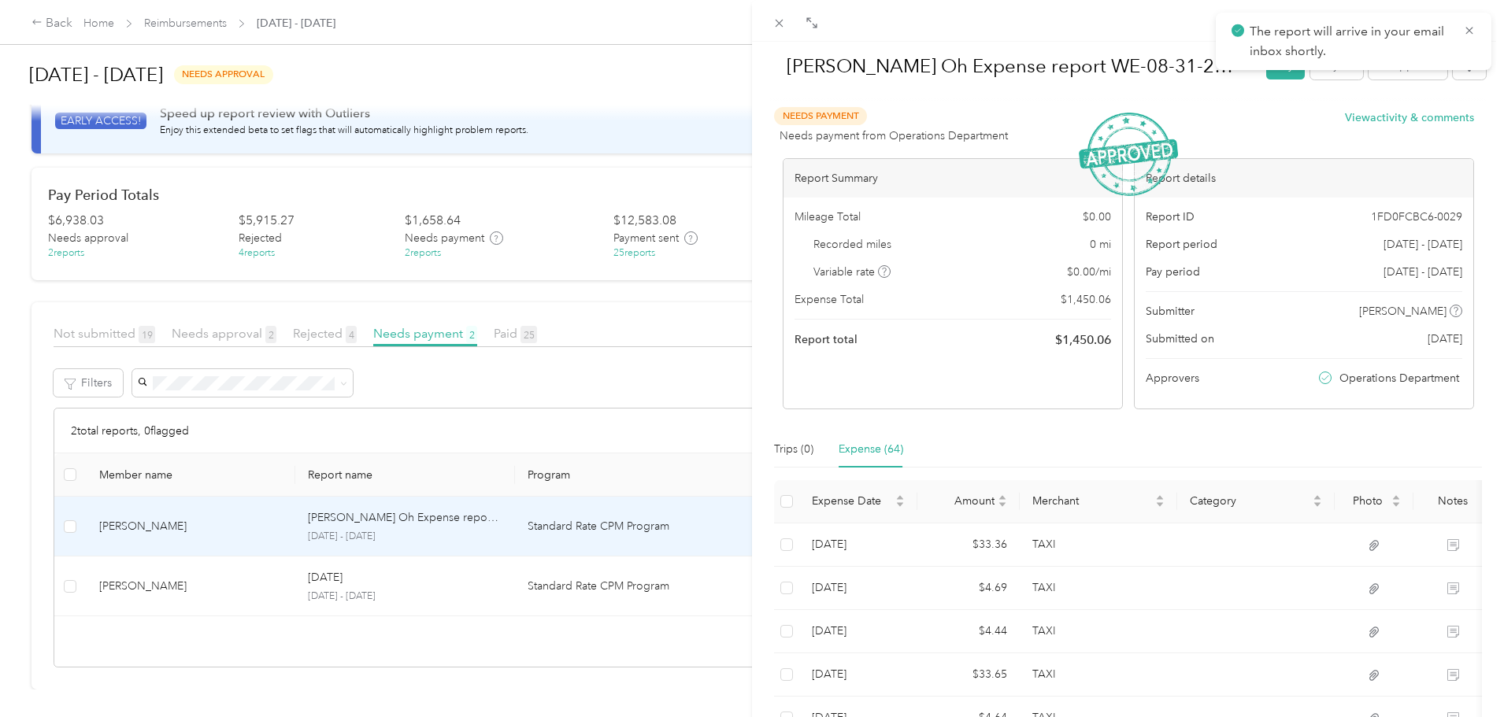
click at [582, 389] on div "[PERSON_NAME] Oh Expense report WE-08-31-2025 Pay Reject Unapprove Needs Paymen…" at bounding box center [752, 358] width 1504 height 717
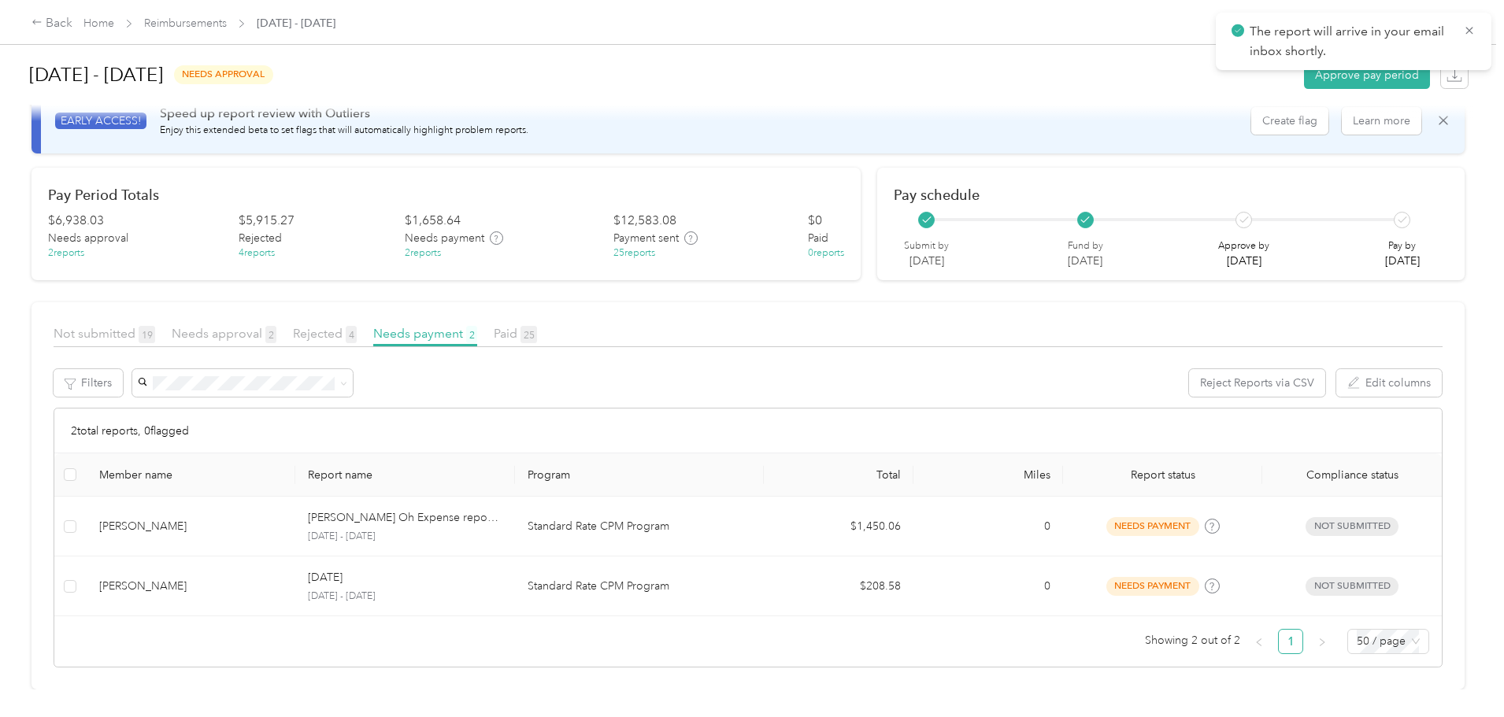
click at [276, 329] on div "Needs approval 2" at bounding box center [224, 334] width 105 height 20
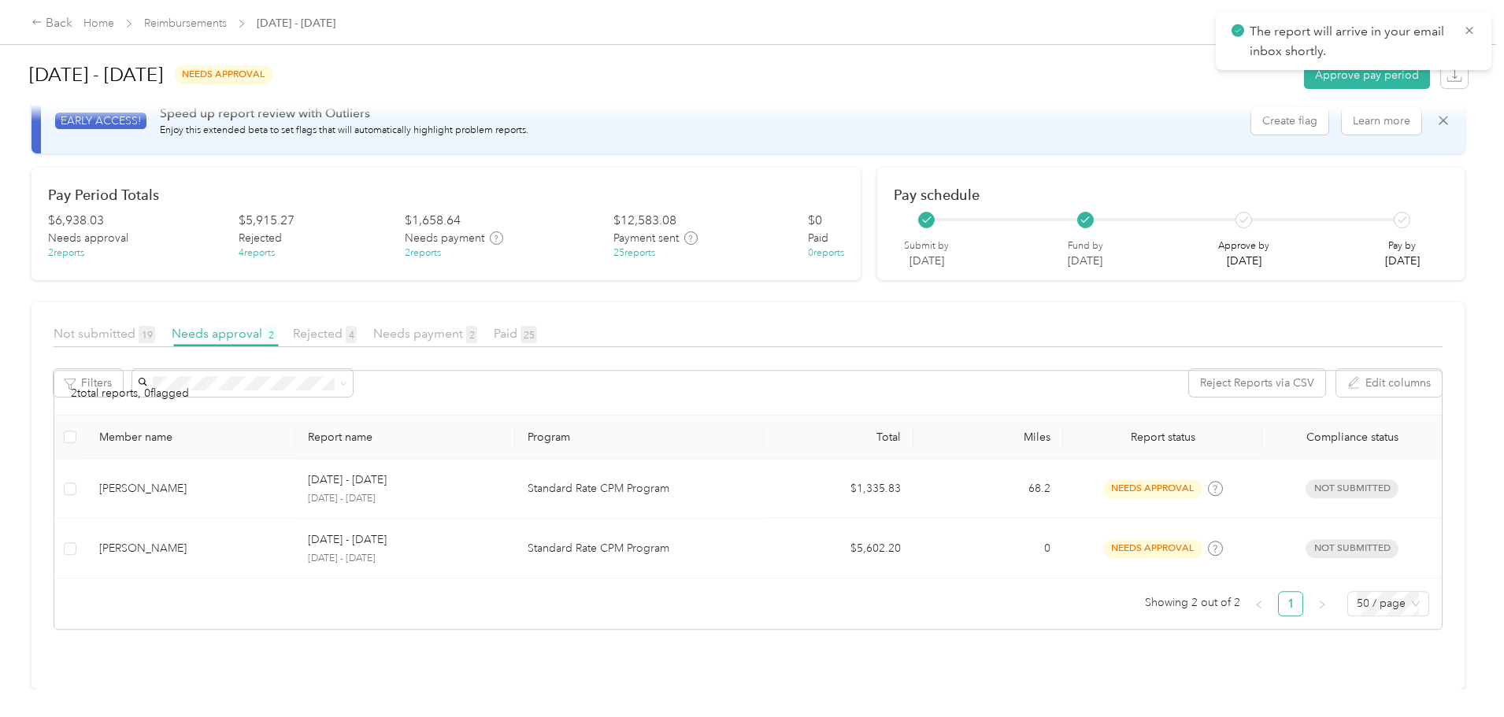
scroll to position [50, 0]
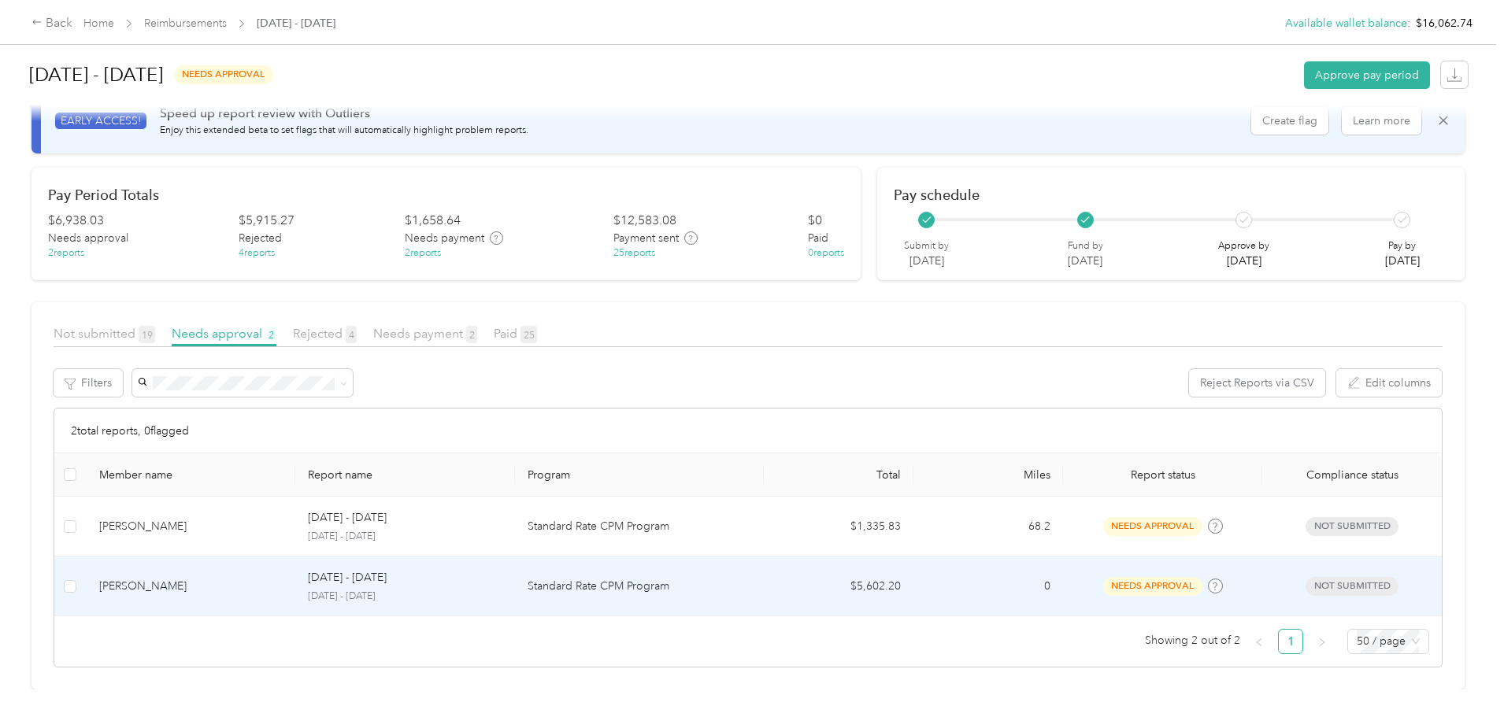
click at [495, 576] on div "[DATE] - [DATE] [DATE] - [DATE]" at bounding box center [405, 586] width 194 height 34
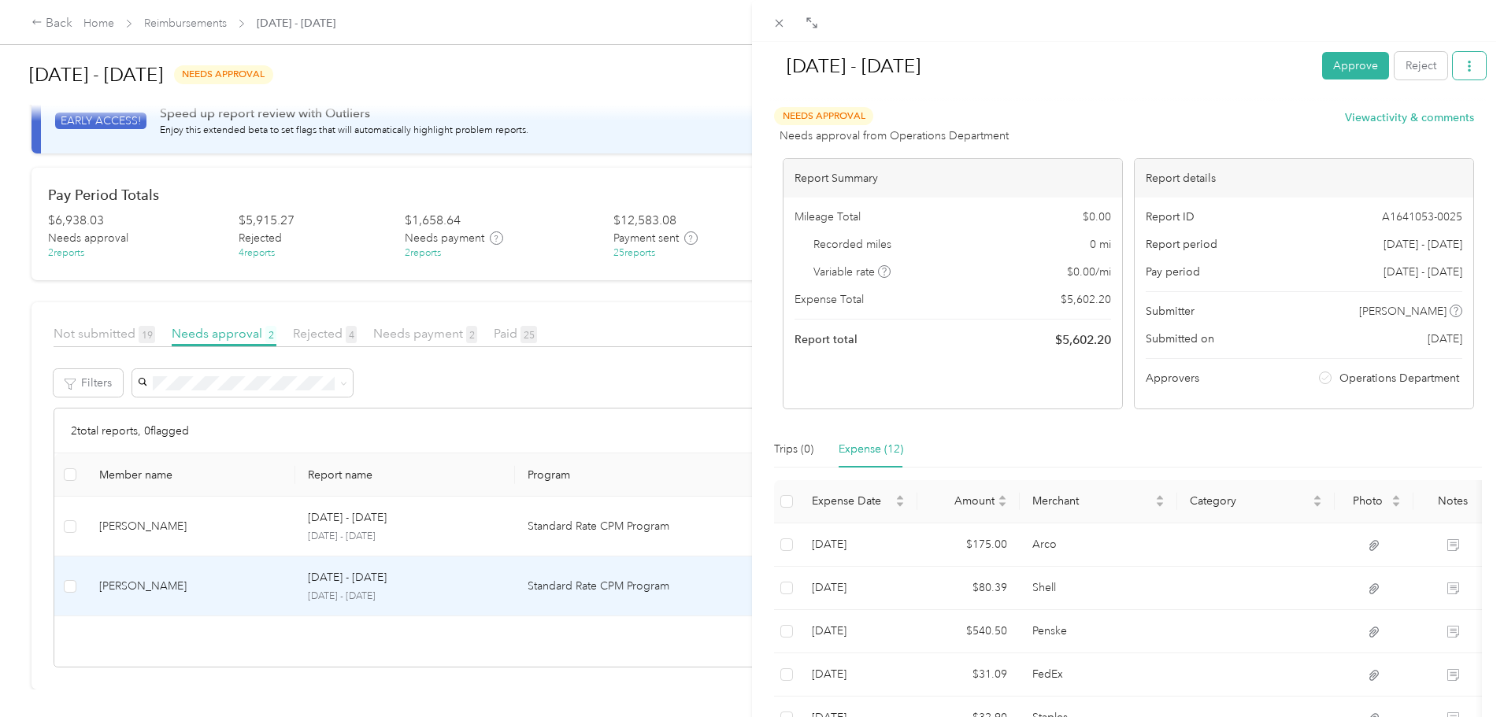
click at [1464, 65] on icon "button" at bounding box center [1469, 66] width 11 height 11
click at [1421, 128] on span "Download" at bounding box center [1413, 124] width 52 height 17
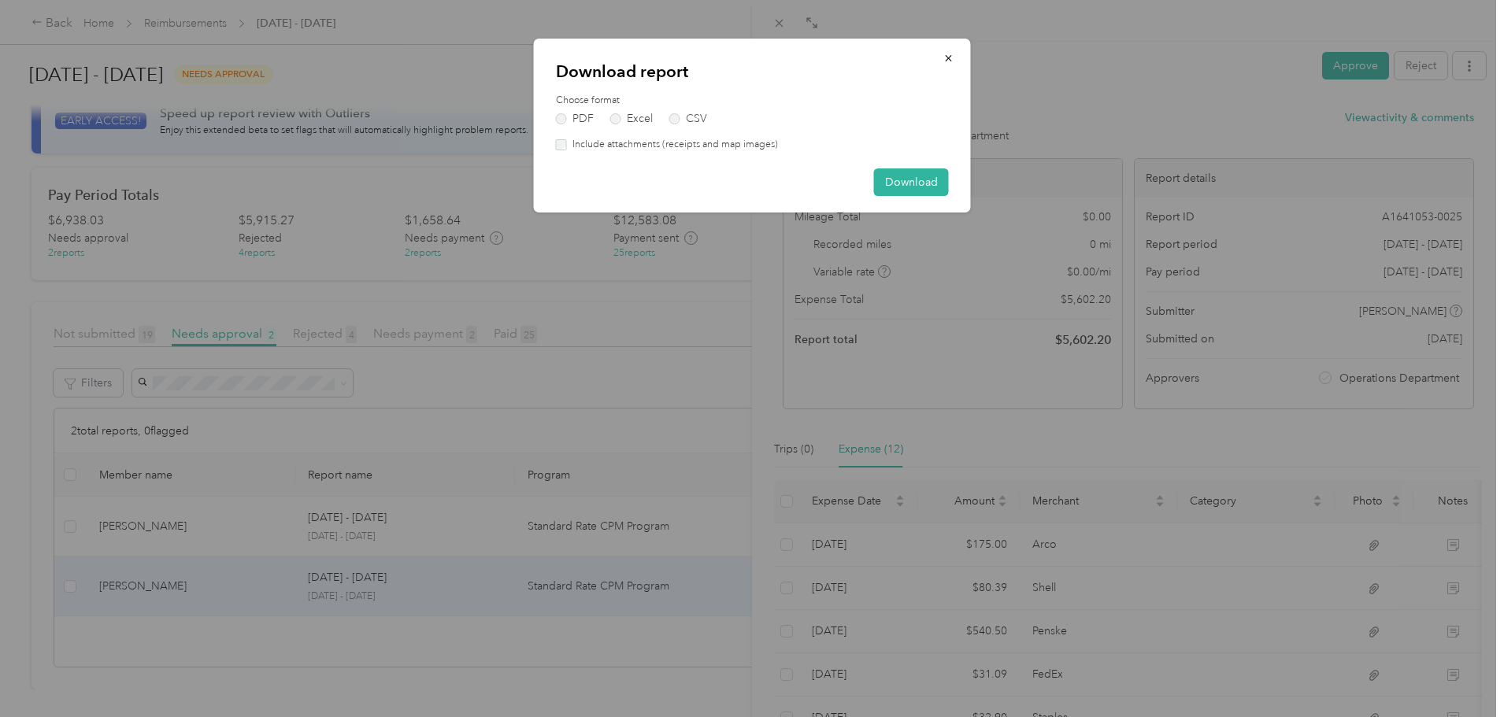
click at [670, 148] on label "Include attachments (receipts and map images)" at bounding box center [672, 145] width 211 height 14
click at [895, 183] on button "Download" at bounding box center [911, 183] width 75 height 28
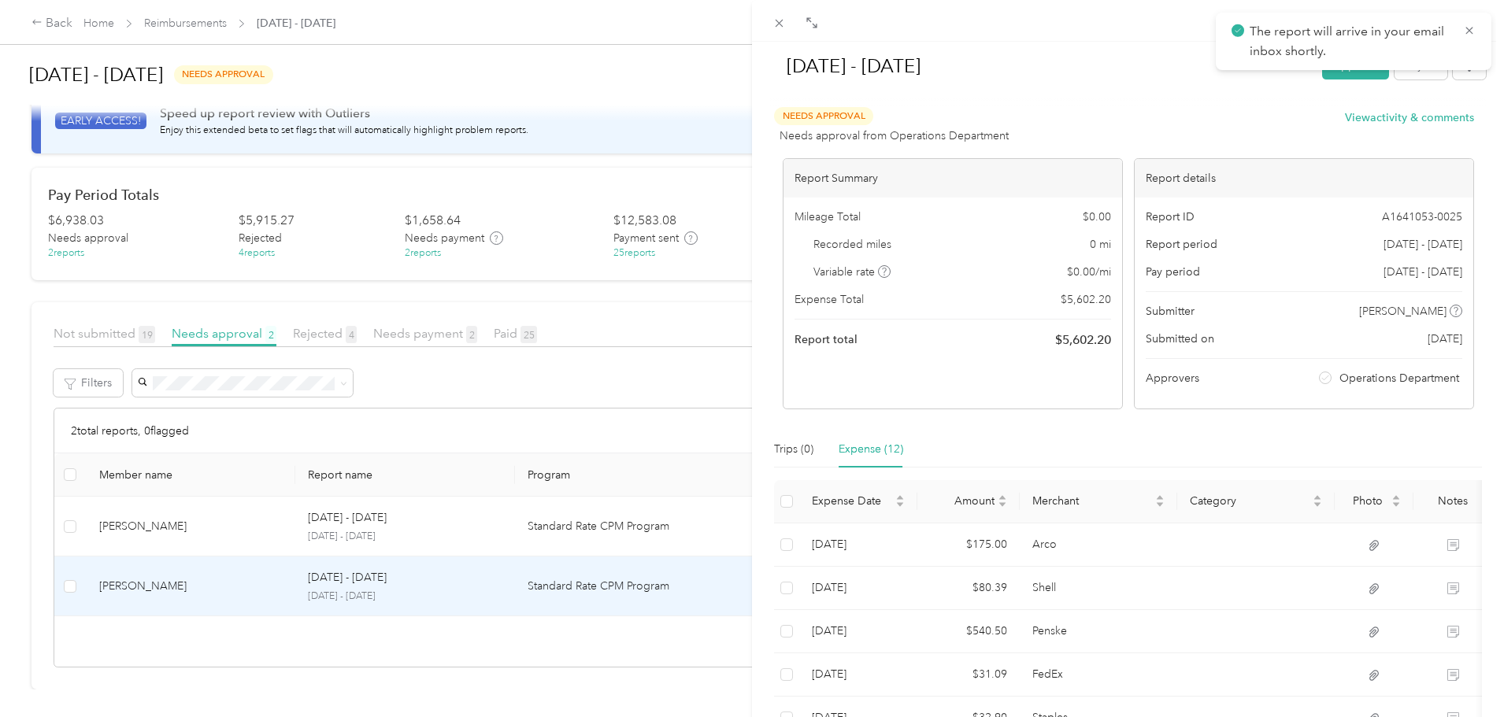
click at [531, 532] on div "[DATE] - [DATE] Approve Reject Needs Approval Needs approval from Operations De…" at bounding box center [752, 358] width 1504 height 717
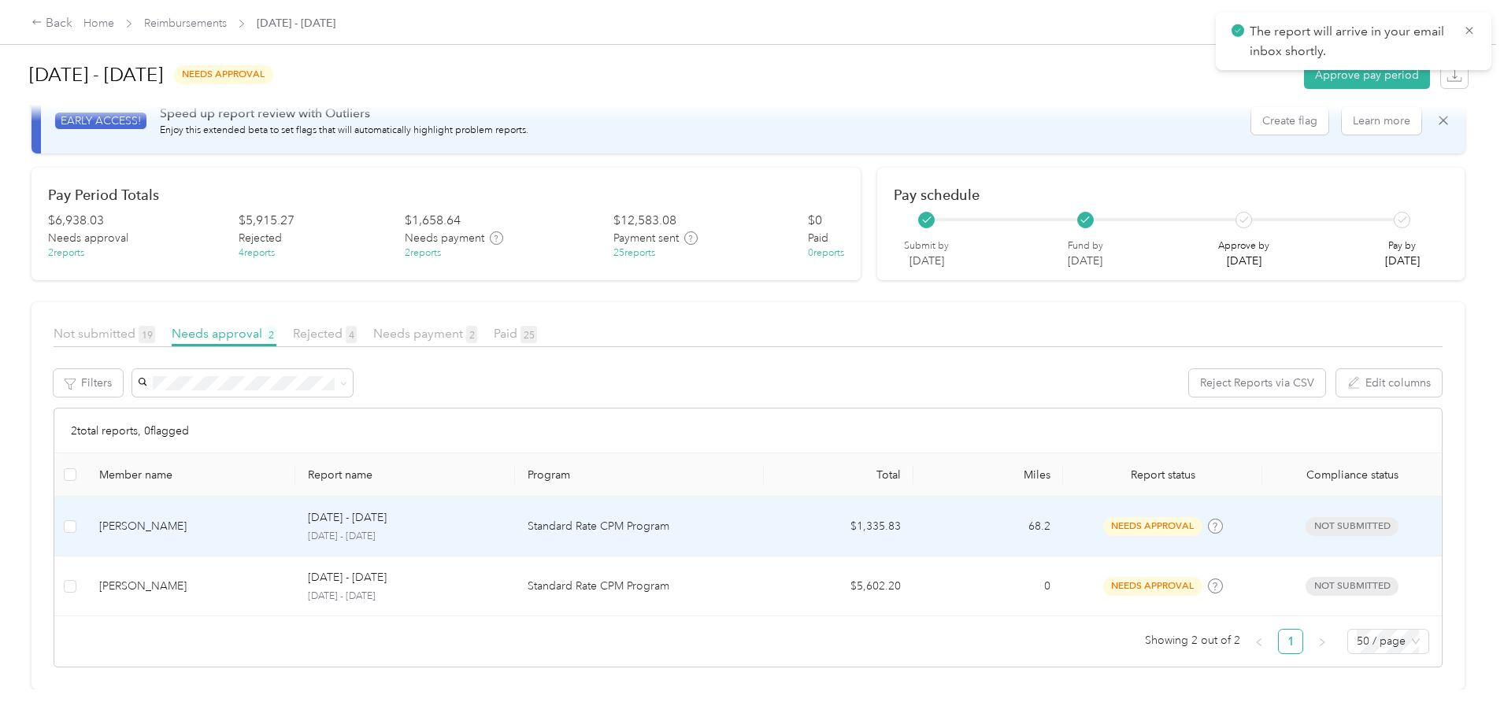
click at [706, 527] on td "Standard Rate CPM Program" at bounding box center [639, 527] width 249 height 60
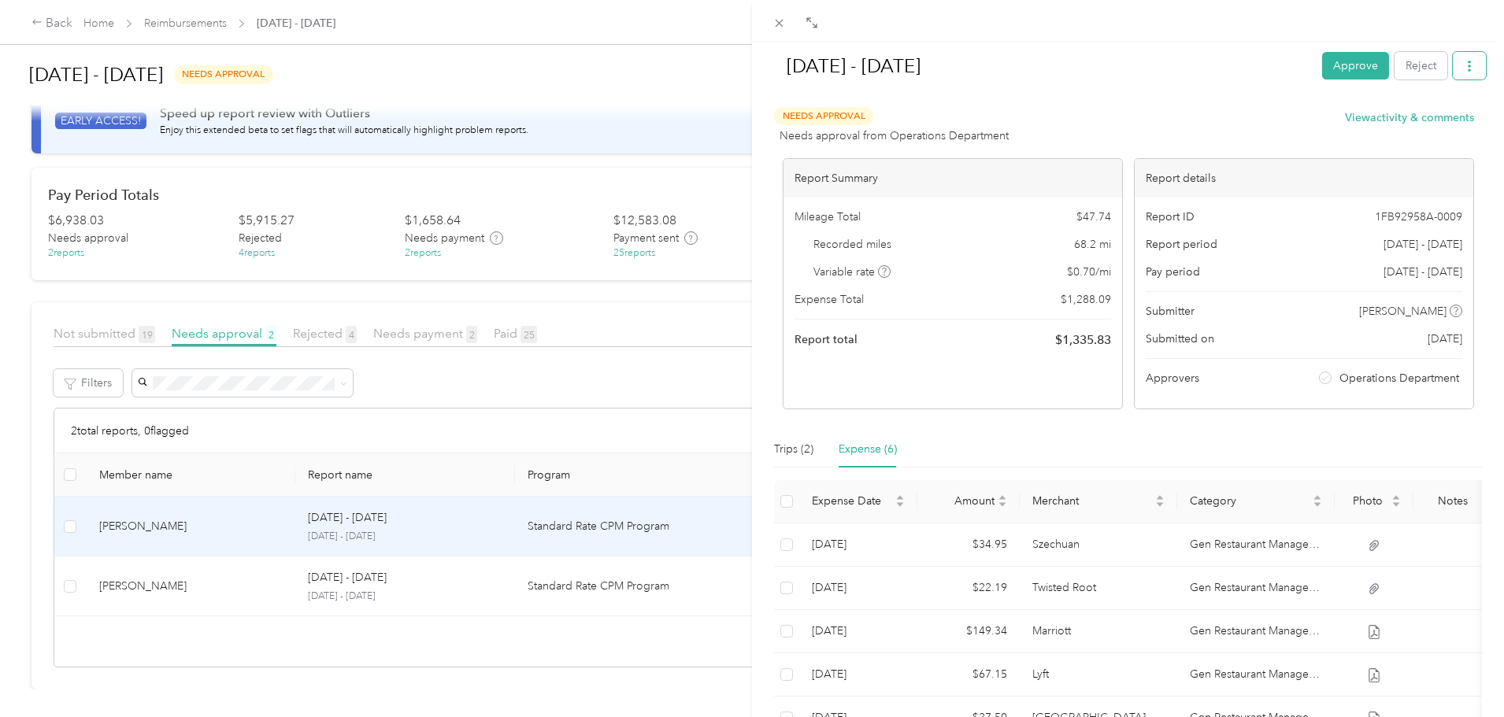
click at [1473, 68] on button "button" at bounding box center [1469, 66] width 33 height 28
click at [1422, 118] on span "Download" at bounding box center [1413, 124] width 52 height 17
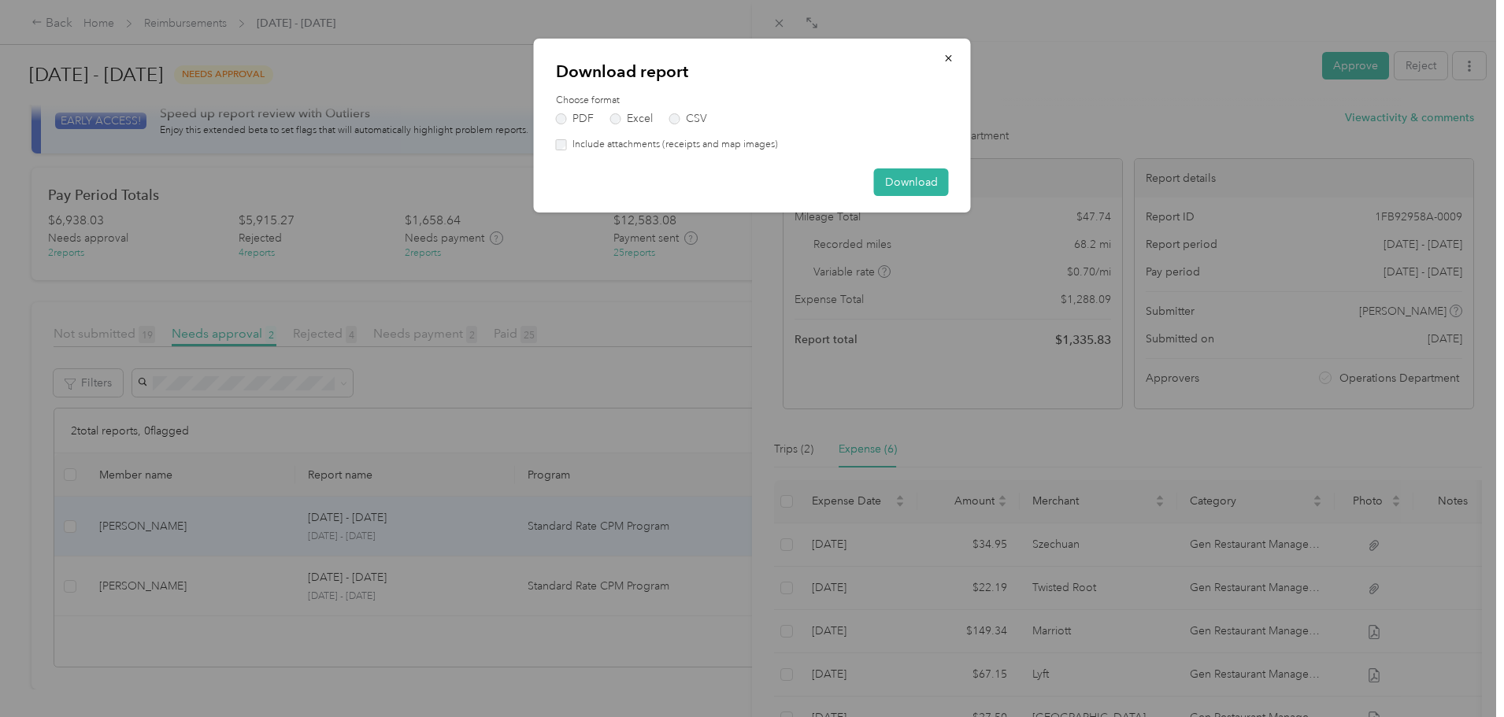
click at [751, 143] on label "Include attachments (receipts and map images)" at bounding box center [672, 145] width 211 height 14
click at [904, 175] on button "Download" at bounding box center [911, 183] width 75 height 28
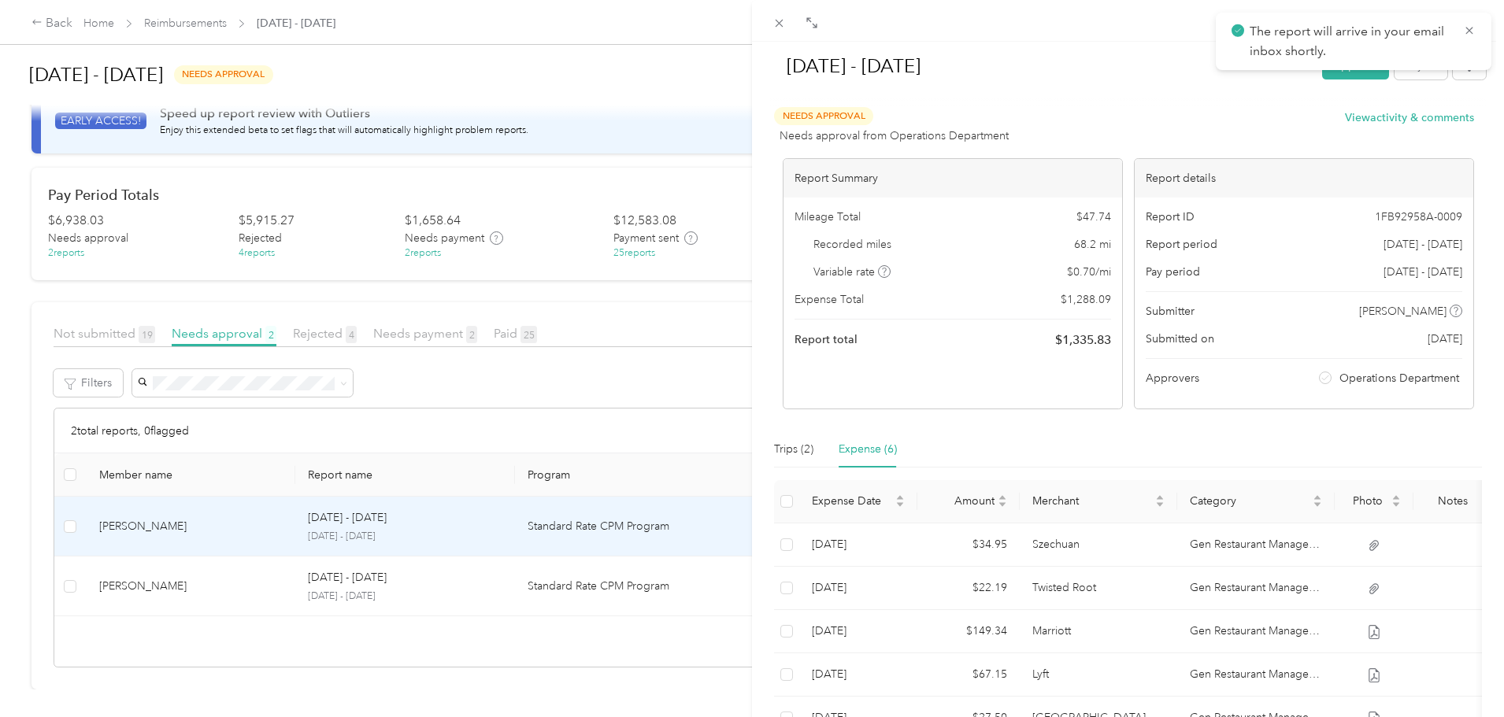
click at [731, 282] on div "[DATE] - [DATE] Approve Reject Needs Approval Needs approval from Operations De…" at bounding box center [752, 358] width 1504 height 717
